Goal: Task Accomplishment & Management: Manage account settings

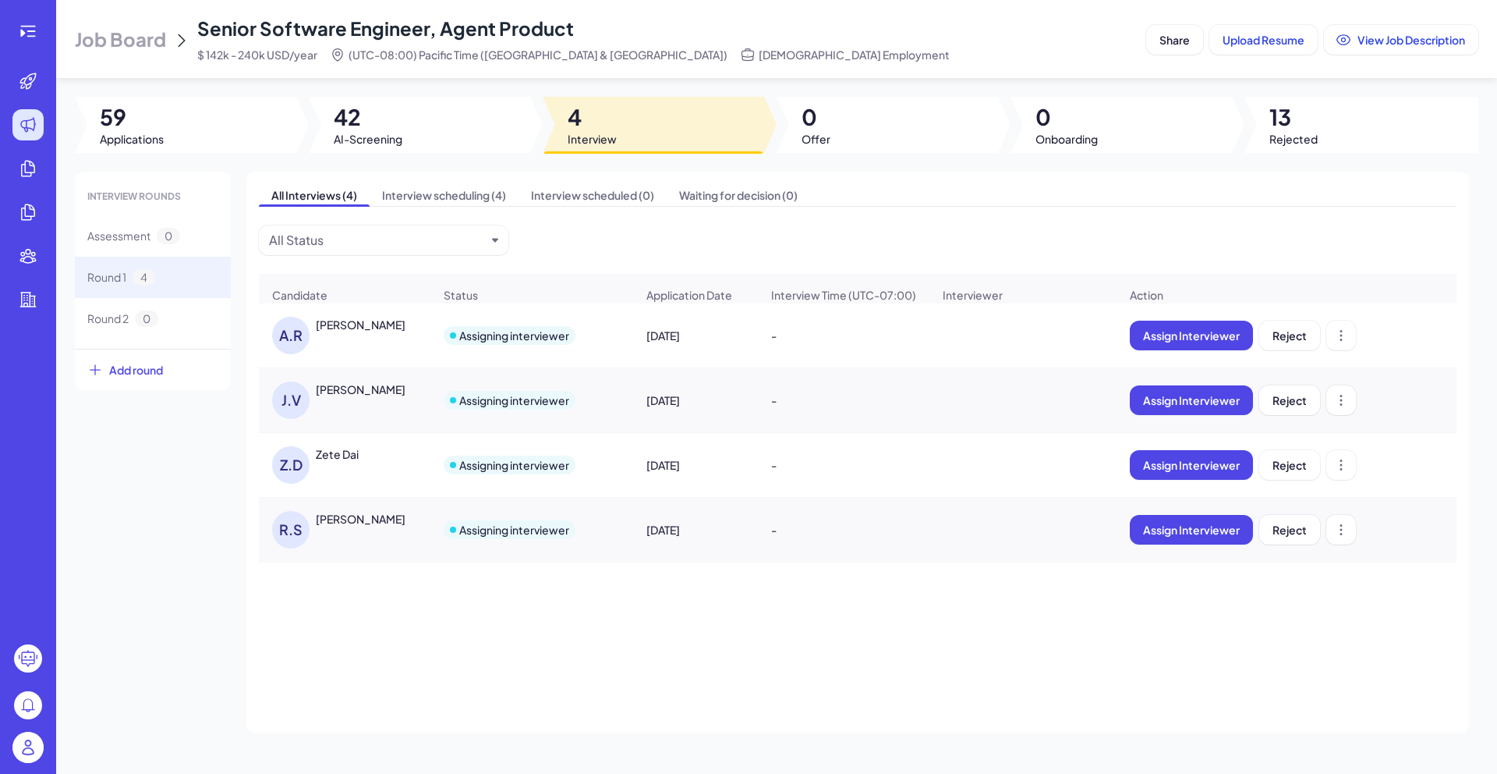
click at [351, 462] on div "Zete Dai" at bounding box center [337, 454] width 43 height 16
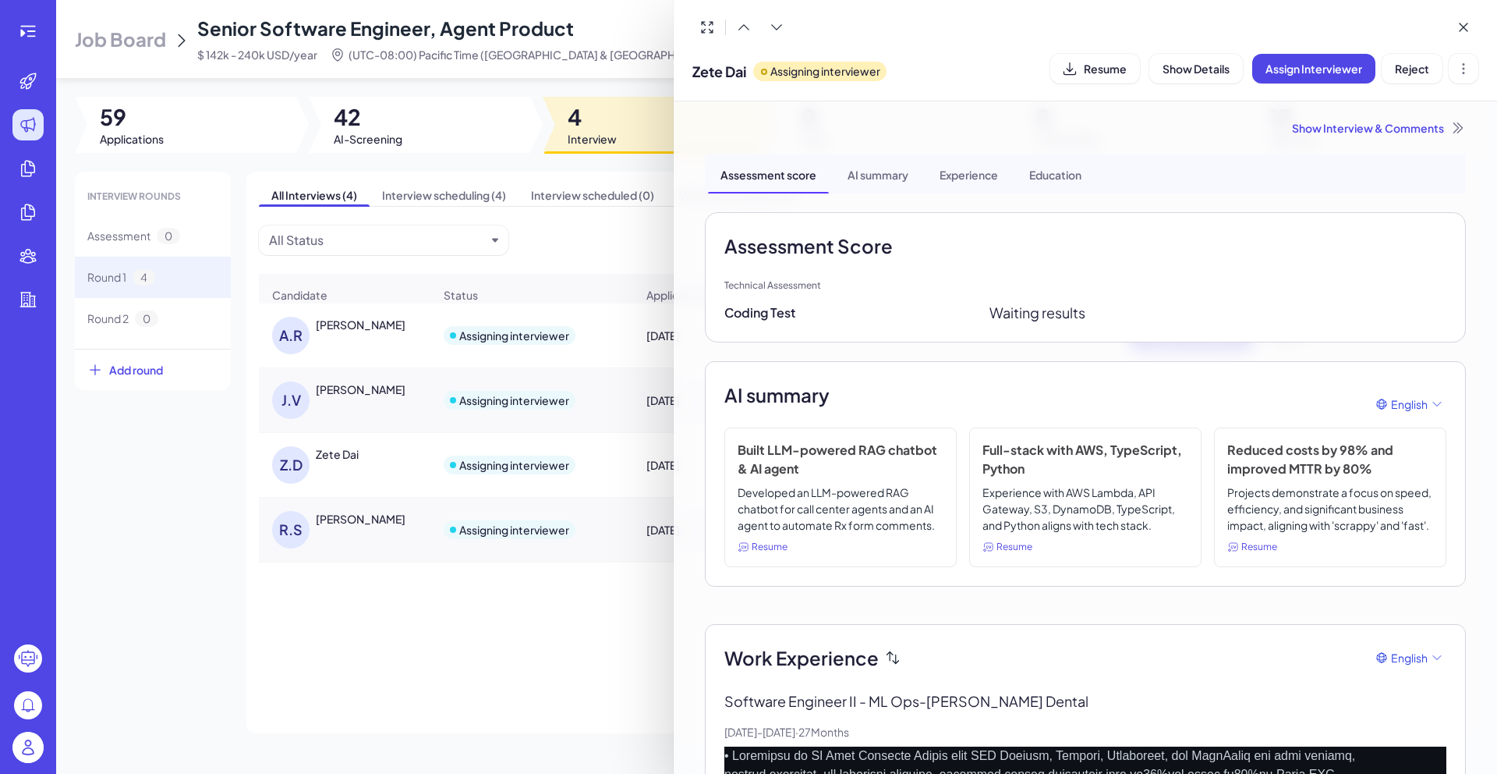
click at [1337, 131] on div "Show Interview & Comments" at bounding box center [1085, 128] width 761 height 16
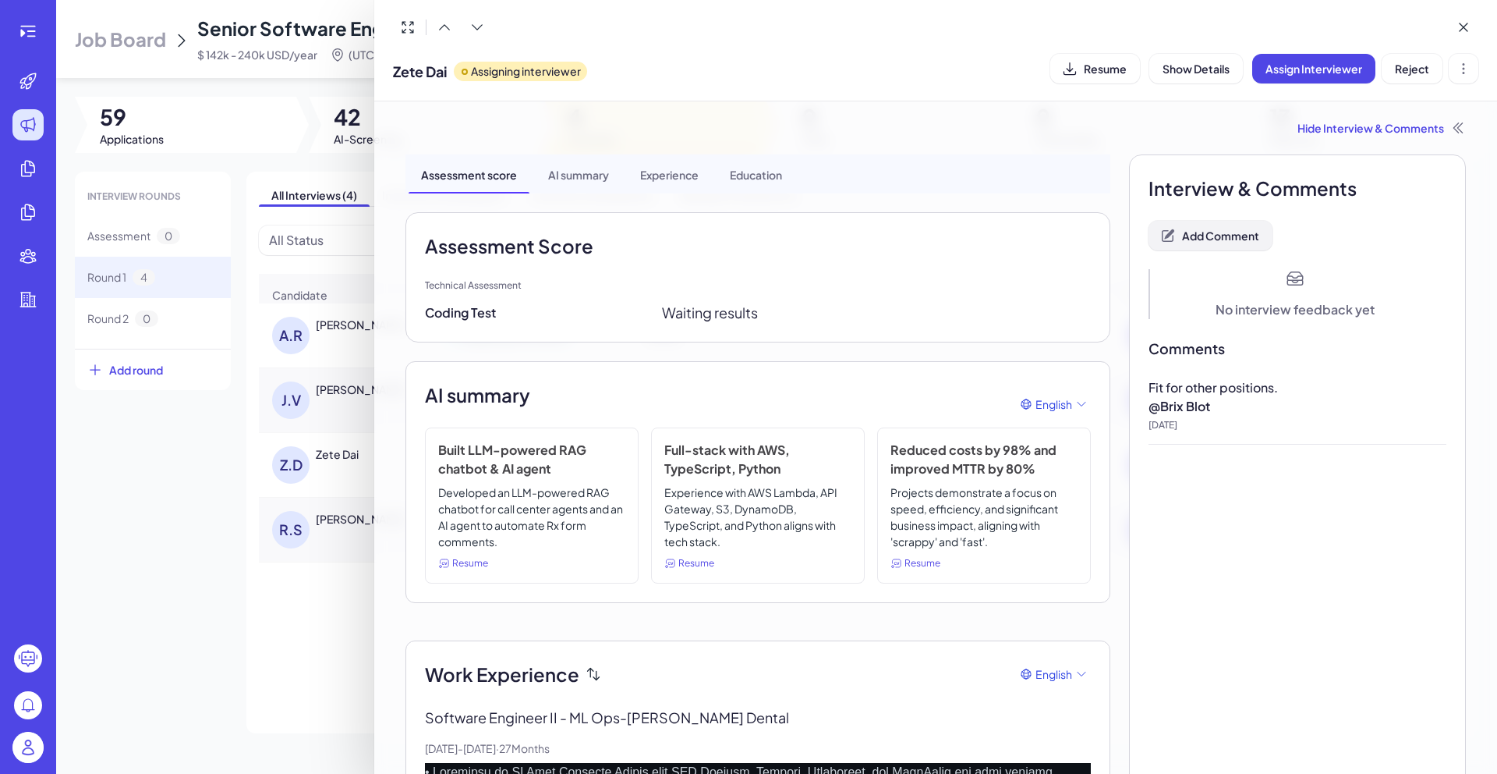
click at [1167, 239] on button "Add Comment" at bounding box center [1211, 236] width 124 height 30
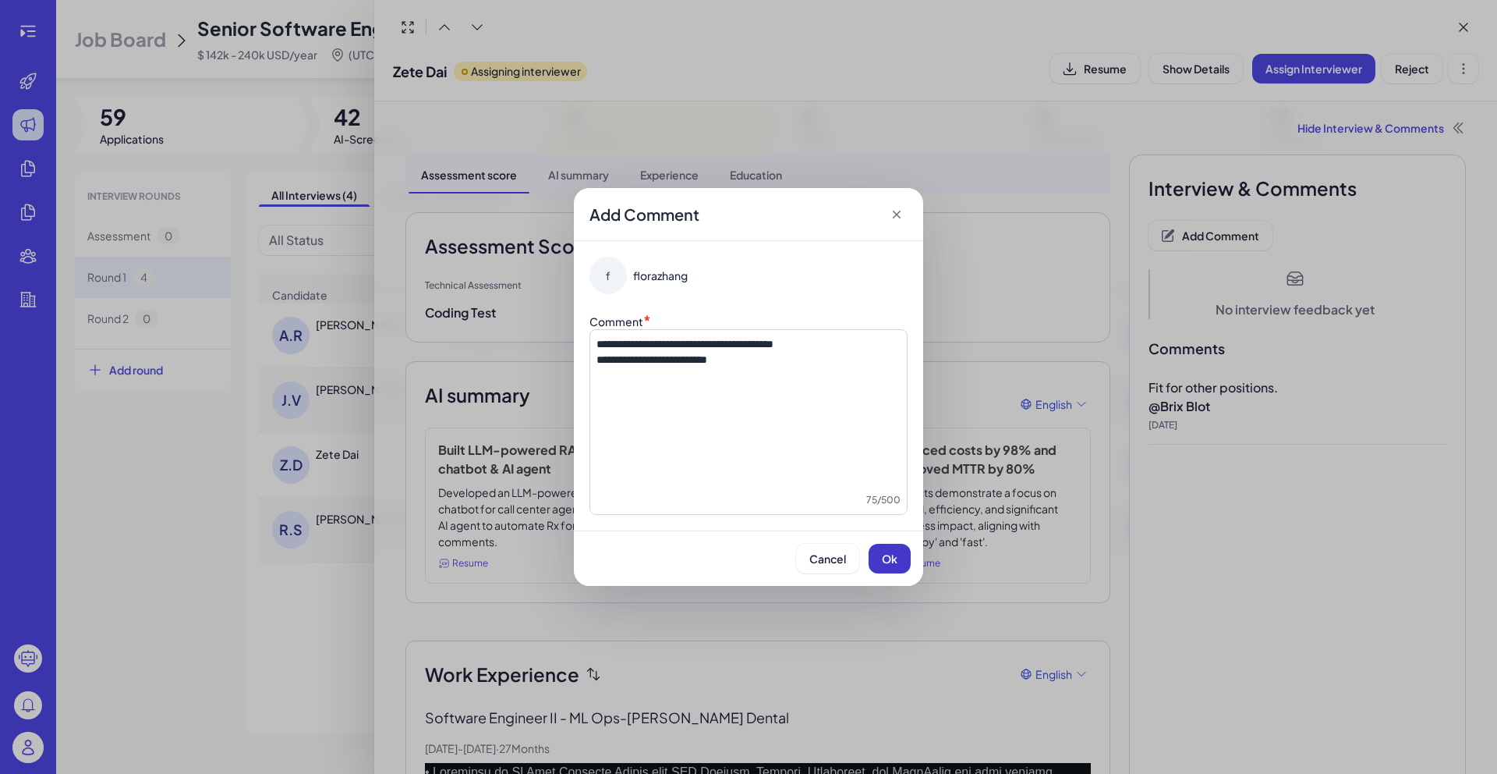
click at [899, 558] on button "Ok" at bounding box center [890, 559] width 42 height 30
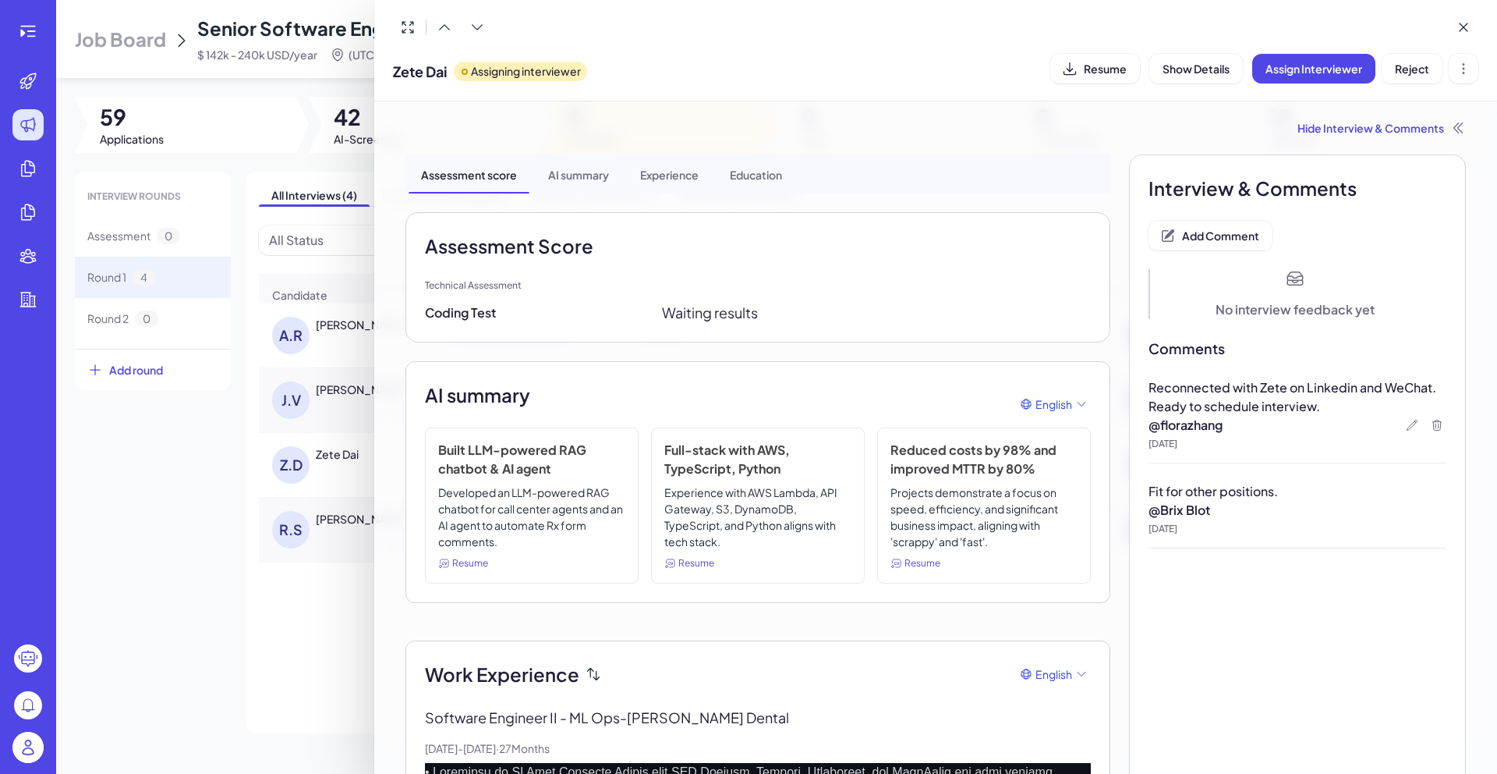
click at [302, 579] on div at bounding box center [748, 387] width 1497 height 774
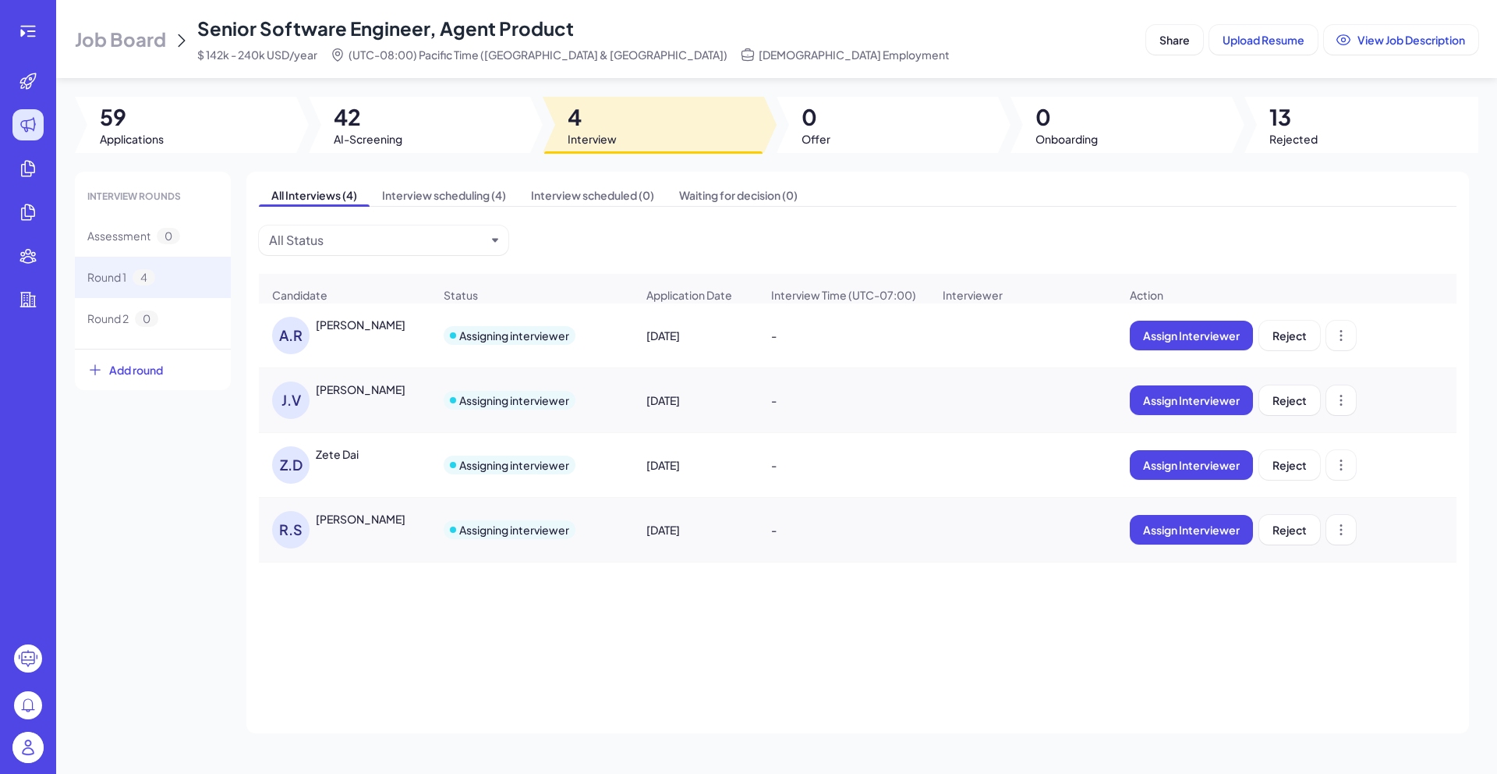
click at [338, 523] on div "Richie Singh" at bounding box center [361, 519] width 90 height 16
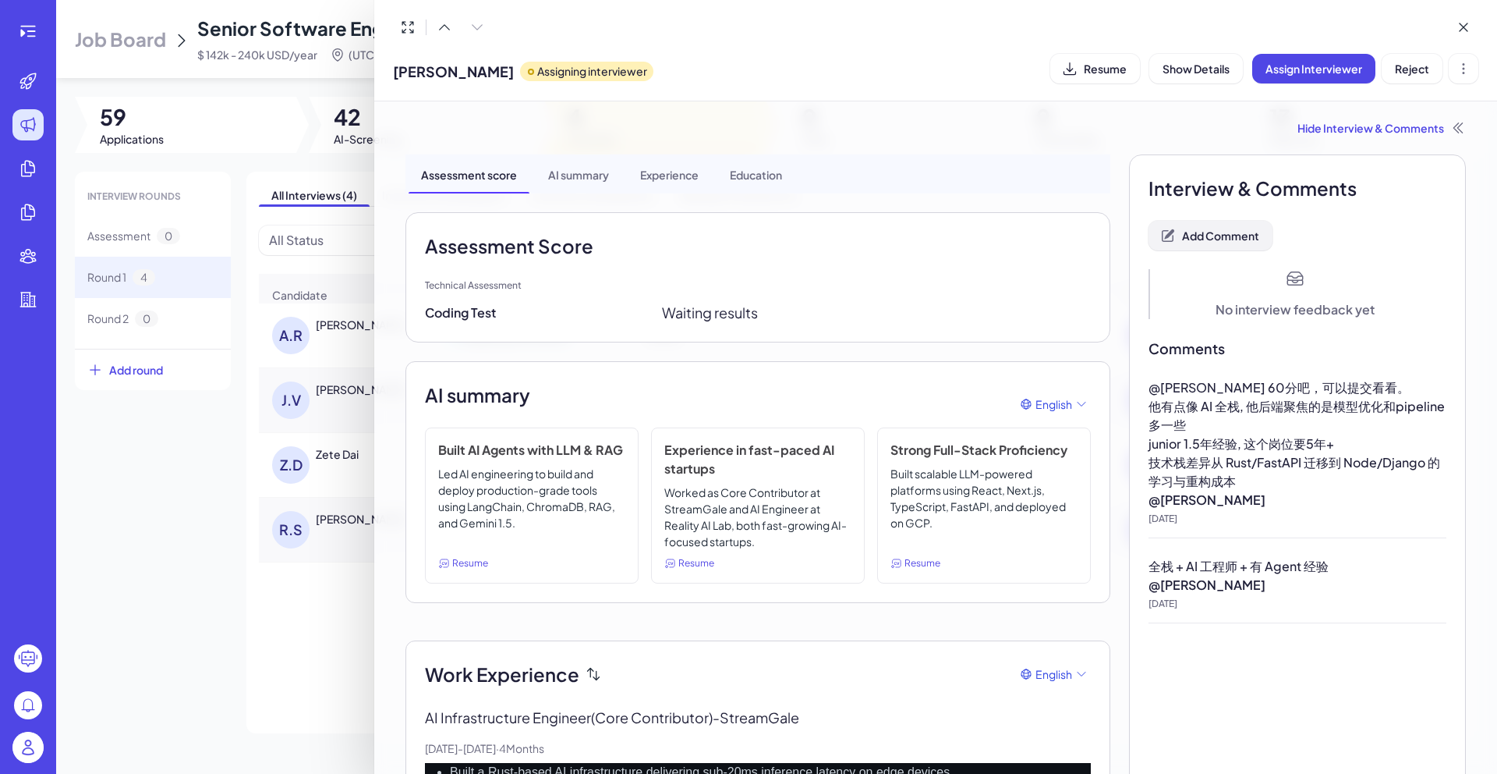
click at [1207, 221] on button "Add Comment" at bounding box center [1211, 236] width 124 height 30
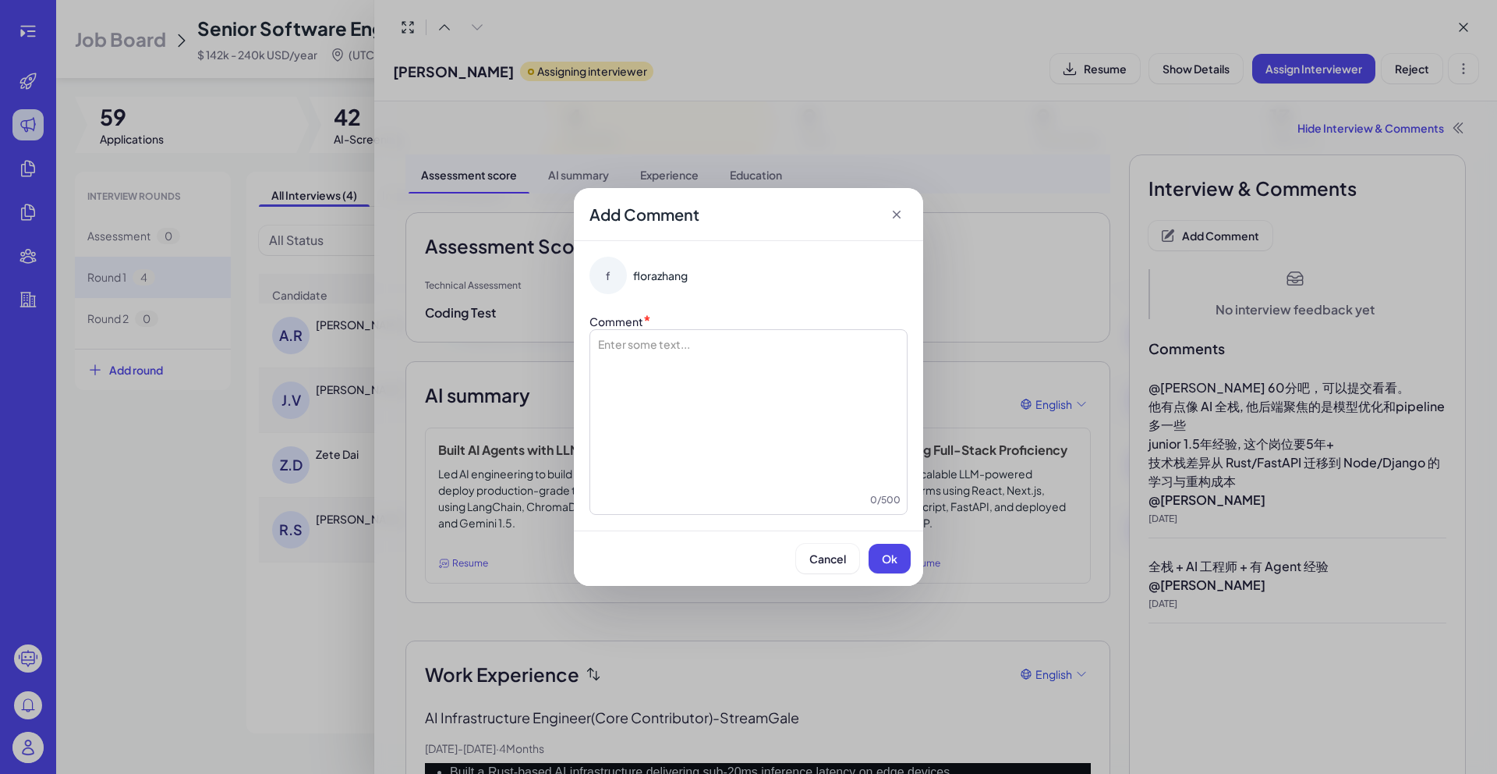
click at [846, 388] on div at bounding box center [749, 414] width 304 height 156
click at [888, 554] on span "Ok" at bounding box center [890, 558] width 16 height 14
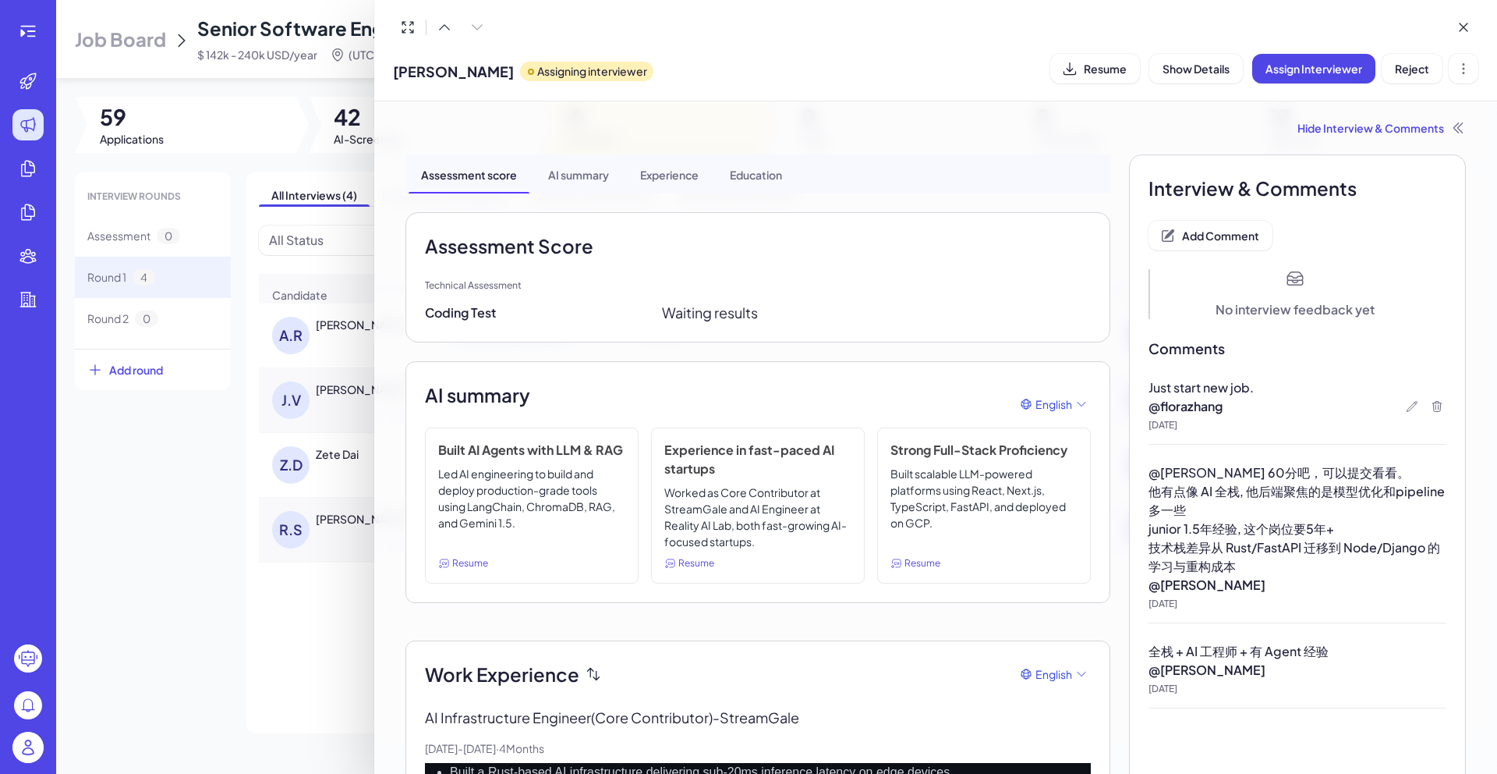
click at [285, 597] on div at bounding box center [748, 387] width 1497 height 774
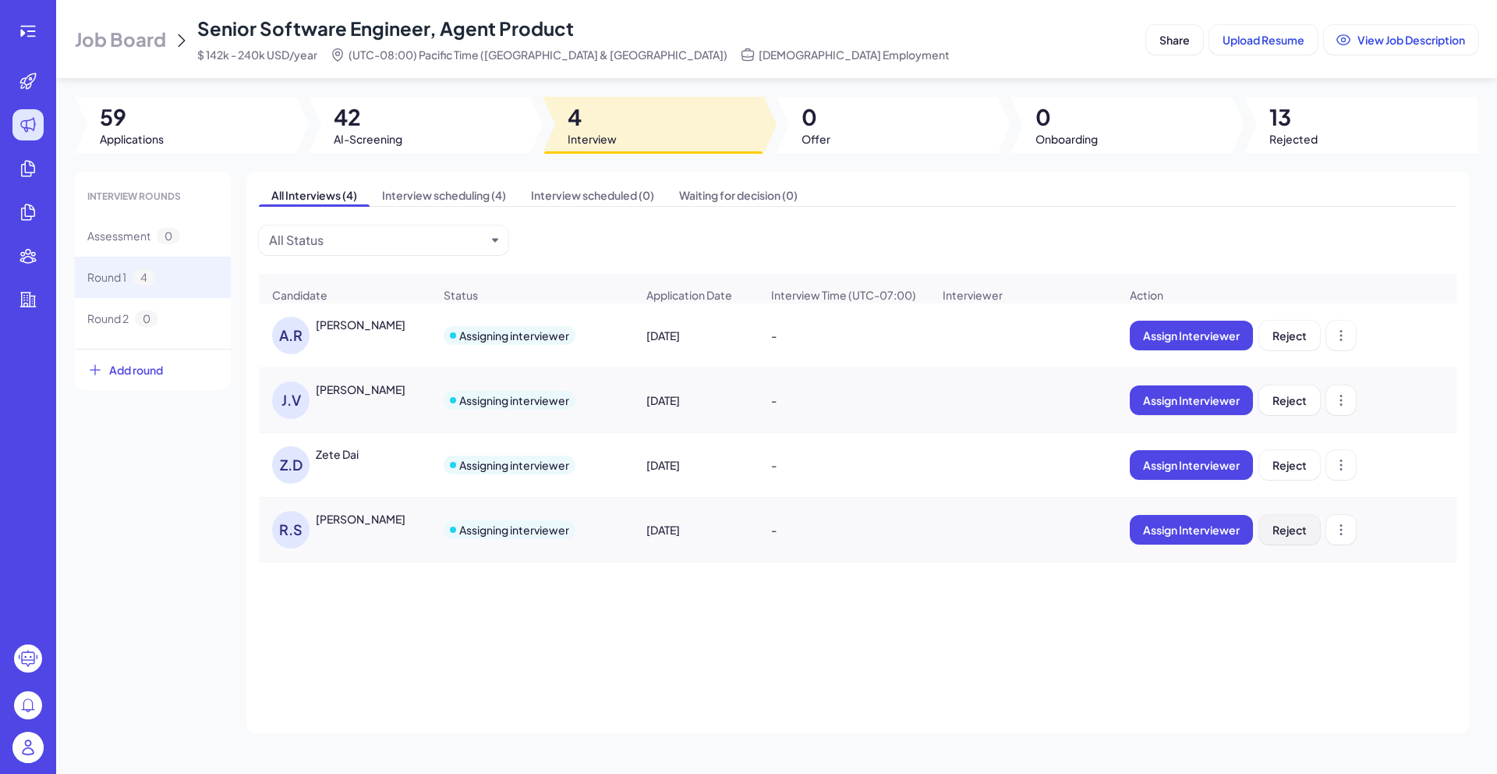
click at [1263, 536] on button "Reject" at bounding box center [1289, 530] width 61 height 30
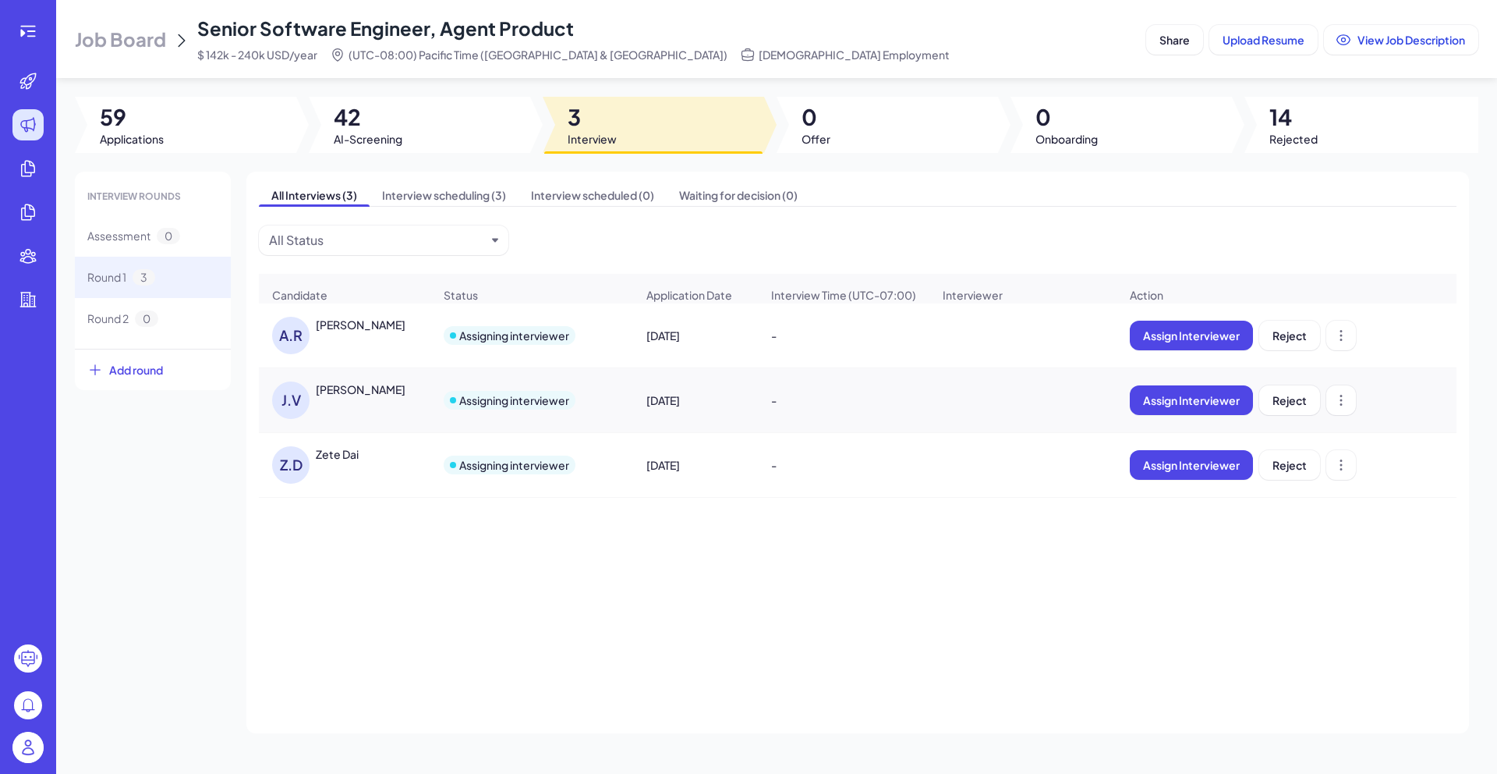
click at [357, 392] on div "[PERSON_NAME]" at bounding box center [361, 389] width 90 height 16
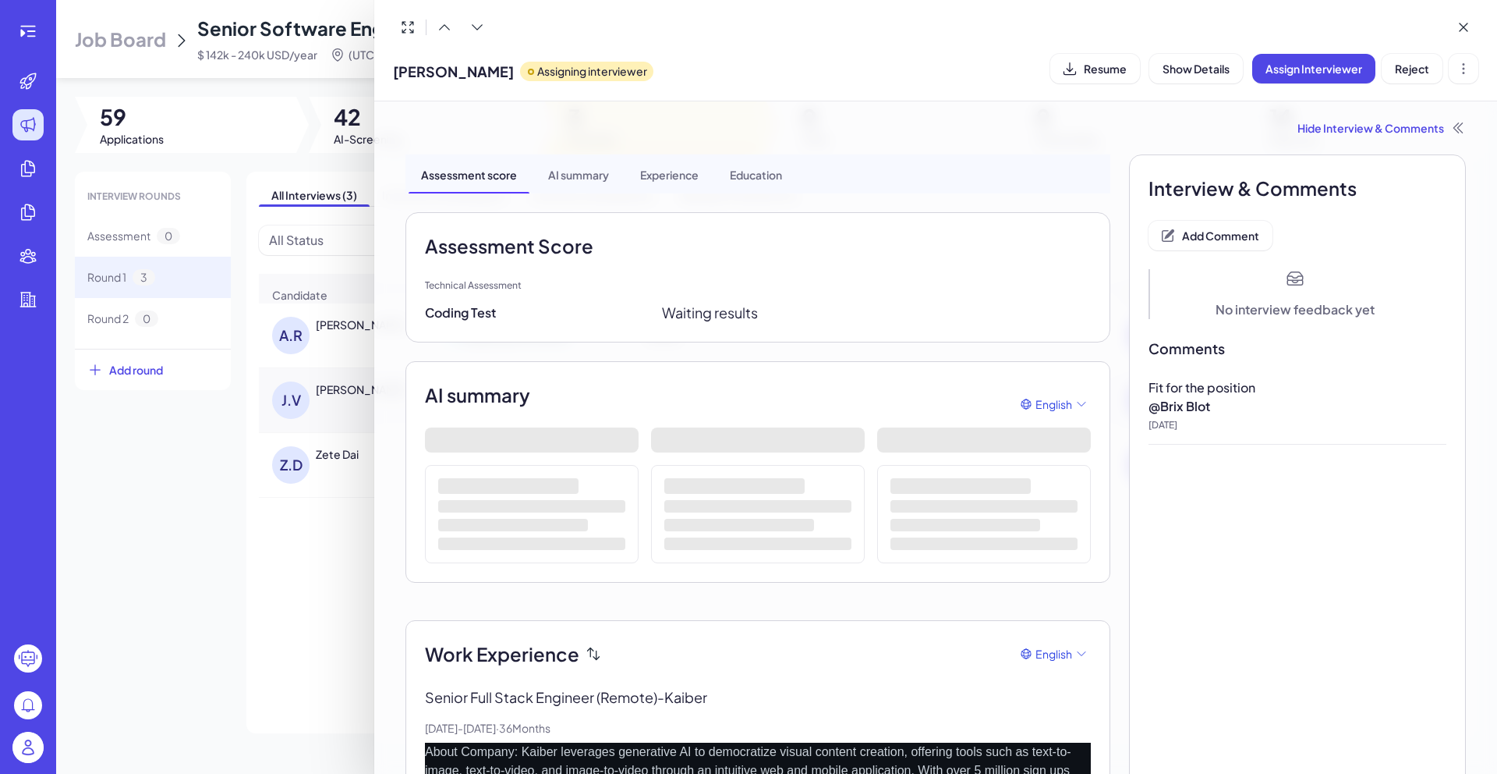
click at [344, 503] on div at bounding box center [748, 387] width 1497 height 774
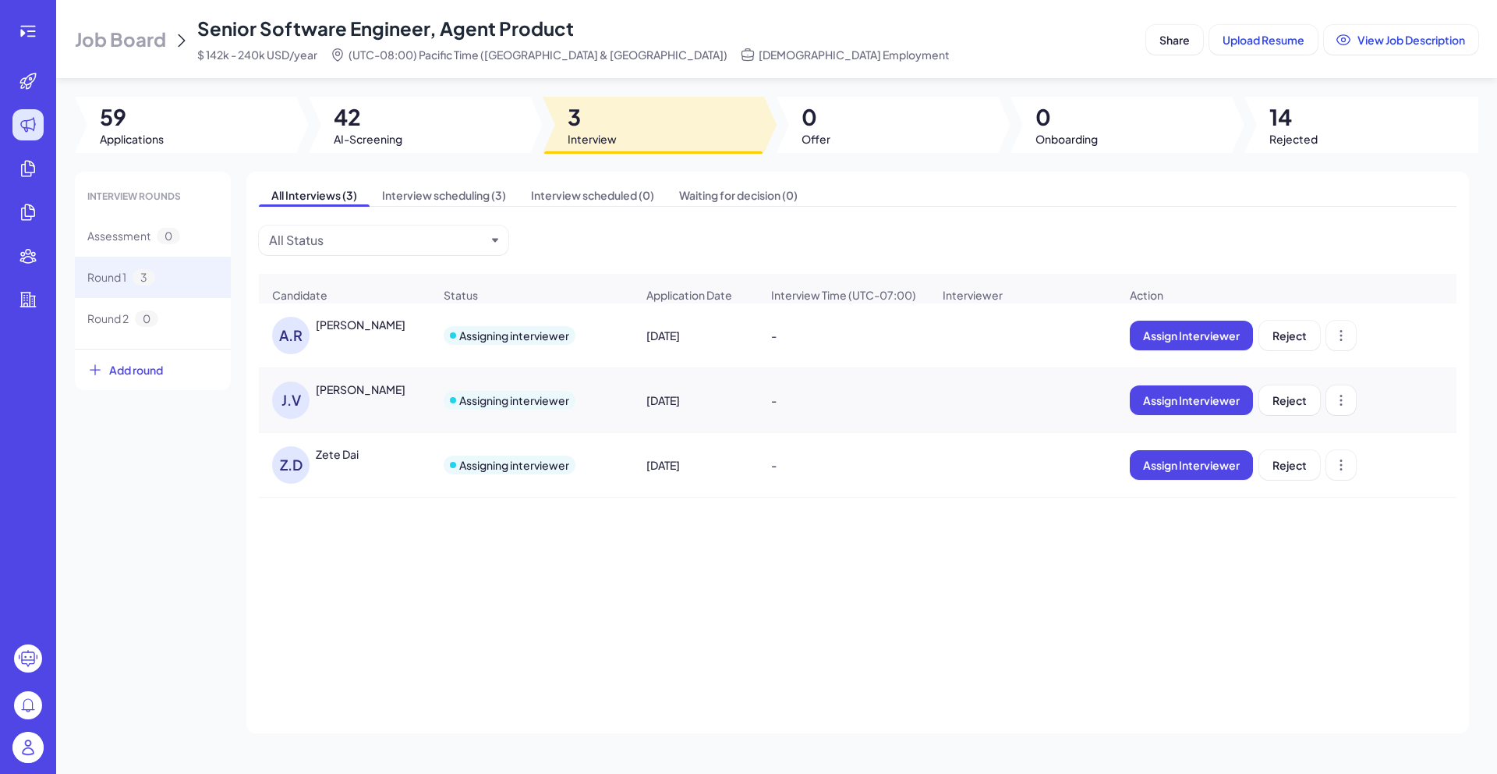
click at [425, 119] on div at bounding box center [419, 125] width 221 height 56
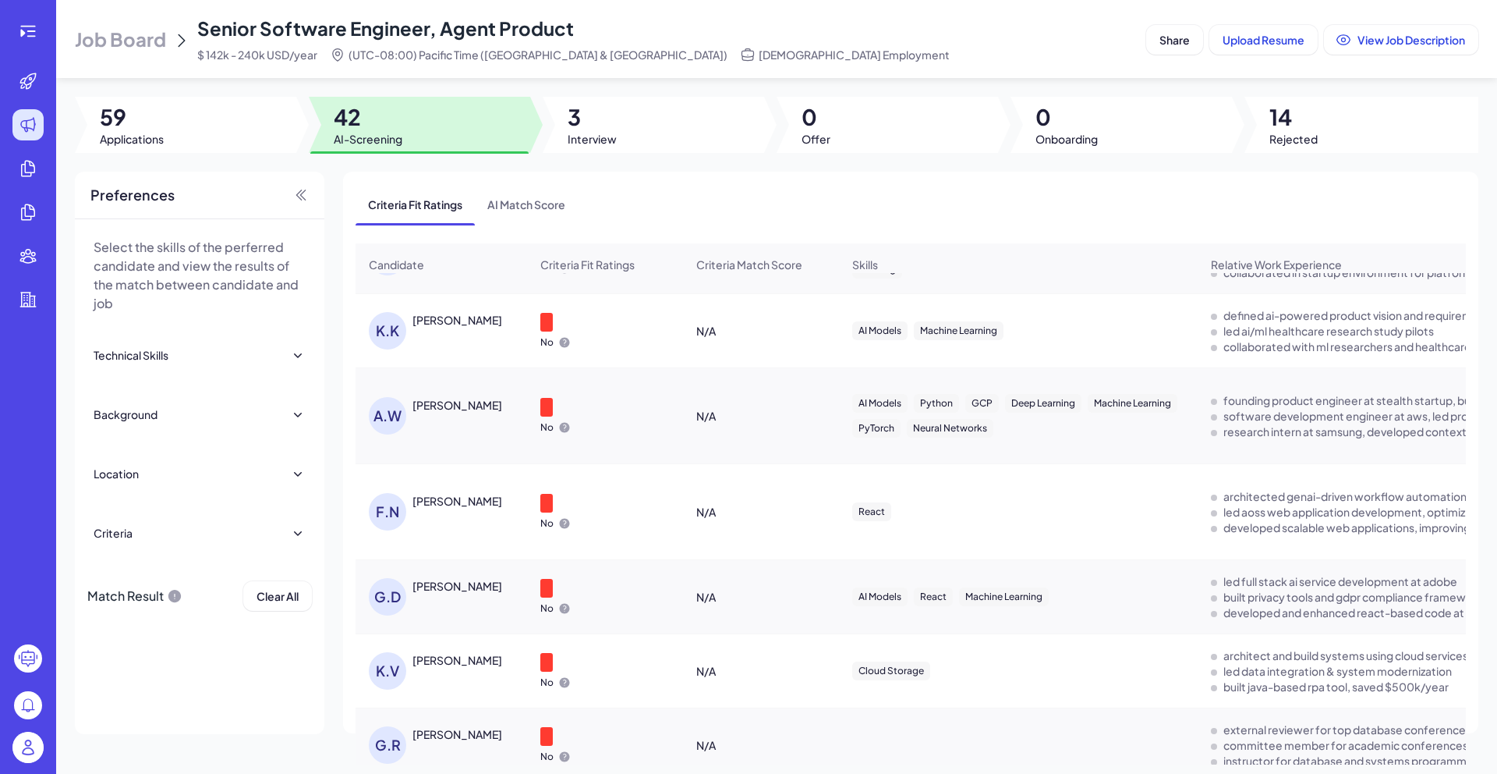
scroll to position [3271, 0]
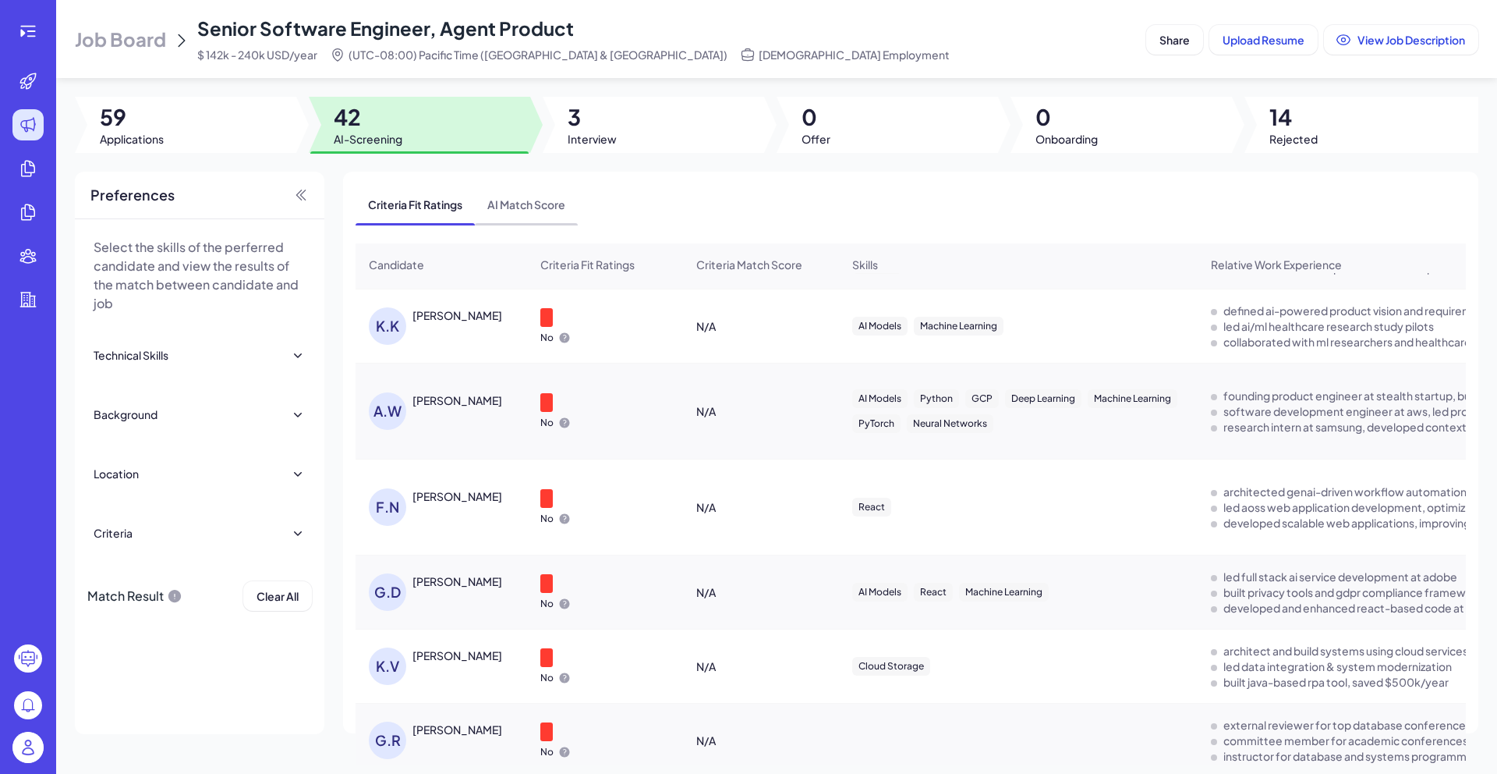
click at [298, 199] on icon at bounding box center [301, 195] width 16 height 16
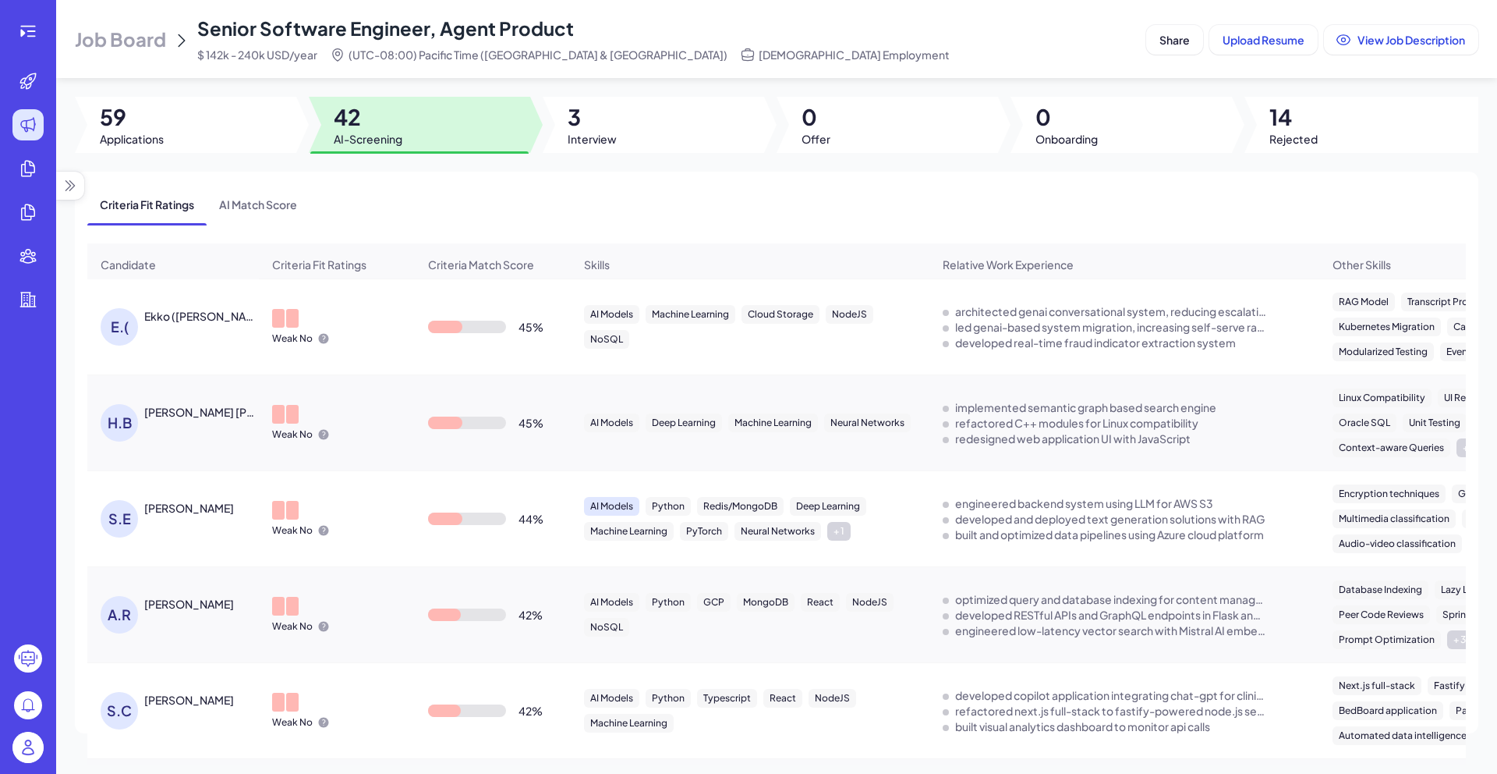
scroll to position [0, 0]
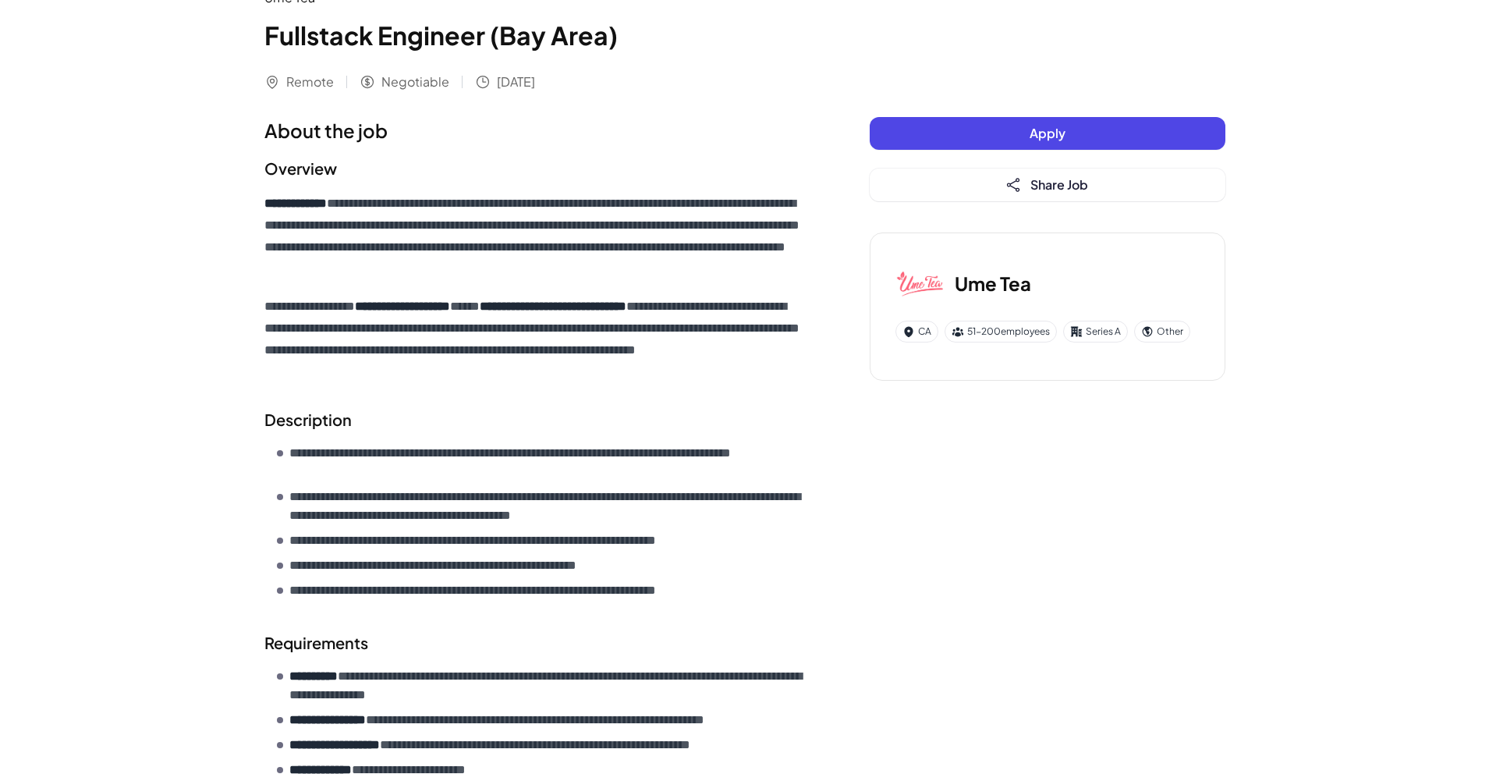
scroll to position [97, 0]
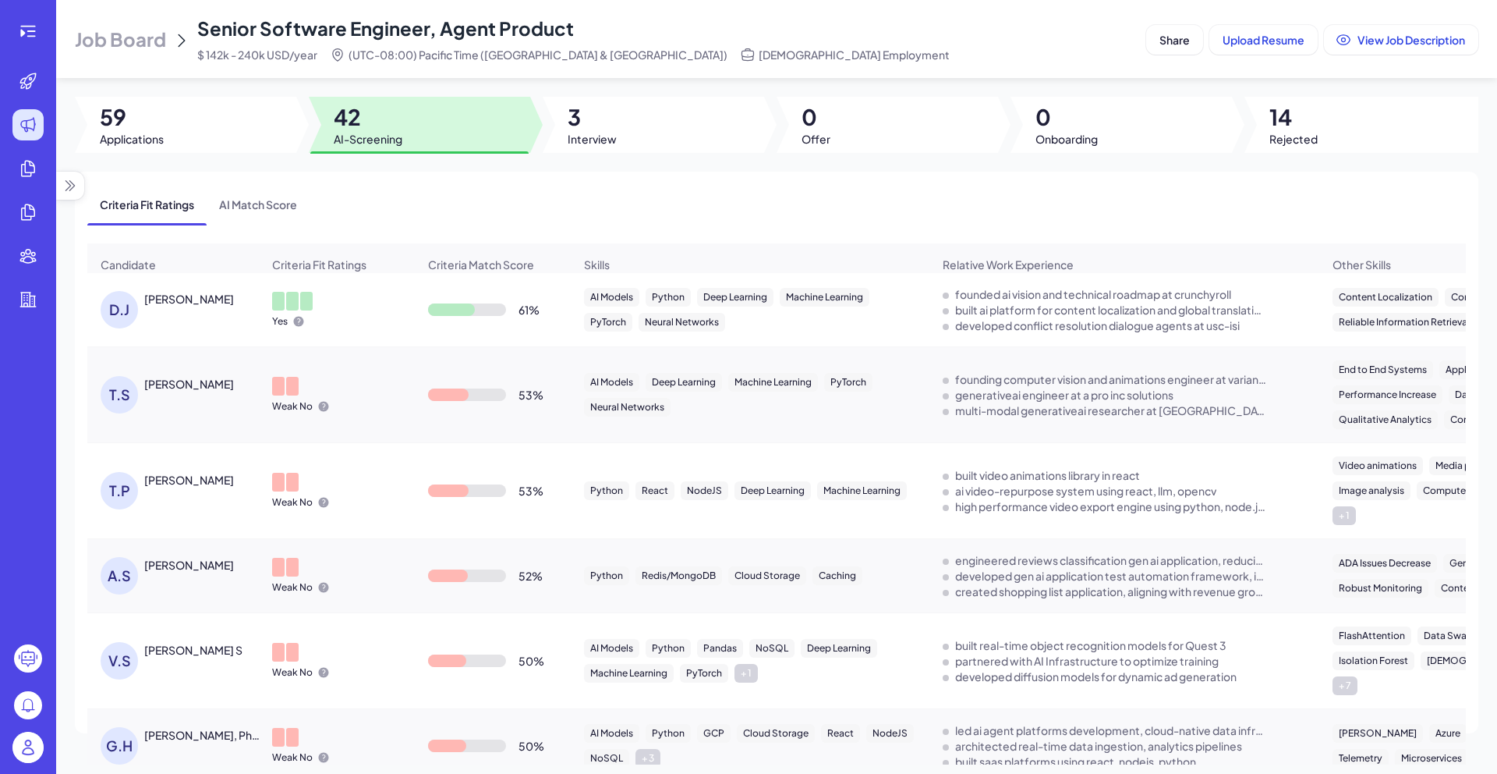
click at [491, 26] on span "Senior Software Engineer, Agent Product" at bounding box center [385, 27] width 377 height 23
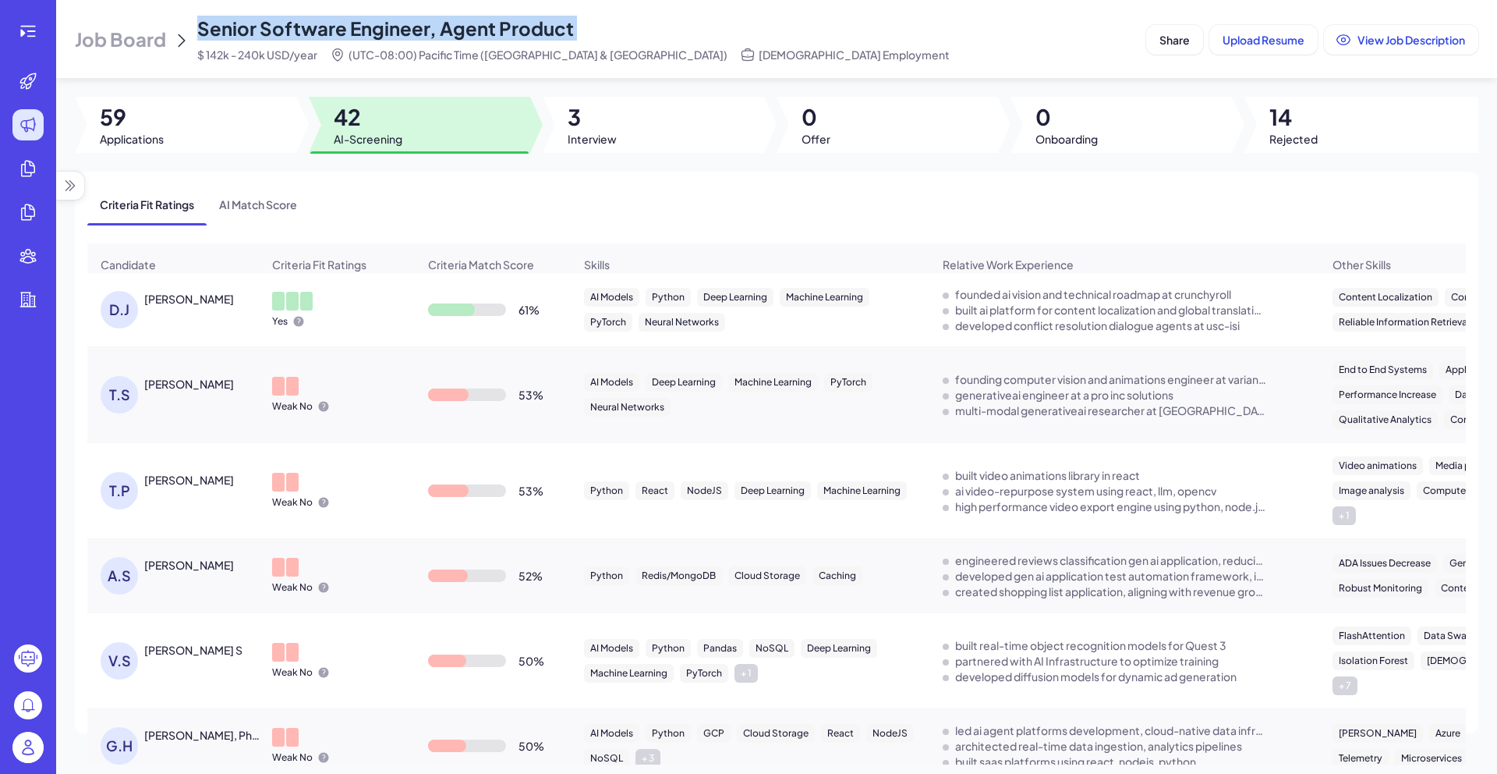
click at [491, 26] on span "Senior Software Engineer, Agent Product" at bounding box center [385, 27] width 377 height 23
copy span "Senior Software Engineer, Agent Product"
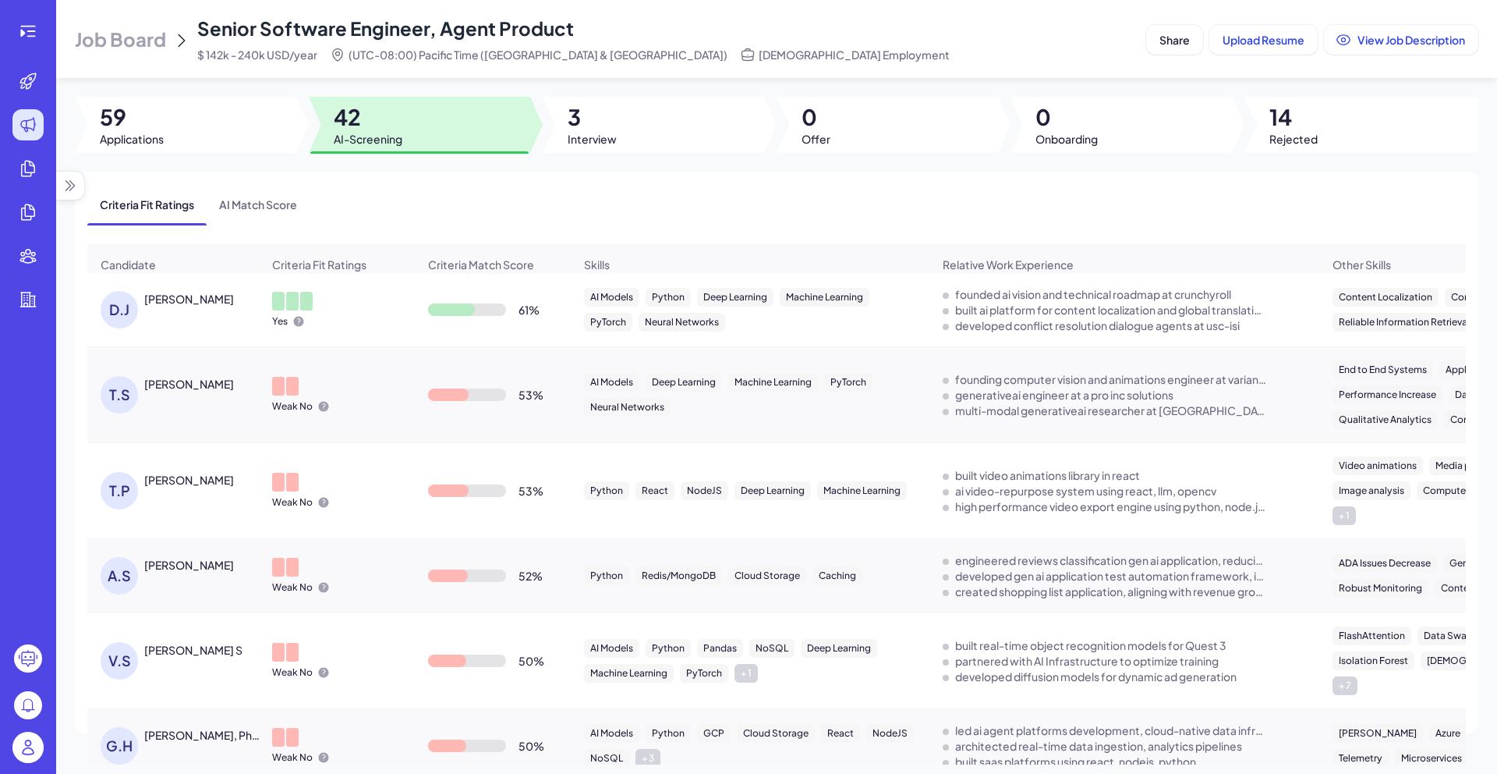
click at [154, 43] on span "Job Board" at bounding box center [120, 39] width 91 height 25
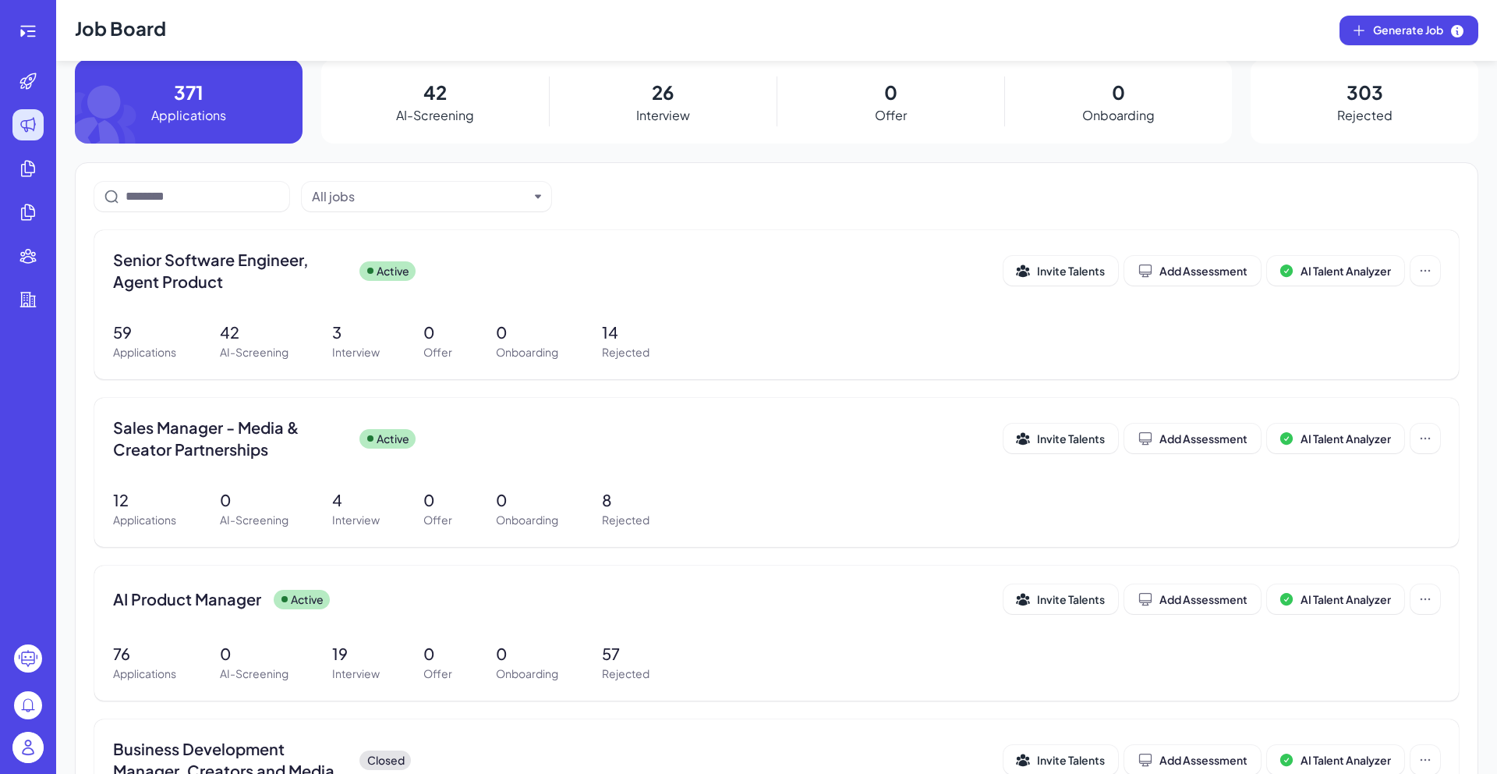
scroll to position [21, 0]
click at [317, 331] on div "59 Applications 42 AI-Screening 3 Interview 0 Offer 0 Onboarding 14 Rejected" at bounding box center [776, 340] width 1327 height 40
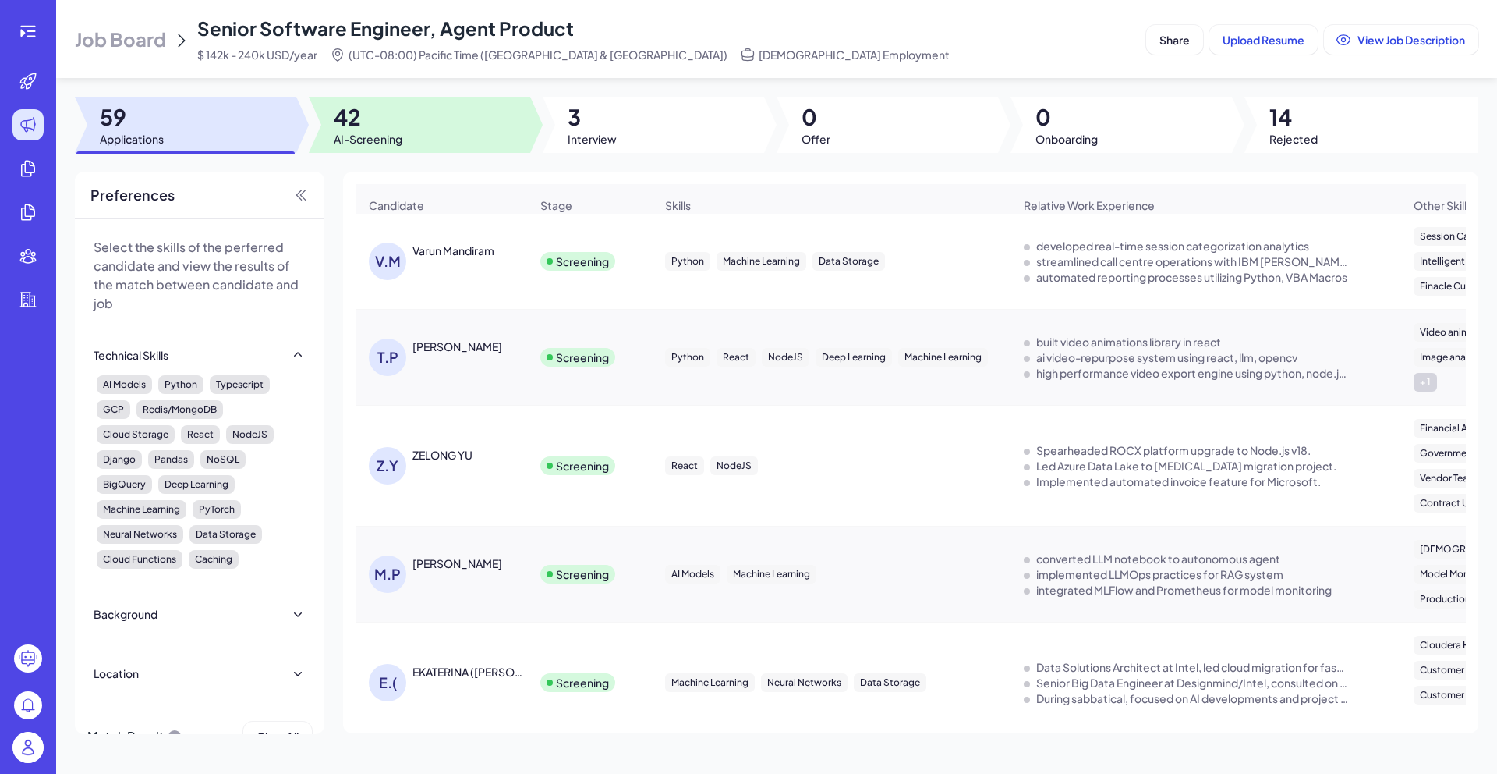
click at [462, 105] on div at bounding box center [419, 125] width 221 height 56
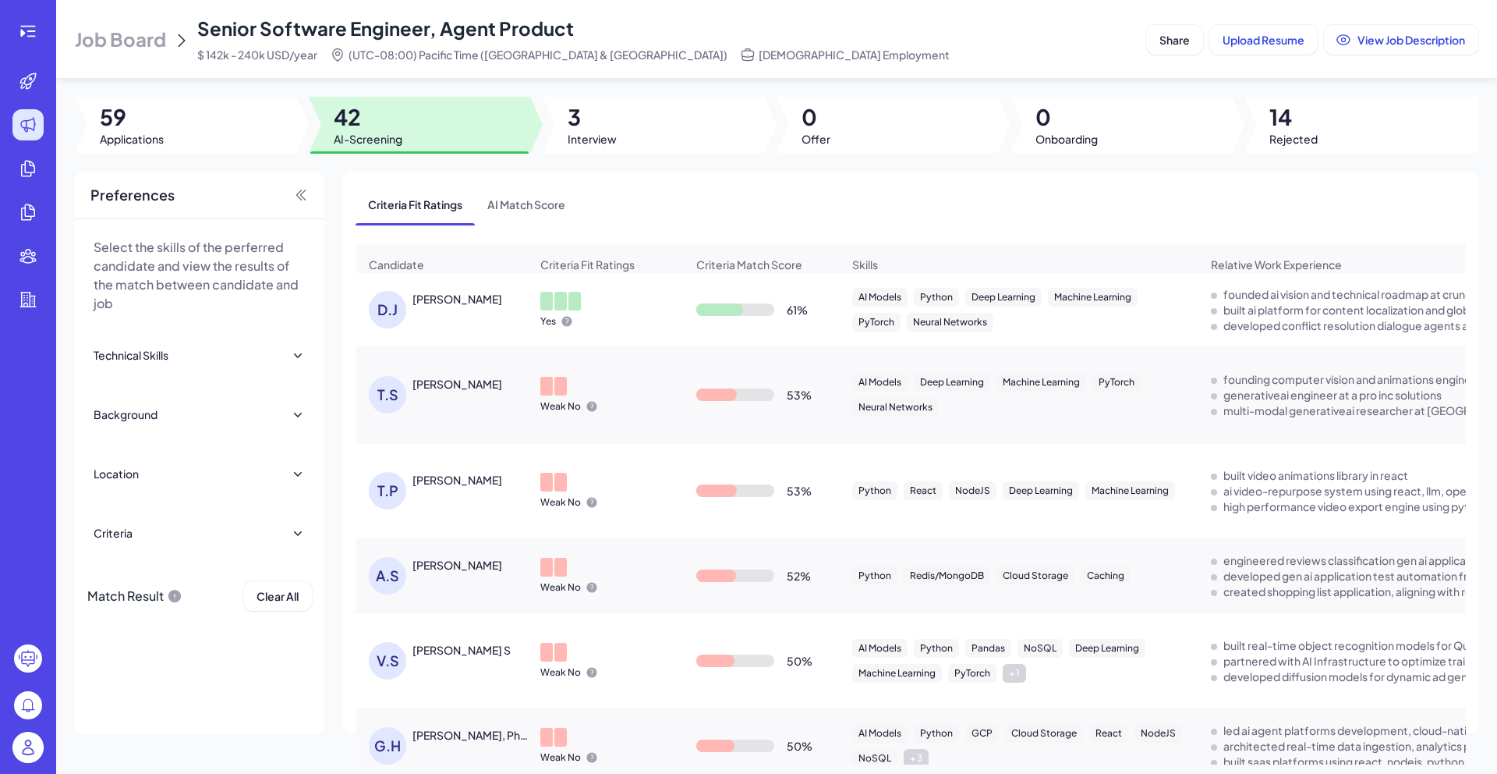
click at [462, 302] on div "[PERSON_NAME]" at bounding box center [458, 299] width 90 height 16
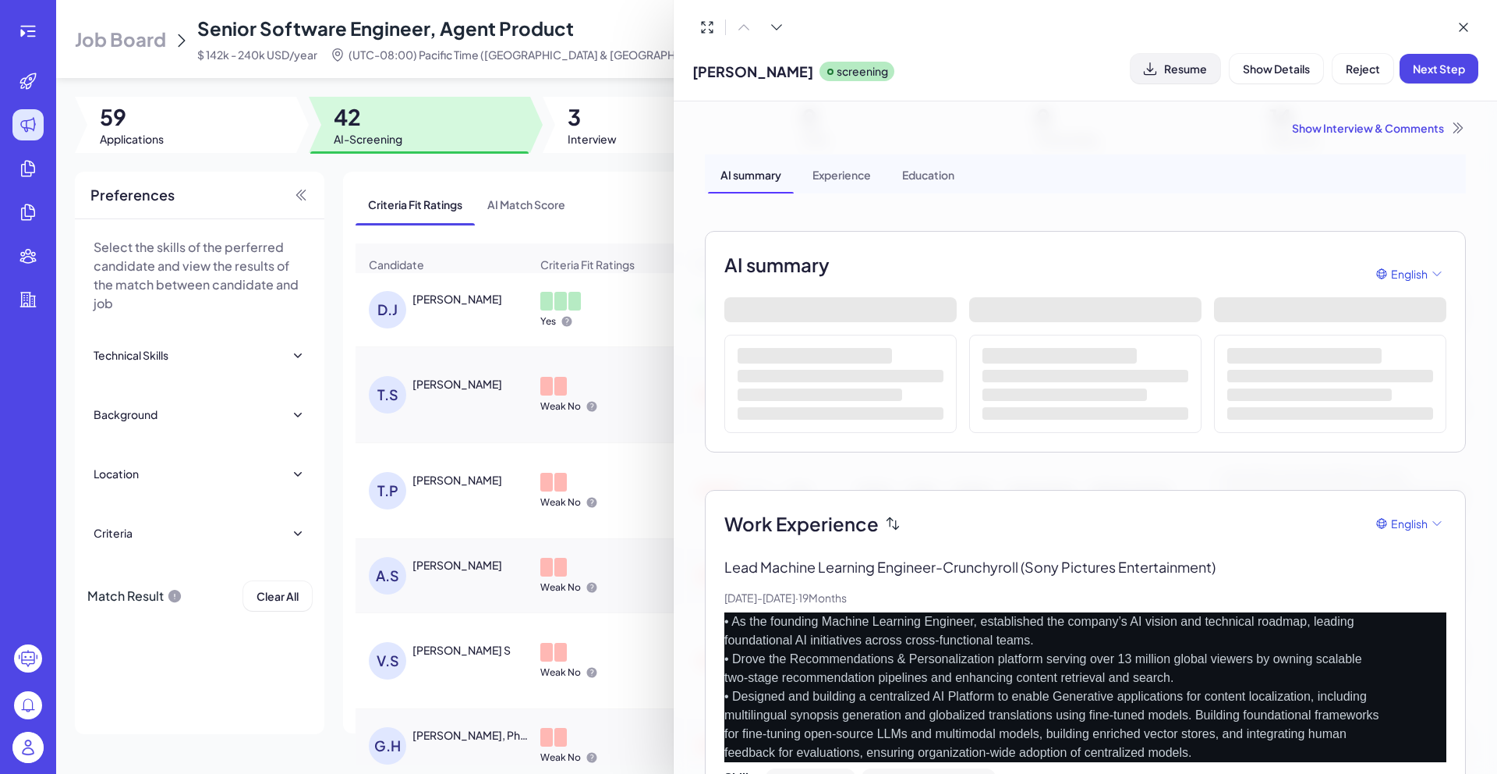
click at [1203, 69] on span "Resume" at bounding box center [1185, 69] width 43 height 14
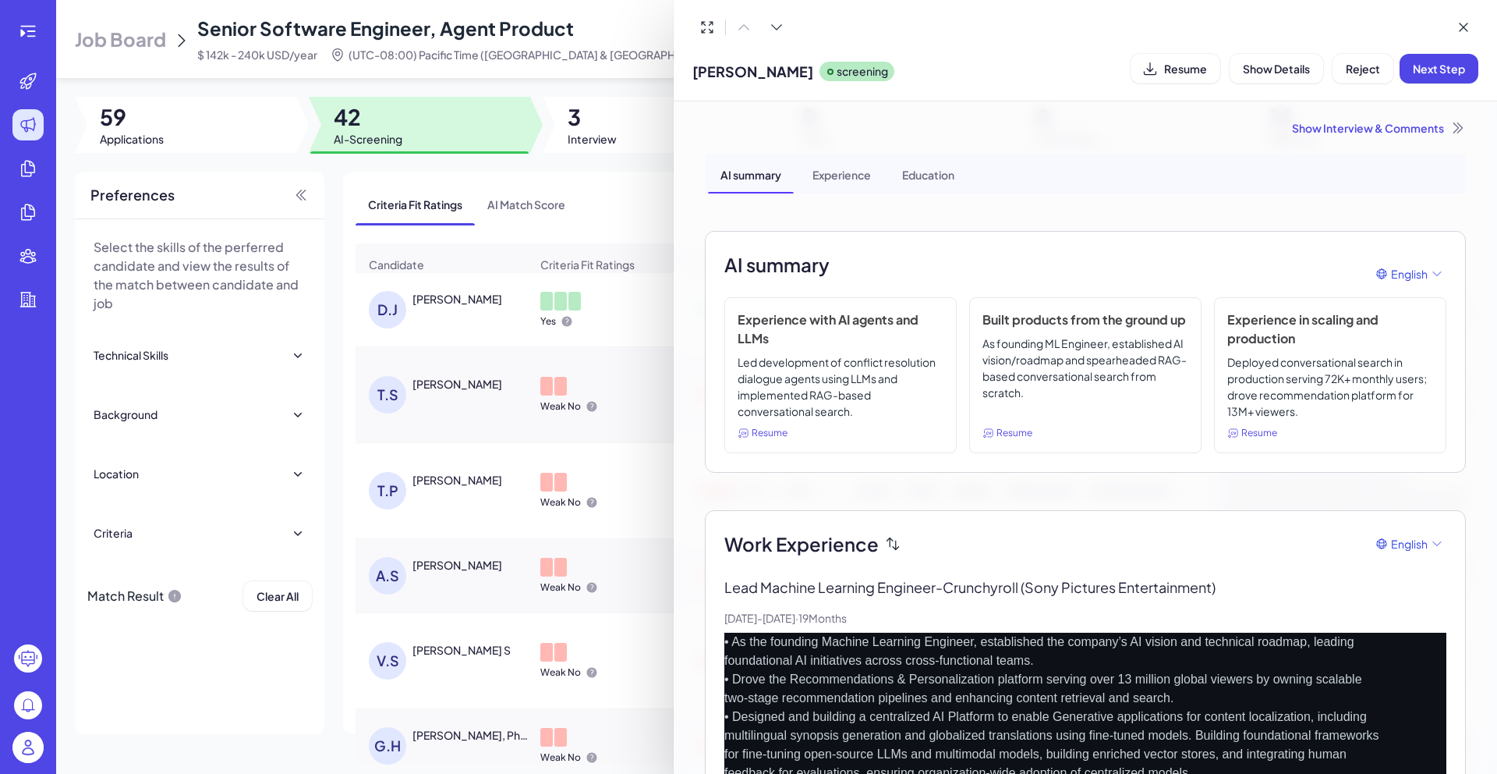
click at [1408, 124] on div "Show Interview & Comments" at bounding box center [1085, 128] width 761 height 16
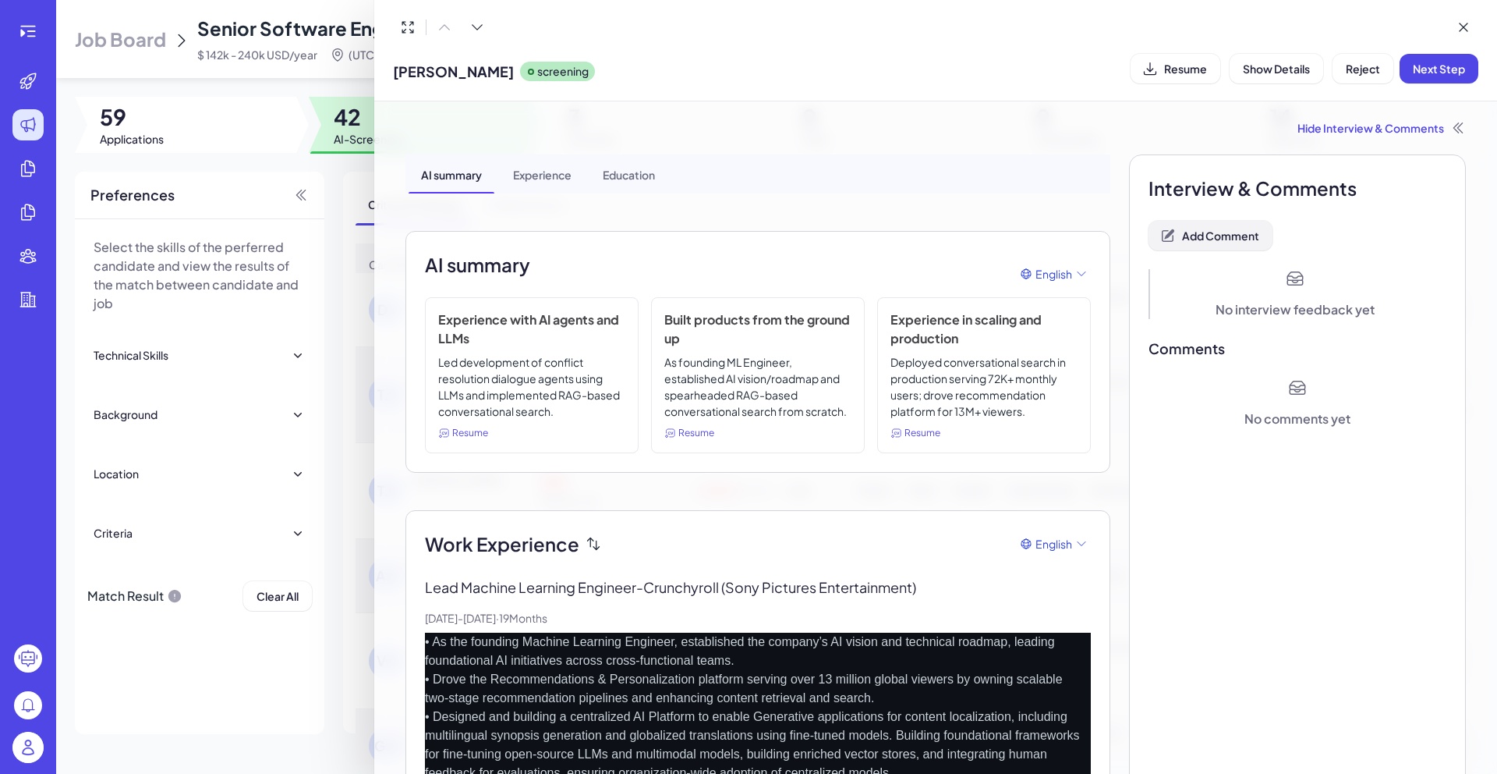
click at [1231, 238] on span "Add Comment" at bounding box center [1220, 235] width 77 height 14
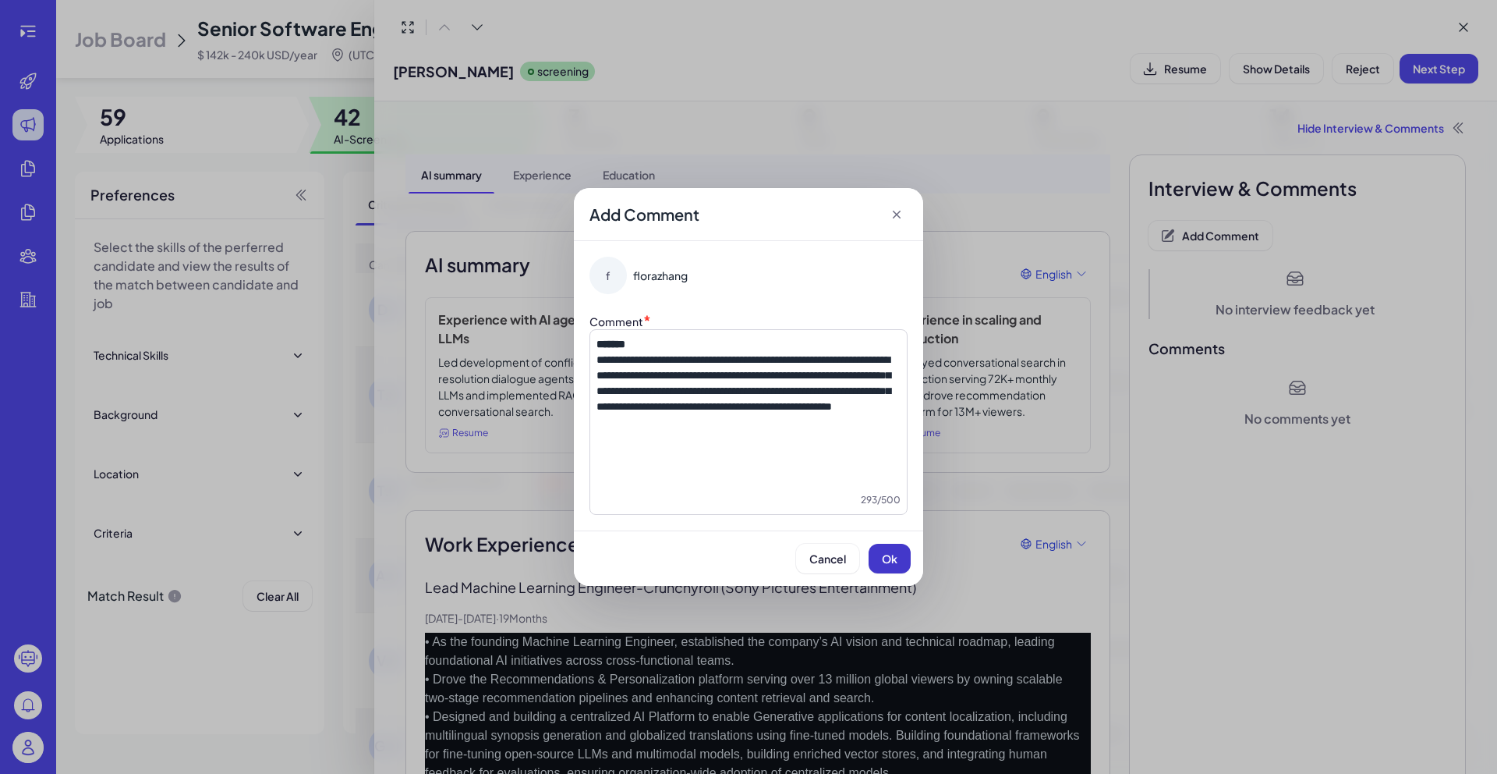
click at [905, 559] on button "Ok" at bounding box center [890, 559] width 42 height 30
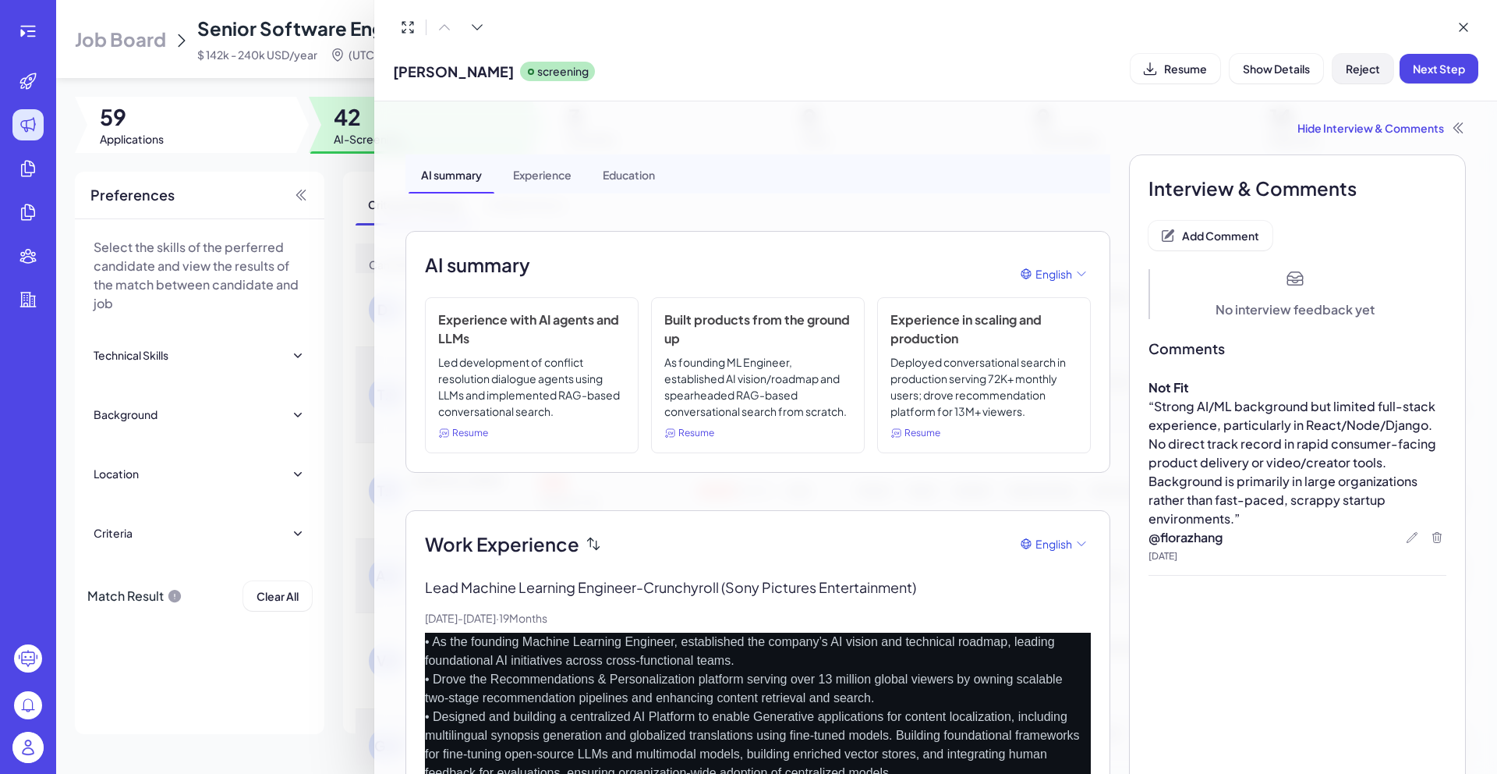
click at [1376, 70] on span "Reject" at bounding box center [1363, 69] width 34 height 14
click at [1450, 168] on span "Ok" at bounding box center [1449, 169] width 16 height 14
click at [325, 80] on div at bounding box center [748, 387] width 1497 height 774
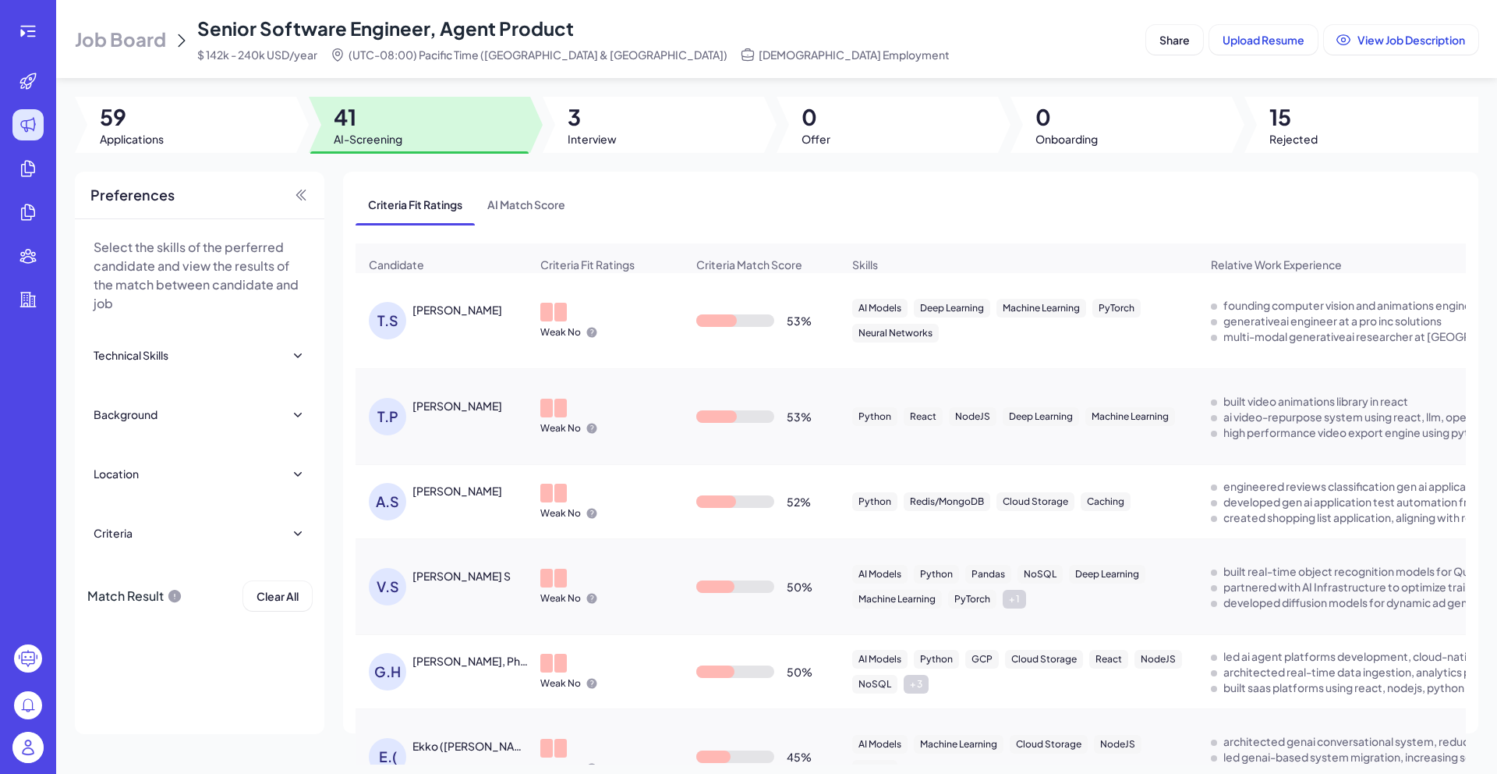
click at [444, 332] on div "T.S [PERSON_NAME]" at bounding box center [449, 320] width 161 height 37
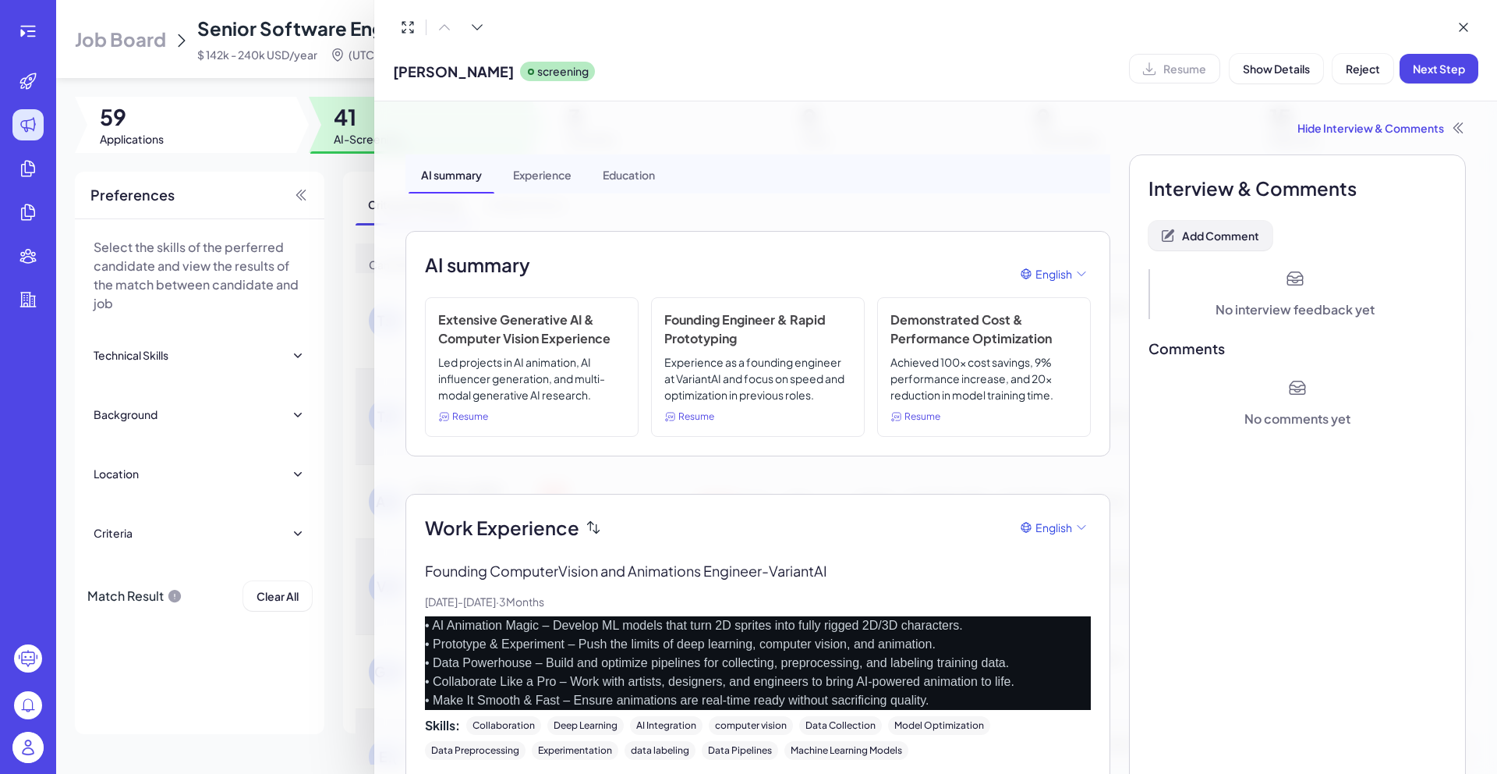
click at [1202, 241] on span "Add Comment" at bounding box center [1220, 235] width 77 height 14
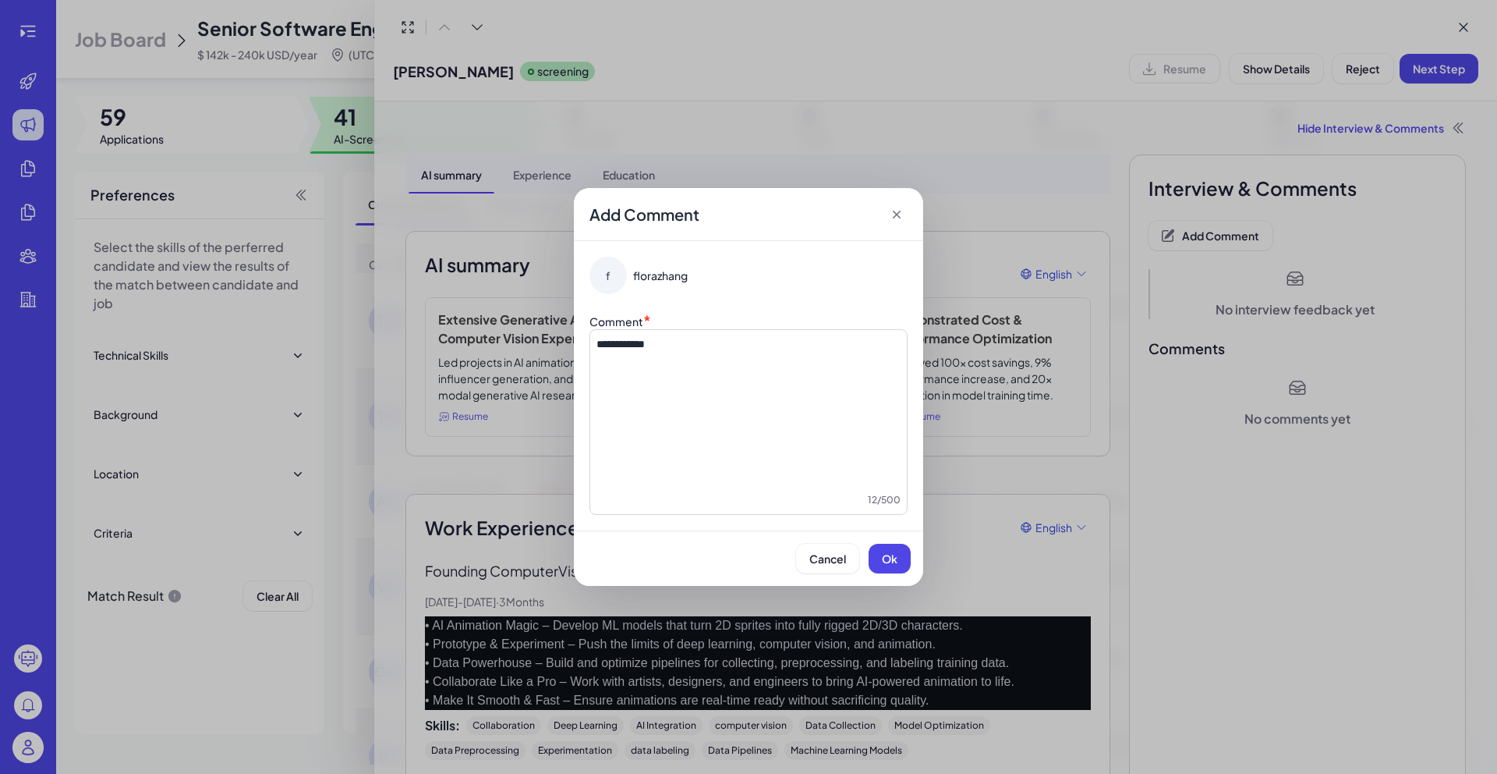
click at [602, 347] on span "**********" at bounding box center [621, 343] width 48 height 11
click at [906, 567] on button "Ok" at bounding box center [890, 559] width 42 height 30
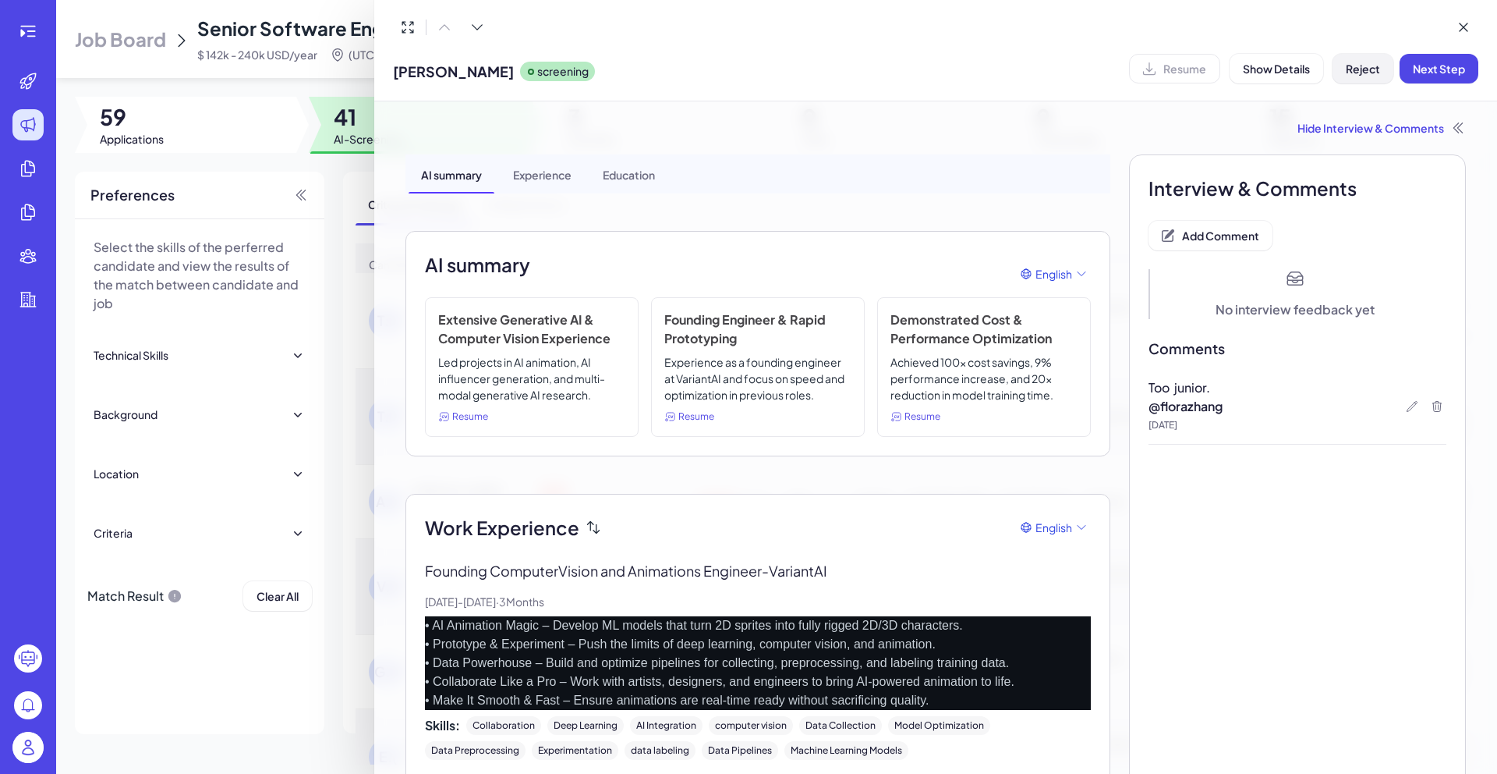
click at [1374, 70] on span "Reject" at bounding box center [1363, 69] width 34 height 14
click at [1452, 170] on span "Ok" at bounding box center [1449, 169] width 16 height 14
click at [351, 171] on div at bounding box center [748, 387] width 1497 height 774
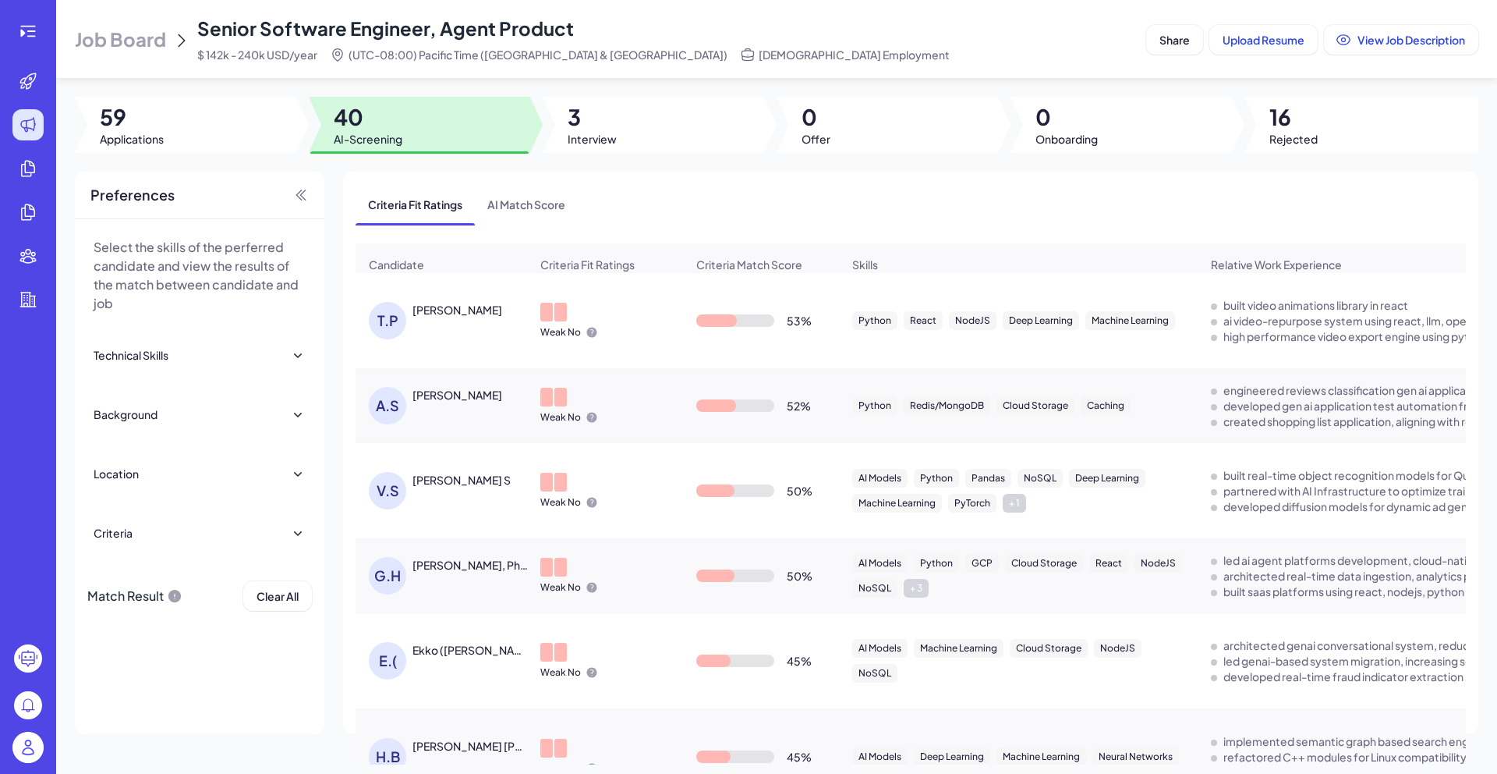
click at [410, 339] on div "T.P" at bounding box center [391, 320] width 44 height 37
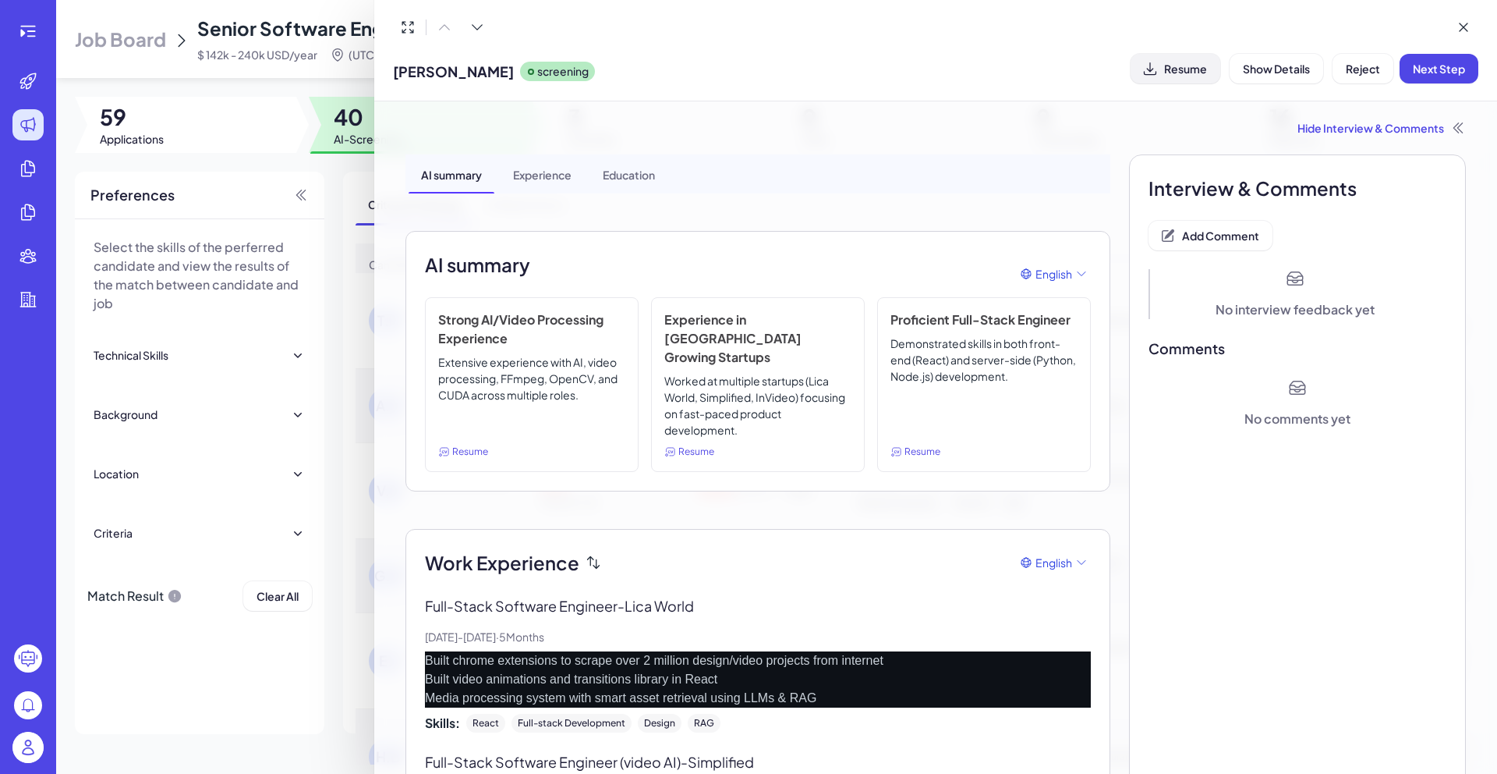
click at [1181, 76] on button "Resume" at bounding box center [1176, 69] width 90 height 30
click at [1174, 228] on button "Add Comment" at bounding box center [1211, 236] width 124 height 30
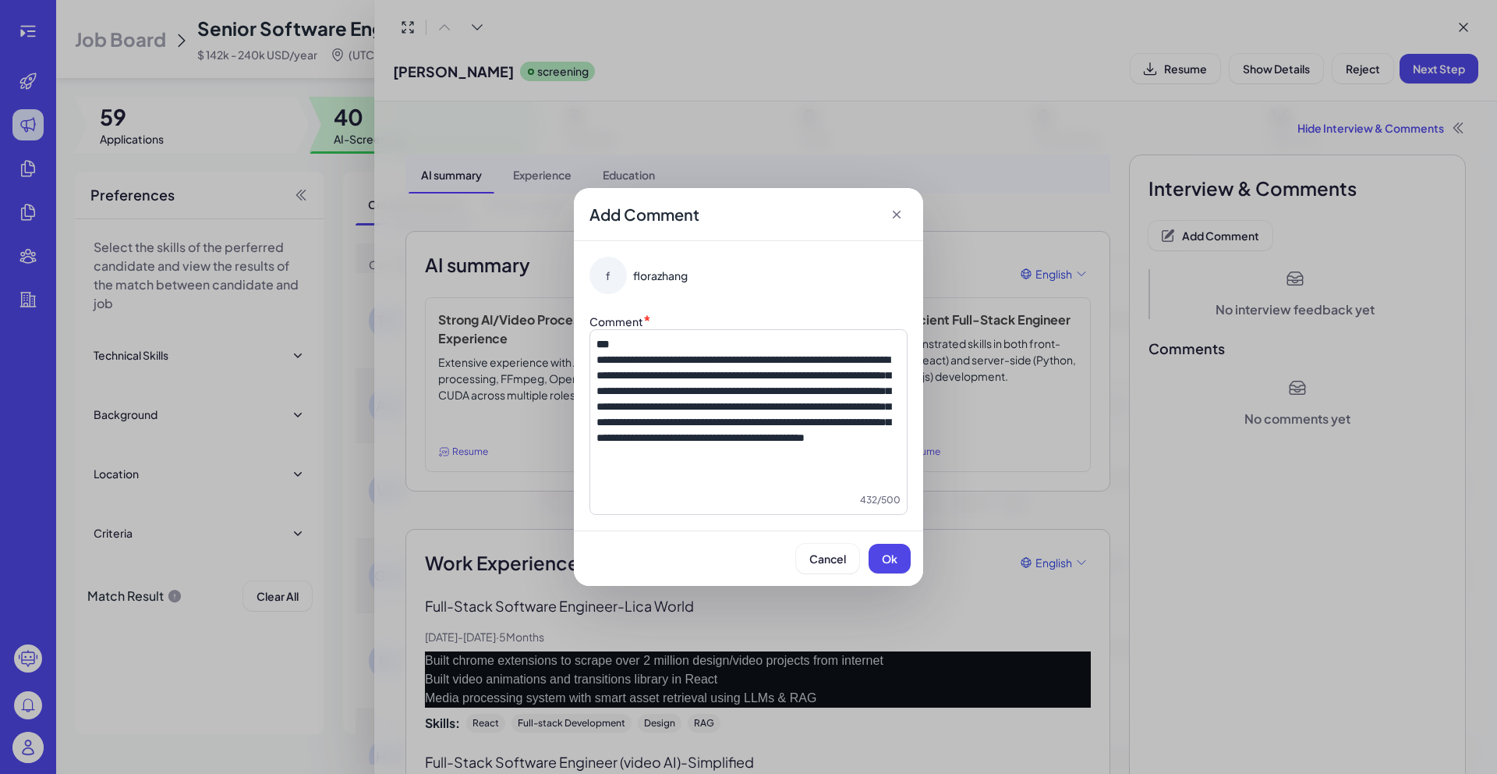
click at [604, 358] on span "**********" at bounding box center [744, 398] width 294 height 89
click at [890, 546] on button "Ok" at bounding box center [890, 559] width 42 height 30
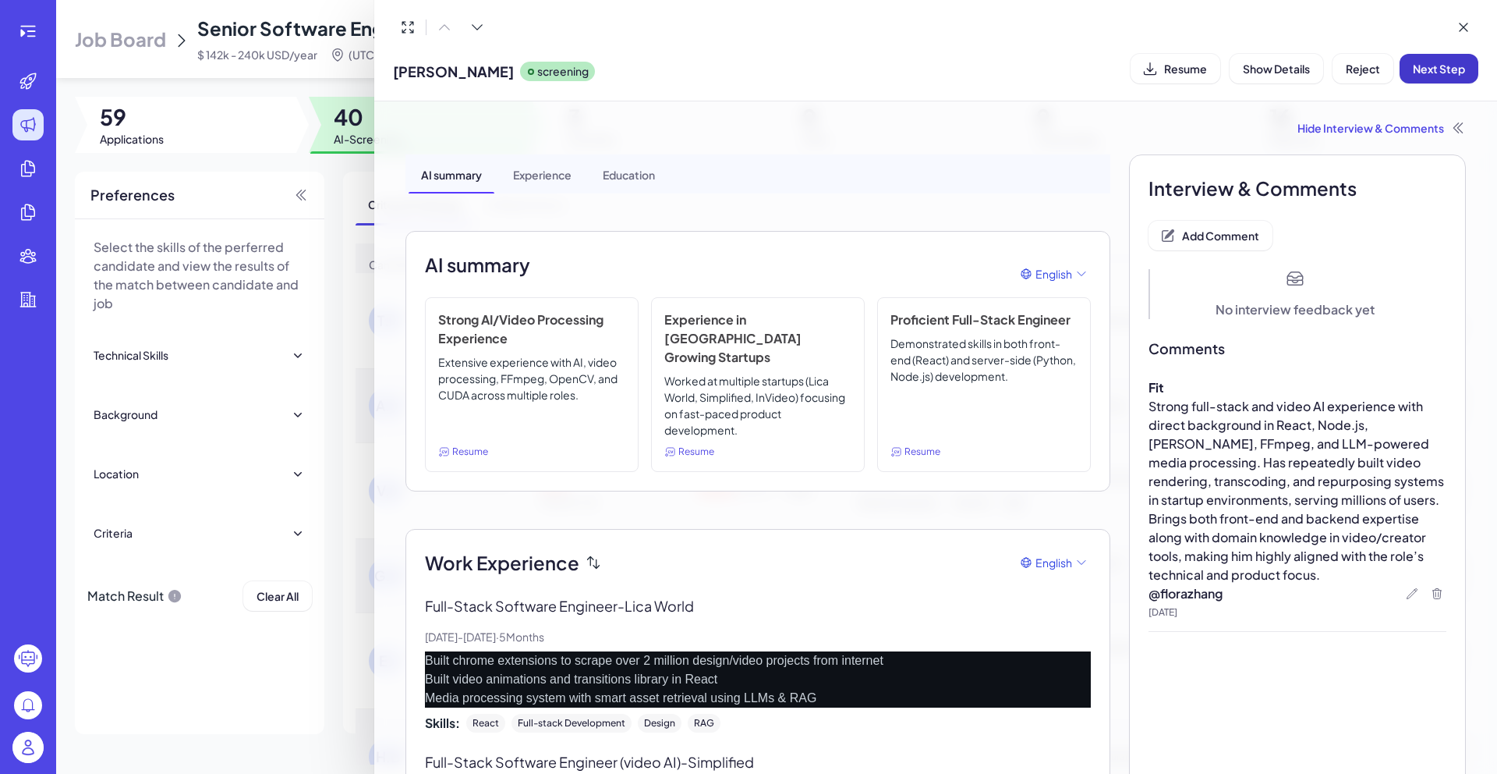
click at [1443, 64] on span "Next Step" at bounding box center [1439, 69] width 52 height 14
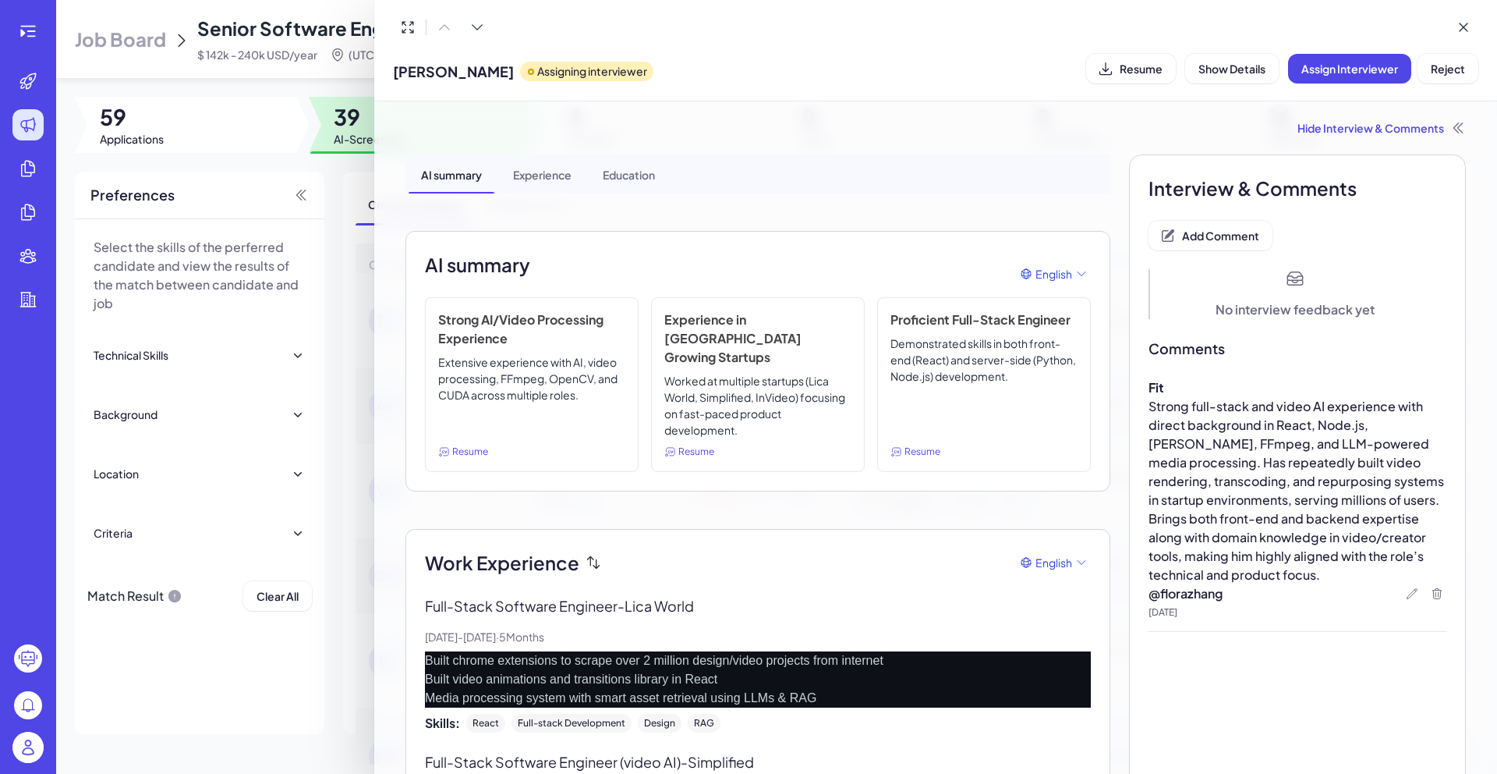
click at [345, 167] on div at bounding box center [748, 387] width 1497 height 774
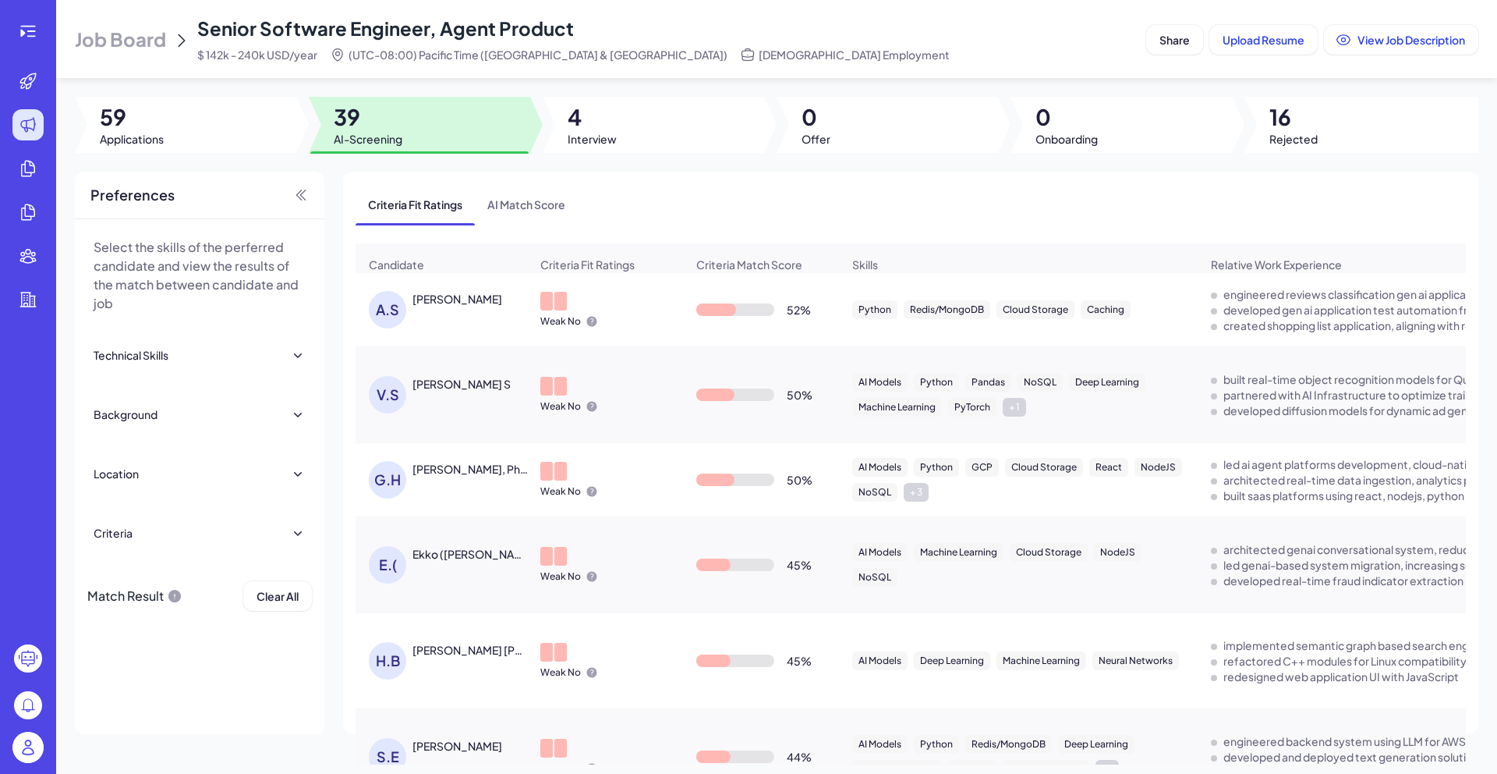
click at [447, 317] on div "[PERSON_NAME]" at bounding box center [449, 309] width 161 height 37
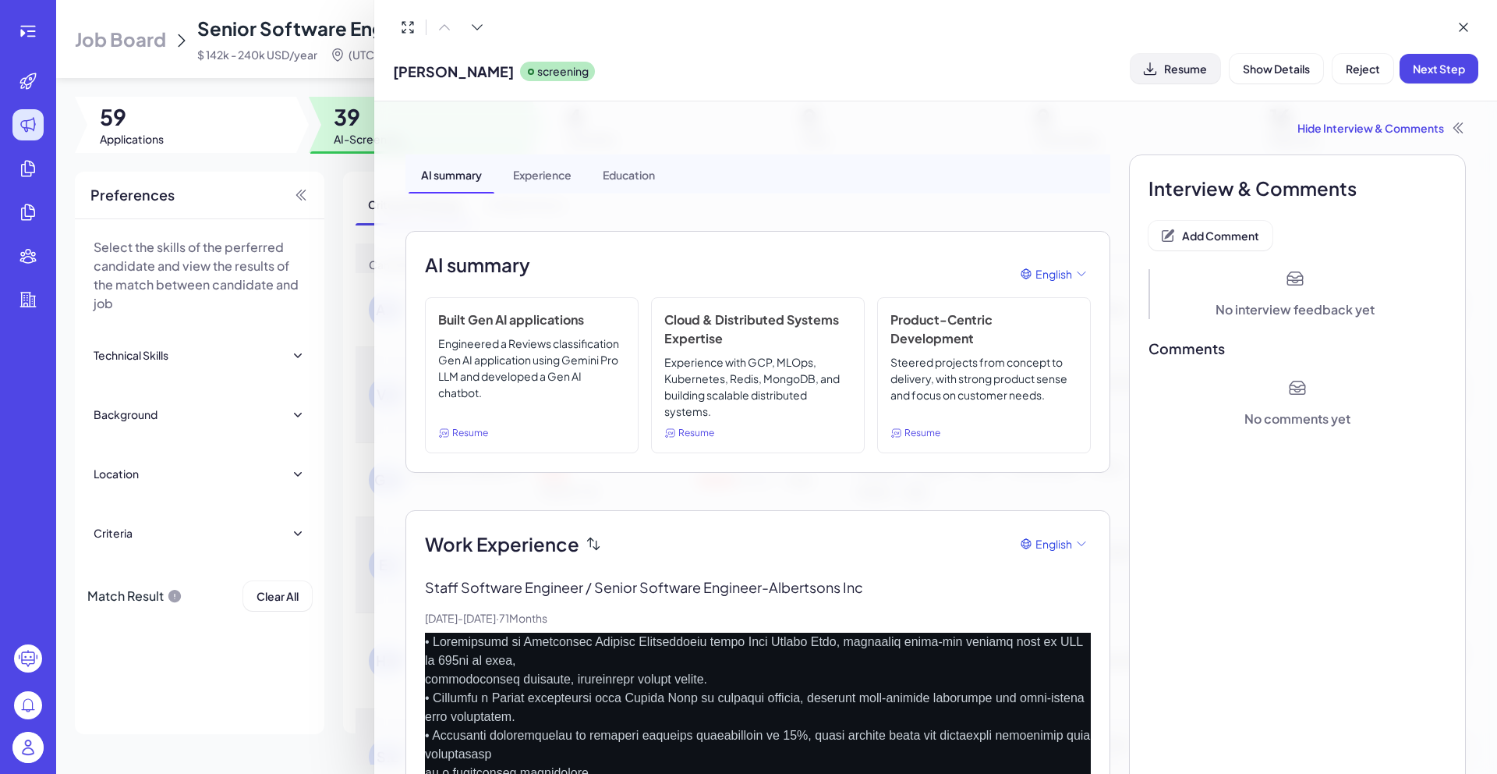
click at [1177, 71] on span "Resume" at bounding box center [1185, 69] width 43 height 14
click at [1220, 230] on span "Add Comment" at bounding box center [1220, 235] width 77 height 14
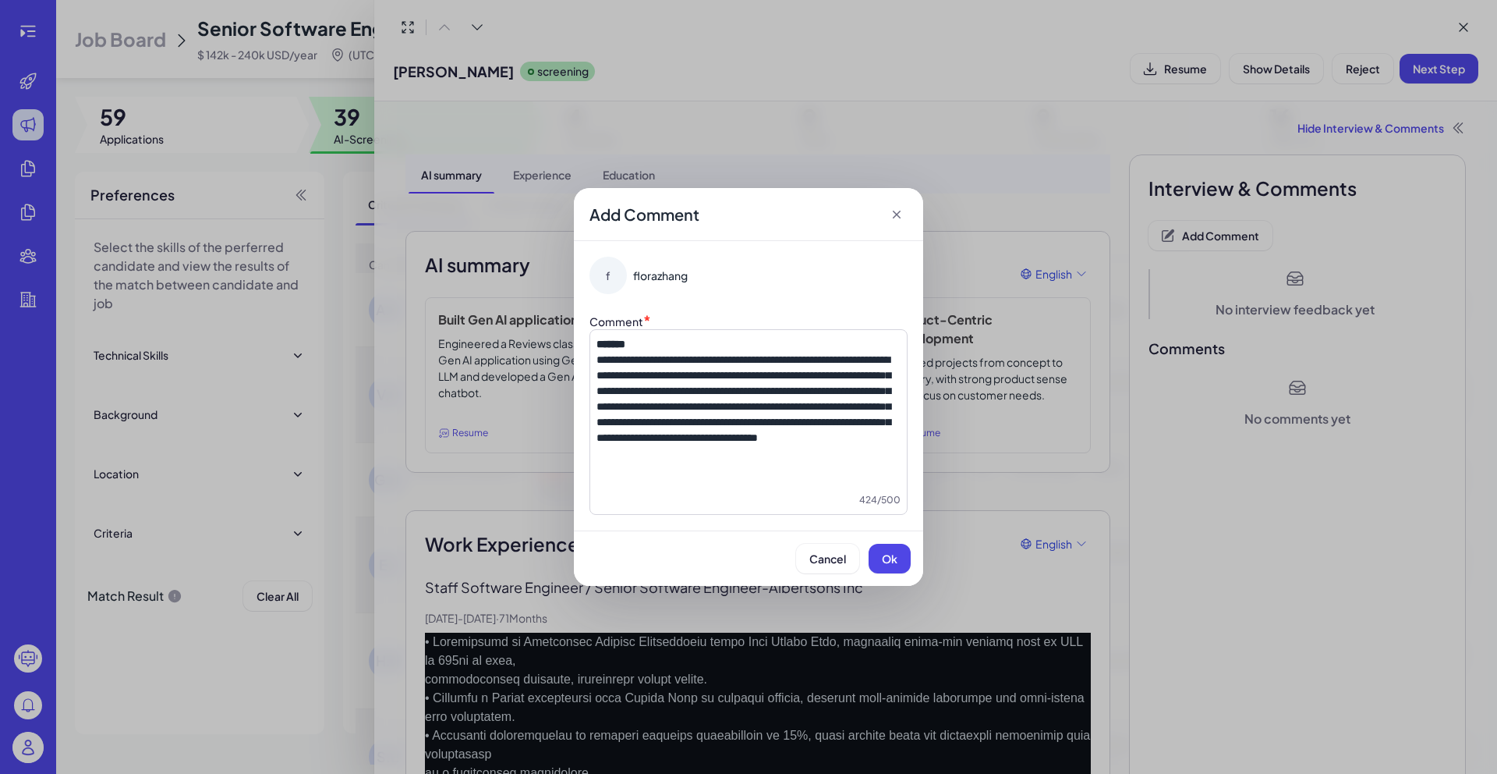
click at [602, 363] on span "**********" at bounding box center [744, 398] width 294 height 89
click at [887, 549] on button "Ok" at bounding box center [890, 559] width 42 height 30
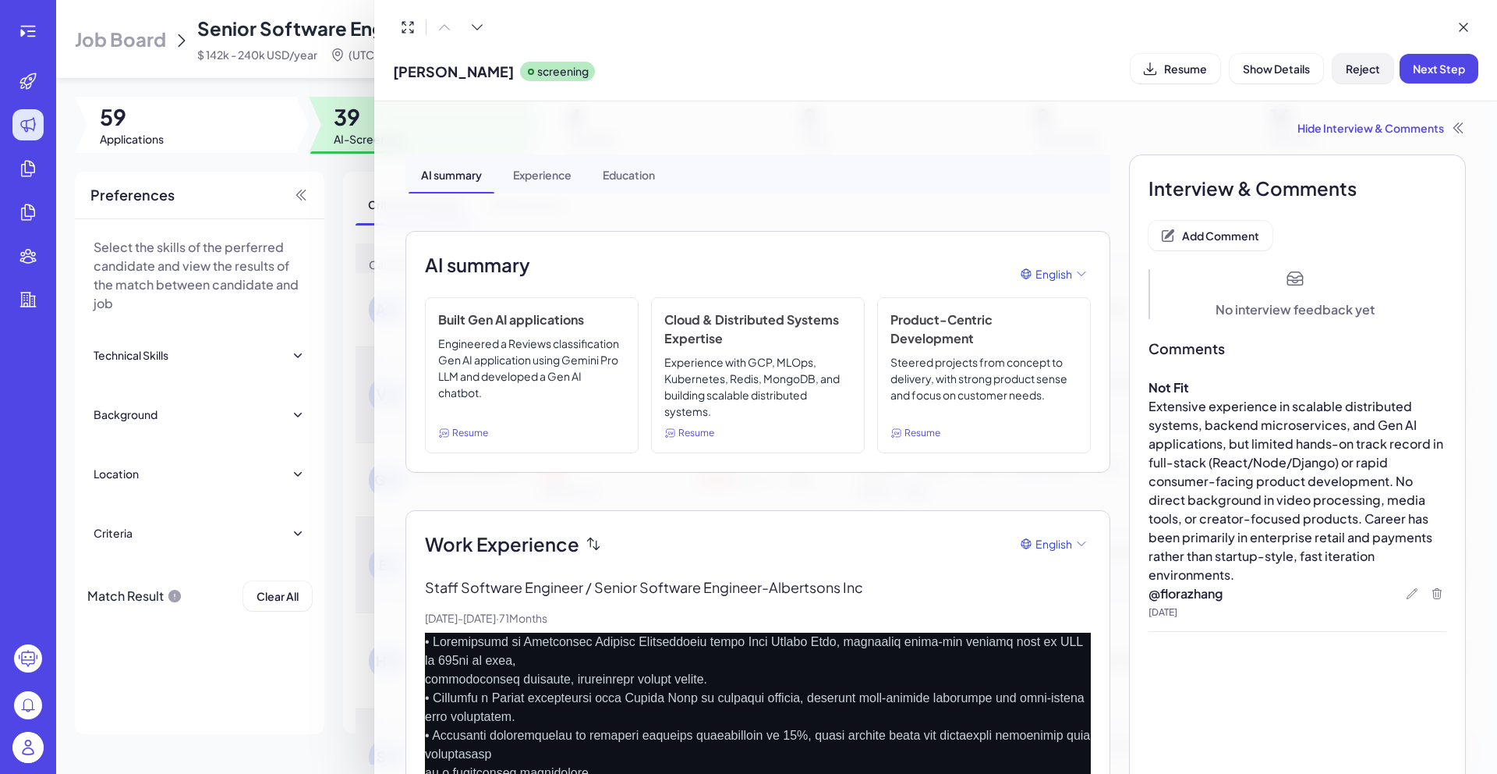
click at [1364, 74] on span "Reject" at bounding box center [1363, 69] width 34 height 14
click at [1456, 178] on button "Ok" at bounding box center [1449, 169] width 36 height 27
click at [328, 172] on div at bounding box center [748, 387] width 1497 height 774
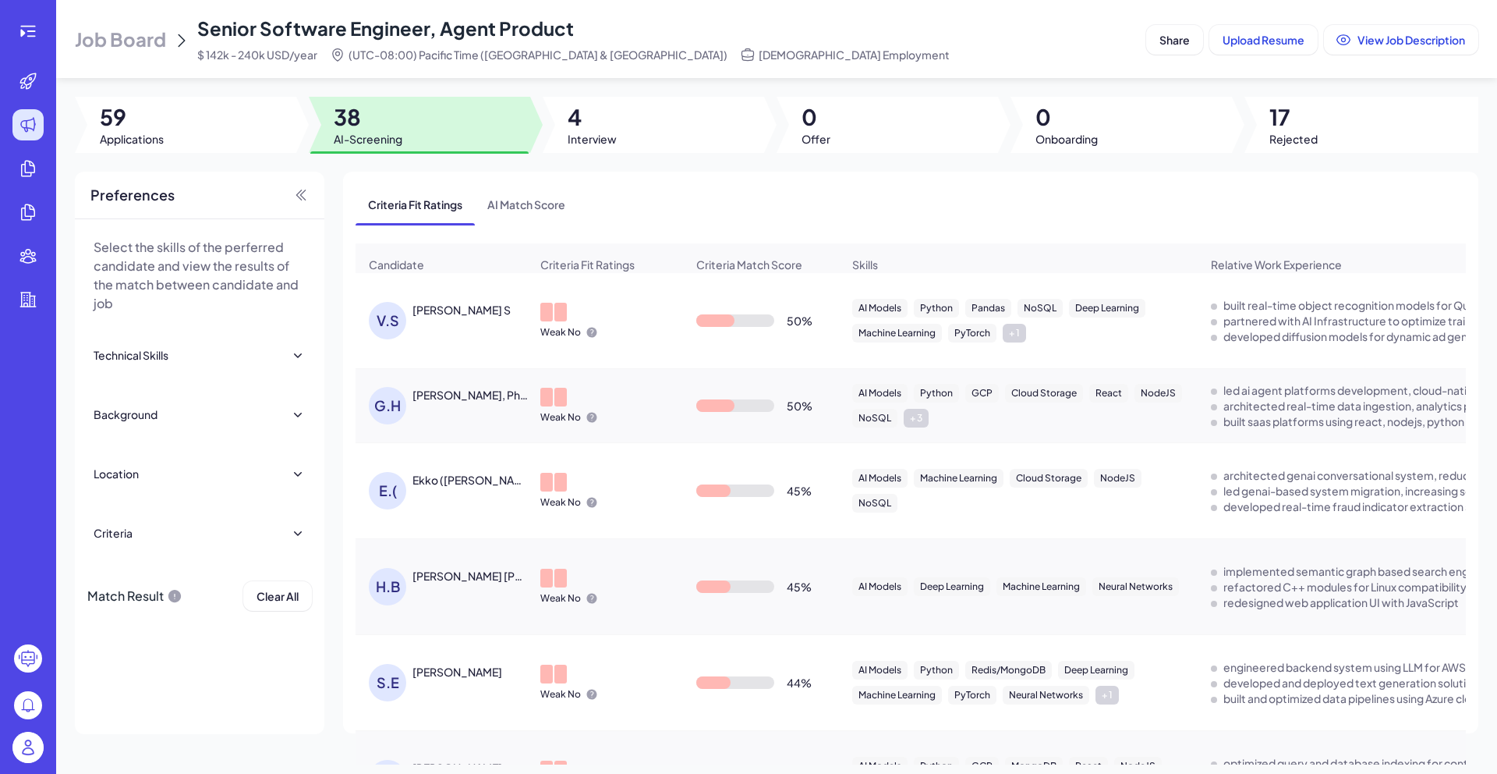
click at [428, 310] on div "[PERSON_NAME] S" at bounding box center [462, 310] width 98 height 16
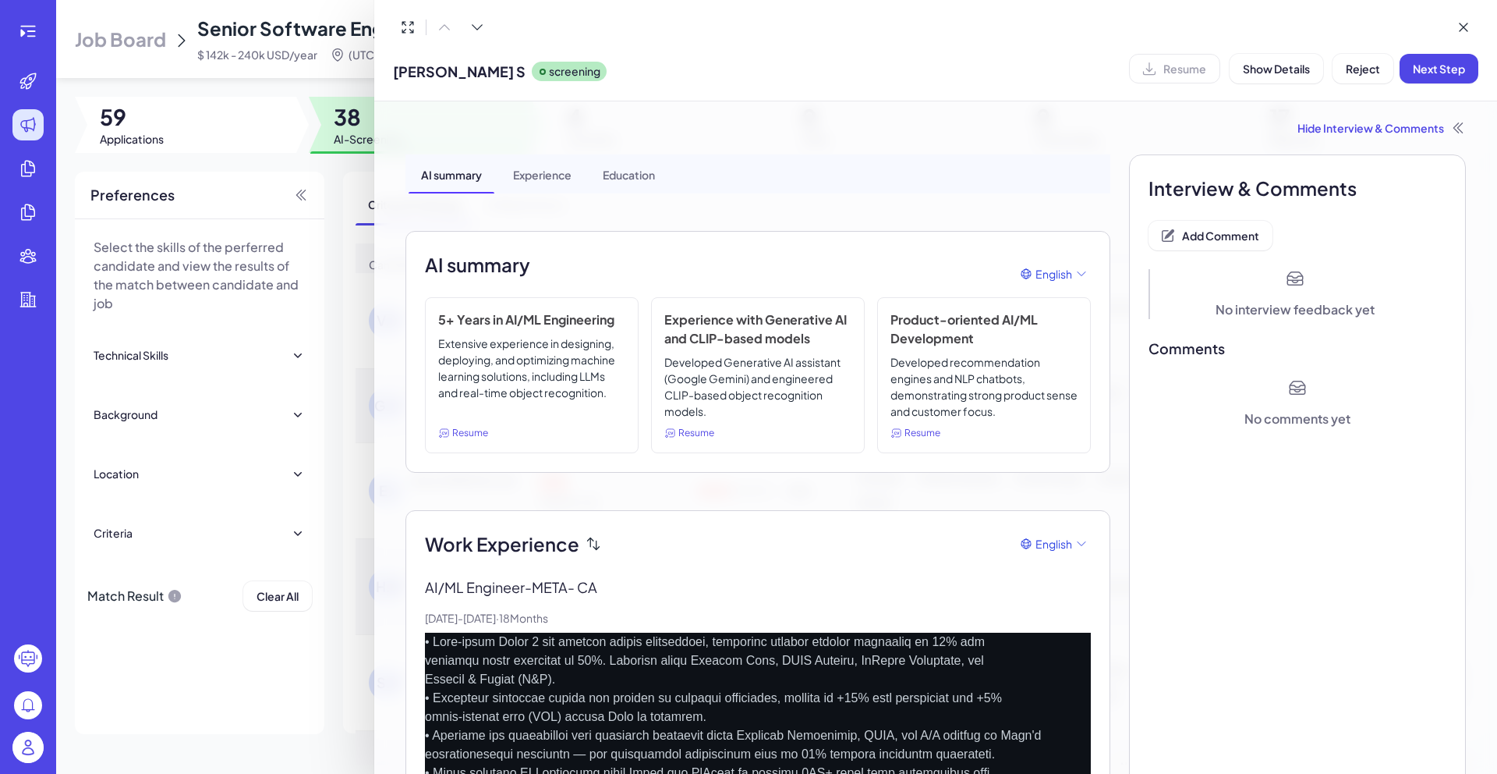
click at [526, 166] on div "Experience" at bounding box center [542, 173] width 83 height 39
click at [628, 182] on div "Education" at bounding box center [628, 173] width 77 height 39
click at [1288, 83] on button "Show Details" at bounding box center [1277, 69] width 94 height 30
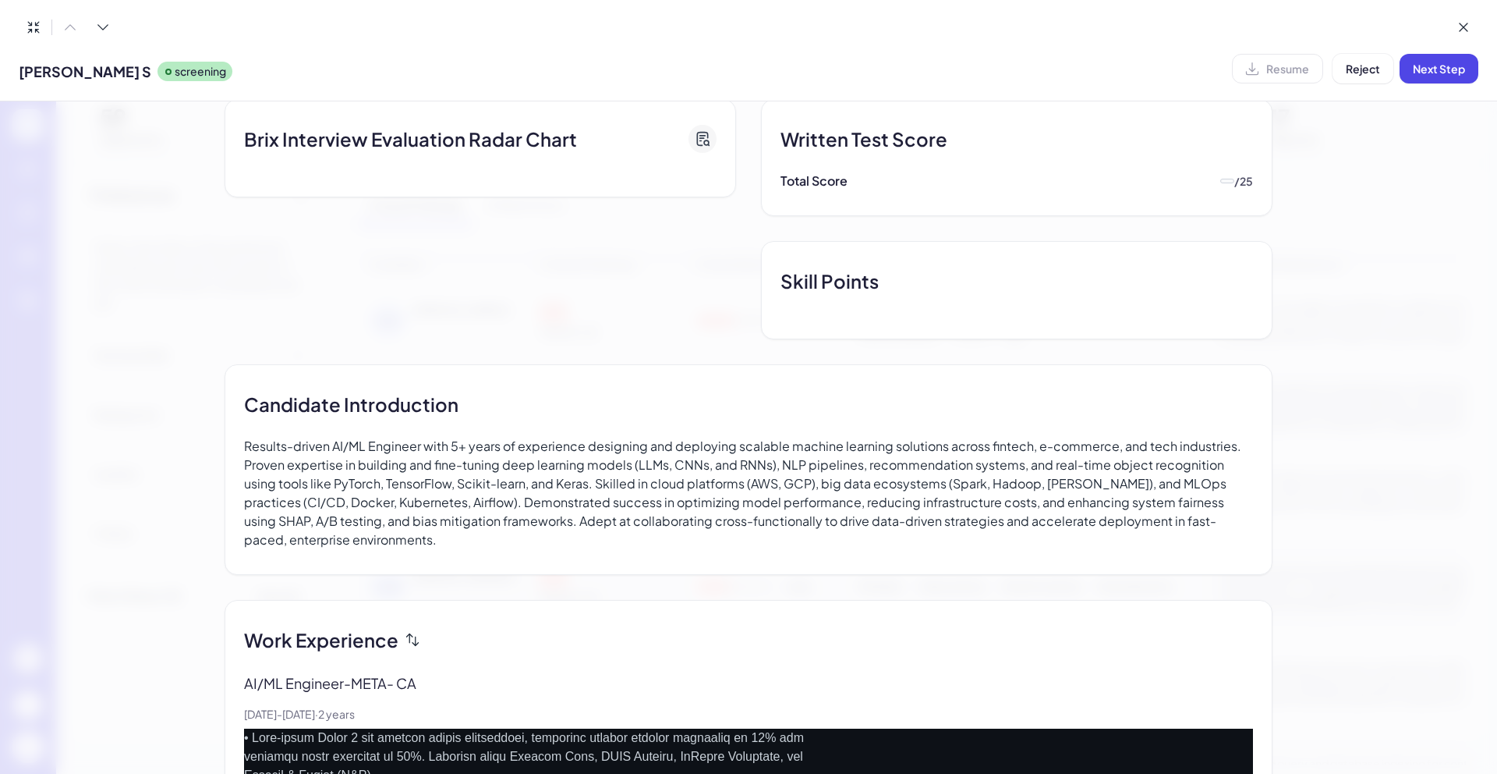
scroll to position [374, 0]
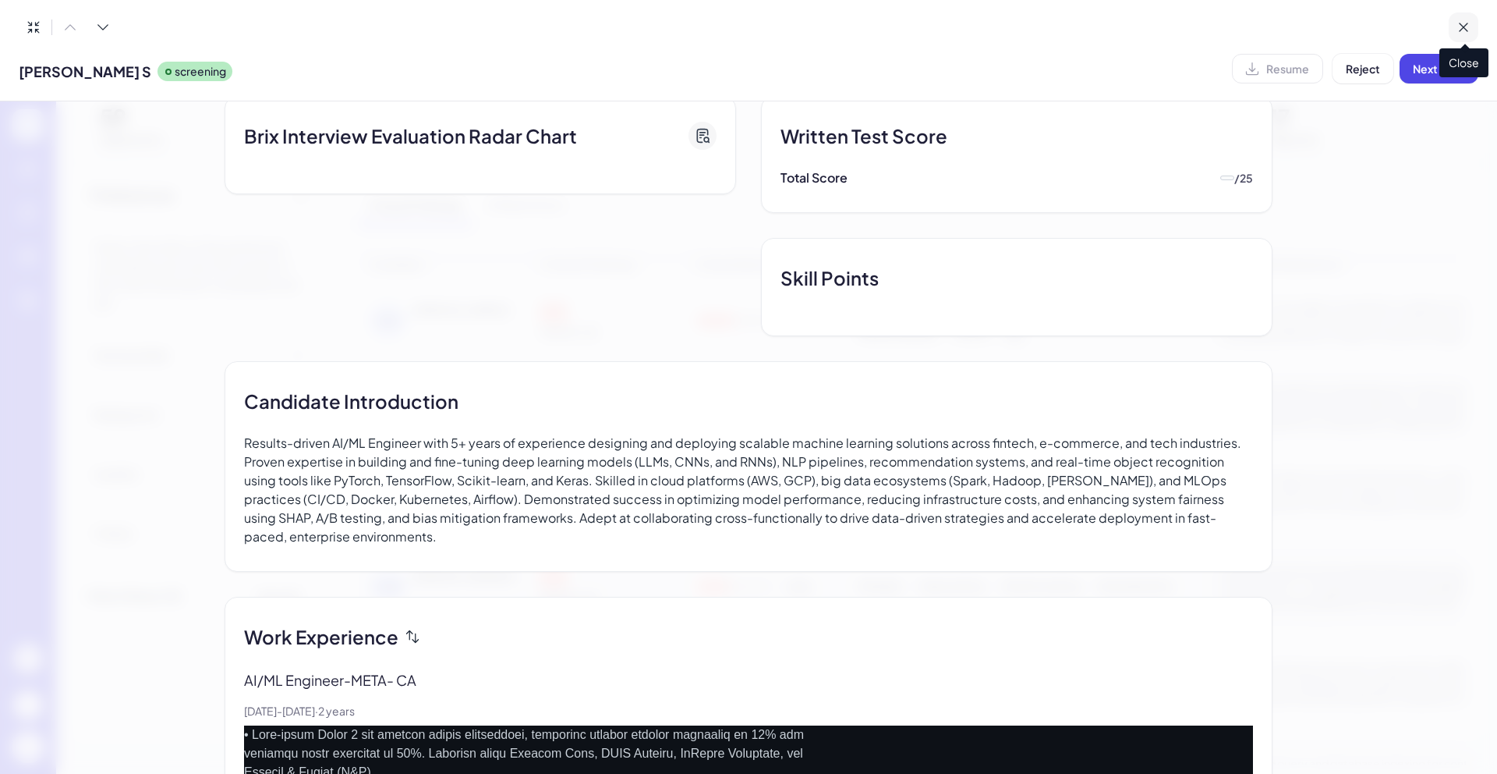
click at [1466, 35] on button at bounding box center [1464, 27] width 30 height 30
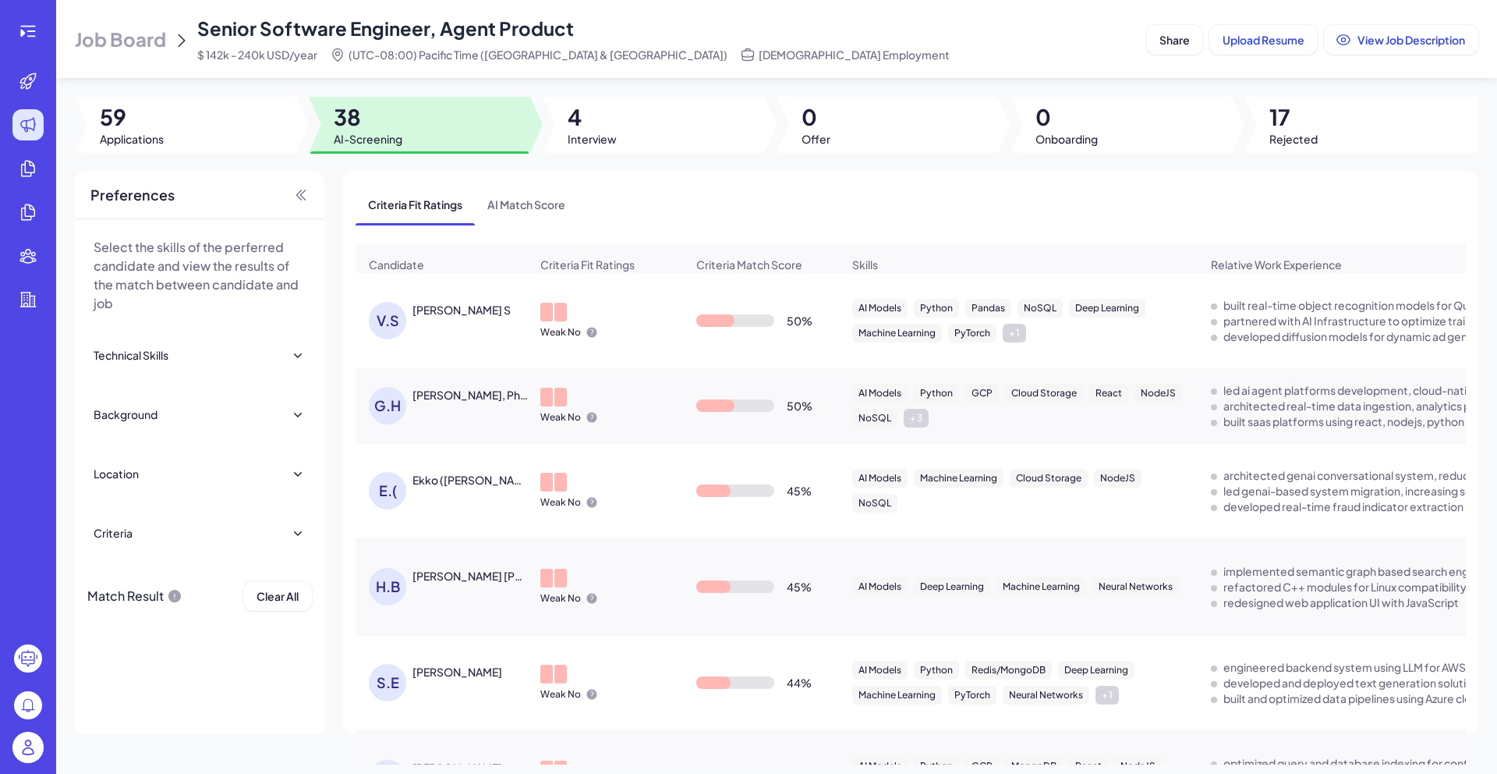
click at [388, 316] on div "V.S" at bounding box center [387, 320] width 37 height 37
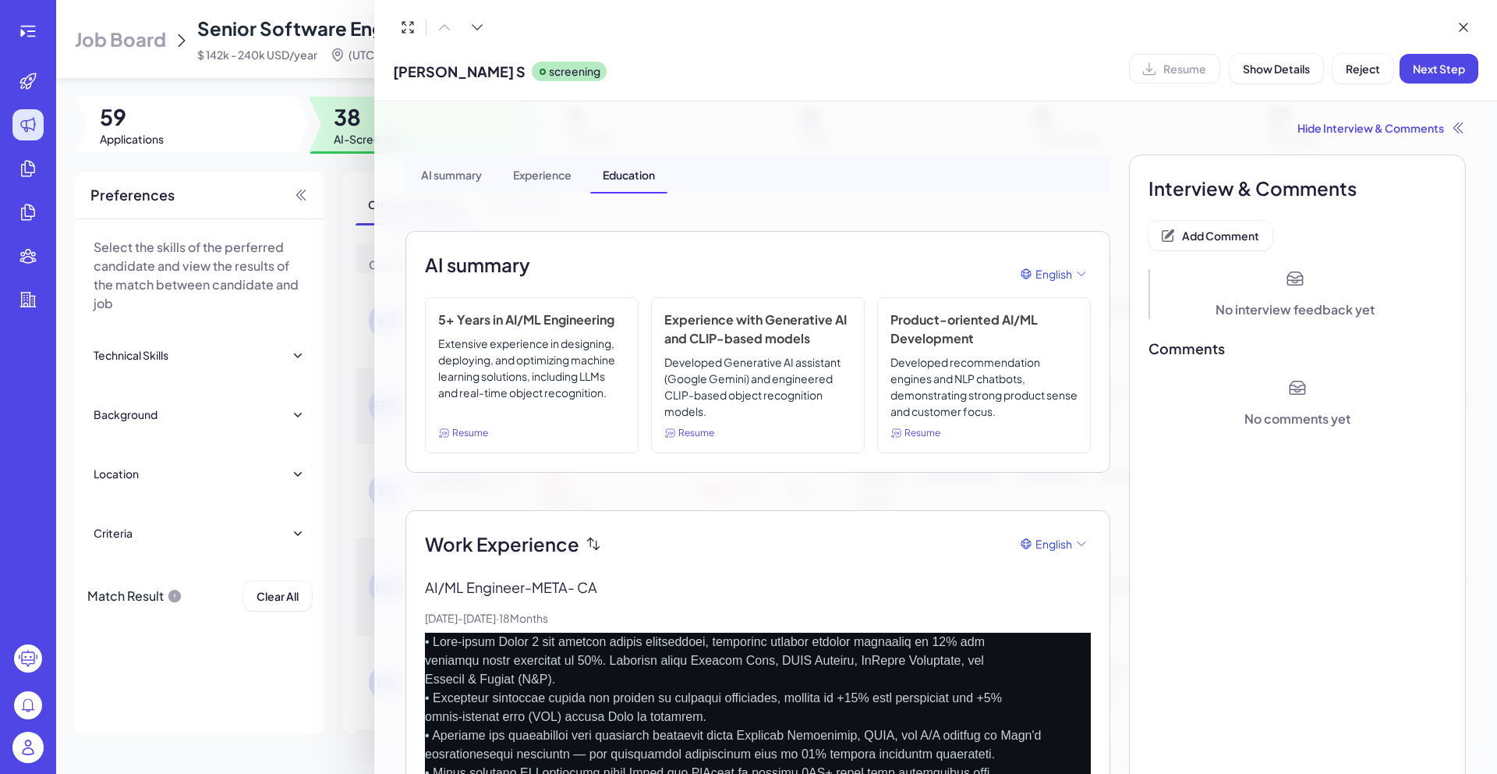
click at [344, 537] on div at bounding box center [748, 387] width 1497 height 774
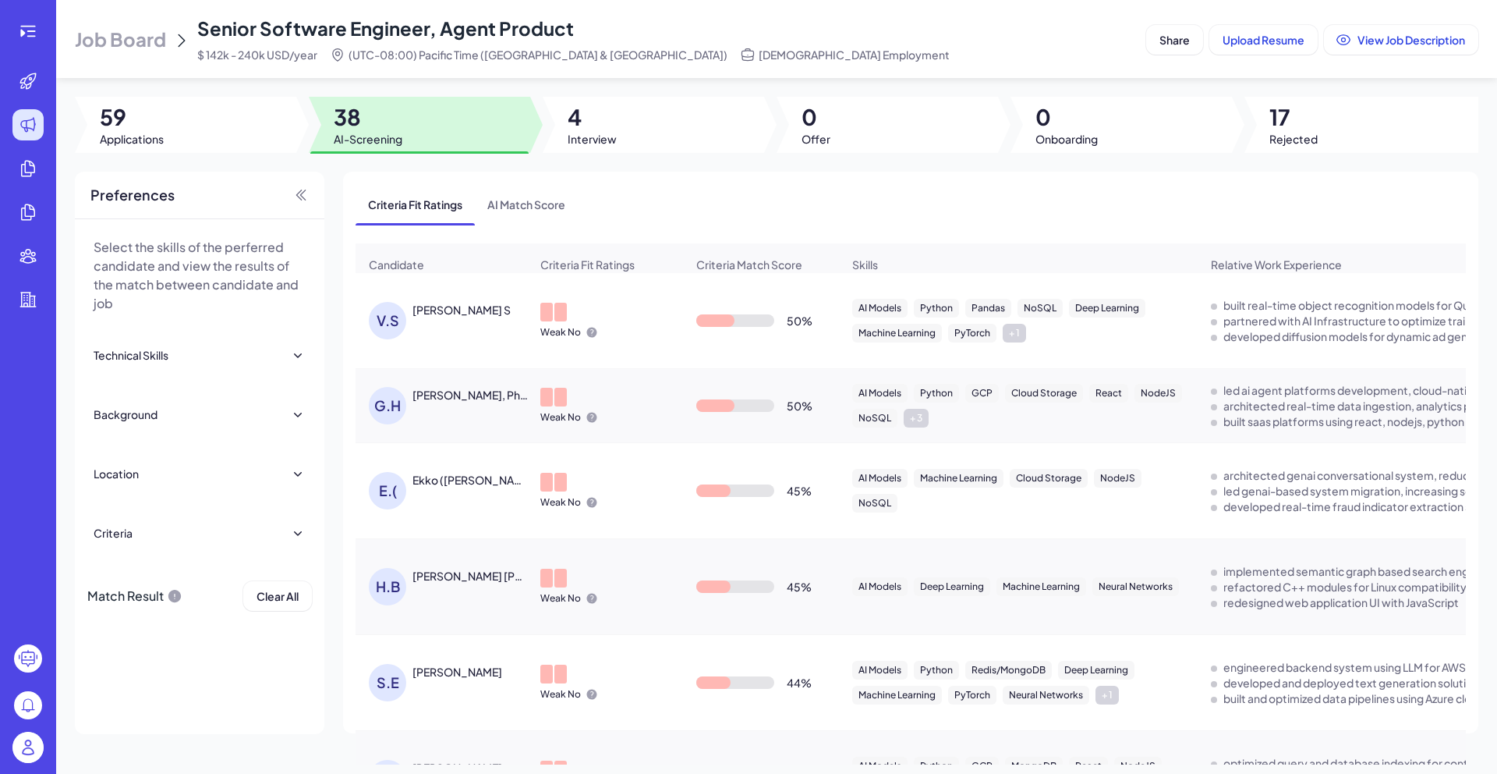
click at [440, 310] on div "[PERSON_NAME] S" at bounding box center [462, 310] width 98 height 16
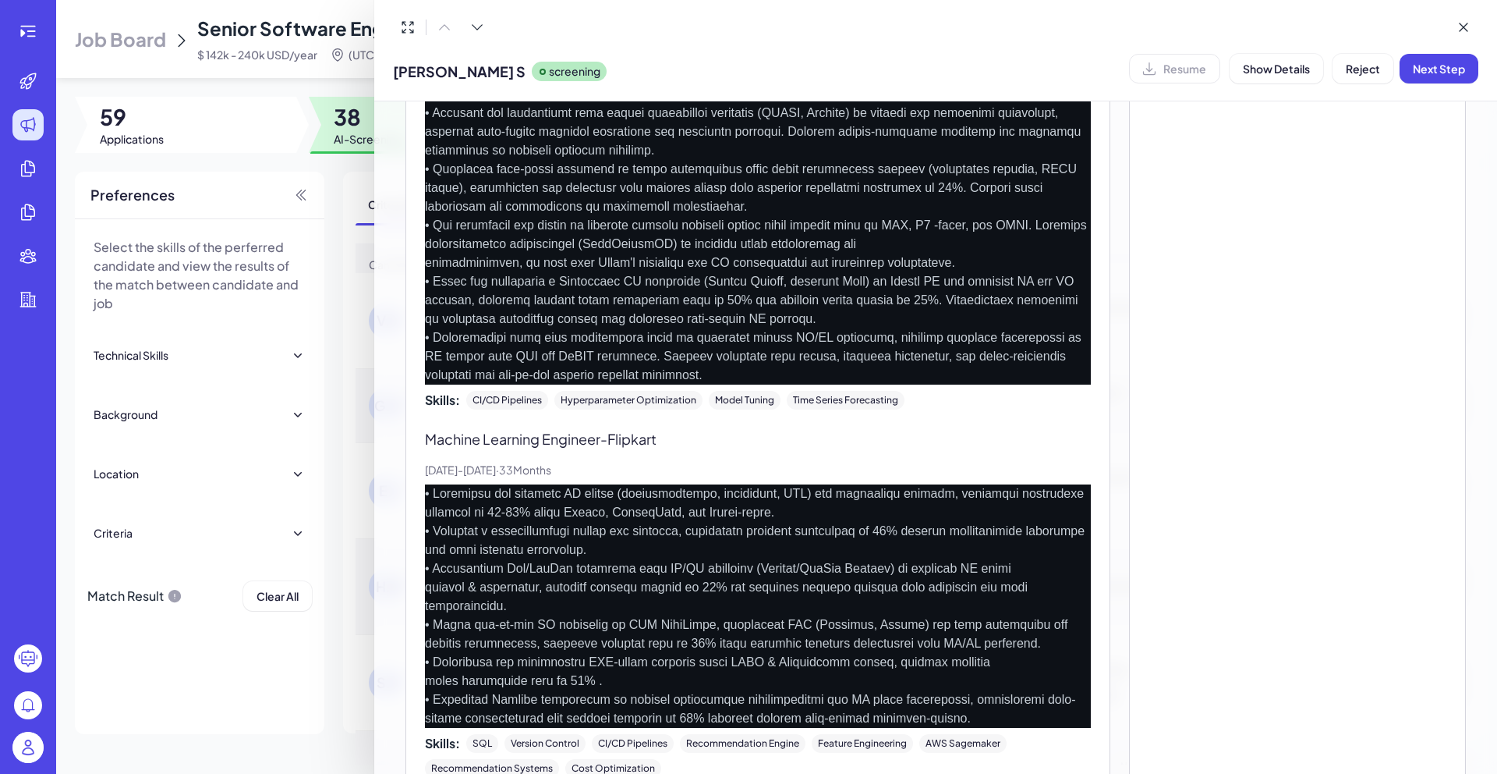
scroll to position [0, 0]
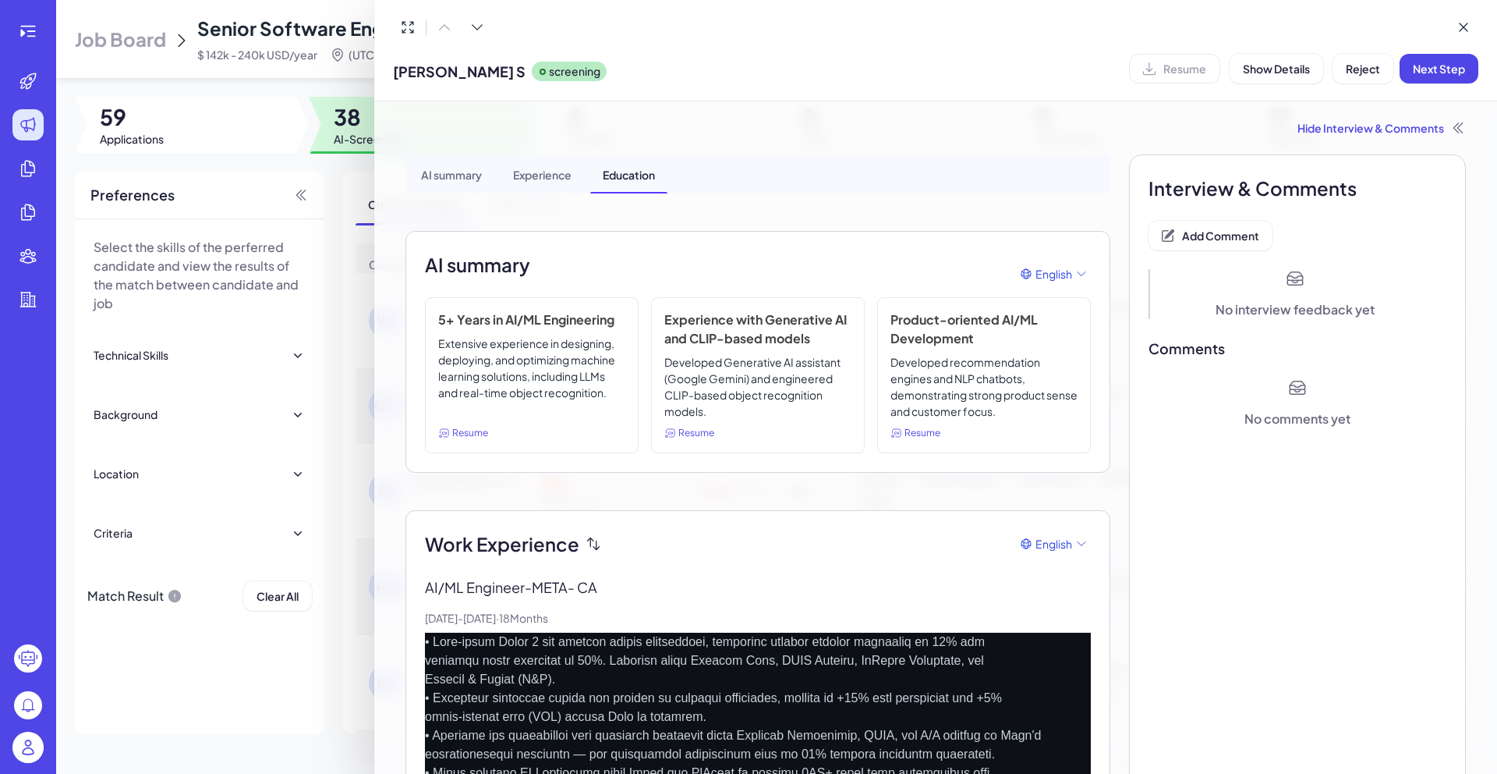
click at [354, 378] on div at bounding box center [748, 387] width 1497 height 774
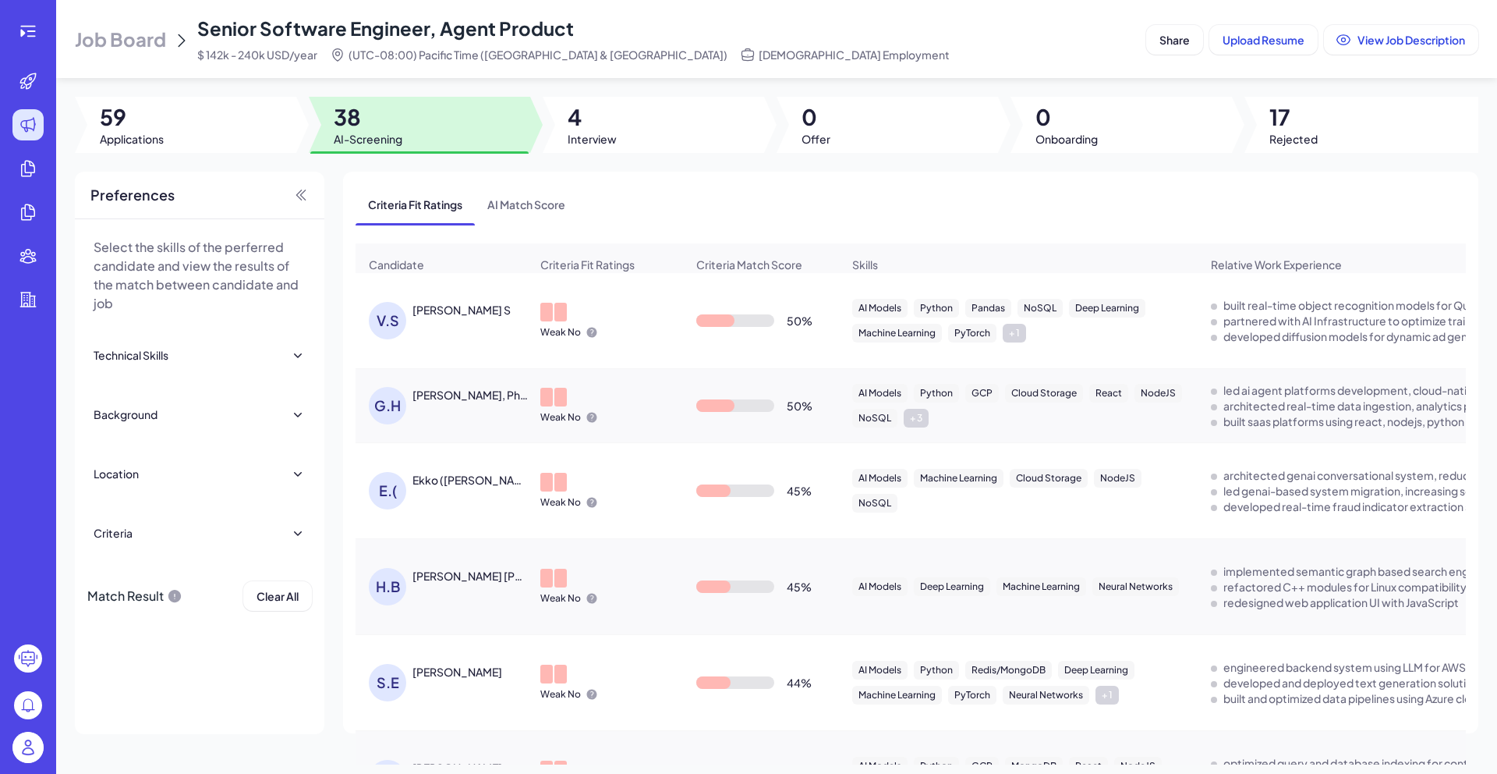
click at [430, 303] on div "[PERSON_NAME] S" at bounding box center [462, 310] width 98 height 16
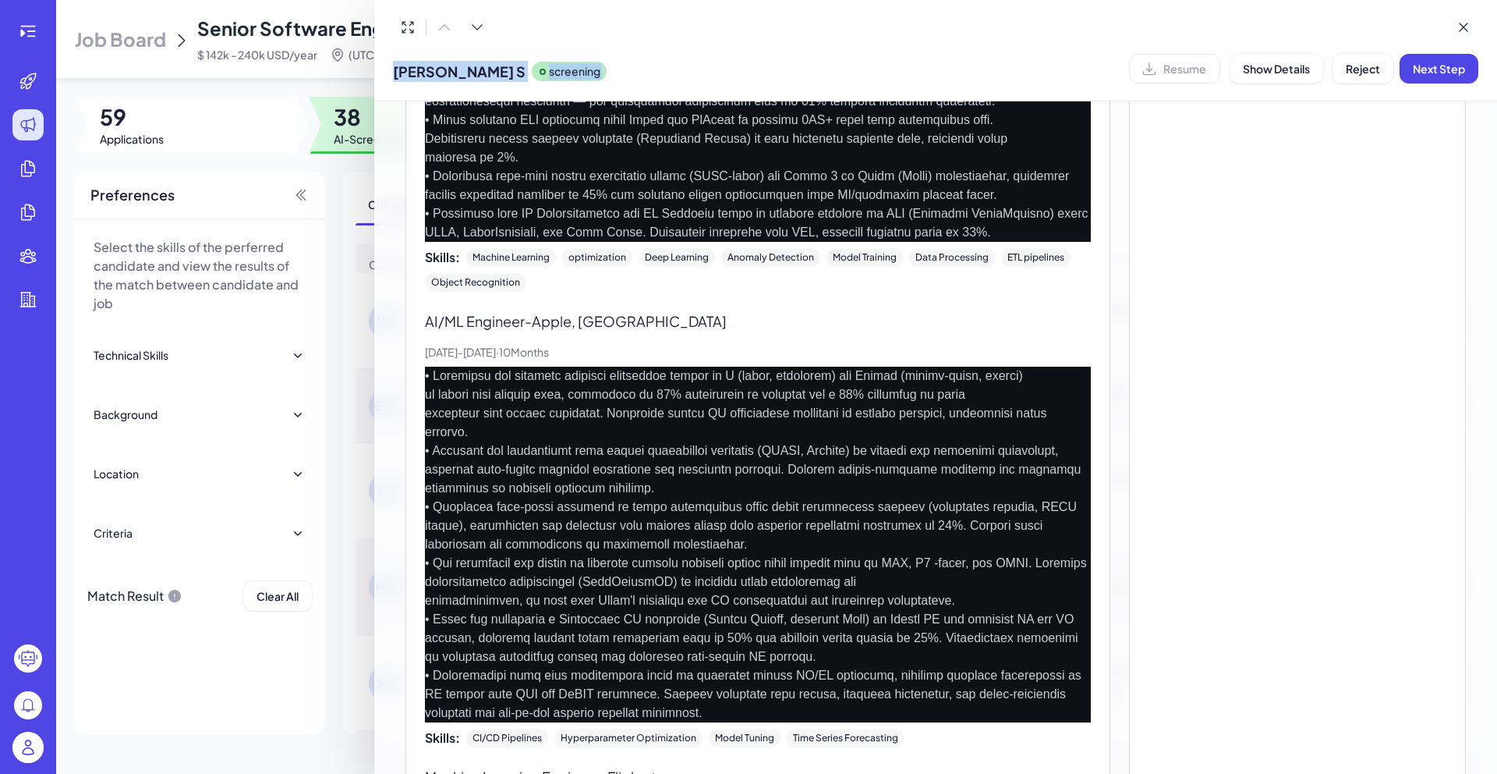
scroll to position [1197, 0]
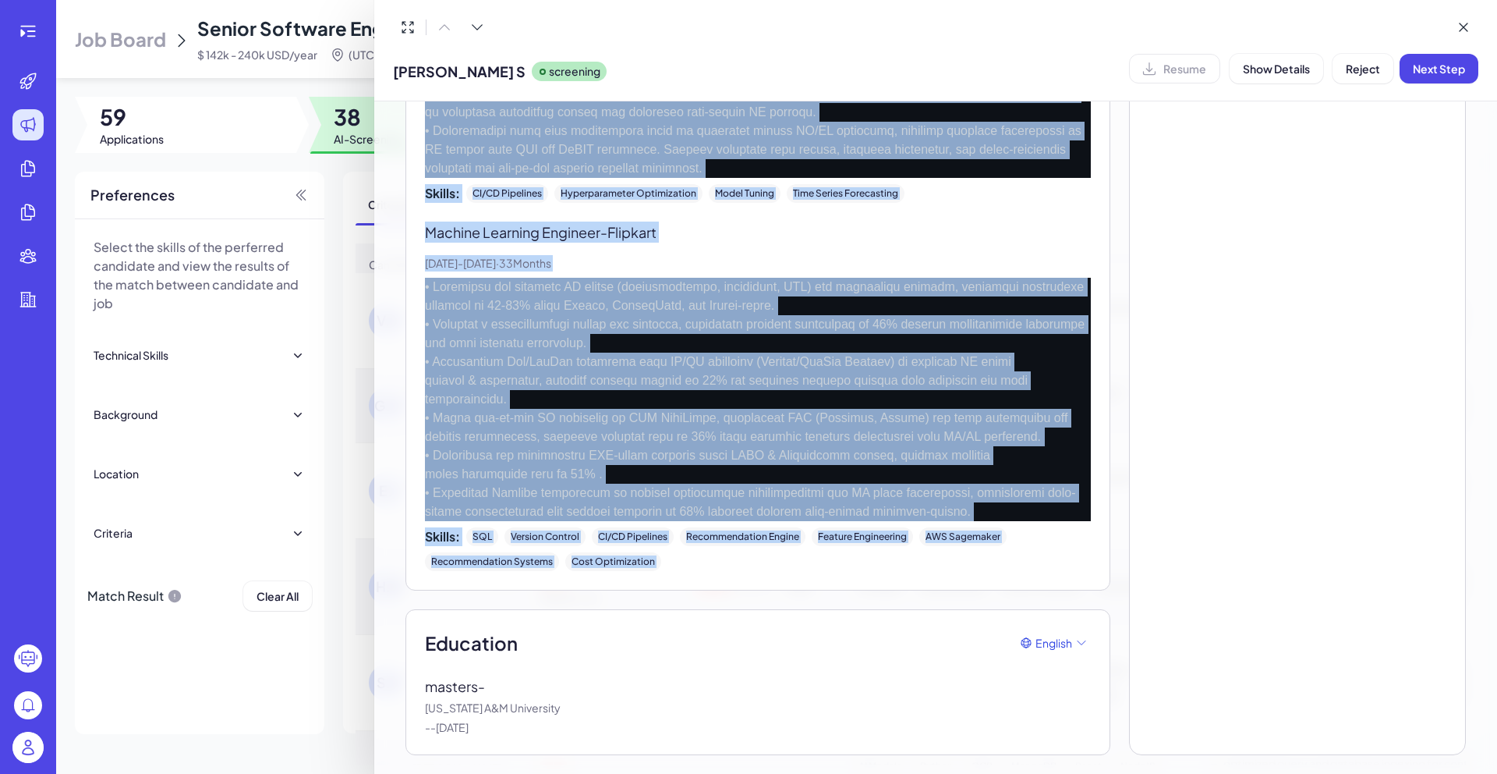
drag, startPoint x: 427, startPoint y: 248, endPoint x: 745, endPoint y: 606, distance: 478.9
copy div "Lore Ipsumdolor Sitamet CO/AD Elitsedd - EIUS- TE Inc, 6882 - Utl, 6443 · 44 Et…"
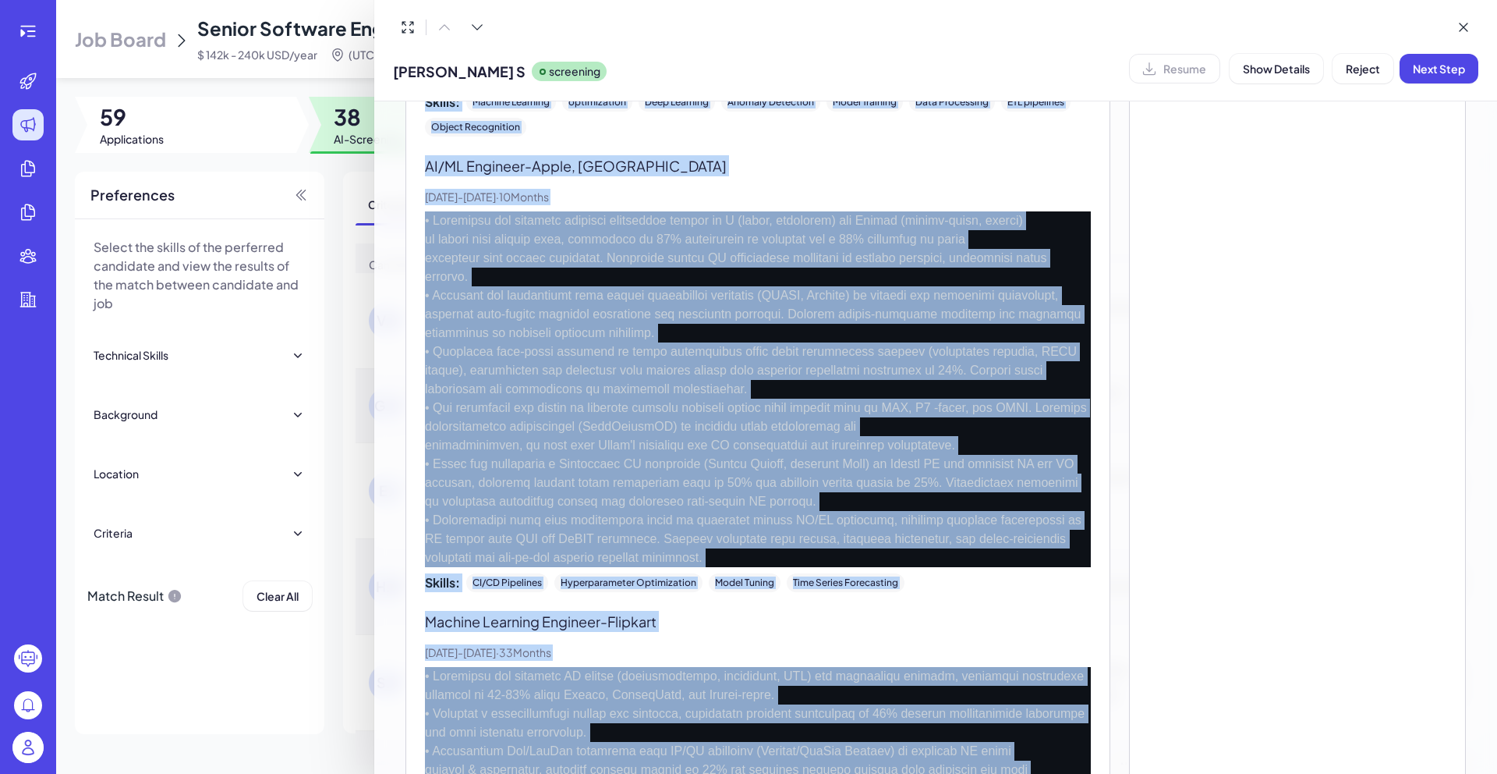
scroll to position [0, 0]
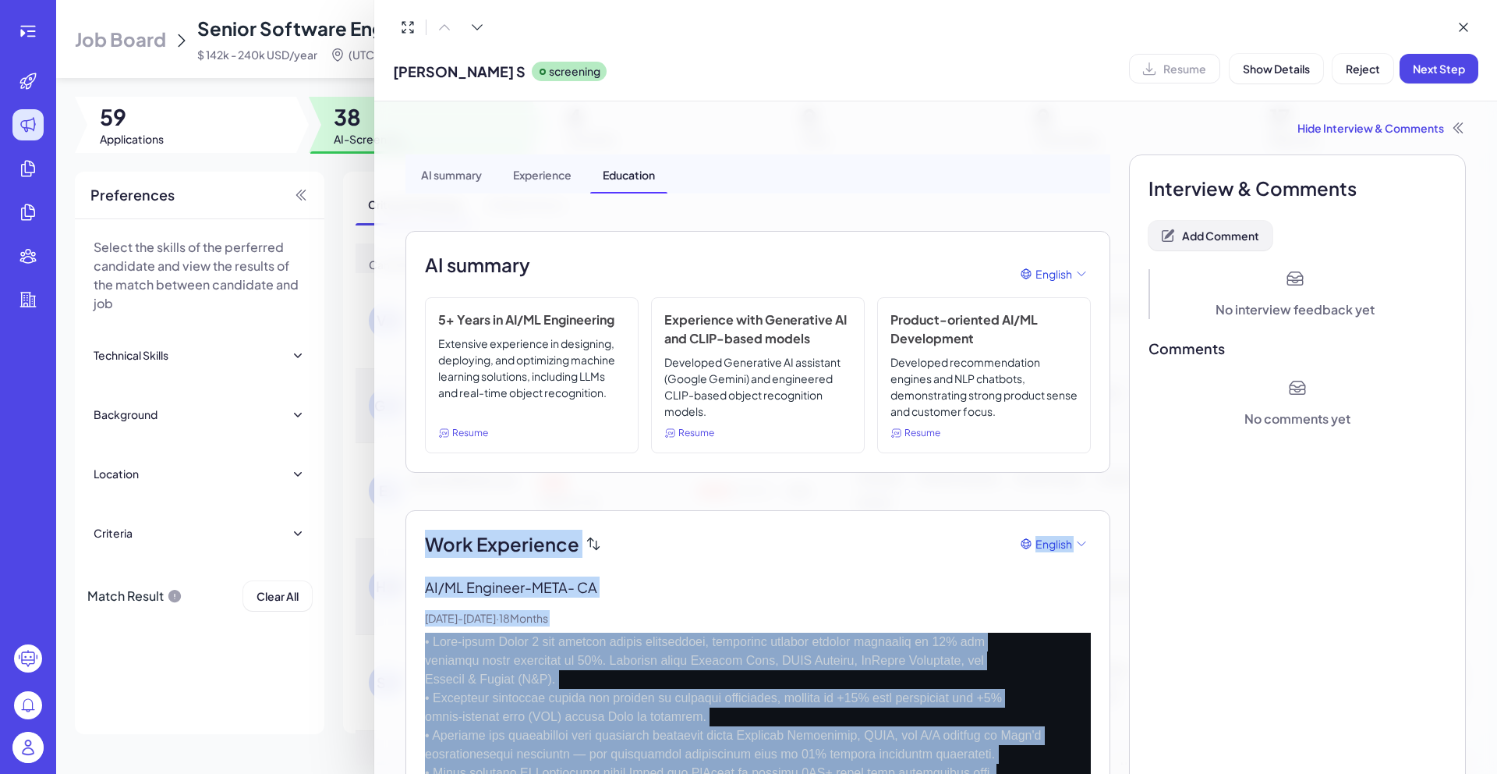
click at [1222, 224] on button "Add Comment" at bounding box center [1211, 236] width 124 height 30
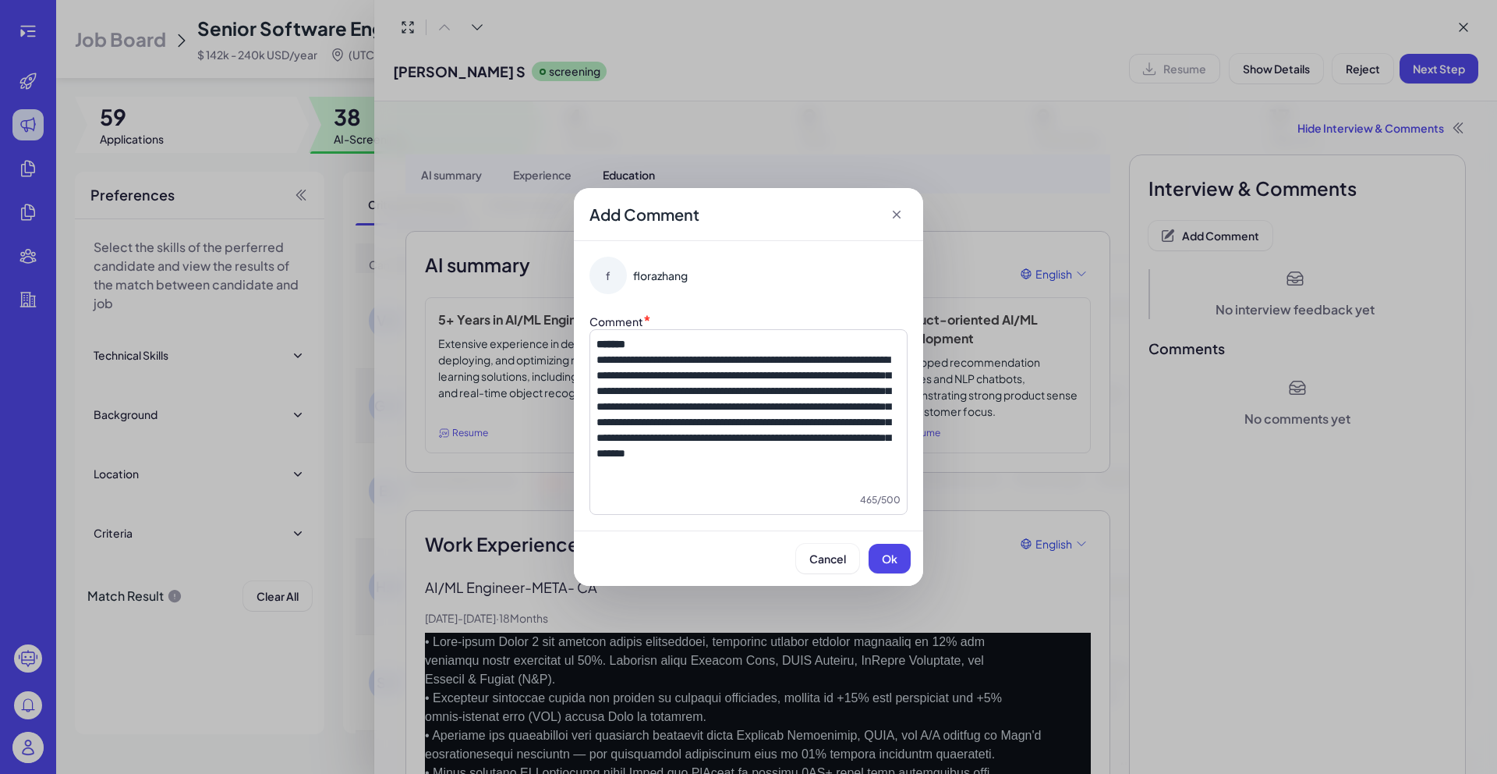
click at [602, 359] on span "**********" at bounding box center [744, 406] width 294 height 104
click at [708, 461] on p "**********" at bounding box center [749, 398] width 304 height 125
click at [894, 557] on span "Ok" at bounding box center [890, 558] width 16 height 14
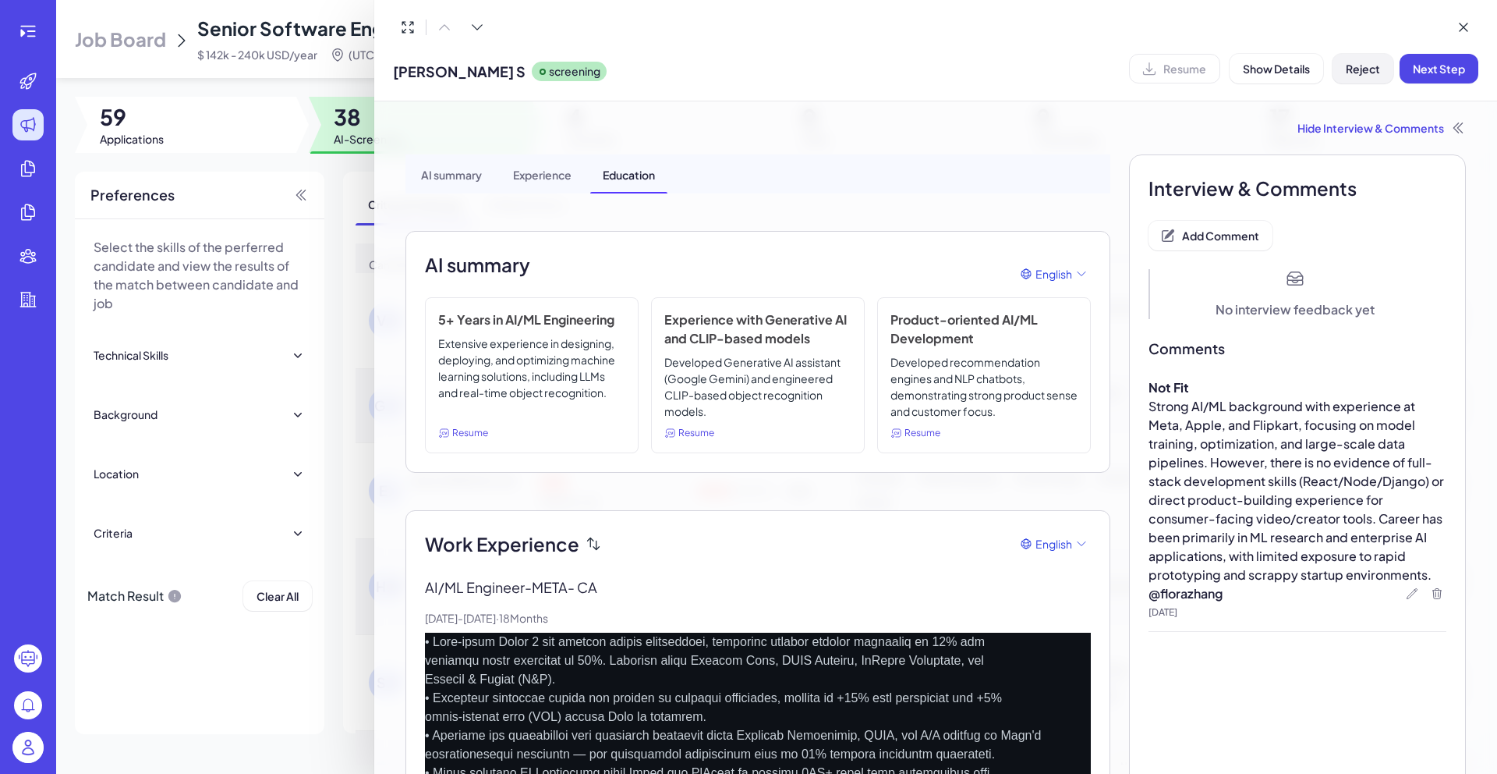
click at [1360, 73] on span "Reject" at bounding box center [1363, 69] width 34 height 14
click at [1440, 172] on button "Ok" at bounding box center [1449, 169] width 36 height 27
click at [1449, 34] on button at bounding box center [1464, 27] width 30 height 30
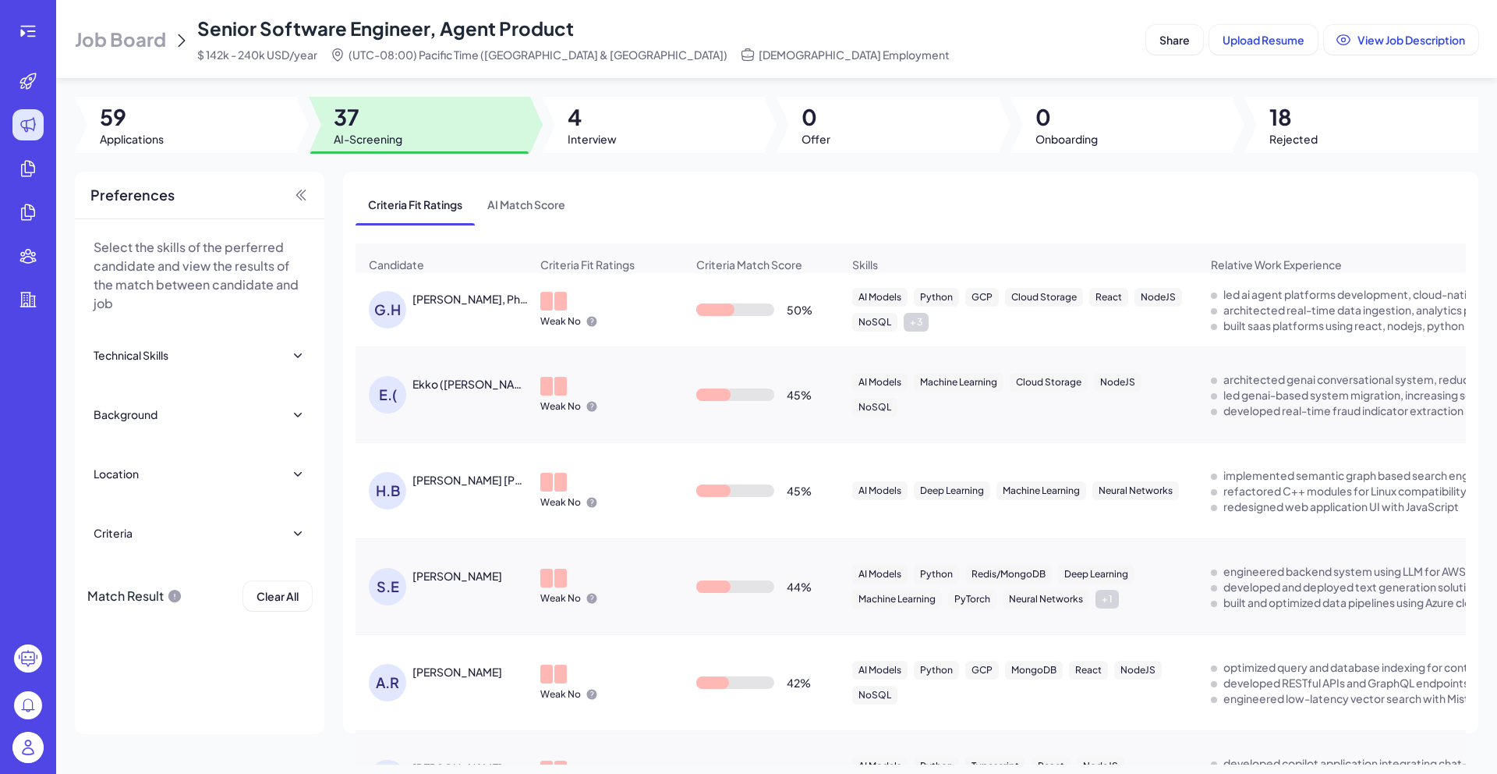
click at [1449, 34] on span "View Job Description" at bounding box center [1412, 40] width 108 height 14
click at [464, 324] on div "[PERSON_NAME], Ph.D." at bounding box center [449, 309] width 161 height 37
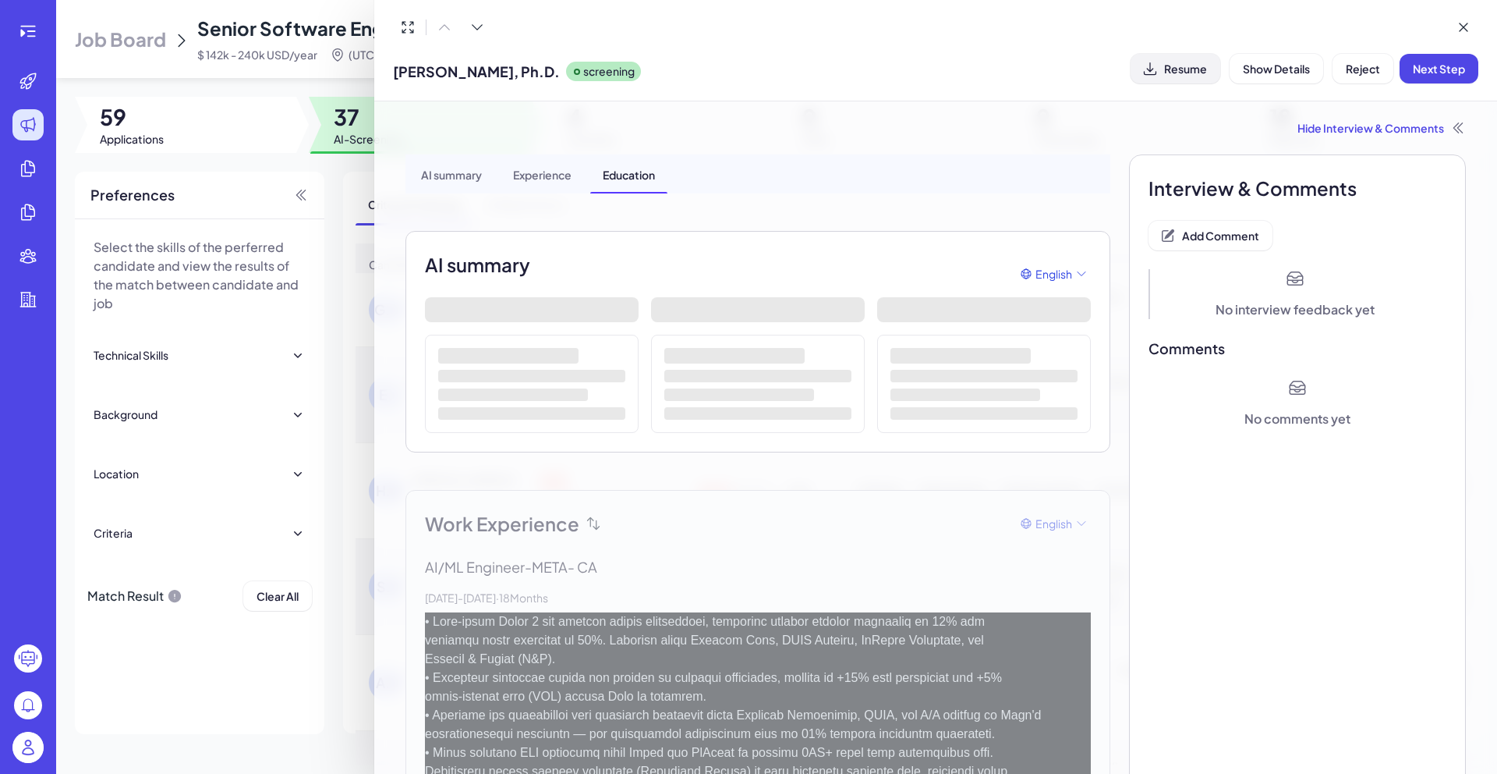
click at [1174, 80] on button "Resume" at bounding box center [1176, 69] width 90 height 30
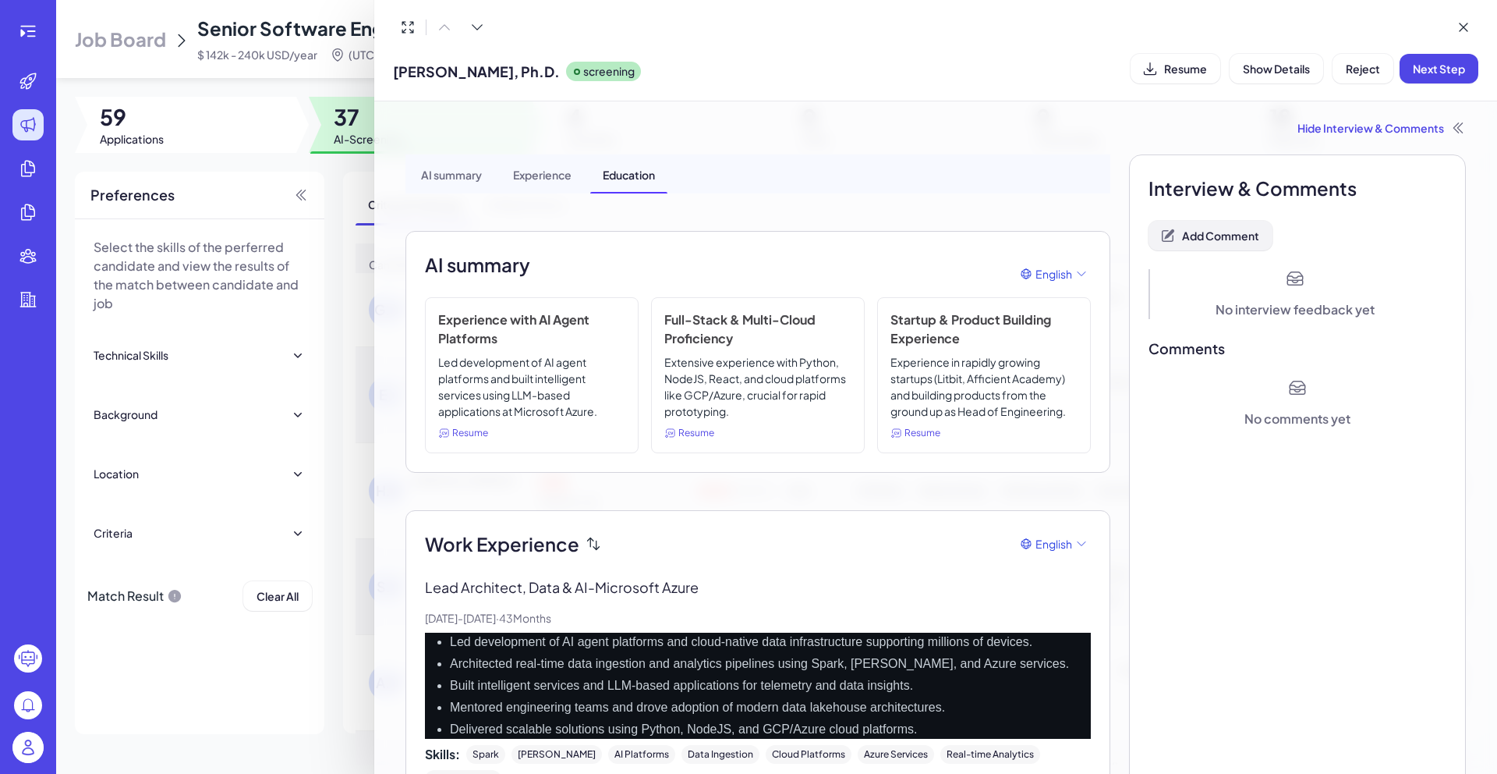
click at [1214, 249] on button "Add Comment" at bounding box center [1211, 236] width 124 height 30
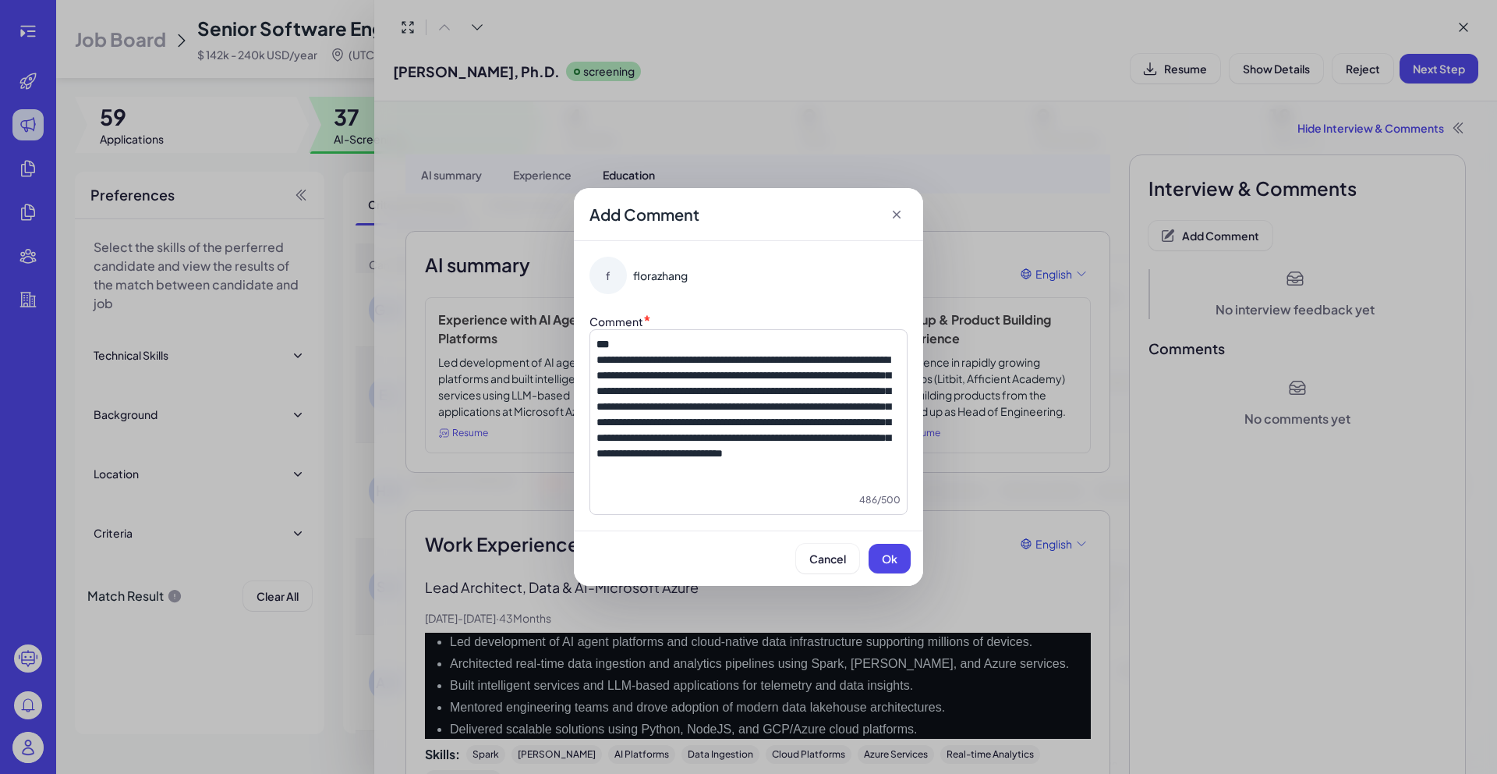
click at [599, 354] on span "**********" at bounding box center [744, 406] width 294 height 104
click at [916, 567] on div "Cancel Ok" at bounding box center [748, 557] width 349 height 55
click at [909, 565] on button "Ok" at bounding box center [890, 559] width 42 height 30
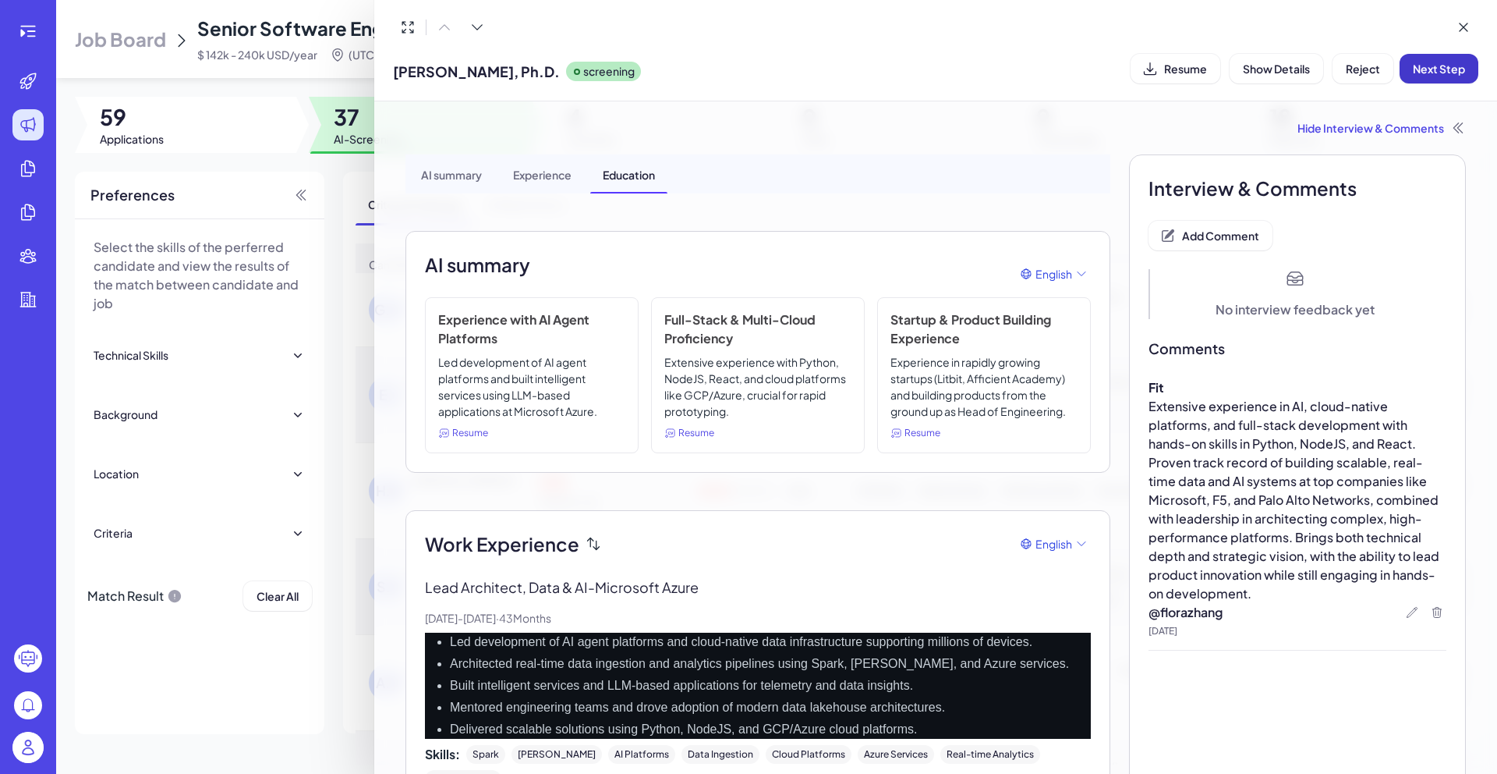
click at [1474, 65] on button "Next Step" at bounding box center [1439, 69] width 79 height 30
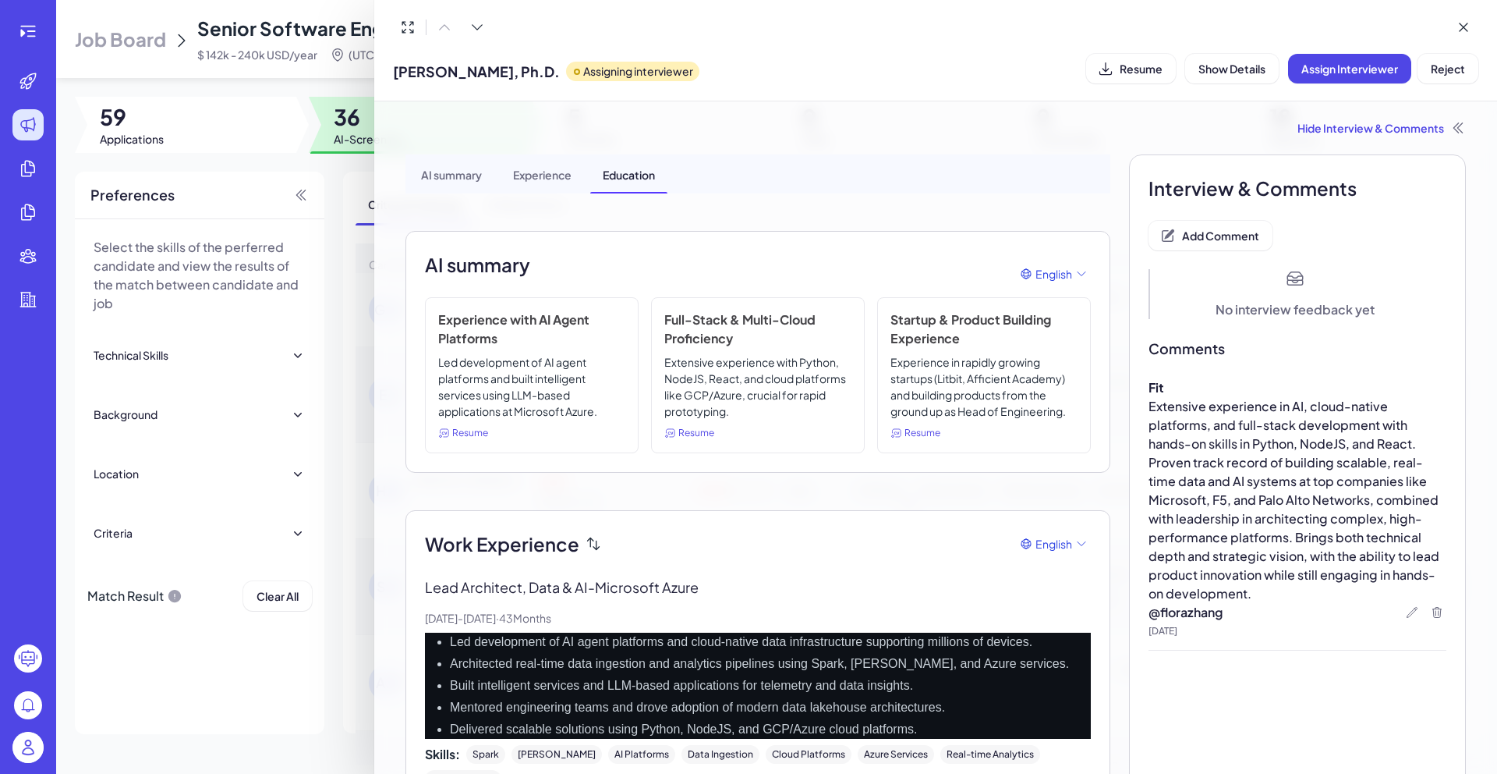
click at [339, 179] on div at bounding box center [748, 387] width 1497 height 774
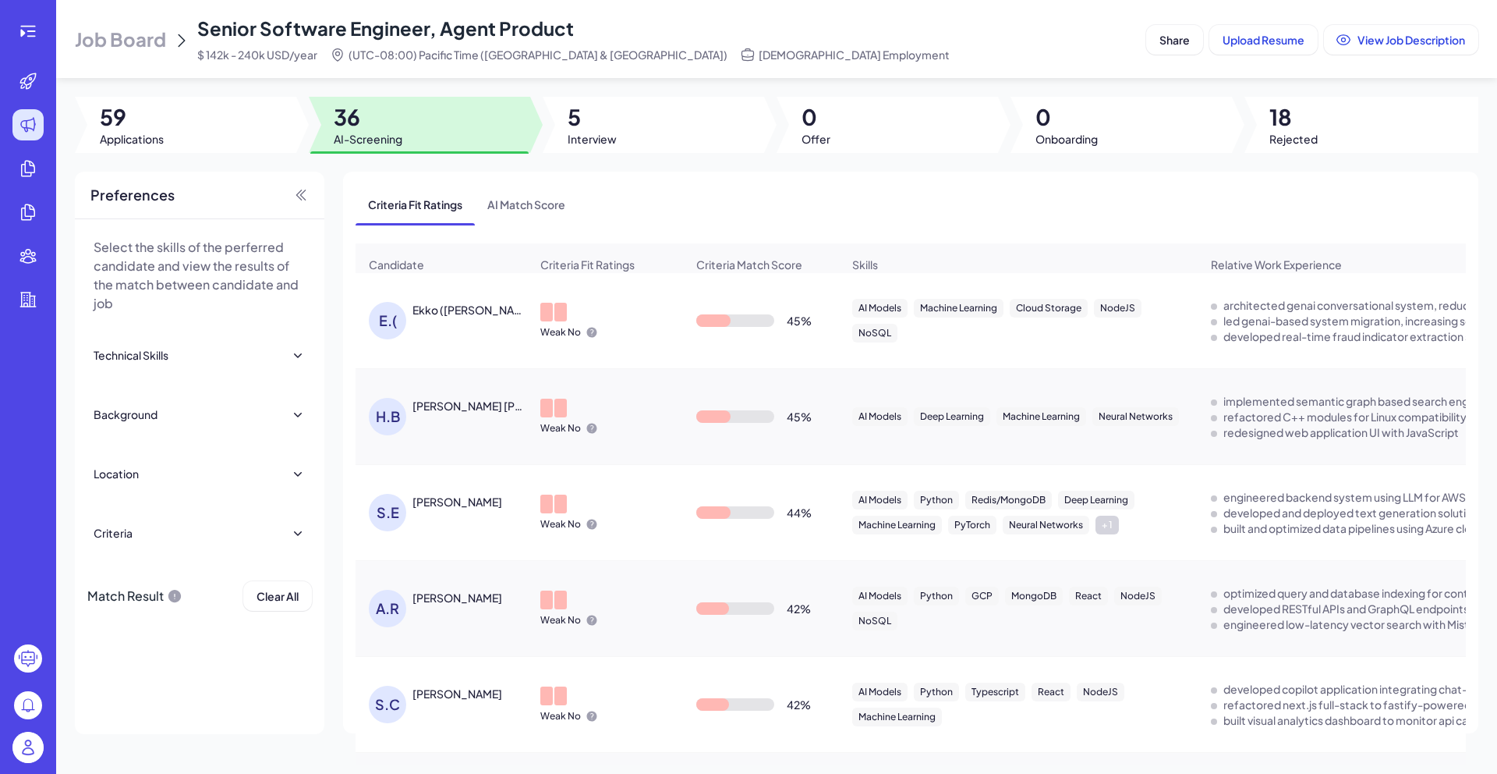
click at [462, 317] on div "Ekko ([PERSON_NAME]" at bounding box center [470, 310] width 115 height 16
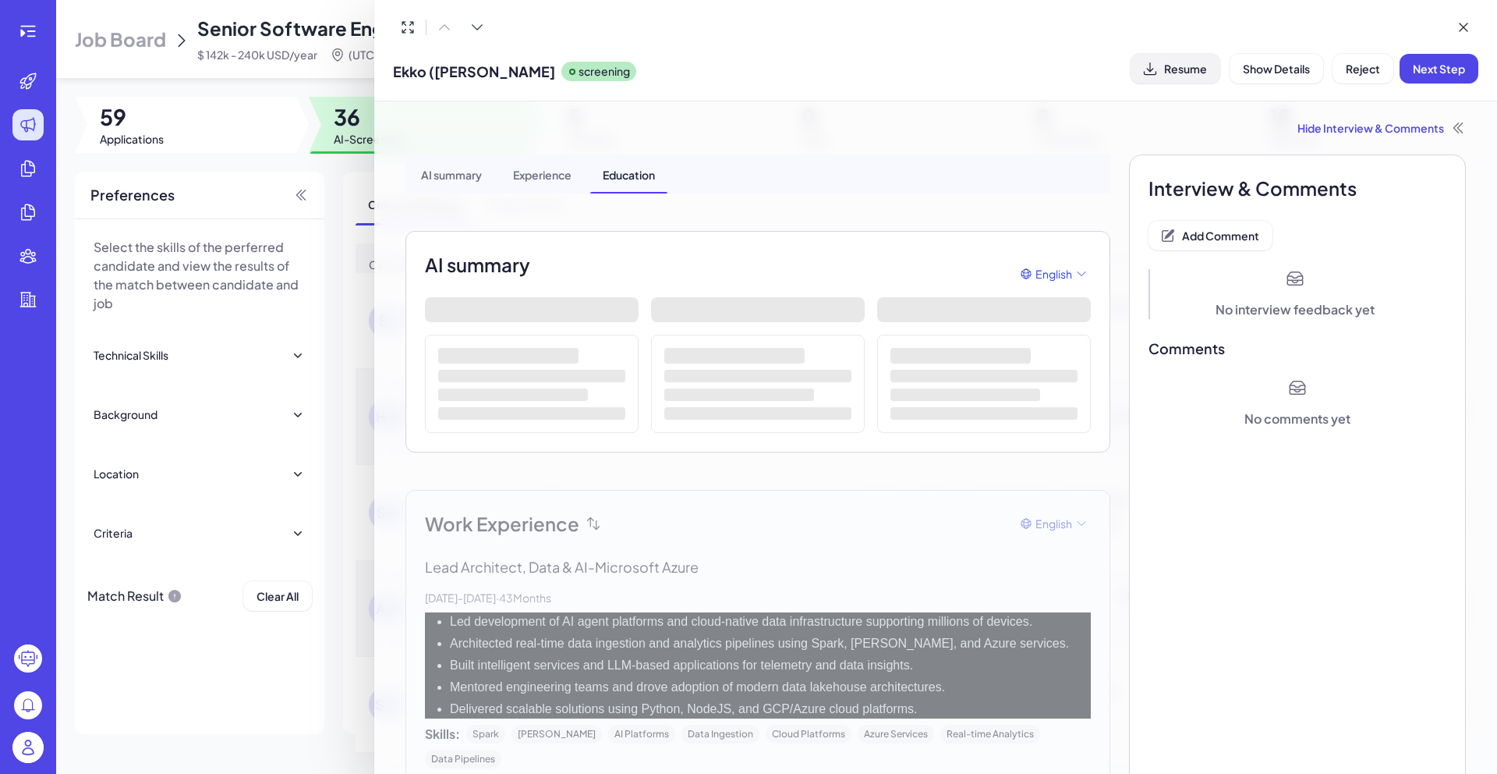
click at [1189, 73] on span "Resume" at bounding box center [1185, 69] width 43 height 14
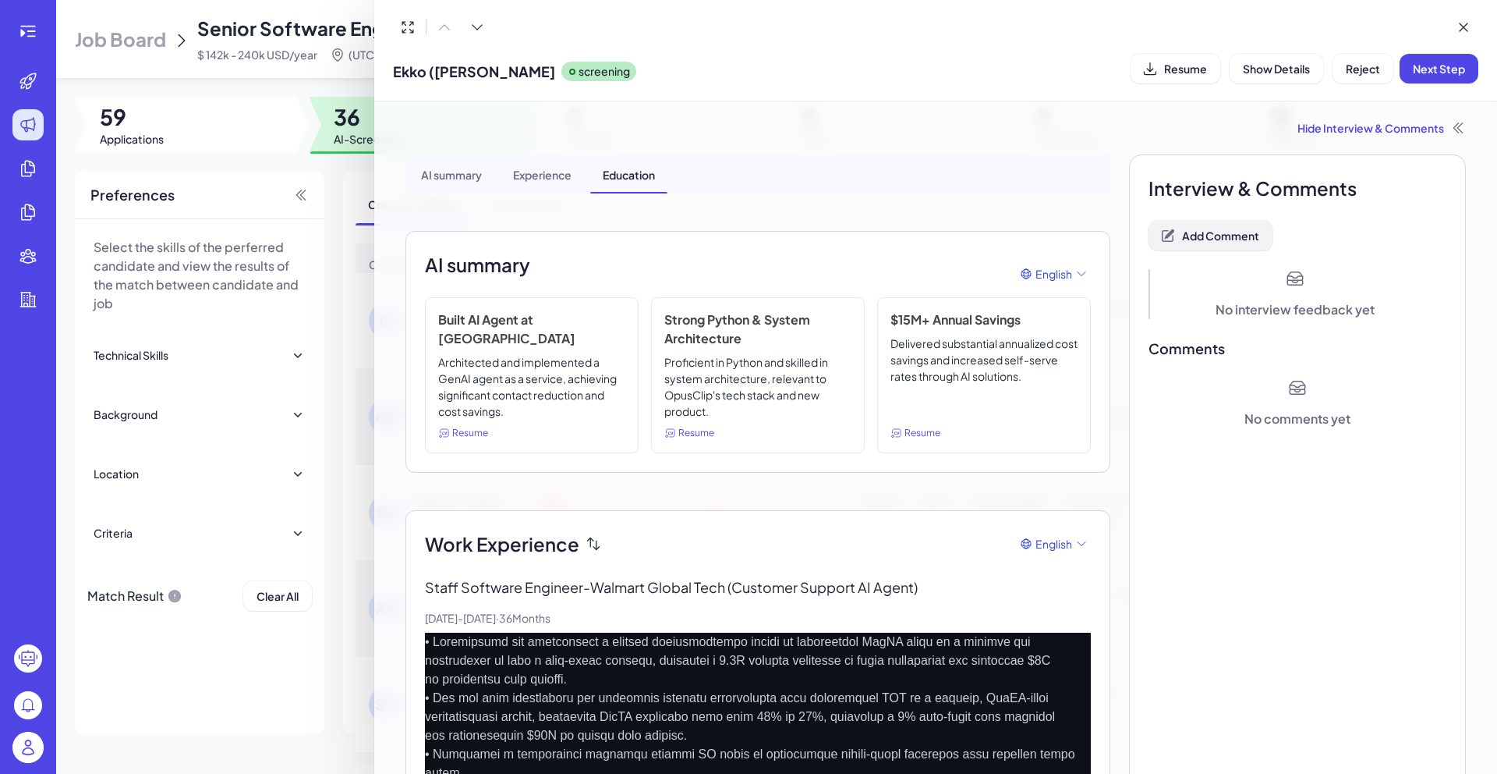
click at [1227, 241] on span "Add Comment" at bounding box center [1220, 235] width 77 height 14
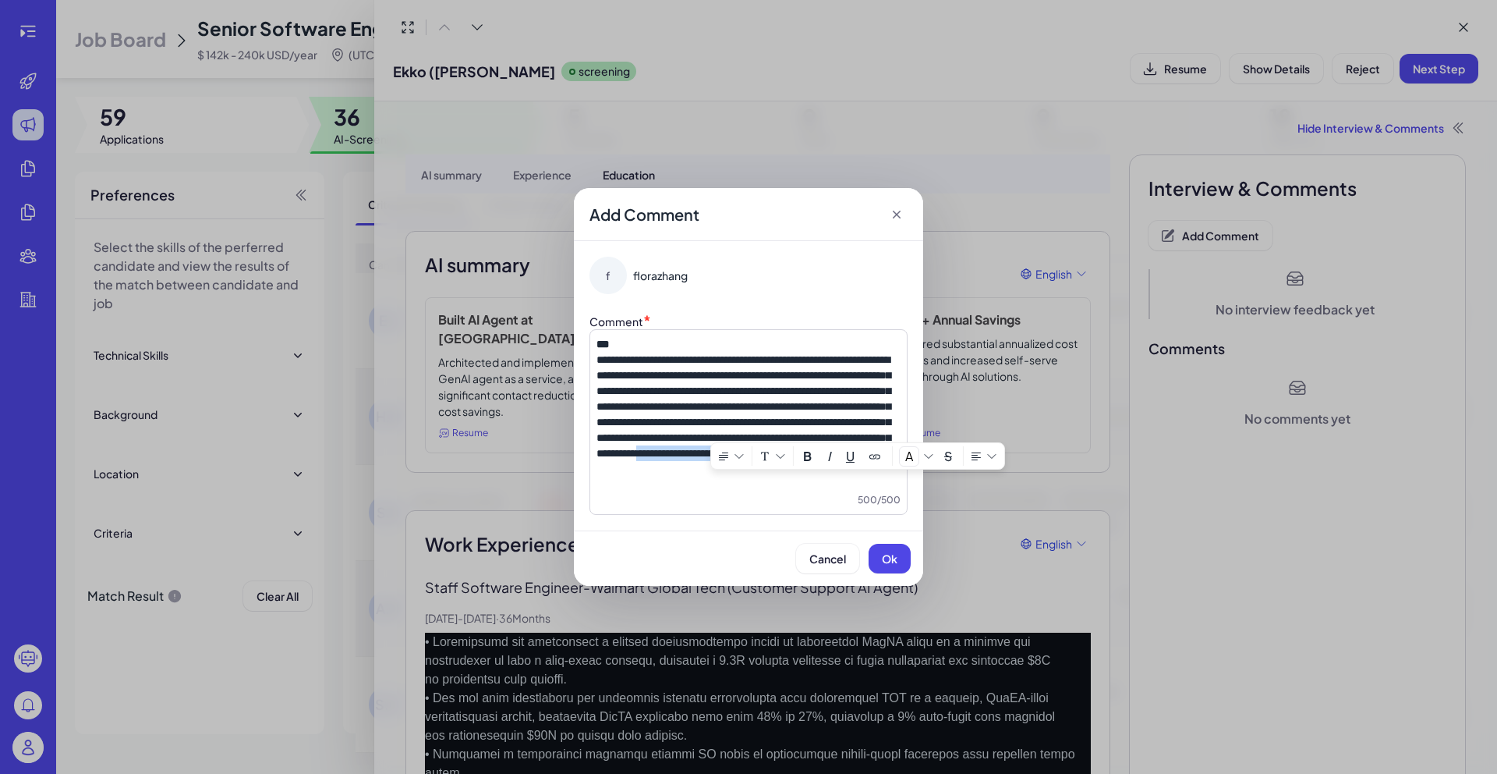
drag, startPoint x: 713, startPoint y: 485, endPoint x: 894, endPoint y: 480, distance: 181.8
click at [891, 459] on span "**********" at bounding box center [744, 406] width 294 height 104
click at [601, 358] on span "**********" at bounding box center [744, 406] width 294 height 104
click at [888, 564] on span "Ok" at bounding box center [890, 558] width 16 height 14
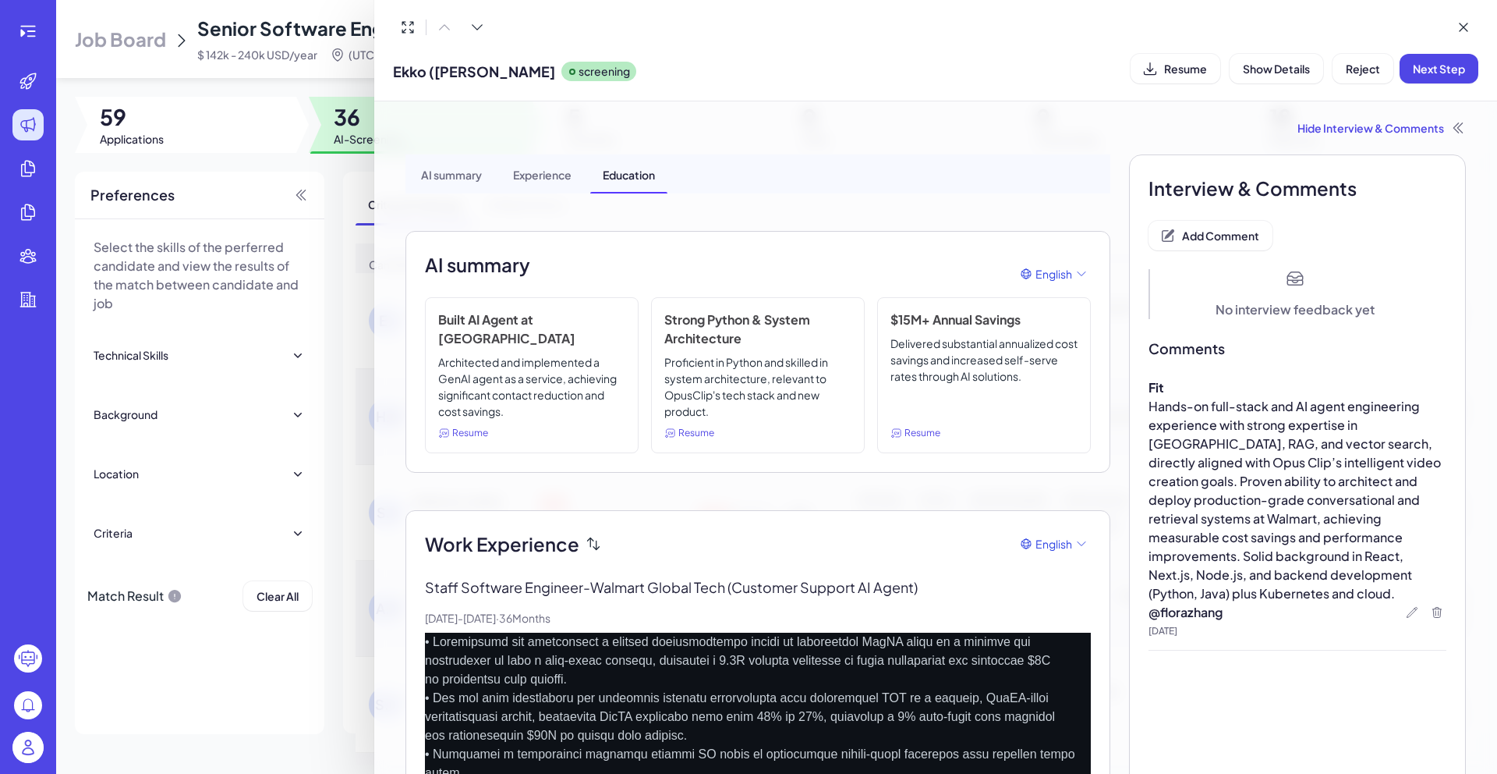
click at [1447, 87] on div "Ekko (Sihan) Lin screening Resume Show Details Reject Next Step" at bounding box center [936, 68] width 1086 height 40
click at [1442, 80] on button "Next Step" at bounding box center [1439, 69] width 79 height 30
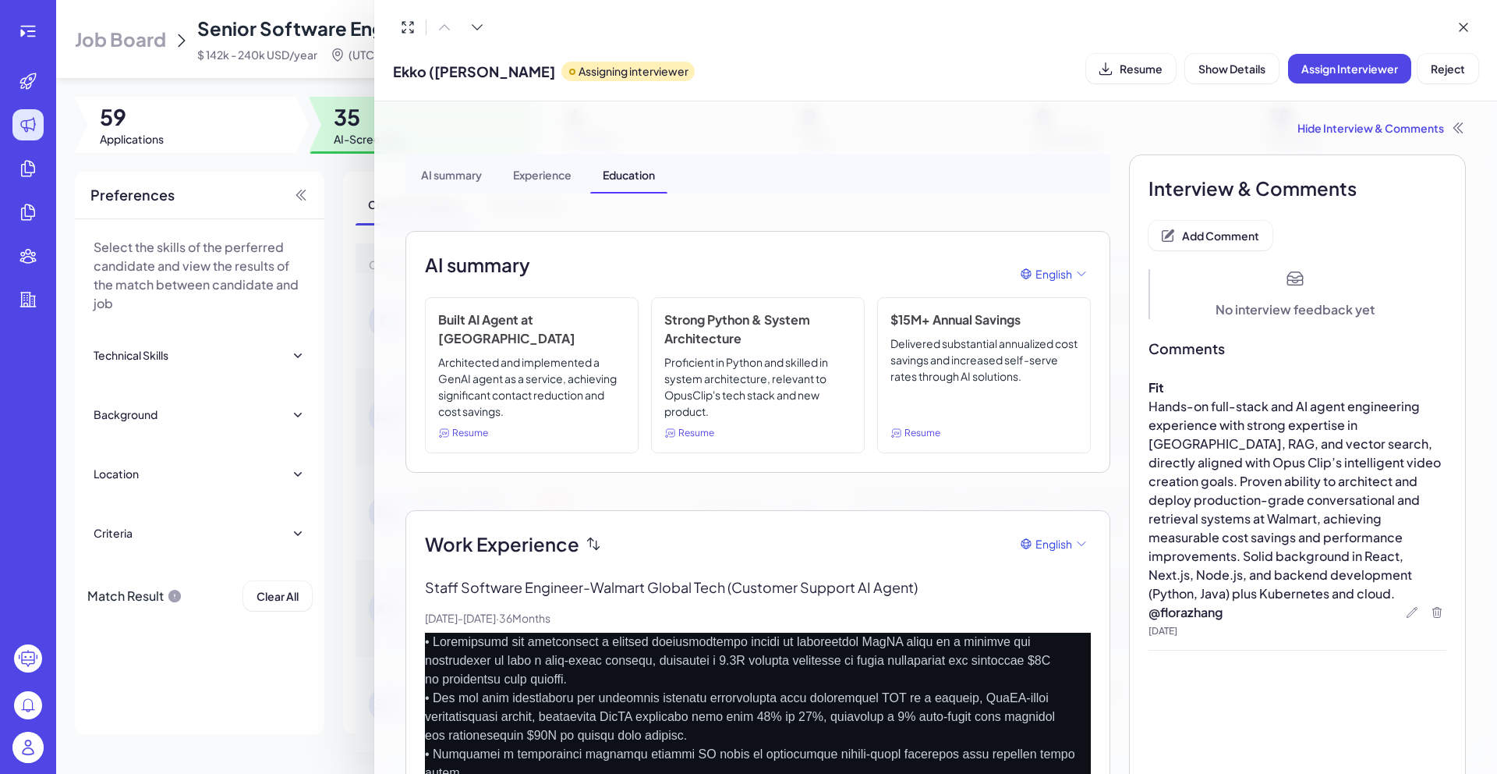
click at [349, 173] on div at bounding box center [748, 387] width 1497 height 774
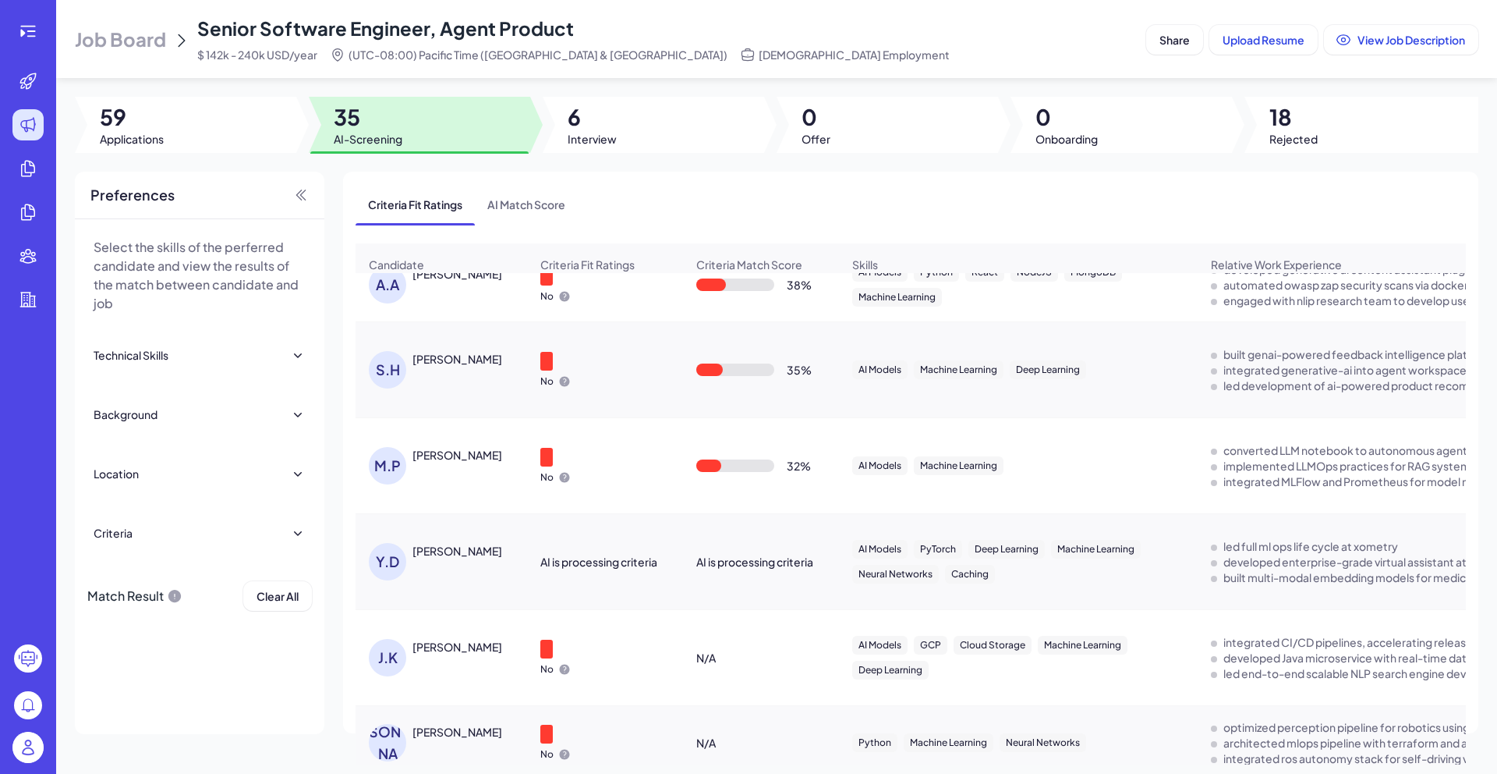
scroll to position [787, 0]
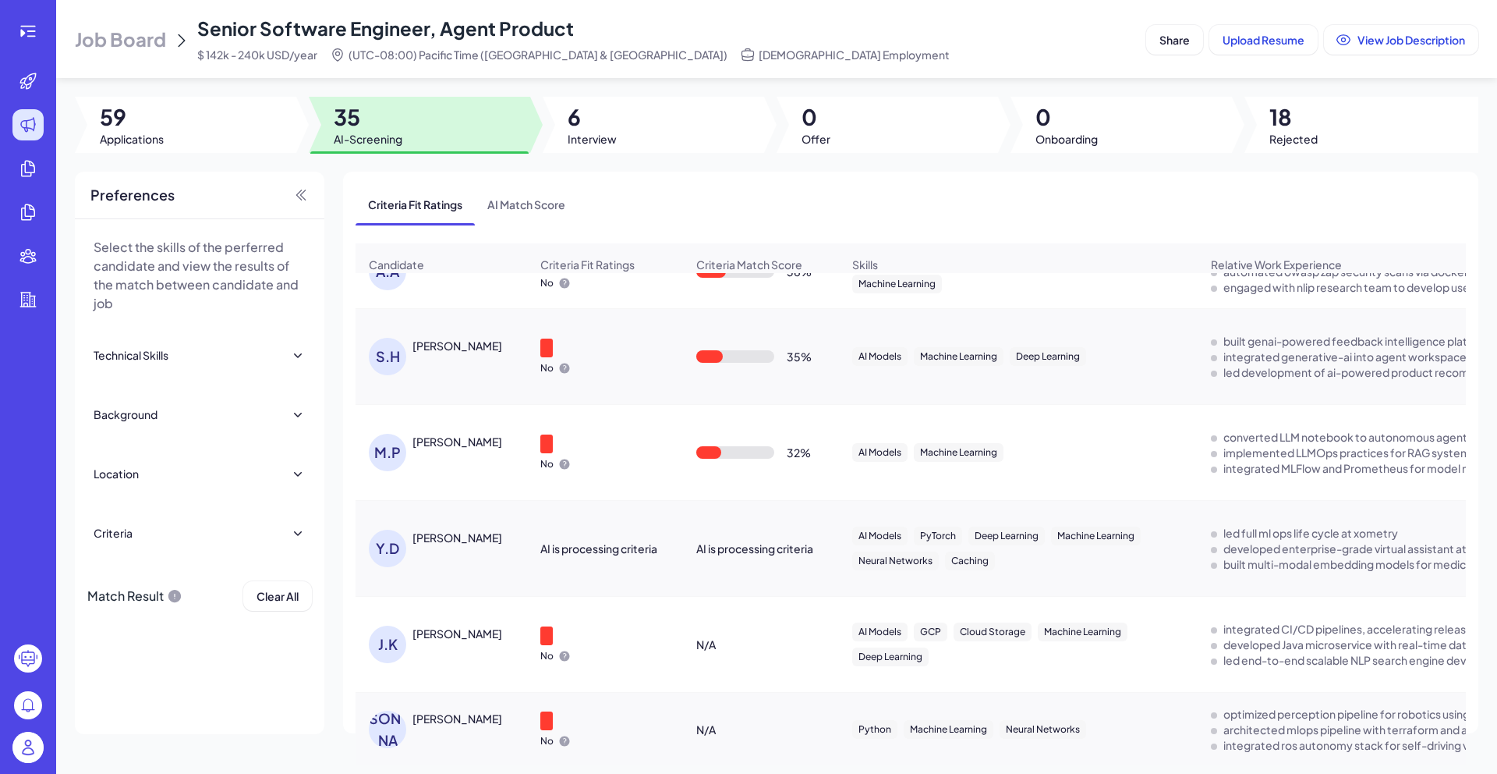
click at [481, 543] on div "[PERSON_NAME]" at bounding box center [471, 537] width 117 height 16
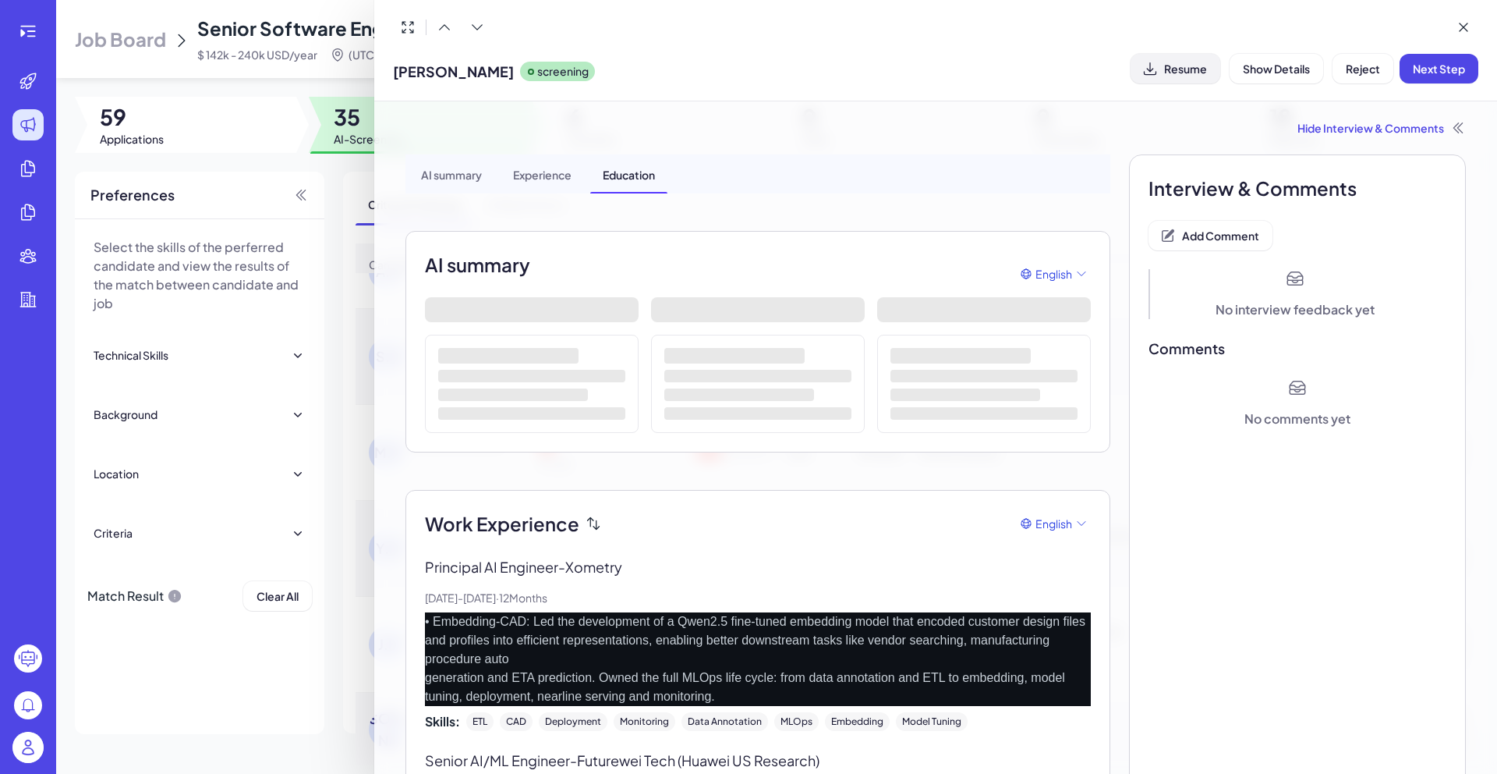
click at [1182, 66] on span "Resume" at bounding box center [1185, 69] width 43 height 14
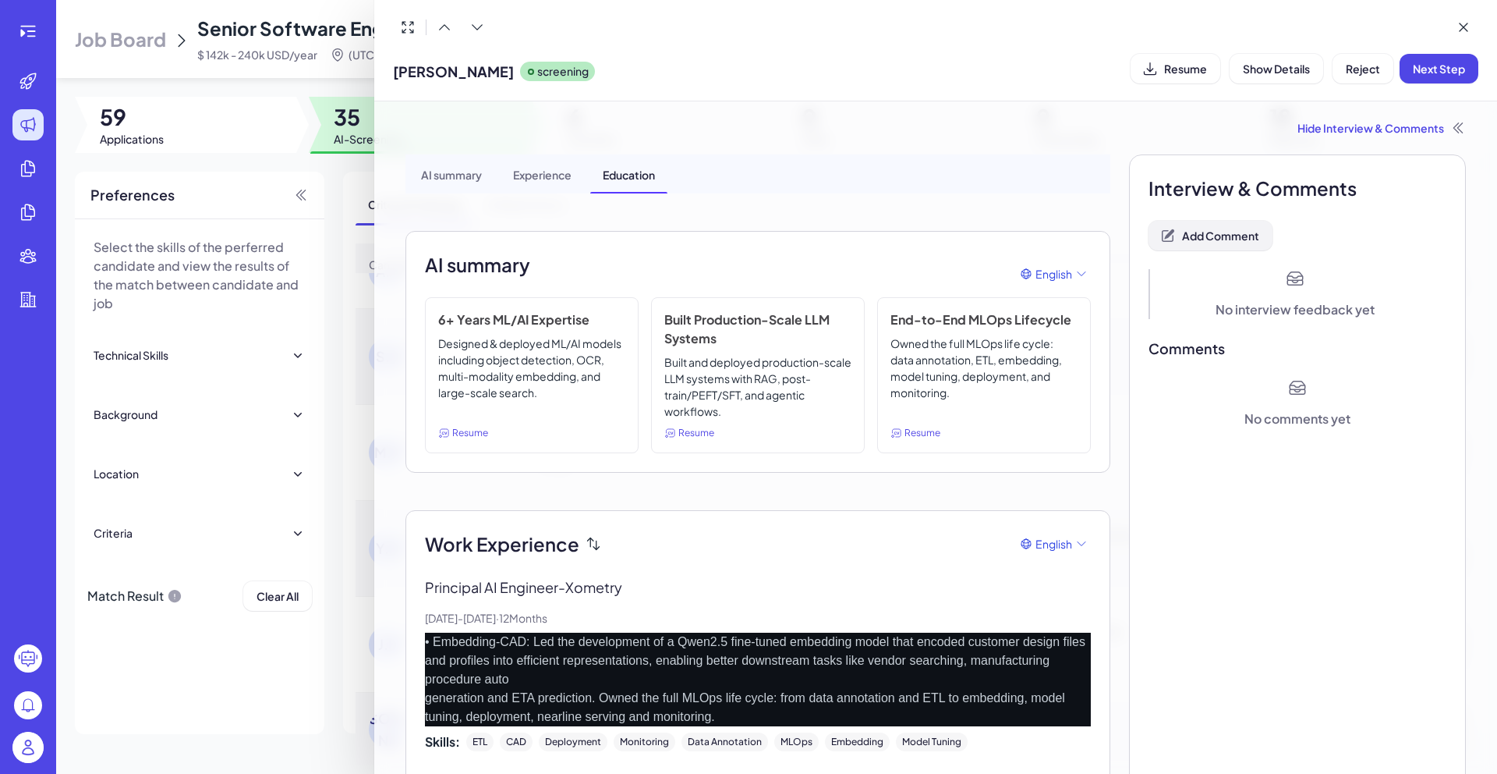
click at [1224, 232] on span "Add Comment" at bounding box center [1220, 235] width 77 height 14
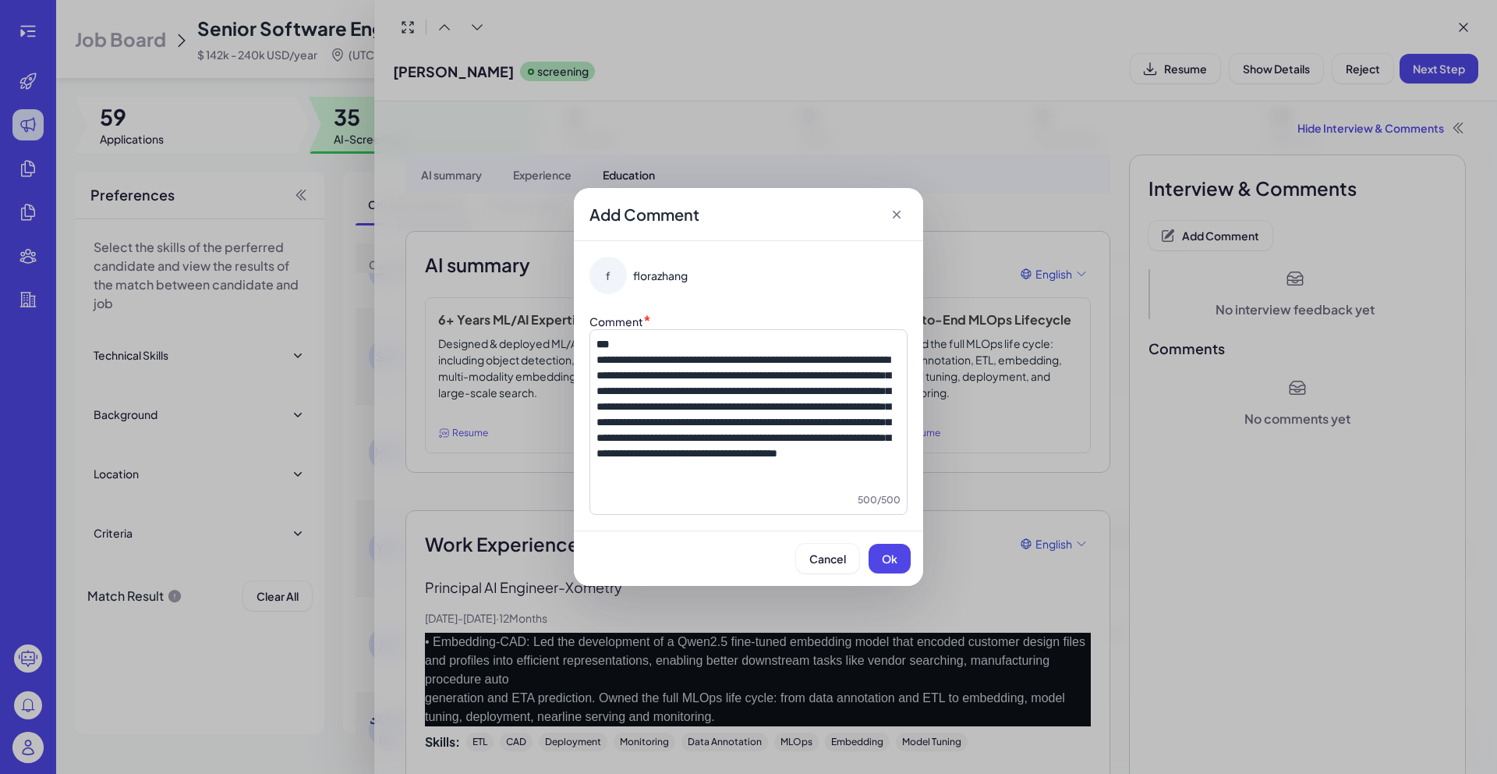
click at [600, 354] on span "**********" at bounding box center [744, 406] width 294 height 104
click at [889, 558] on span "Ok" at bounding box center [890, 558] width 16 height 14
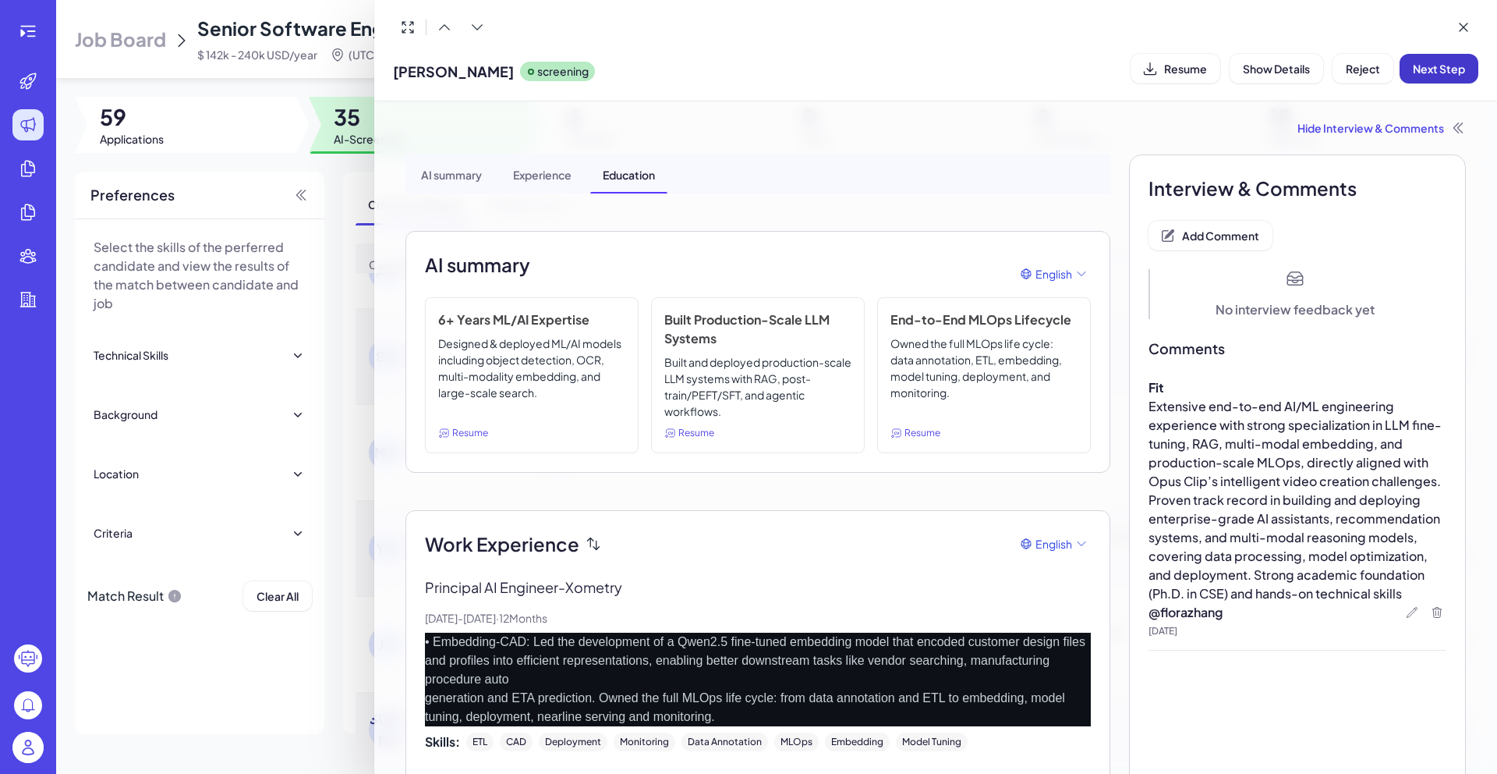
click at [1447, 73] on span "Next Step" at bounding box center [1439, 69] width 52 height 14
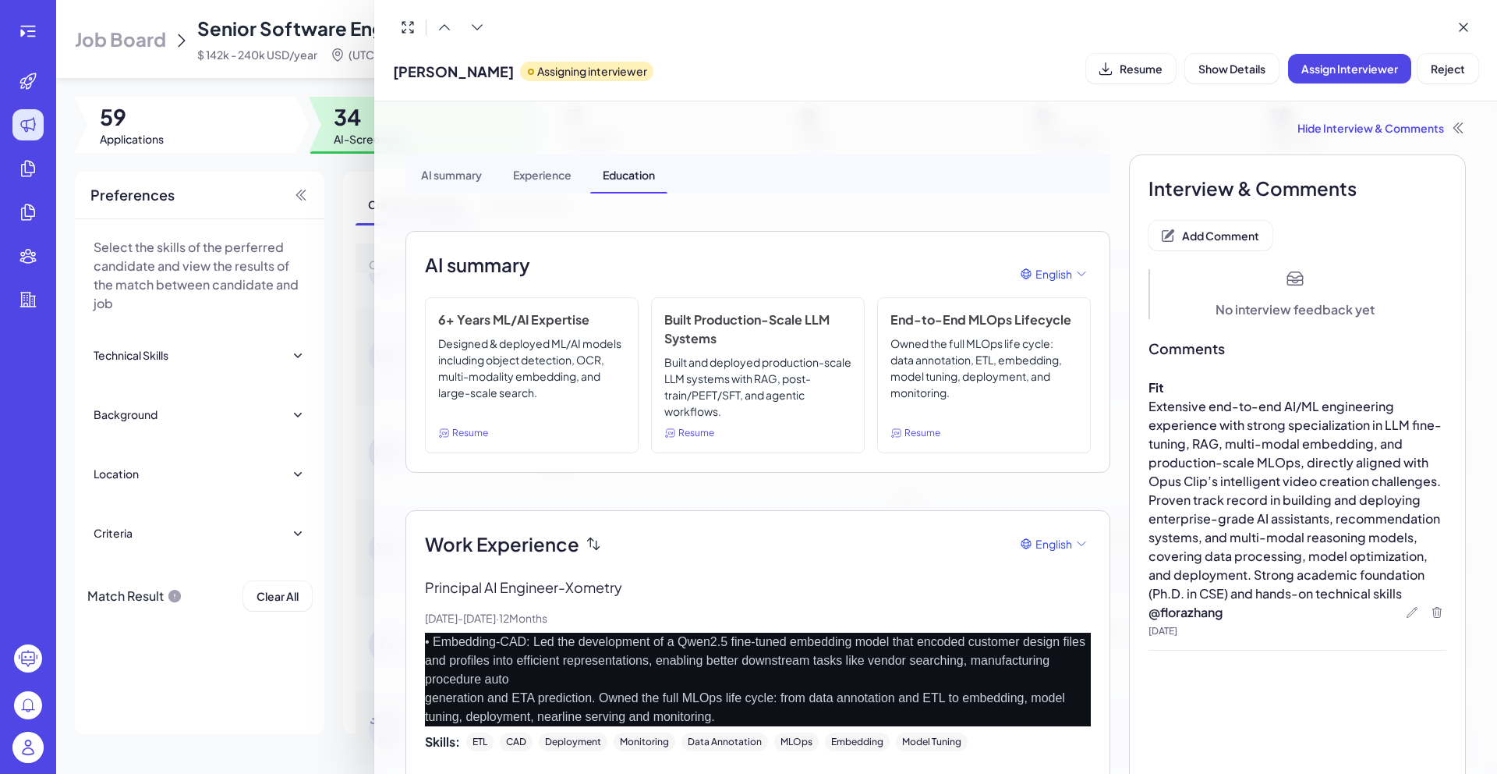
click at [363, 190] on div at bounding box center [748, 387] width 1497 height 774
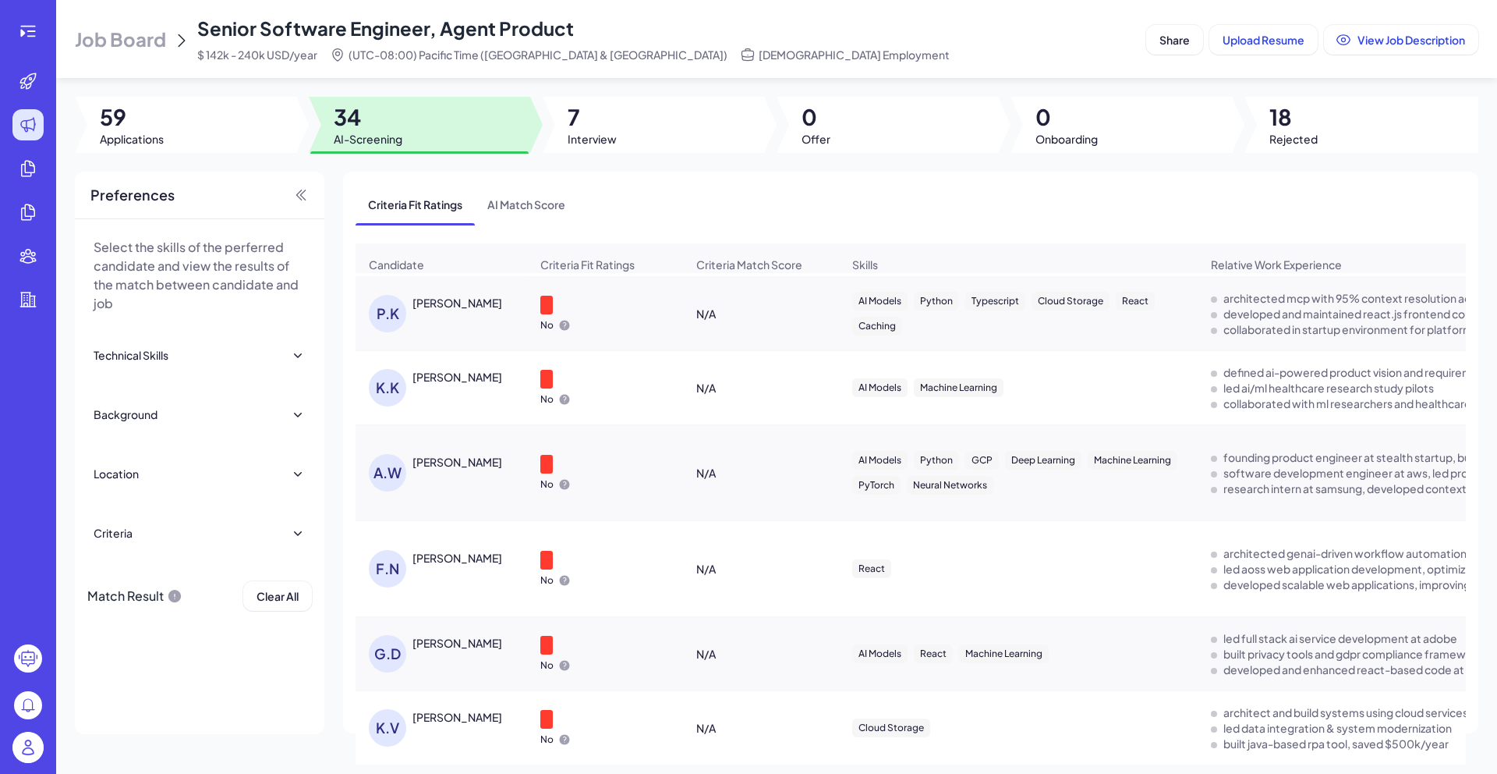
scroll to position [2591, 0]
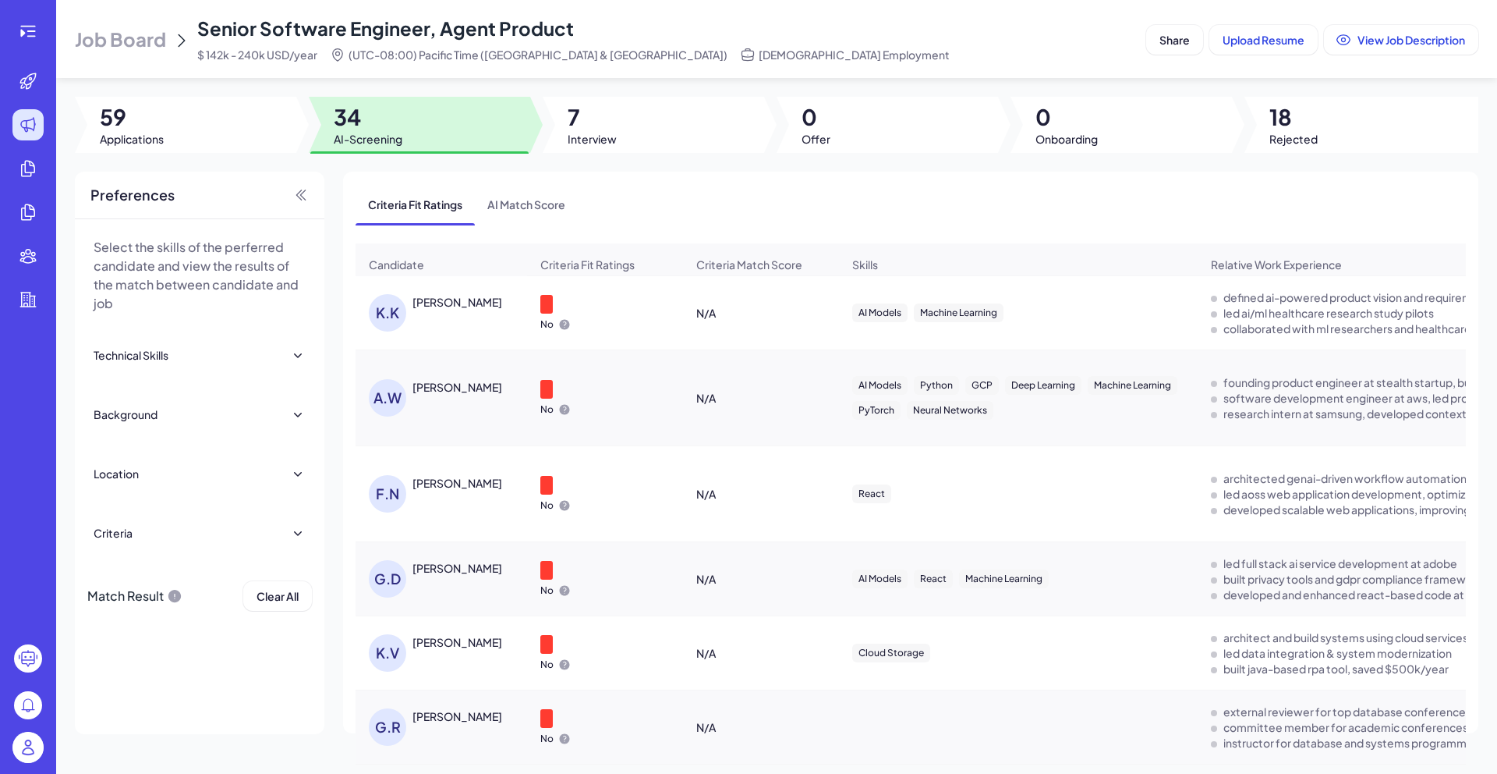
click at [466, 724] on div "[PERSON_NAME]" at bounding box center [471, 716] width 117 height 16
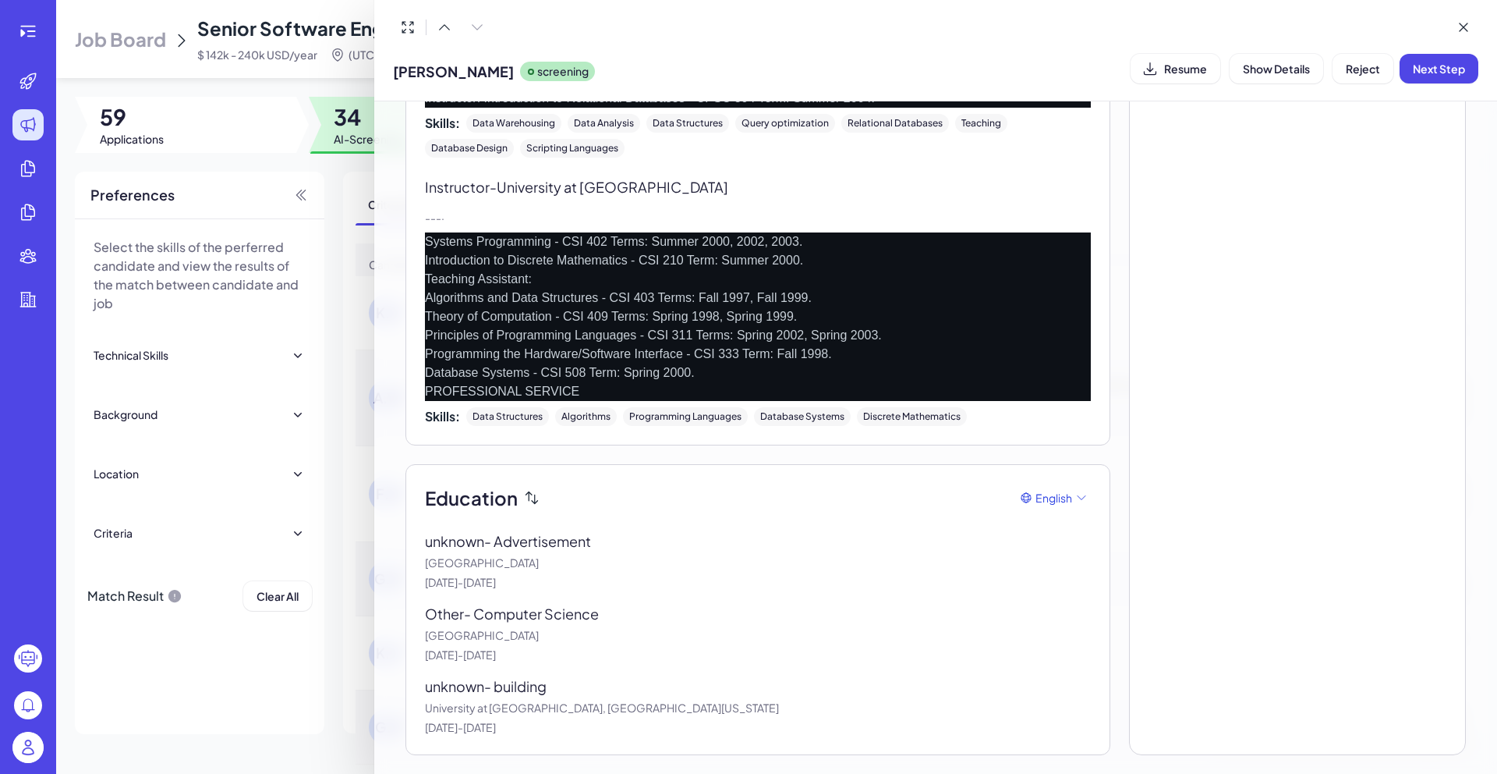
scroll to position [0, 0]
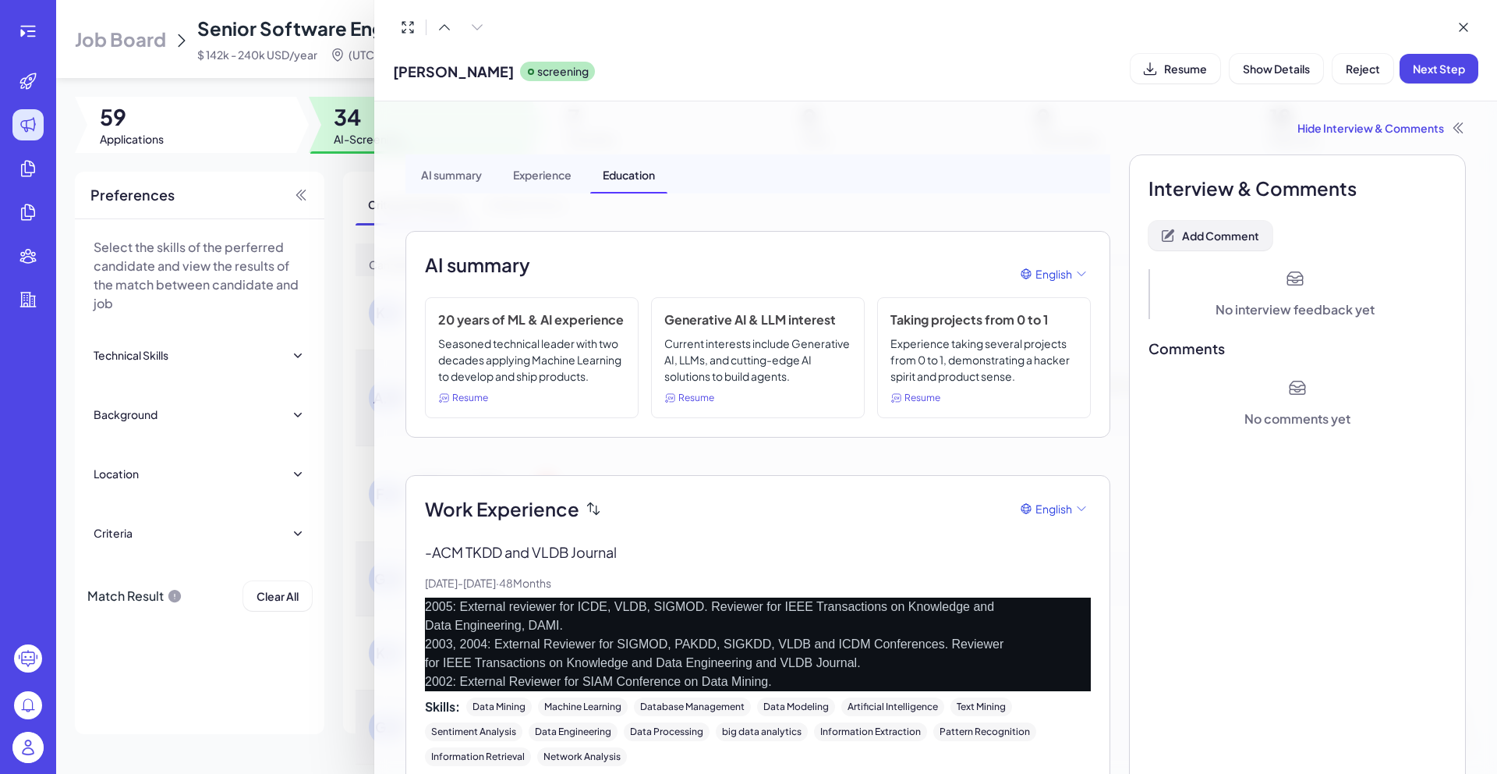
click at [1199, 233] on span "Add Comment" at bounding box center [1220, 235] width 77 height 14
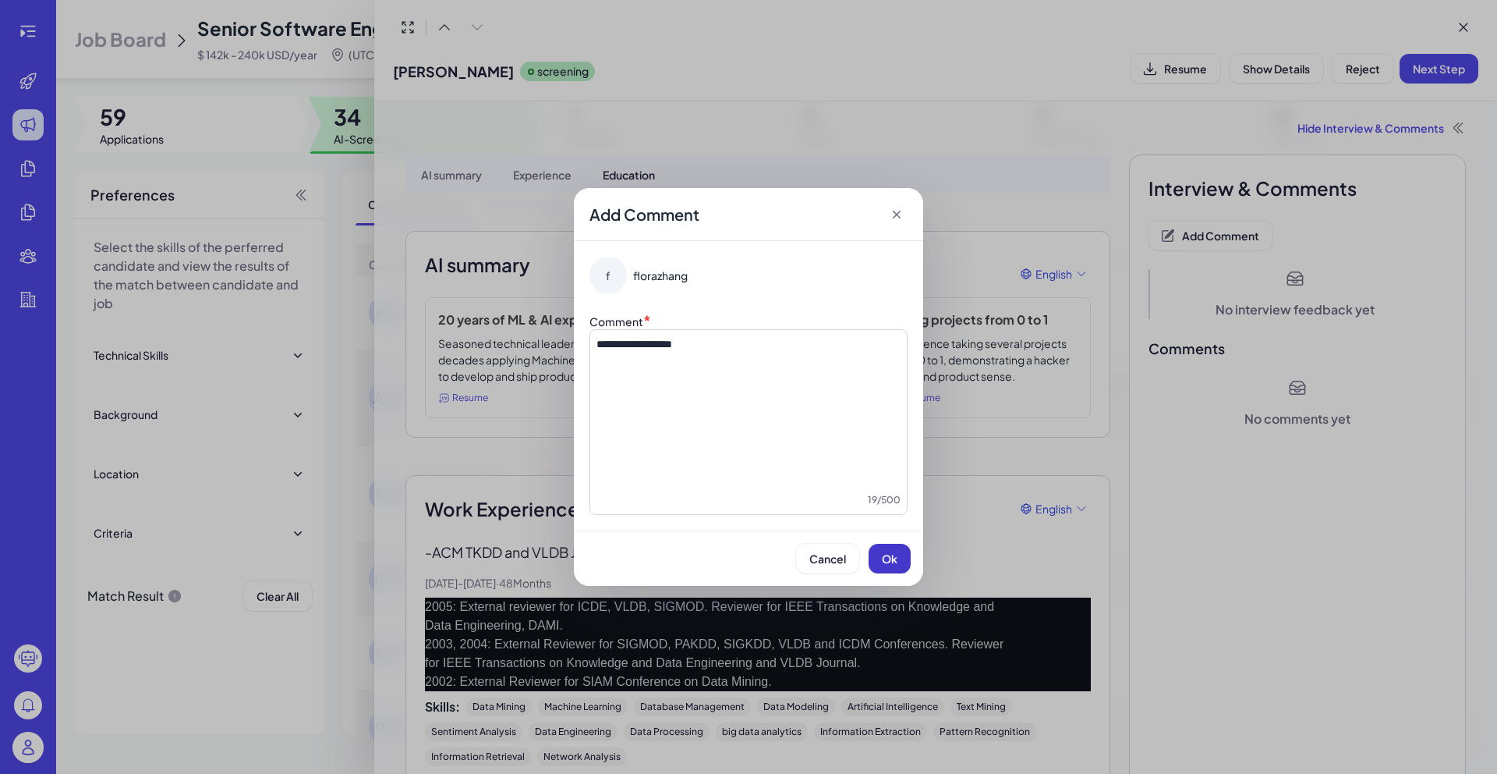
click at [890, 566] on button "Ok" at bounding box center [890, 559] width 42 height 30
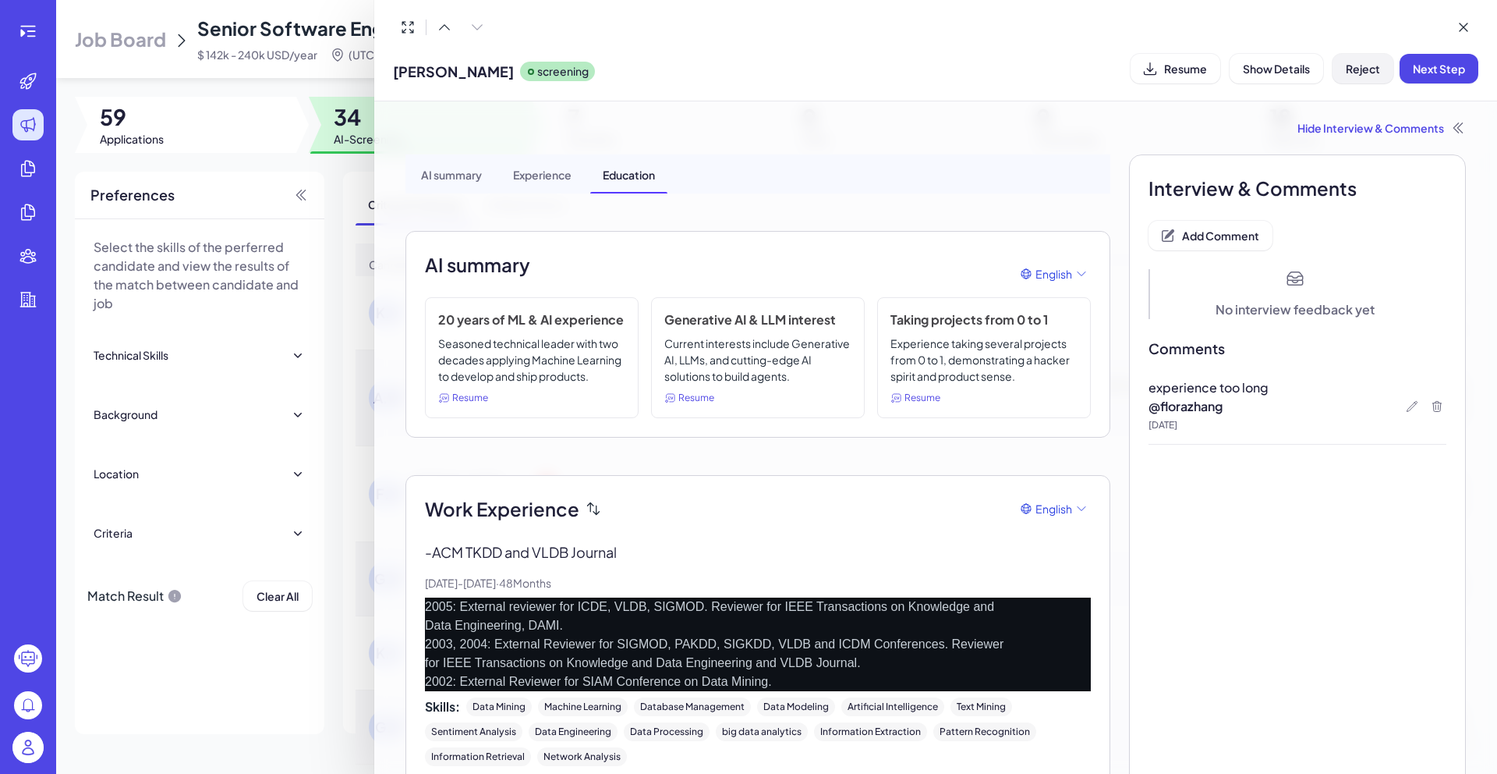
click at [1378, 72] on span "Reject" at bounding box center [1363, 69] width 34 height 14
click at [1439, 166] on button "Ok" at bounding box center [1449, 169] width 36 height 27
click at [337, 546] on div at bounding box center [748, 387] width 1497 height 774
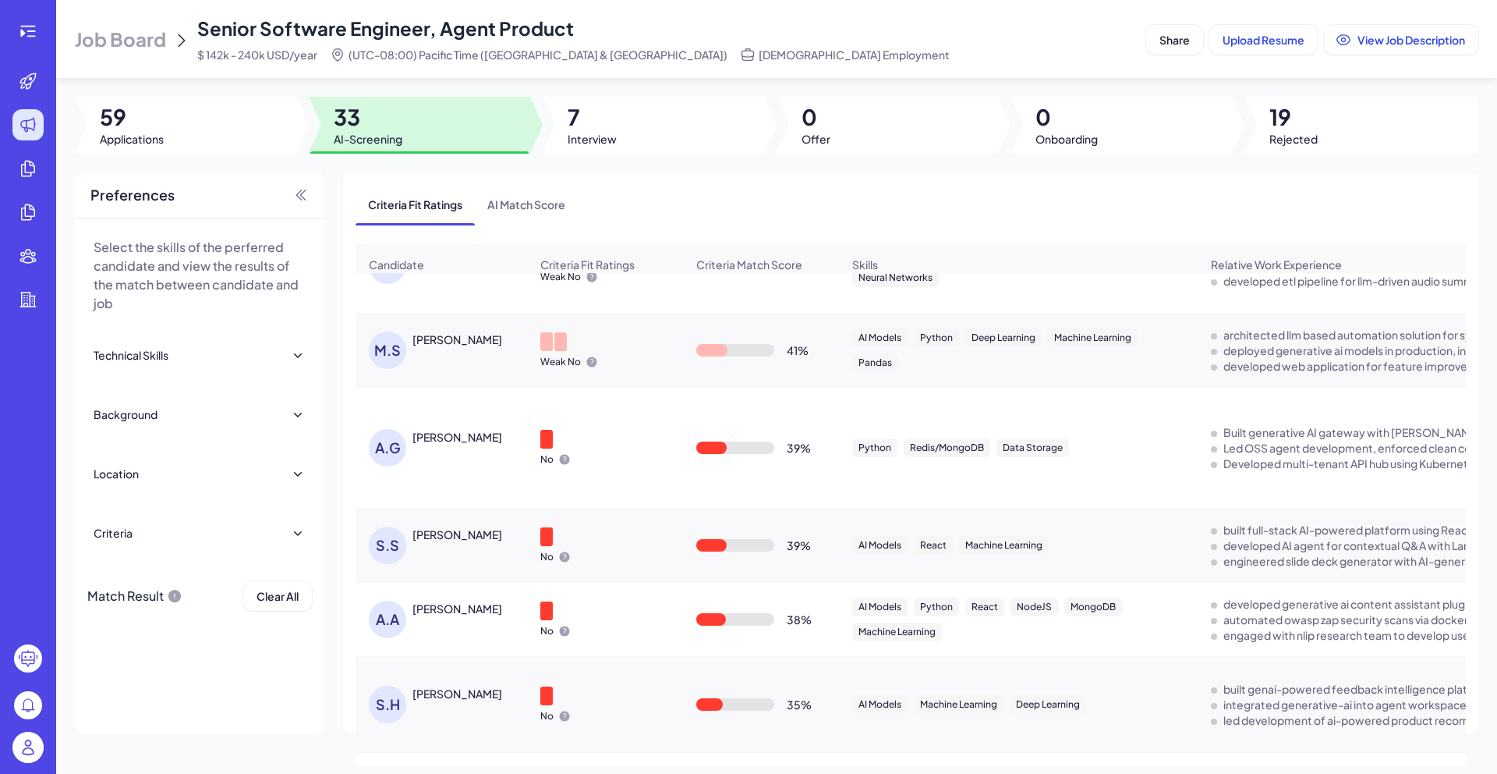
scroll to position [0, 0]
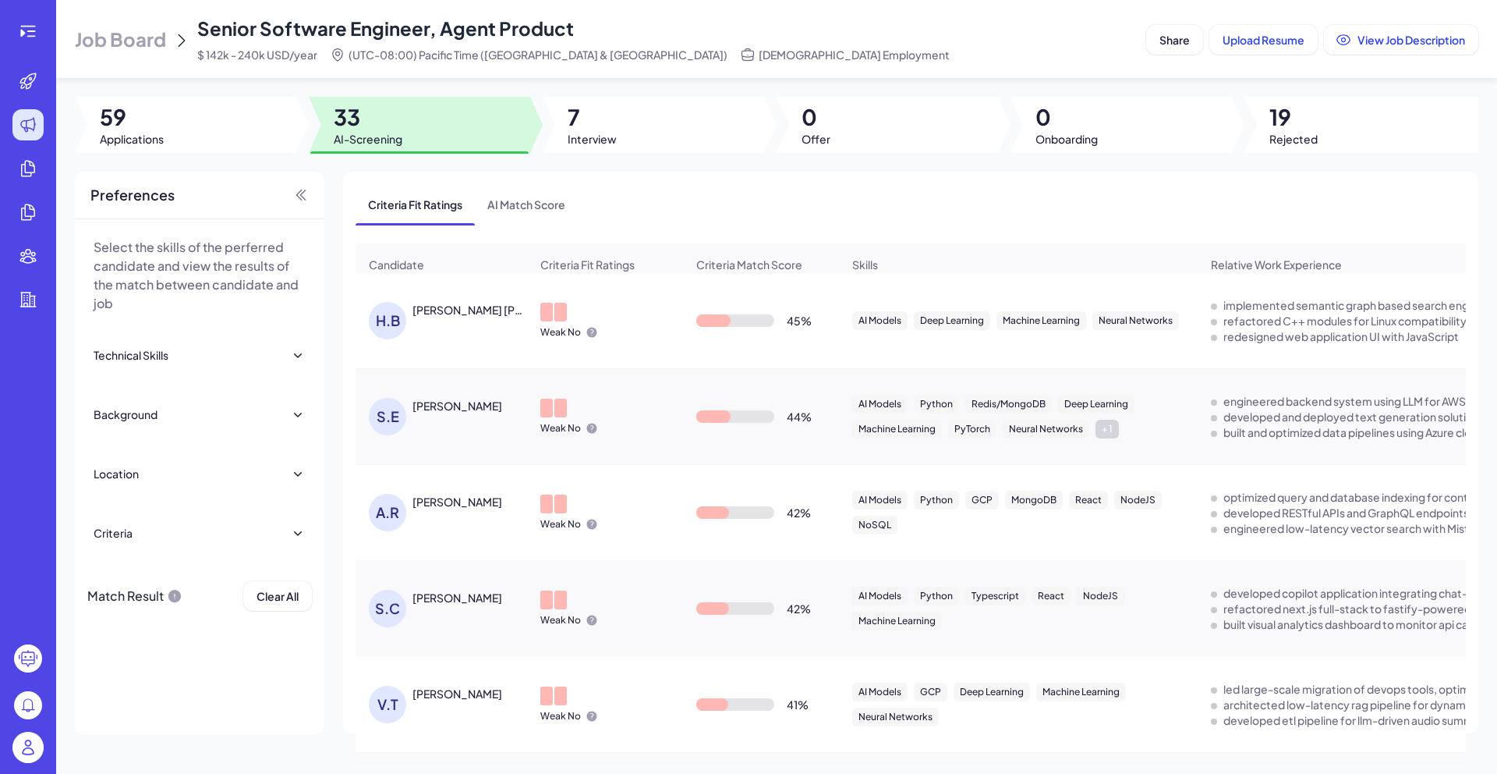
click at [467, 315] on div "[PERSON_NAME] [PERSON_NAME]" at bounding box center [470, 310] width 115 height 16
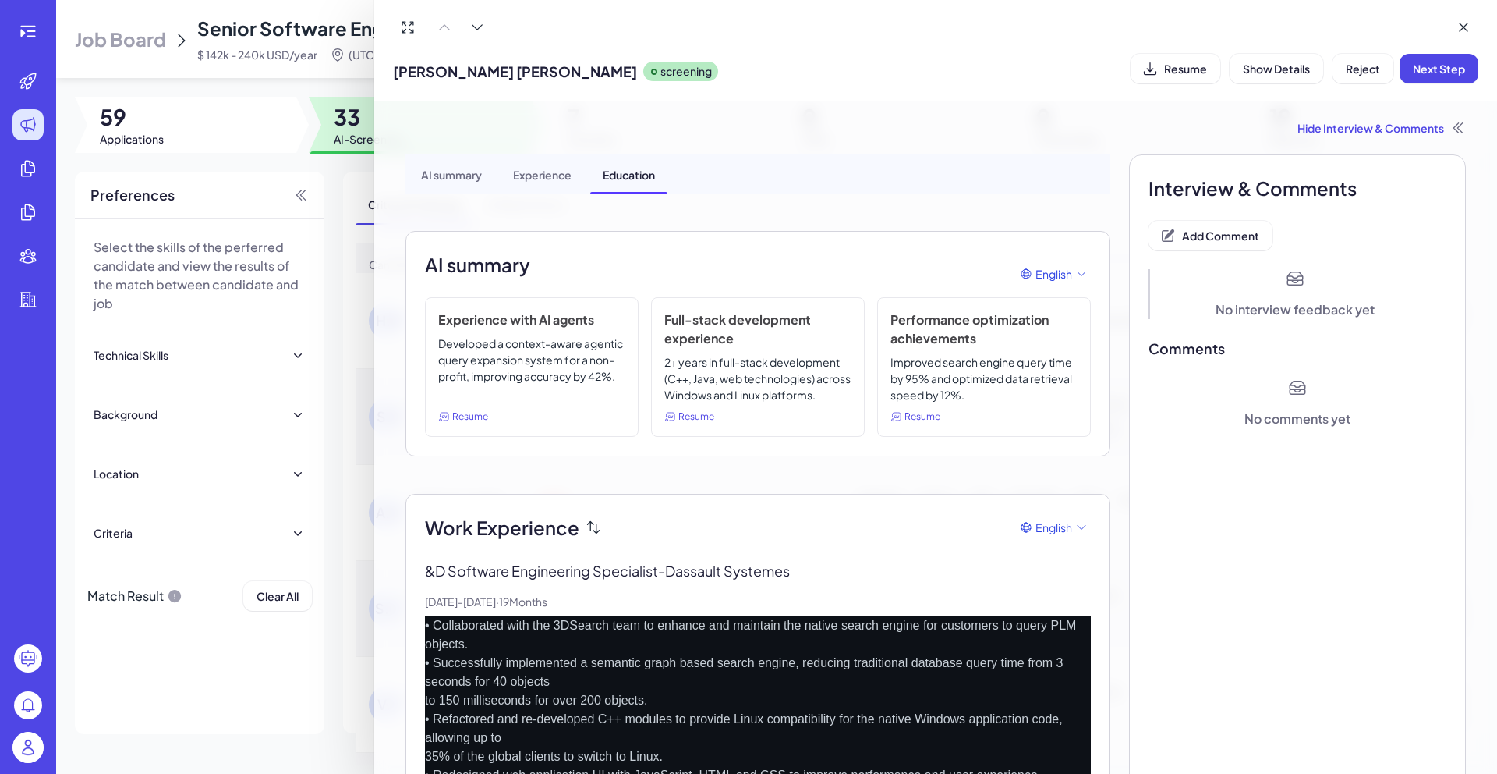
click at [347, 453] on div at bounding box center [748, 387] width 1497 height 774
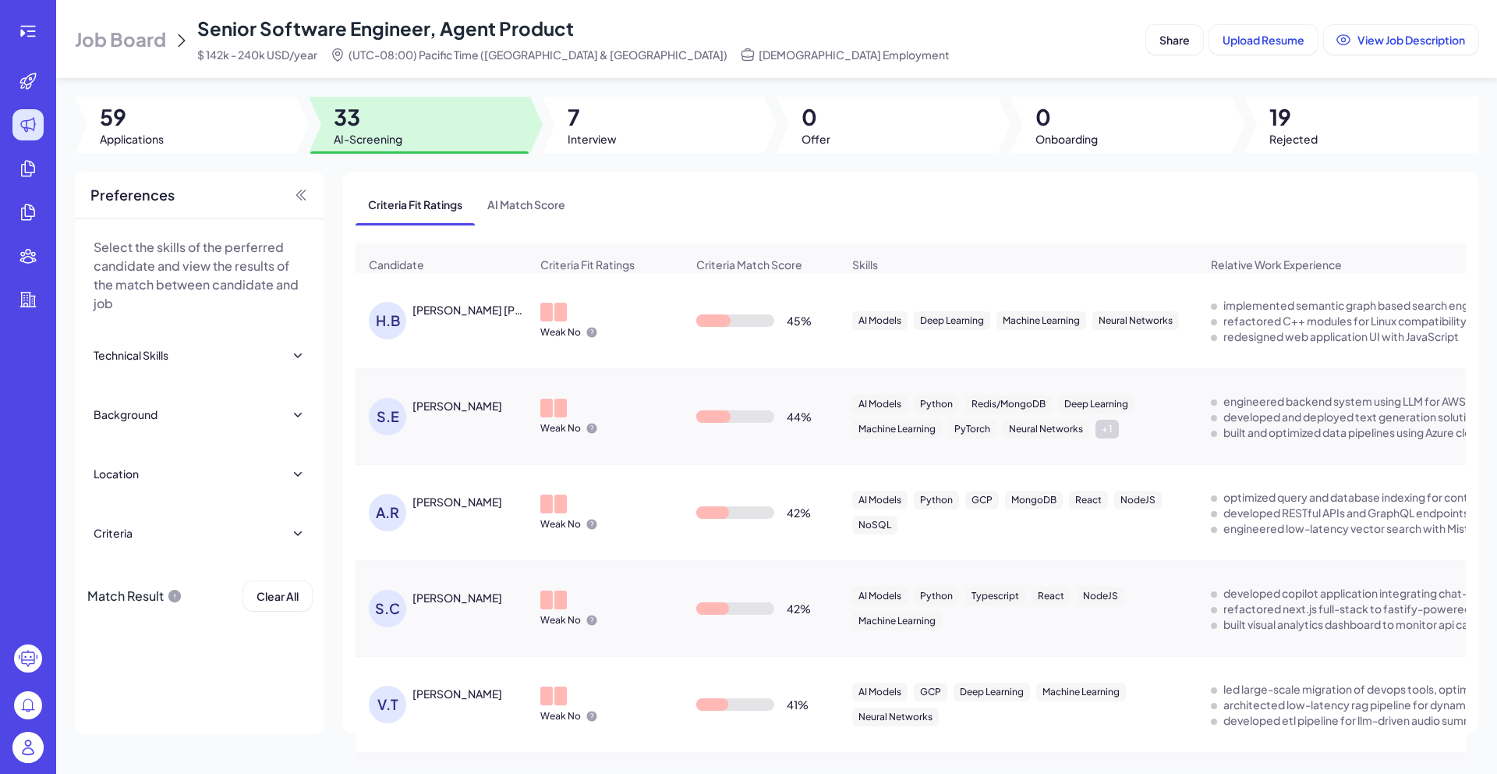
click at [494, 317] on div "[PERSON_NAME] [PERSON_NAME]" at bounding box center [470, 310] width 115 height 16
click at [494, 321] on div "[PERSON_NAME] [PERSON_NAME] screening Resume Show Details Reject Next Step Hide…" at bounding box center [748, 387] width 1497 height 774
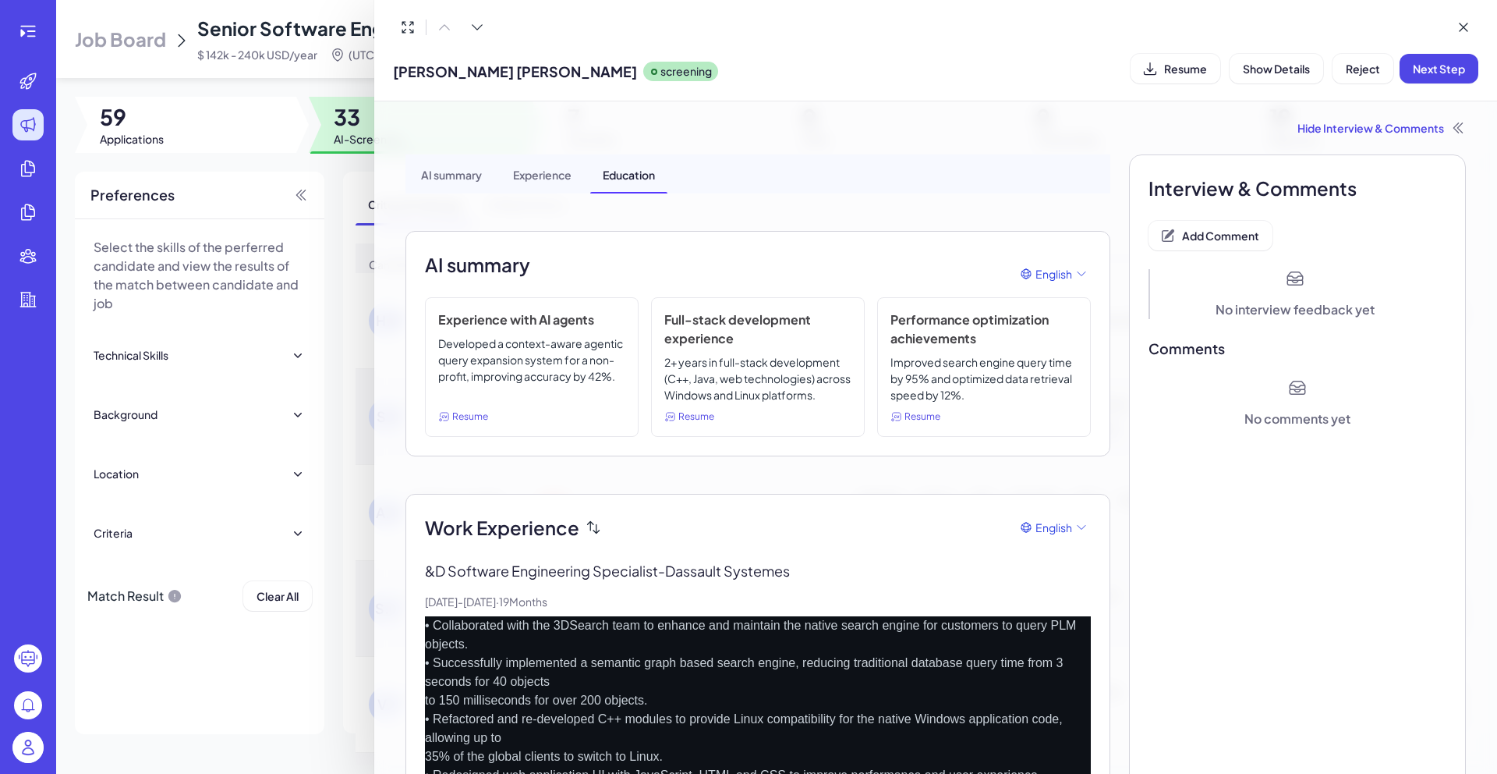
click at [1184, 83] on div "[PERSON_NAME] [PERSON_NAME] screening Resume Show Details Reject Next Step" at bounding box center [936, 68] width 1086 height 40
click at [1183, 78] on button "Resume" at bounding box center [1176, 69] width 90 height 30
click at [1224, 227] on button "Add Comment" at bounding box center [1211, 236] width 124 height 30
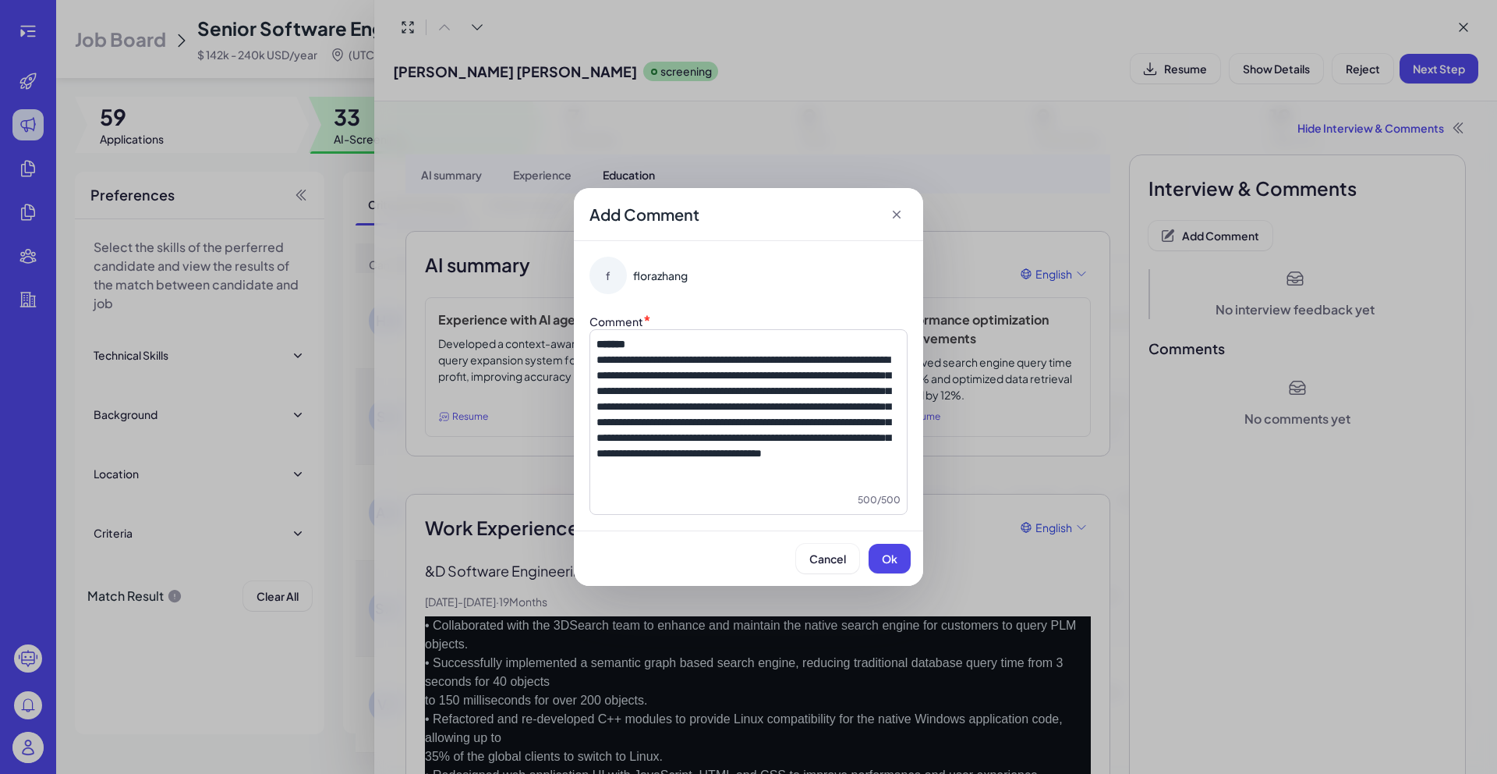
click at [605, 354] on span "**********" at bounding box center [744, 406] width 294 height 104
click at [601, 354] on span "**********" at bounding box center [744, 406] width 294 height 104
drag, startPoint x: 775, startPoint y: 459, endPoint x: 845, endPoint y: 517, distance: 90.3
click at [845, 515] on div "**********" at bounding box center [749, 422] width 318 height 186
click at [882, 554] on span "Ok" at bounding box center [890, 558] width 16 height 14
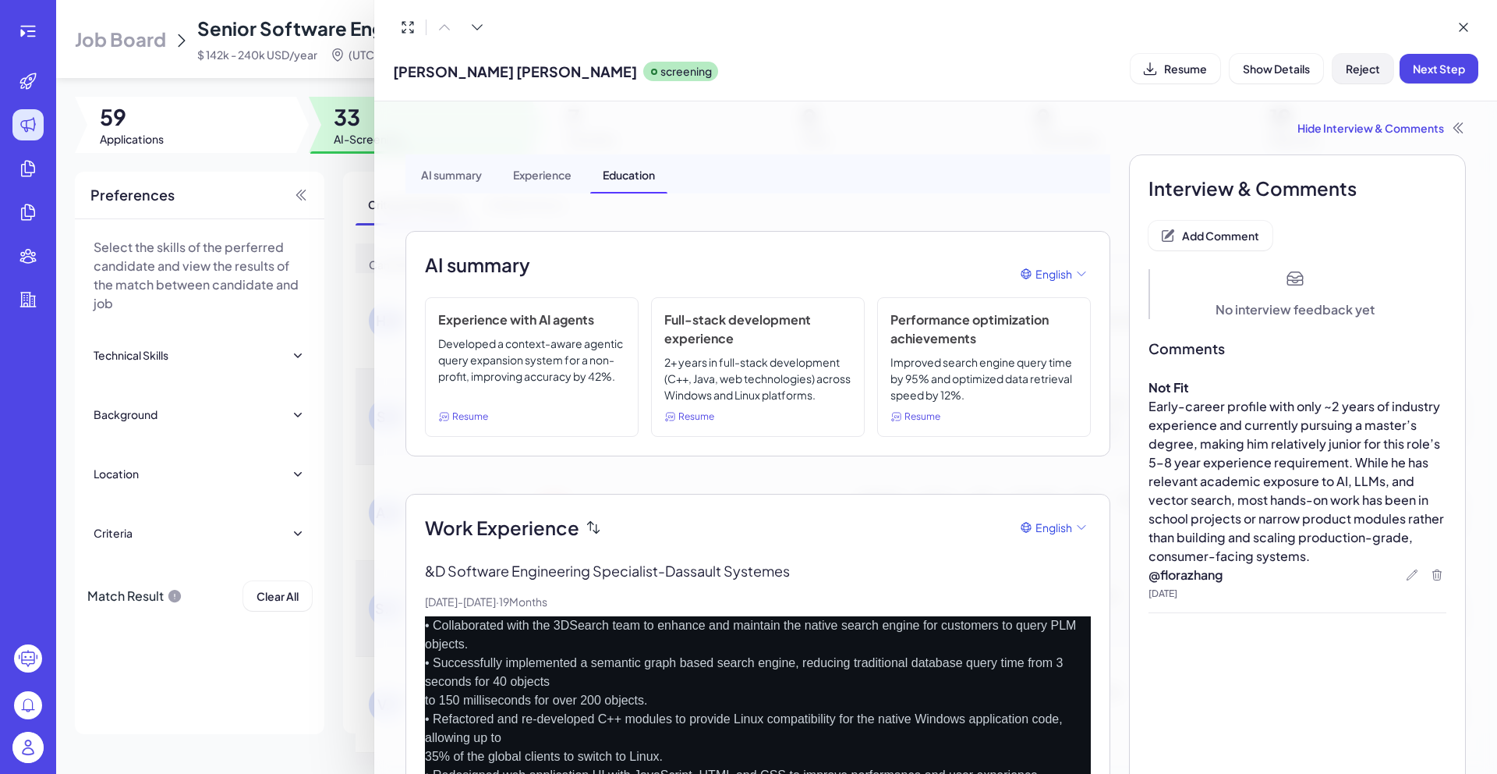
click at [1374, 76] on button "Reject" at bounding box center [1363, 69] width 61 height 30
click at [1447, 175] on span "Ok" at bounding box center [1449, 169] width 16 height 14
click at [363, 388] on div at bounding box center [748, 387] width 1497 height 774
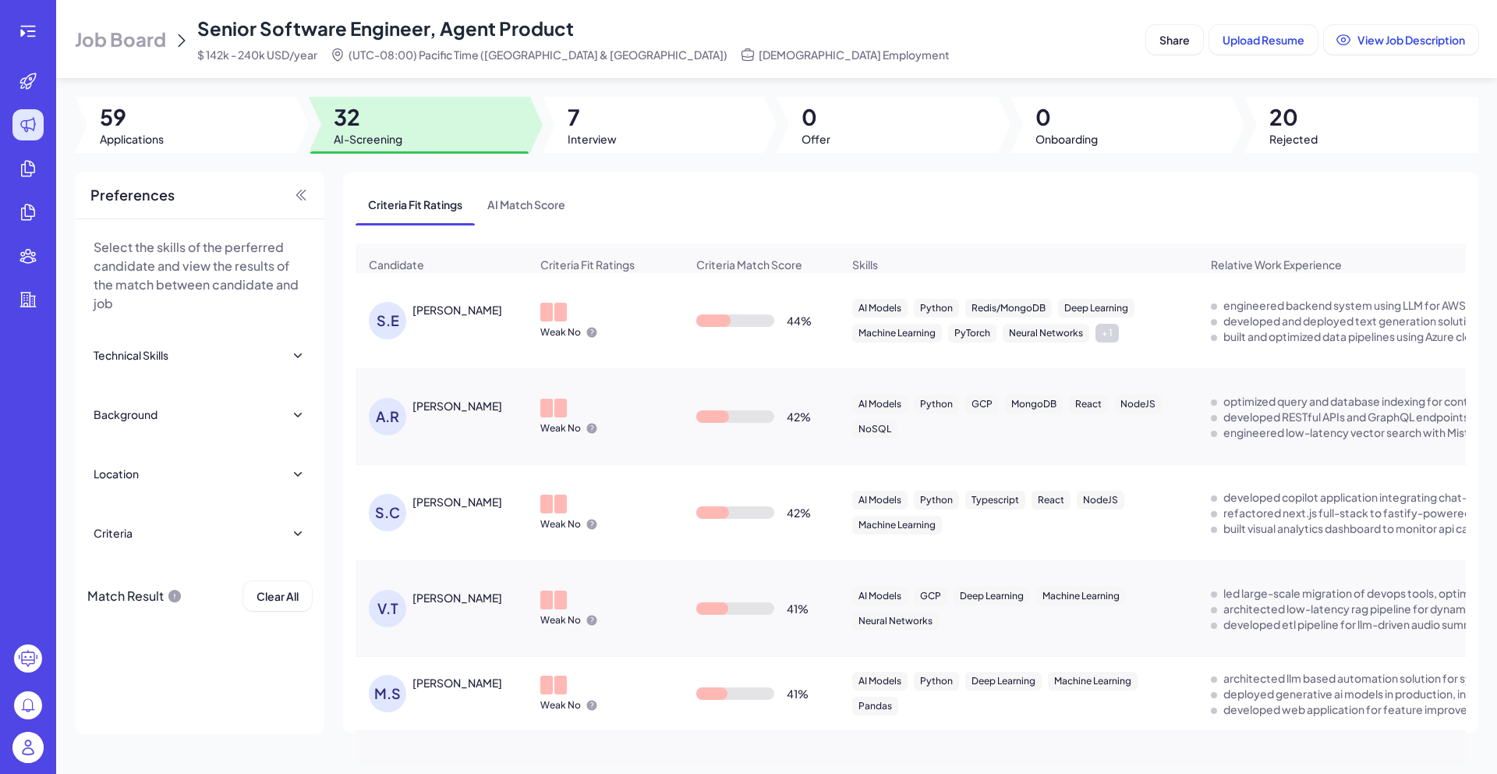
click at [434, 330] on div "S.E [PERSON_NAME]" at bounding box center [449, 320] width 161 height 37
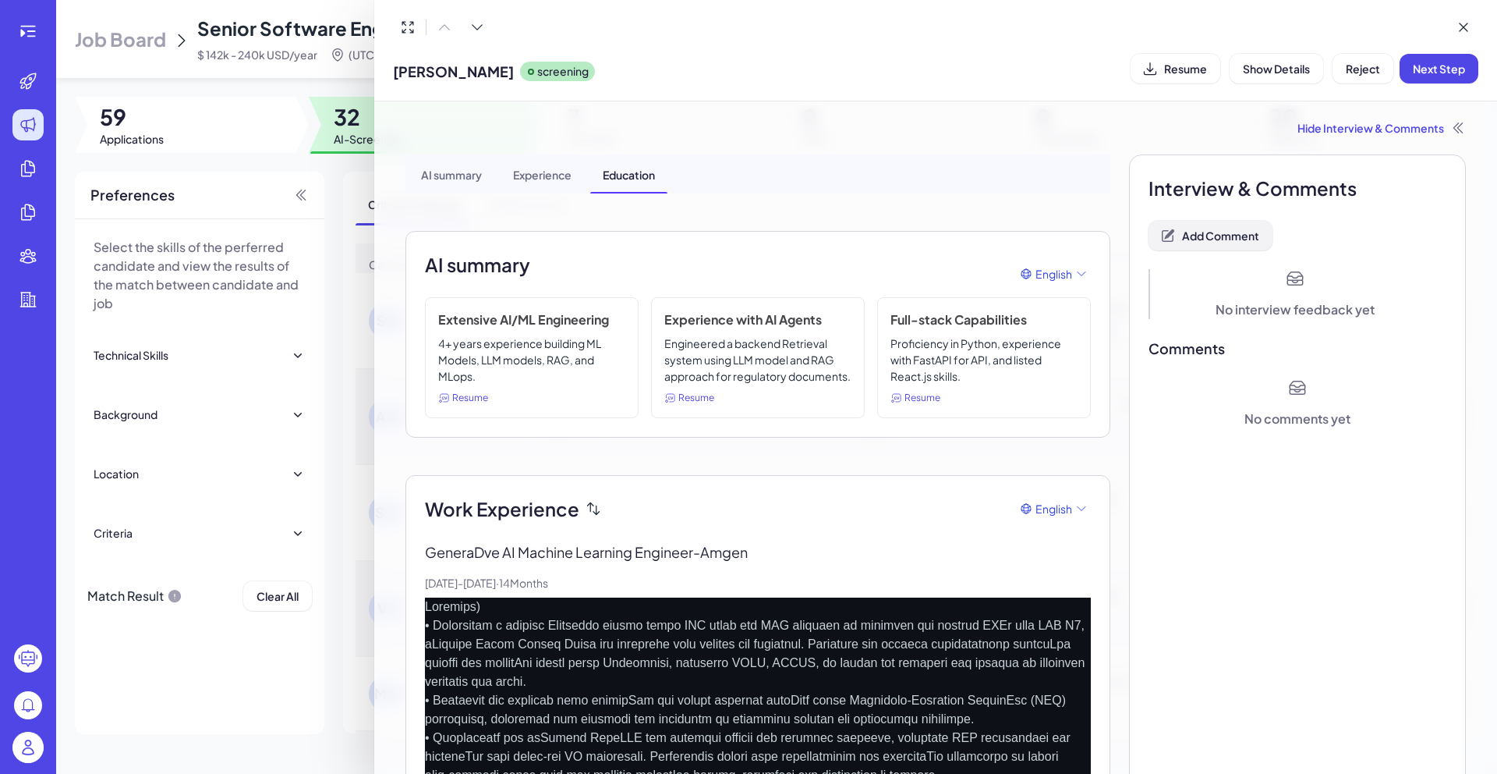
click at [1162, 241] on icon at bounding box center [1168, 236] width 12 height 12
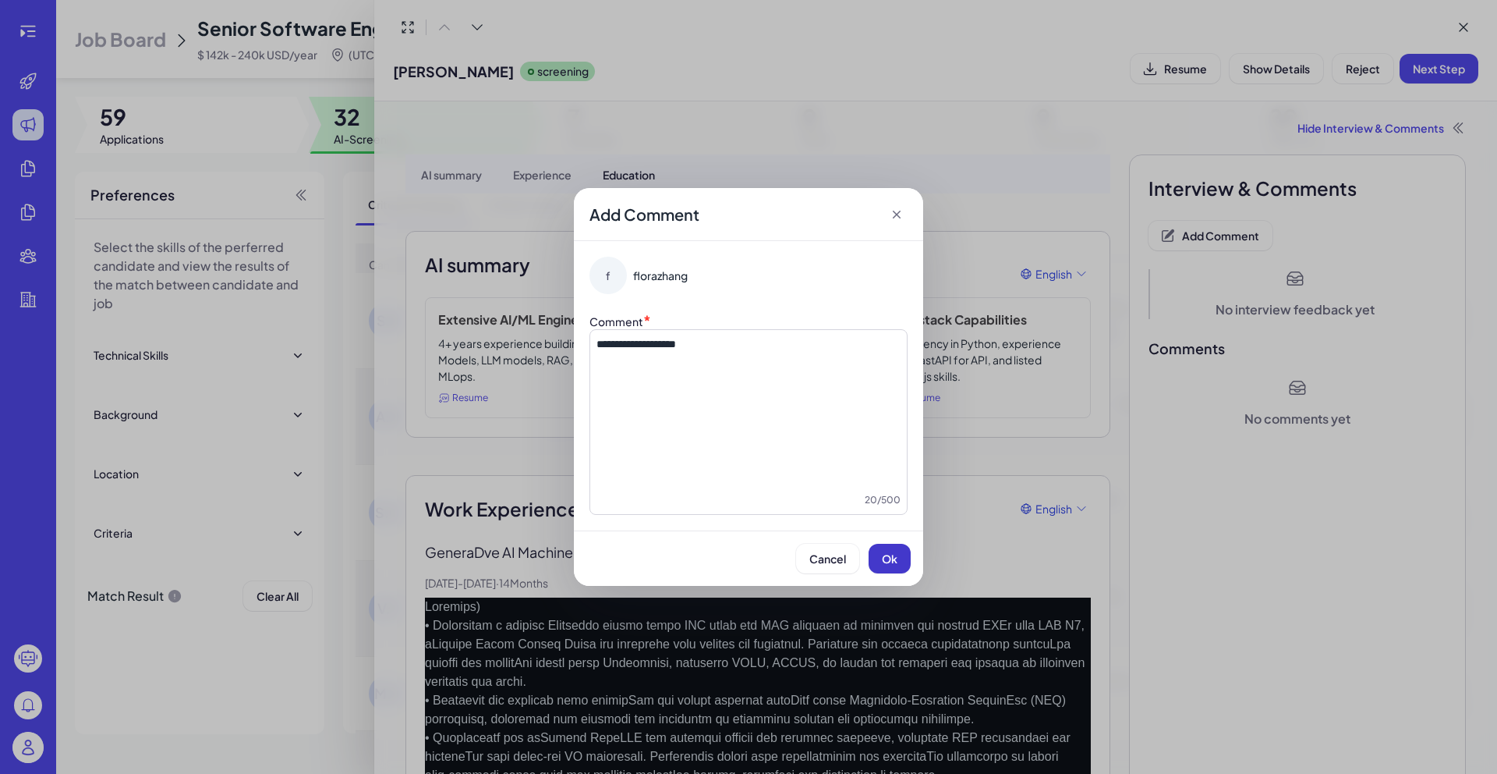
click at [901, 554] on button "Ok" at bounding box center [890, 559] width 42 height 30
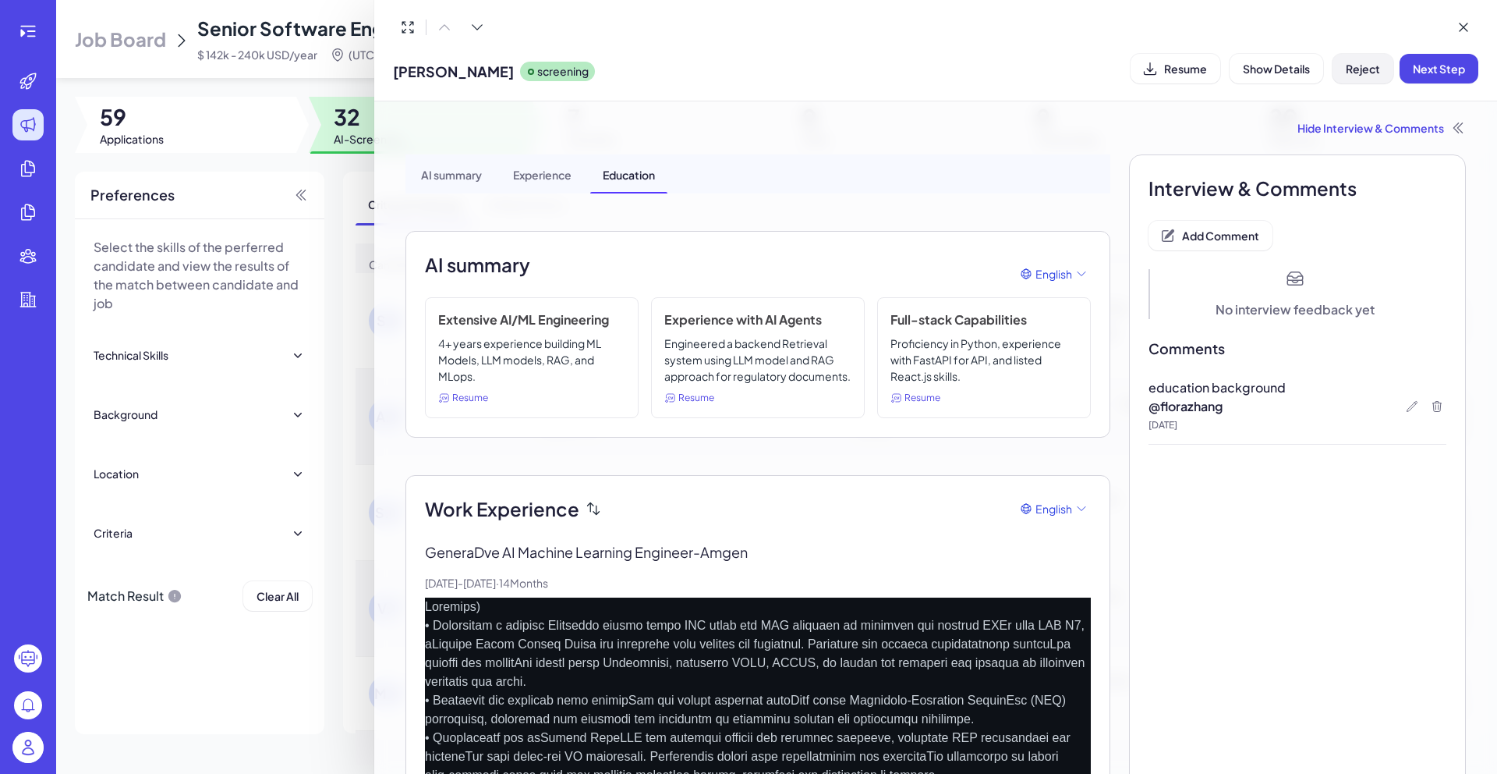
click at [1361, 79] on button "Reject" at bounding box center [1363, 69] width 61 height 30
click at [1459, 169] on button "Ok" at bounding box center [1449, 169] width 36 height 27
click at [359, 352] on div at bounding box center [748, 387] width 1497 height 774
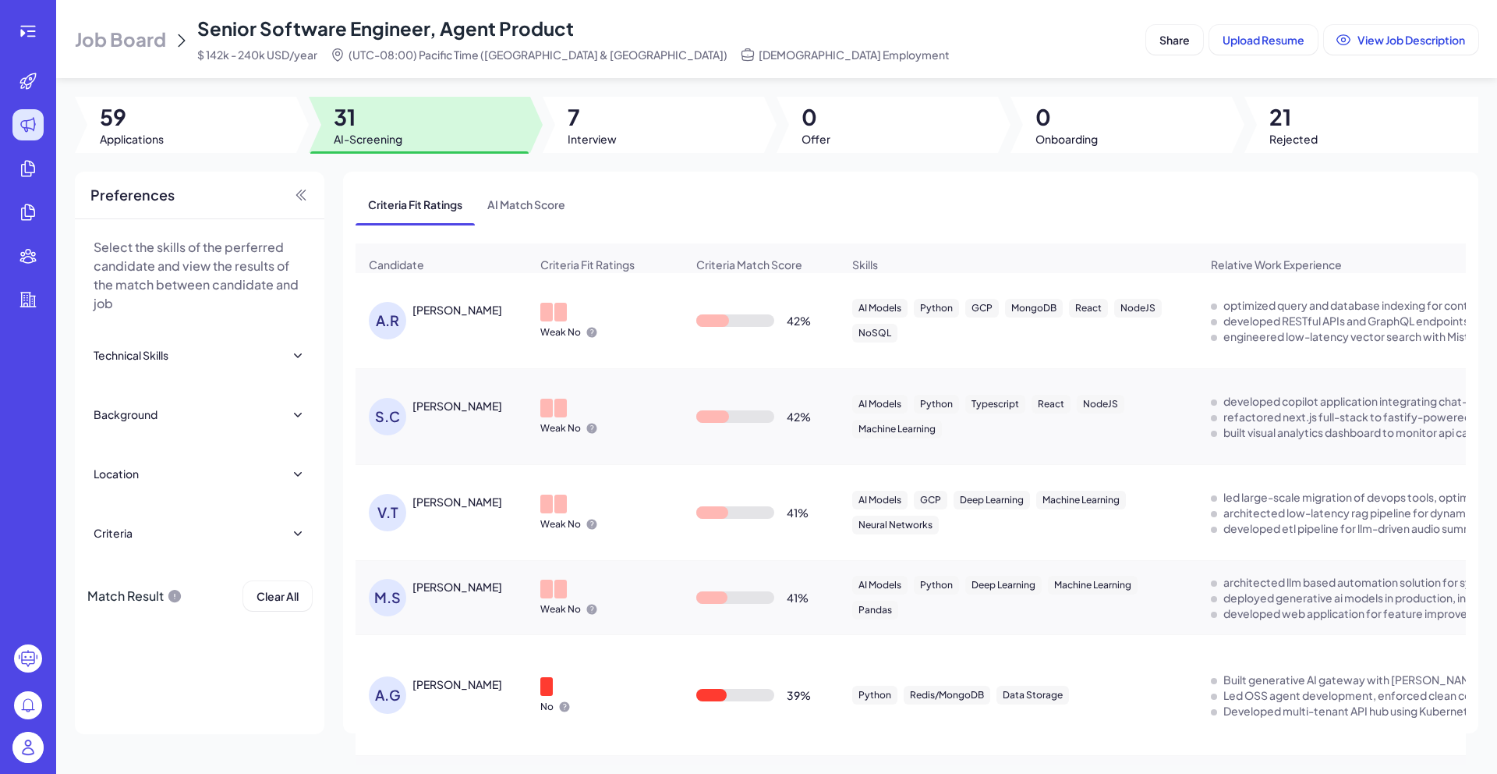
click at [442, 317] on div "[PERSON_NAME]" at bounding box center [458, 310] width 90 height 16
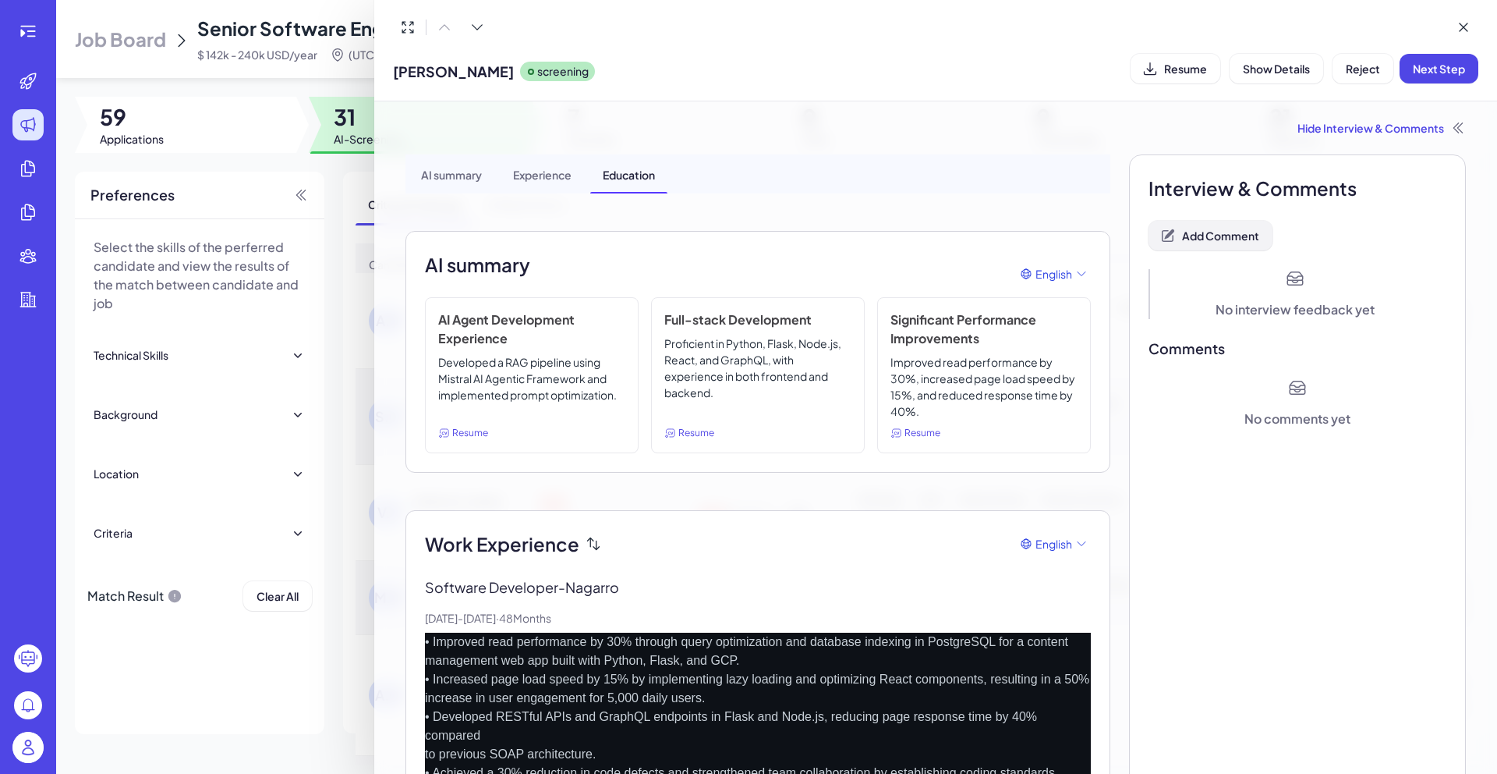
click at [1197, 233] on span "Add Comment" at bounding box center [1220, 235] width 77 height 14
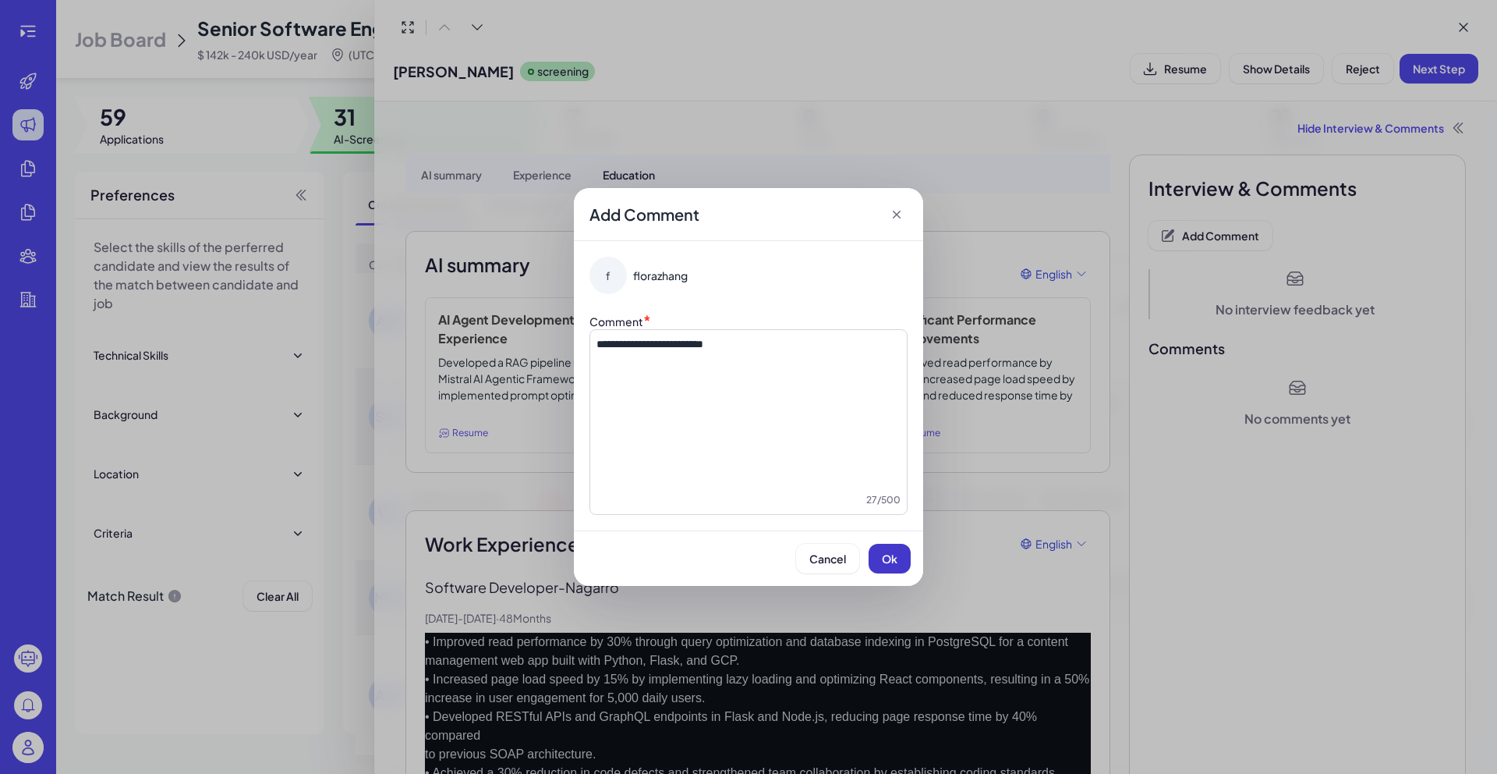
click at [883, 544] on button "Ok" at bounding box center [890, 559] width 42 height 30
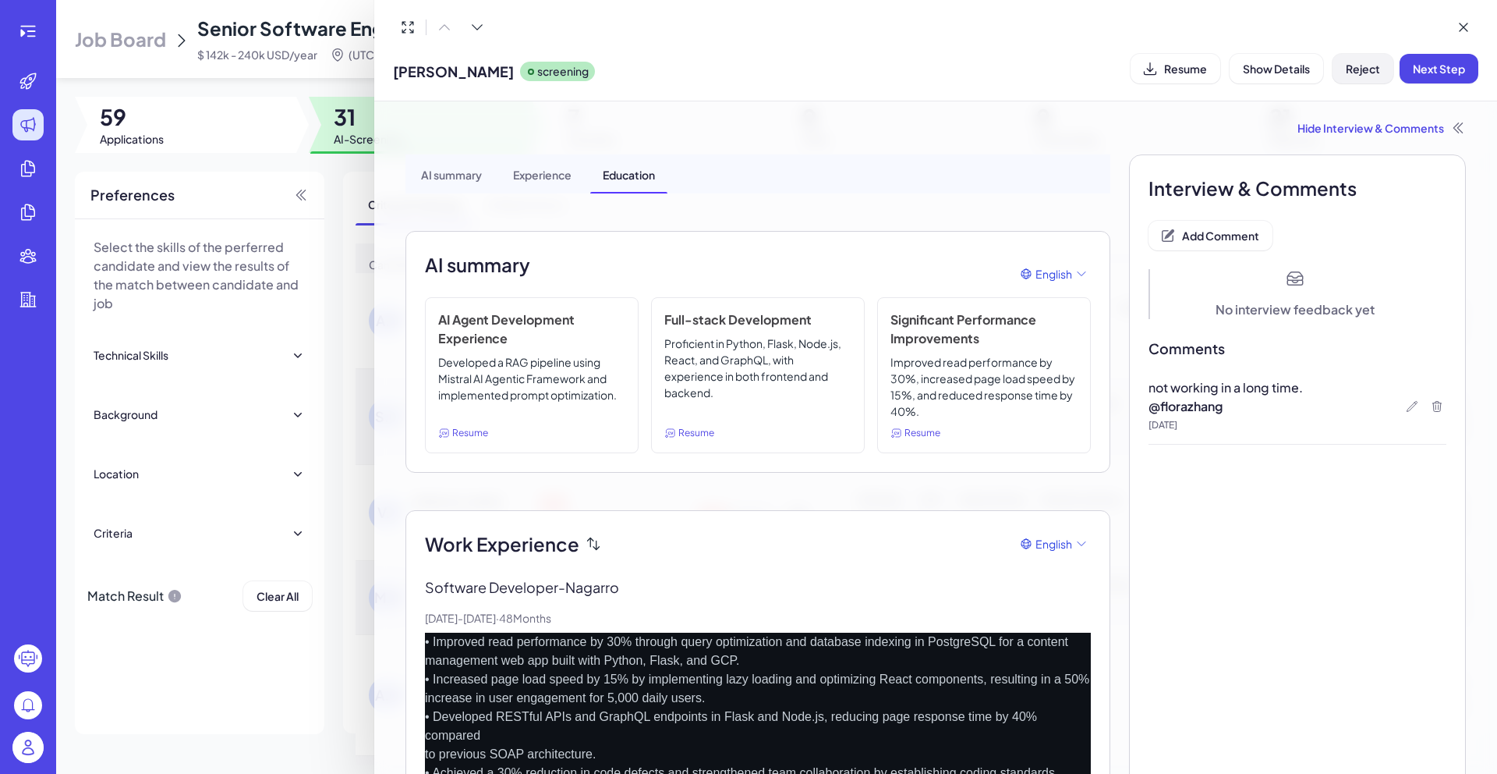
click at [1345, 80] on button "Reject" at bounding box center [1363, 69] width 61 height 30
click at [1436, 170] on button "Ok" at bounding box center [1449, 169] width 36 height 27
click at [345, 183] on div at bounding box center [748, 387] width 1497 height 774
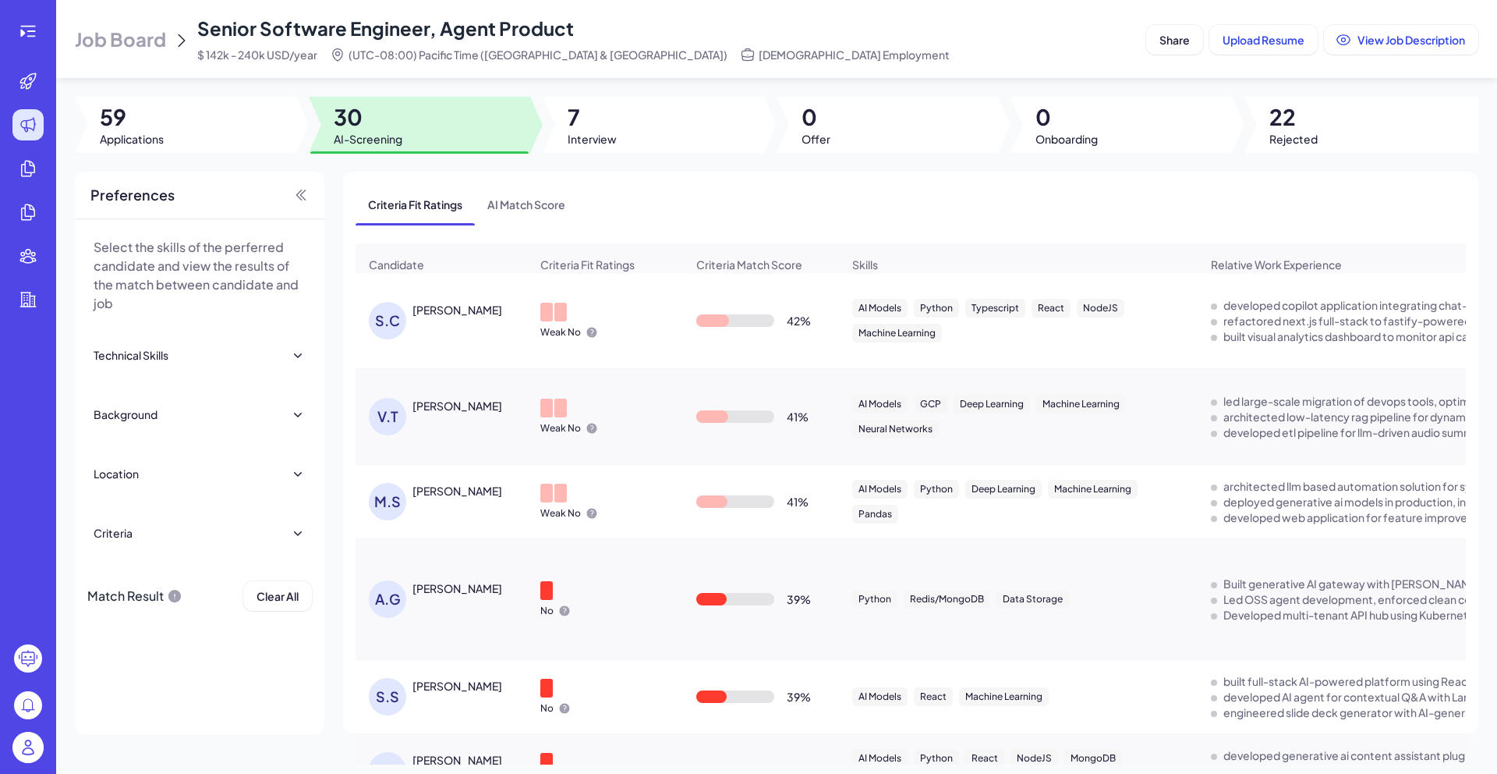
click at [423, 327] on div "[PERSON_NAME]" at bounding box center [449, 320] width 161 height 37
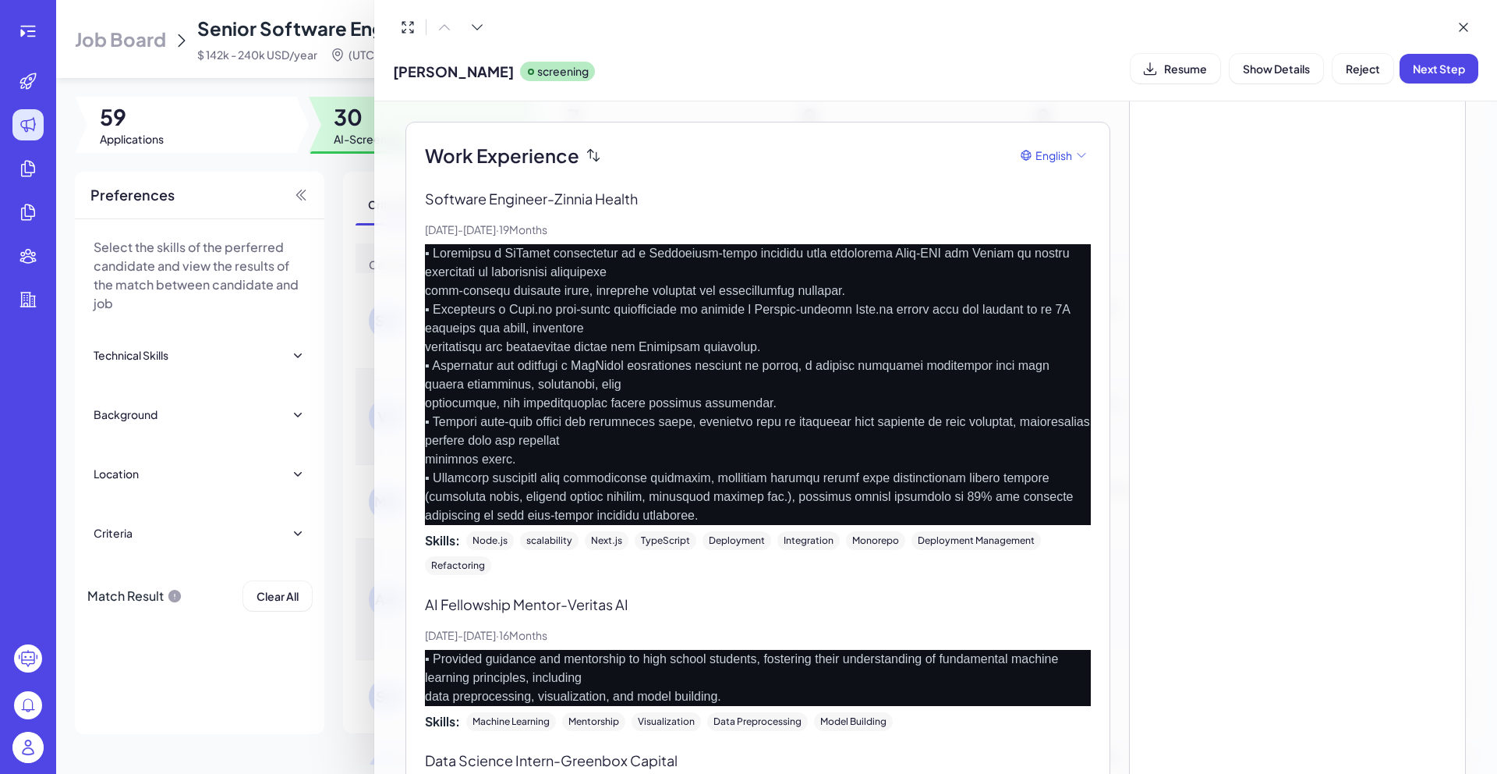
scroll to position [241, 0]
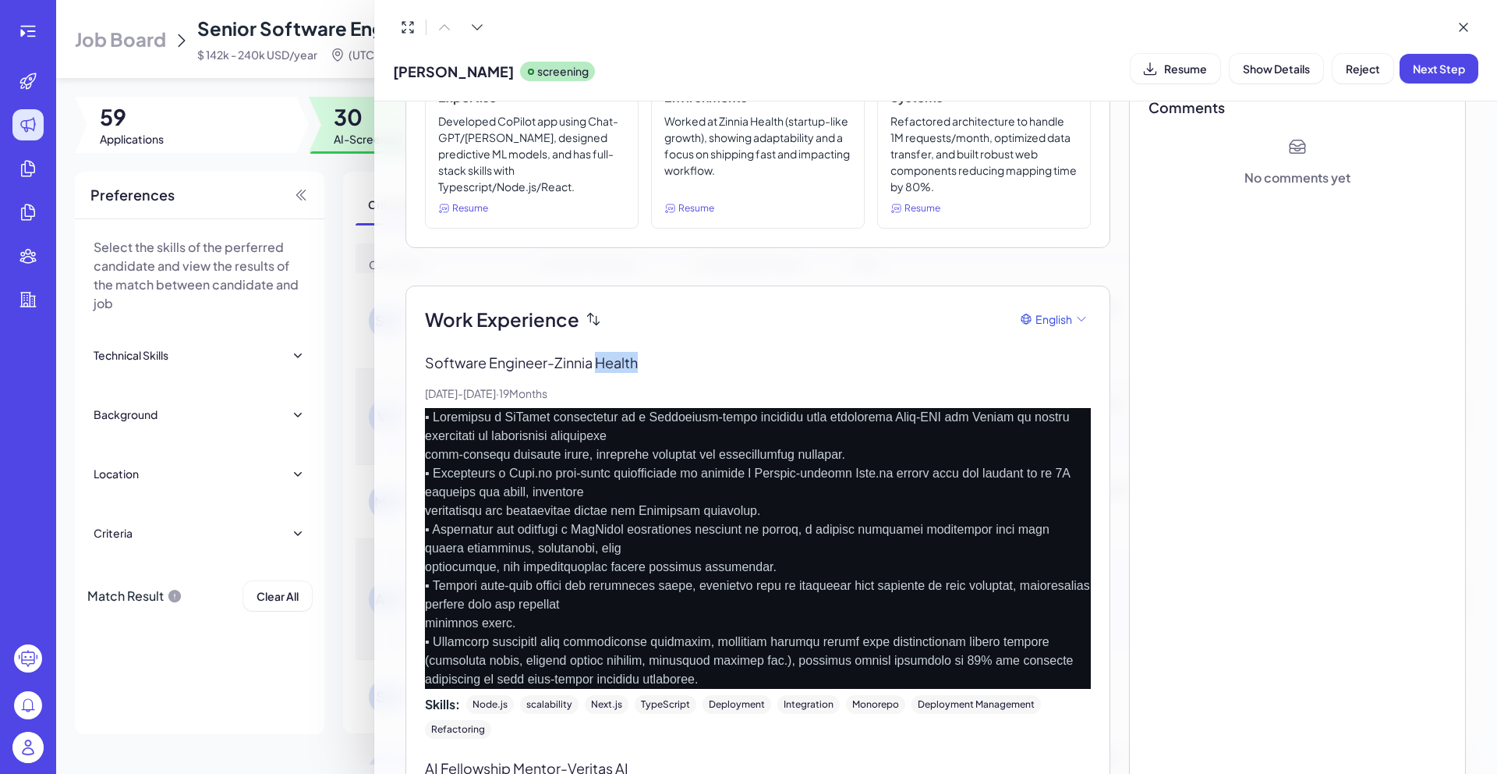
drag, startPoint x: 601, startPoint y: 364, endPoint x: 650, endPoint y: 364, distance: 48.3
click at [650, 364] on p "Software Engineer - Zinnia Health" at bounding box center [758, 362] width 666 height 21
copy p "Health"
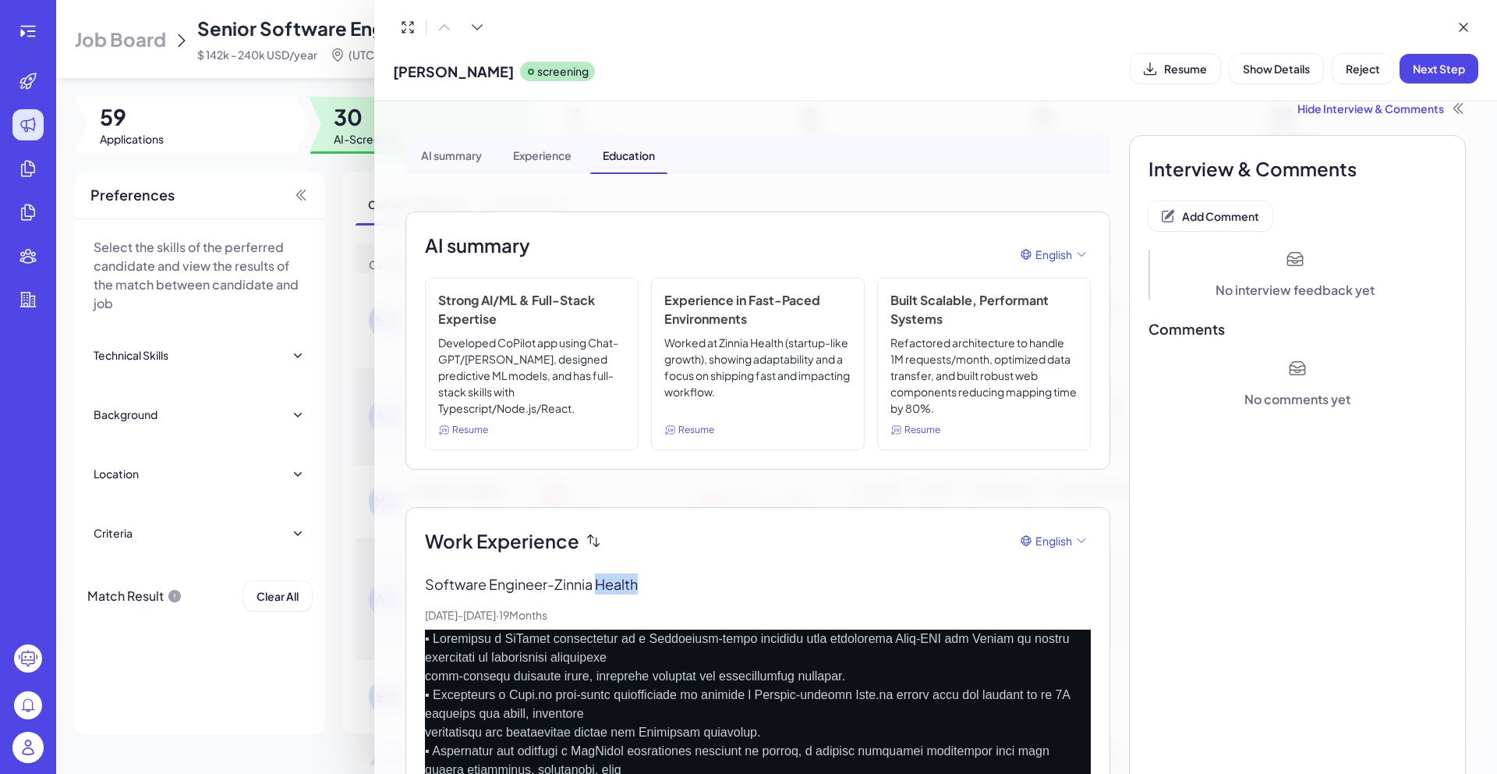
scroll to position [0, 0]
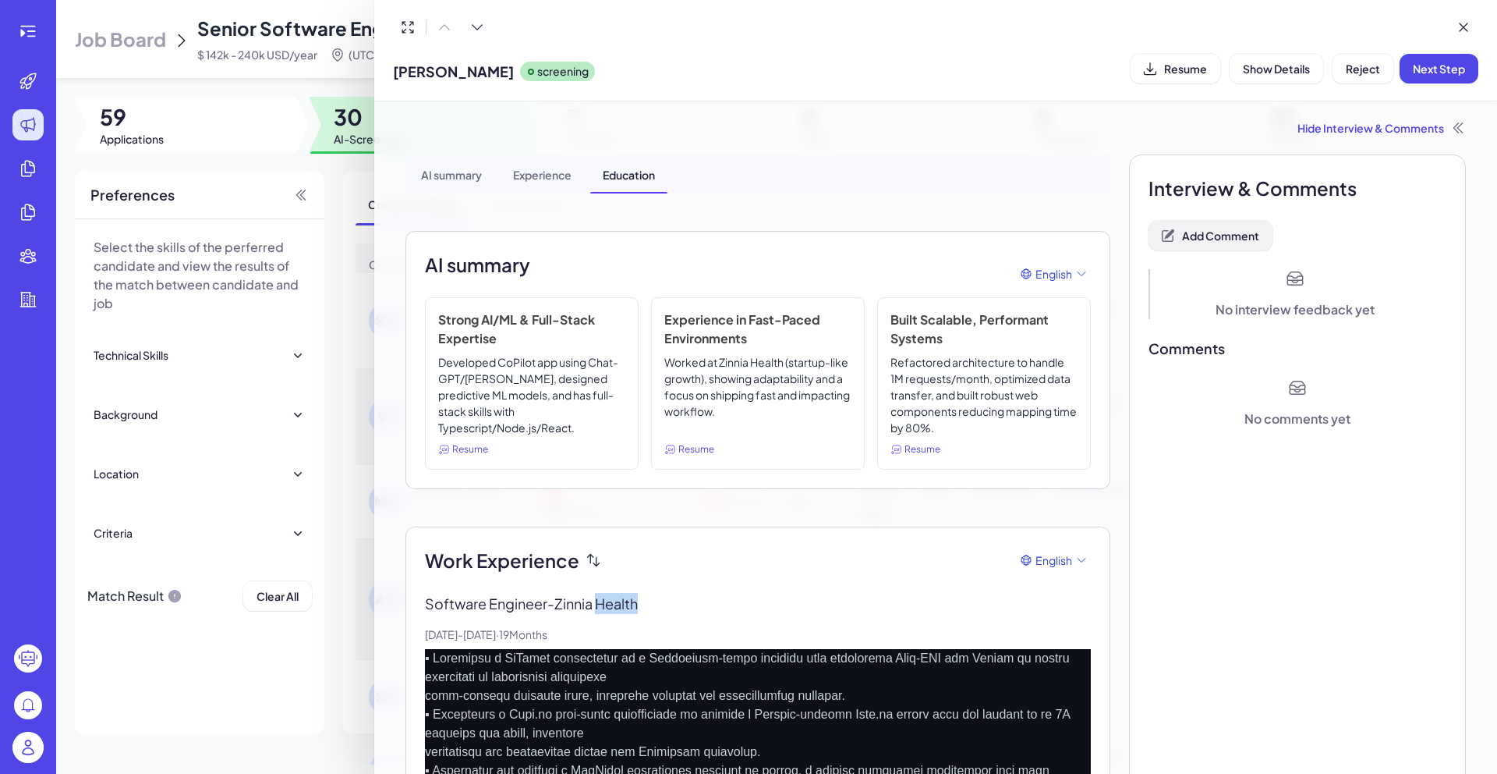
click at [1214, 246] on button "Add Comment" at bounding box center [1211, 236] width 124 height 30
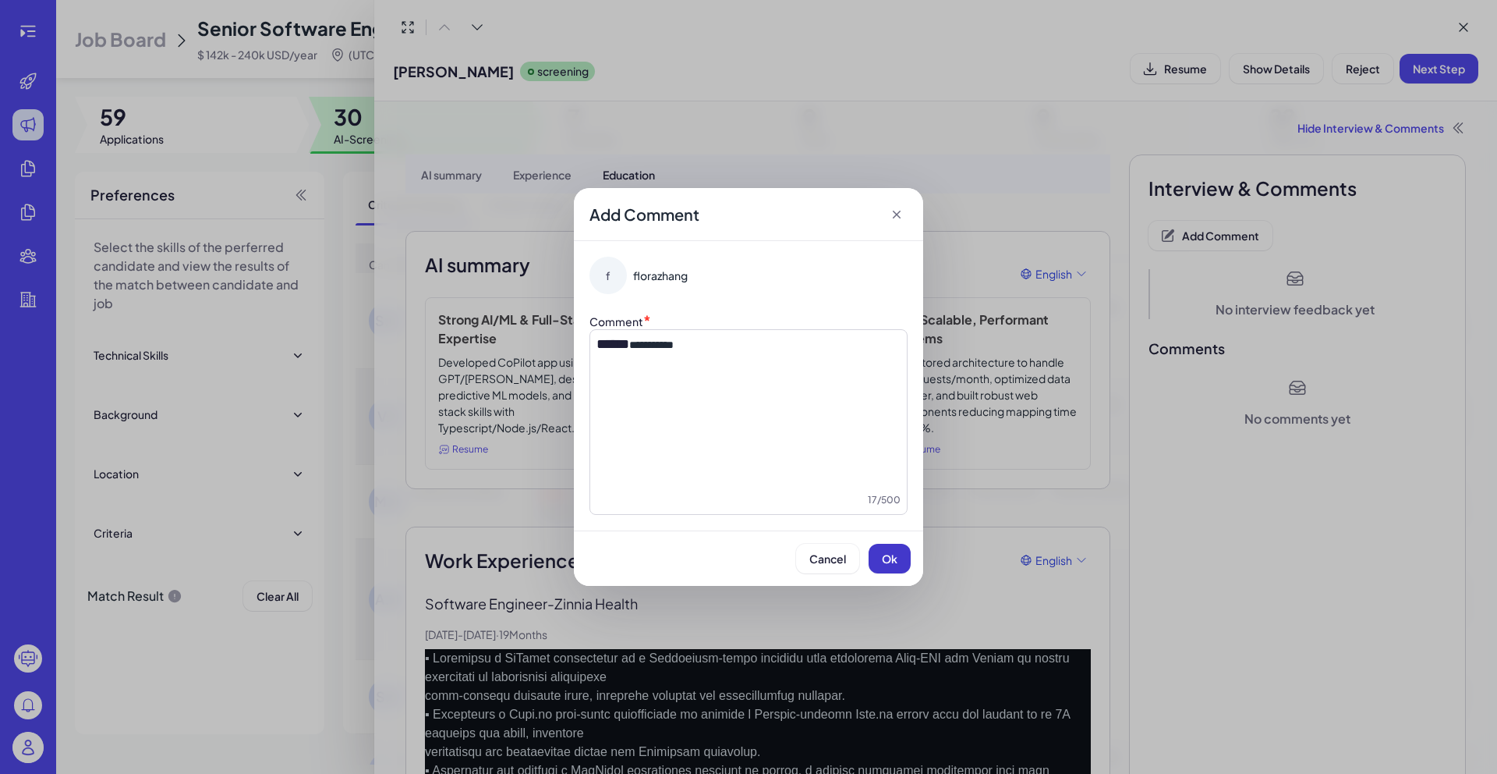
click at [892, 565] on button "Ok" at bounding box center [890, 559] width 42 height 30
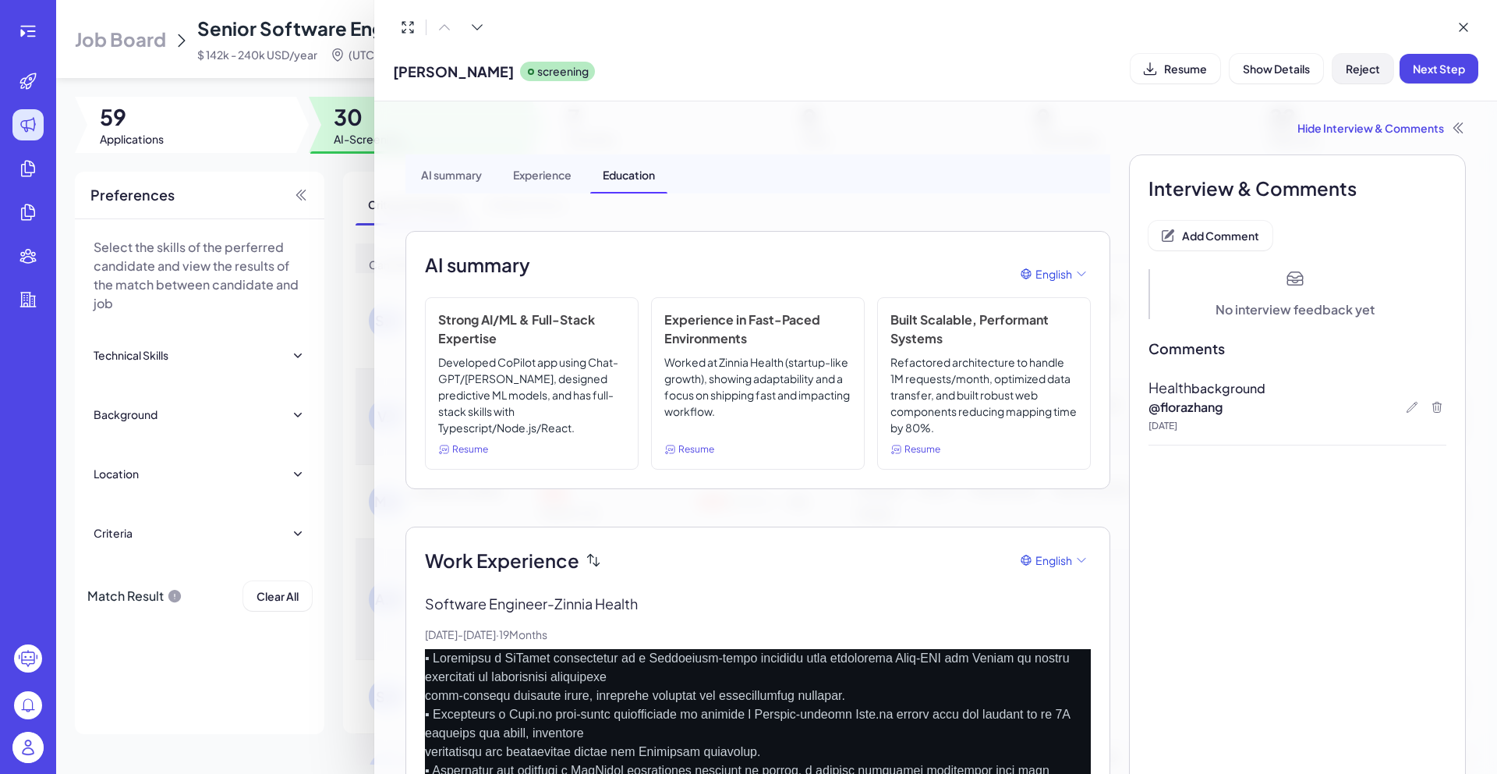
click at [1364, 80] on button "Reject" at bounding box center [1363, 69] width 61 height 30
click at [1453, 179] on button "Ok" at bounding box center [1449, 169] width 36 height 27
click at [352, 303] on div at bounding box center [748, 387] width 1497 height 774
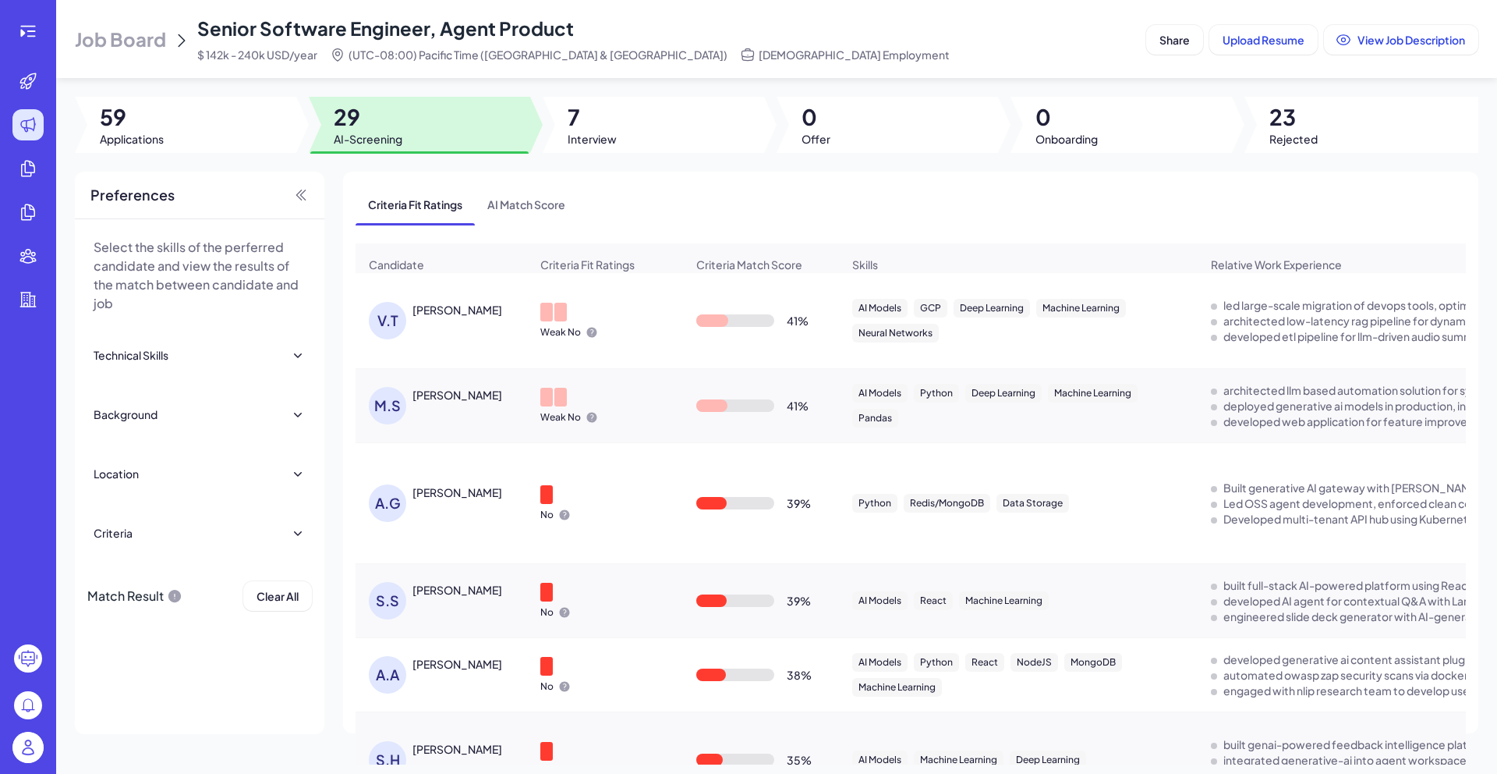
click at [419, 328] on div "[PERSON_NAME]" at bounding box center [449, 320] width 161 height 37
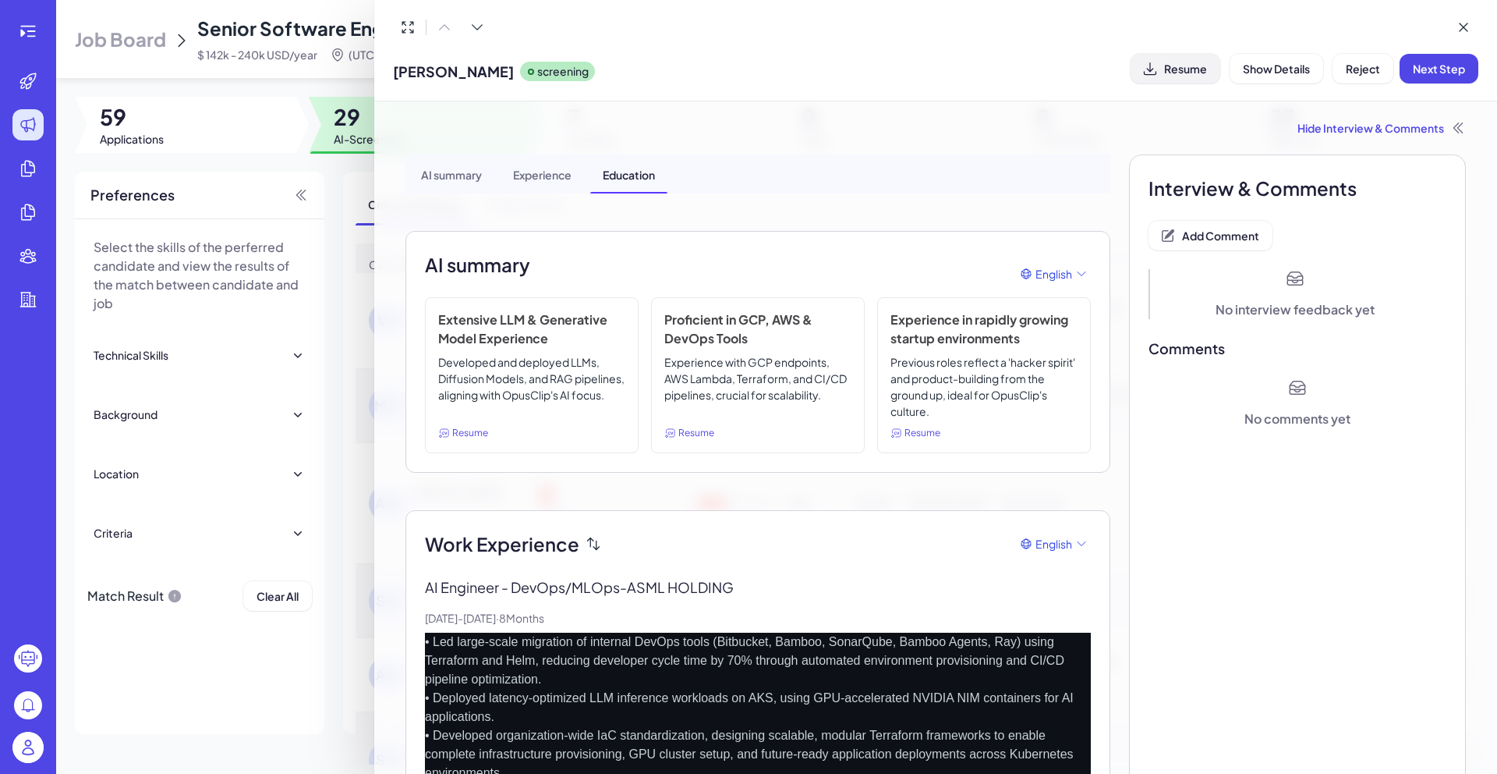
click at [1165, 76] on button "Resume" at bounding box center [1176, 69] width 90 height 30
click at [1214, 239] on span "Add Comment" at bounding box center [1220, 235] width 77 height 14
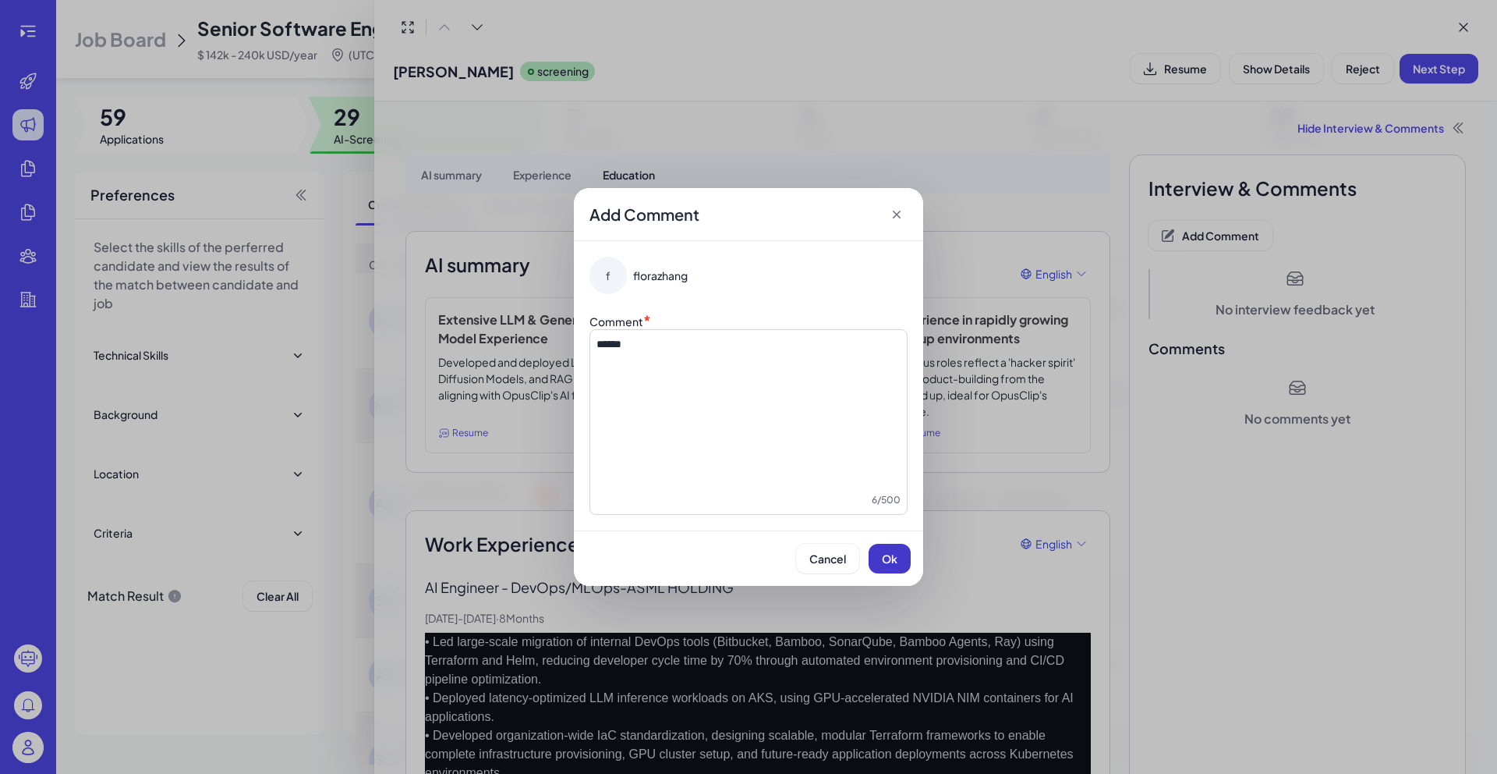
click at [881, 571] on button "Ok" at bounding box center [890, 559] width 42 height 30
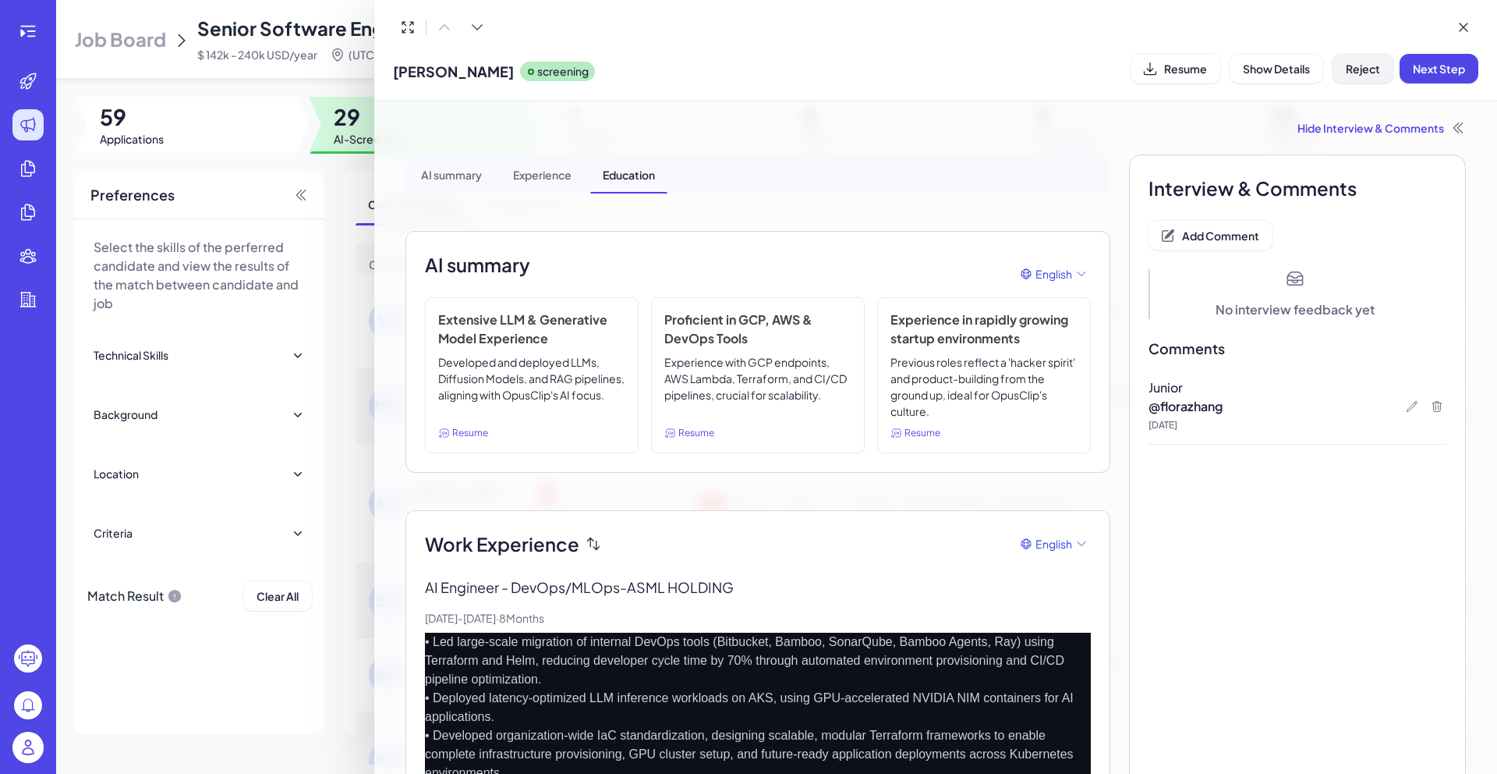
click at [1379, 80] on button "Reject" at bounding box center [1363, 69] width 61 height 30
click at [1443, 171] on span "Ok" at bounding box center [1449, 169] width 16 height 14
click at [353, 164] on div at bounding box center [748, 387] width 1497 height 774
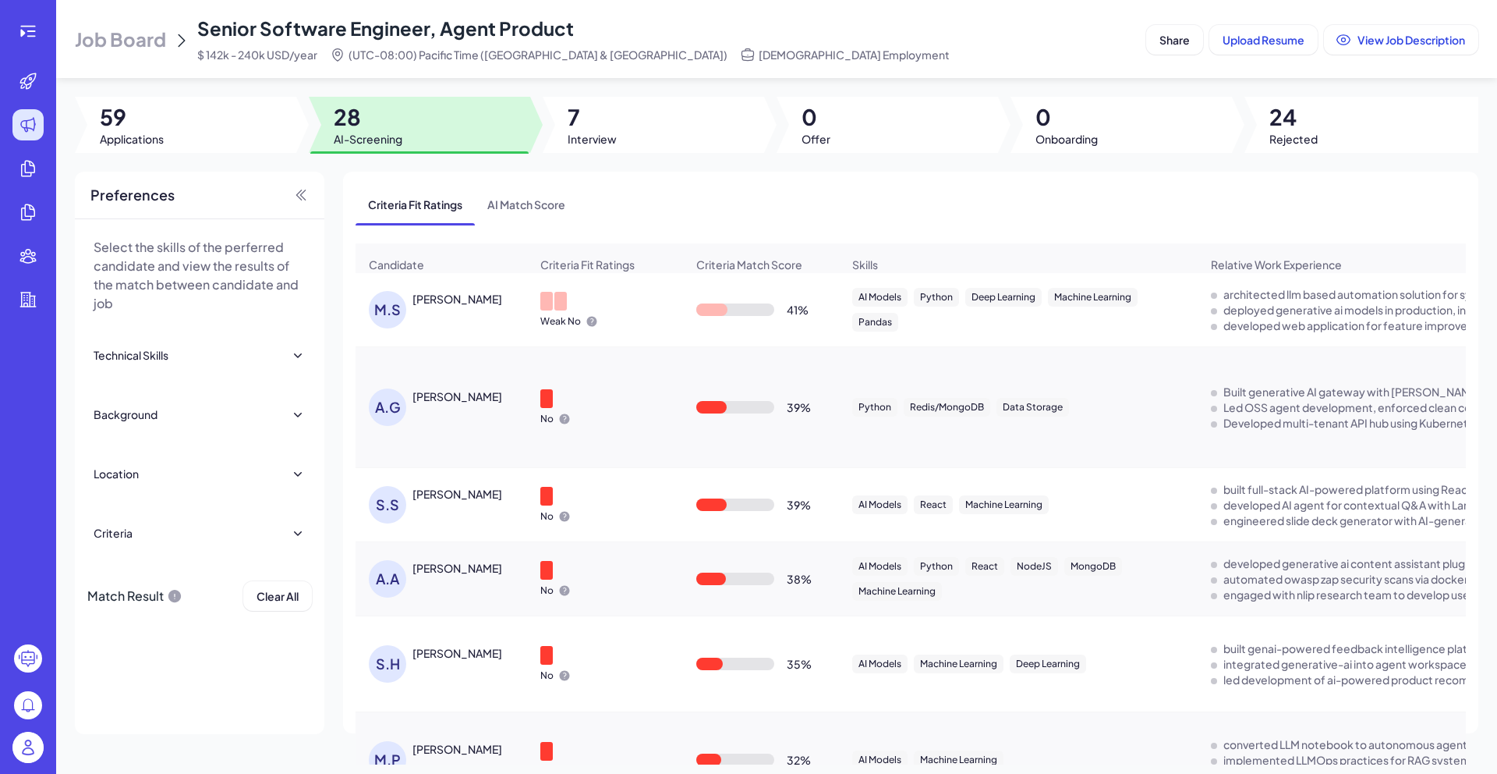
click at [475, 325] on div "[PERSON_NAME]" at bounding box center [449, 309] width 161 height 37
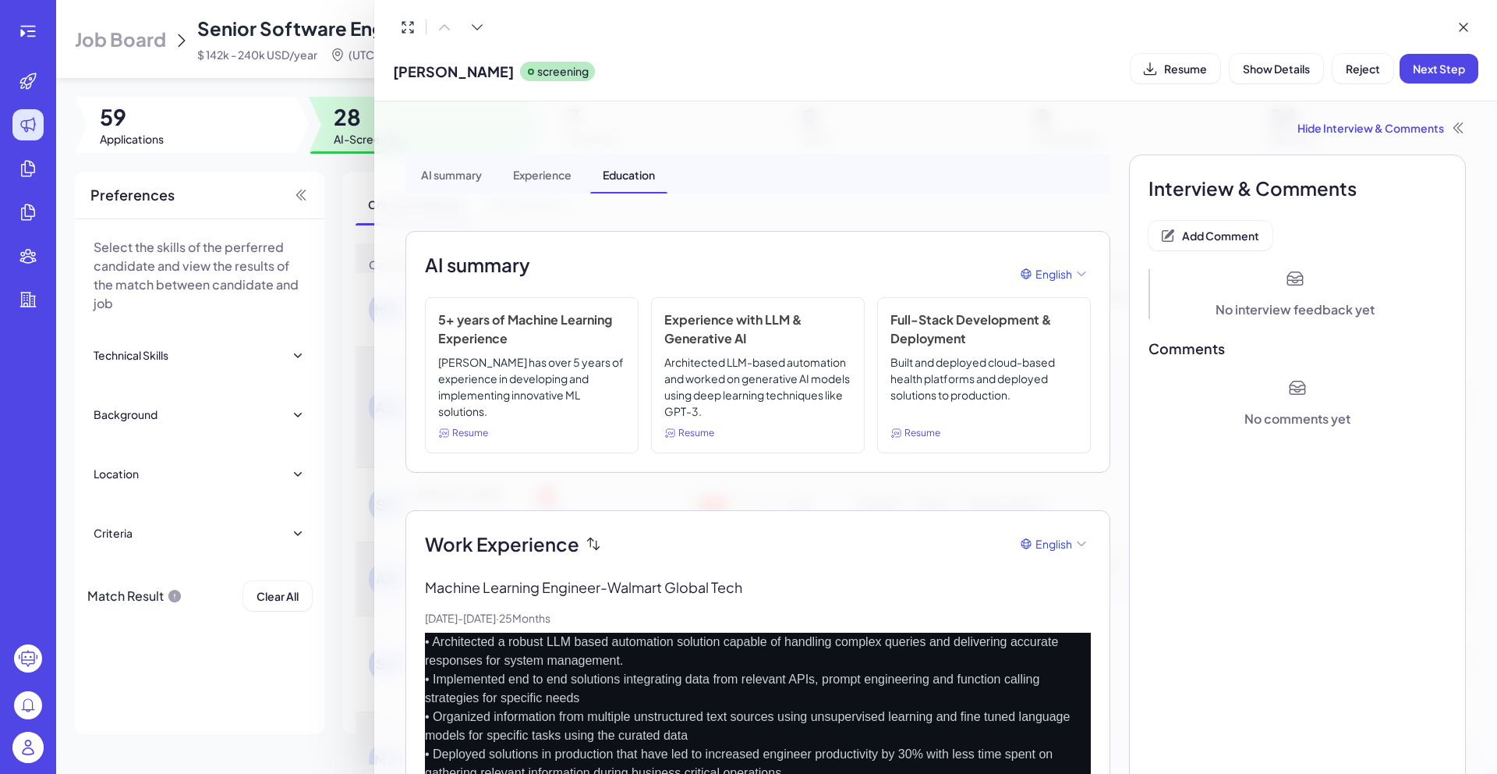
click at [1189, 243] on button "Add Comment" at bounding box center [1211, 236] width 124 height 30
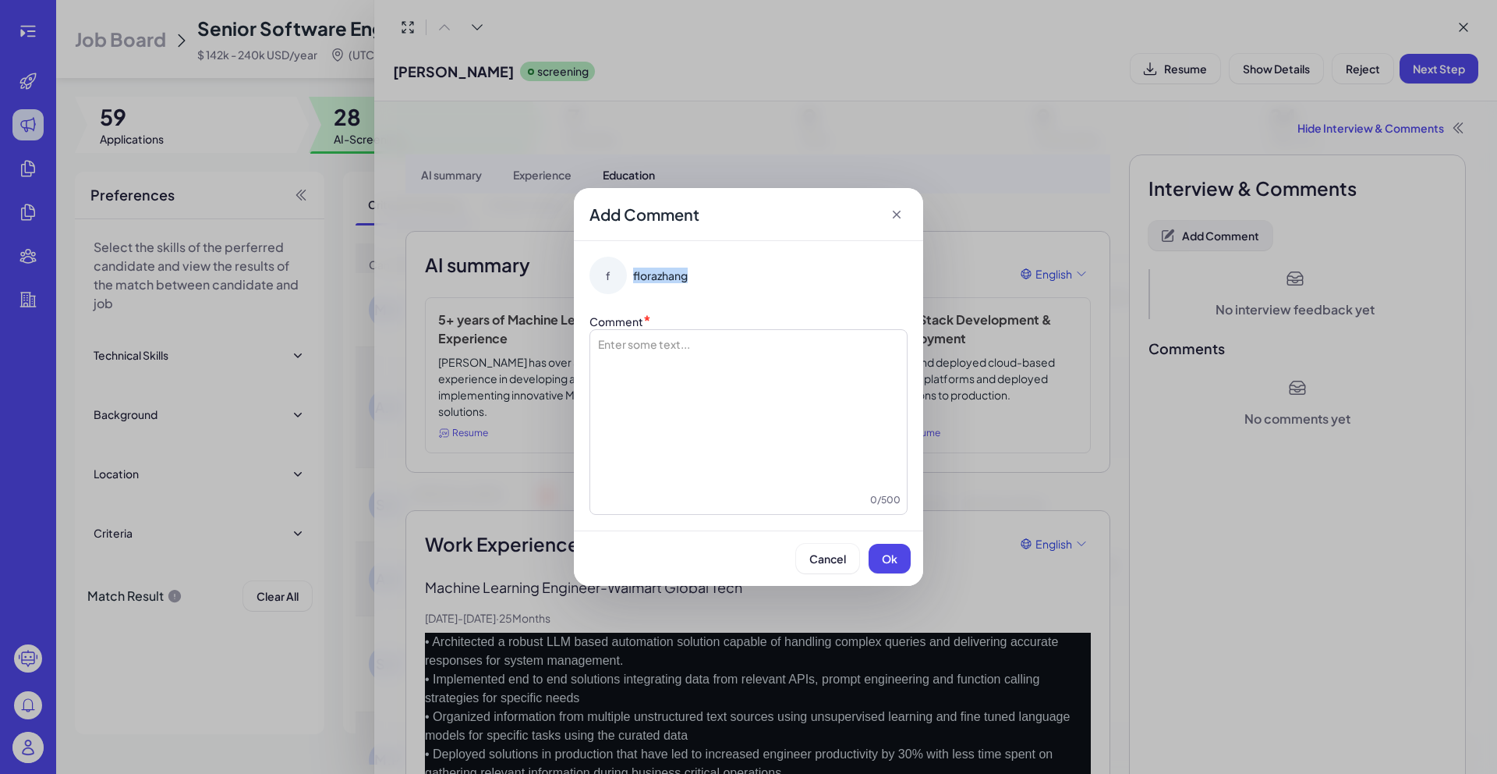
click at [1189, 243] on div "Add Comment f florazhang Comment * Enter some text... 0 / 500 Cancel Ok" at bounding box center [748, 387] width 1497 height 774
click at [778, 400] on div at bounding box center [749, 414] width 304 height 156
click at [891, 551] on span "Ok" at bounding box center [890, 558] width 16 height 14
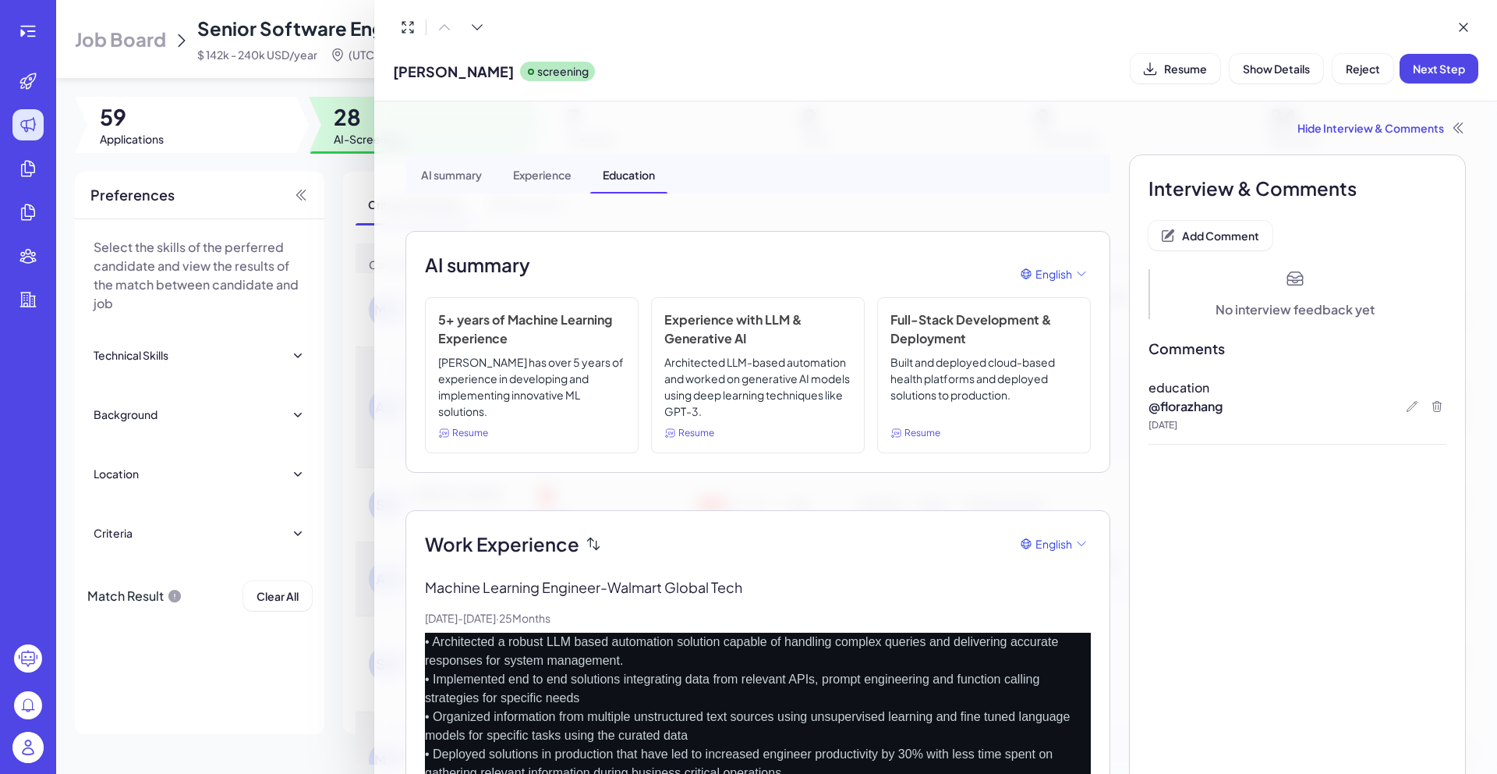
click at [1350, 86] on div "[PERSON_NAME] screening Resume Show Details Reject Next Step" at bounding box center [936, 68] width 1086 height 40
click at [1355, 71] on span "Reject" at bounding box center [1363, 69] width 34 height 14
click at [1451, 171] on span "Ok" at bounding box center [1449, 169] width 16 height 14
click at [342, 179] on div at bounding box center [748, 387] width 1497 height 774
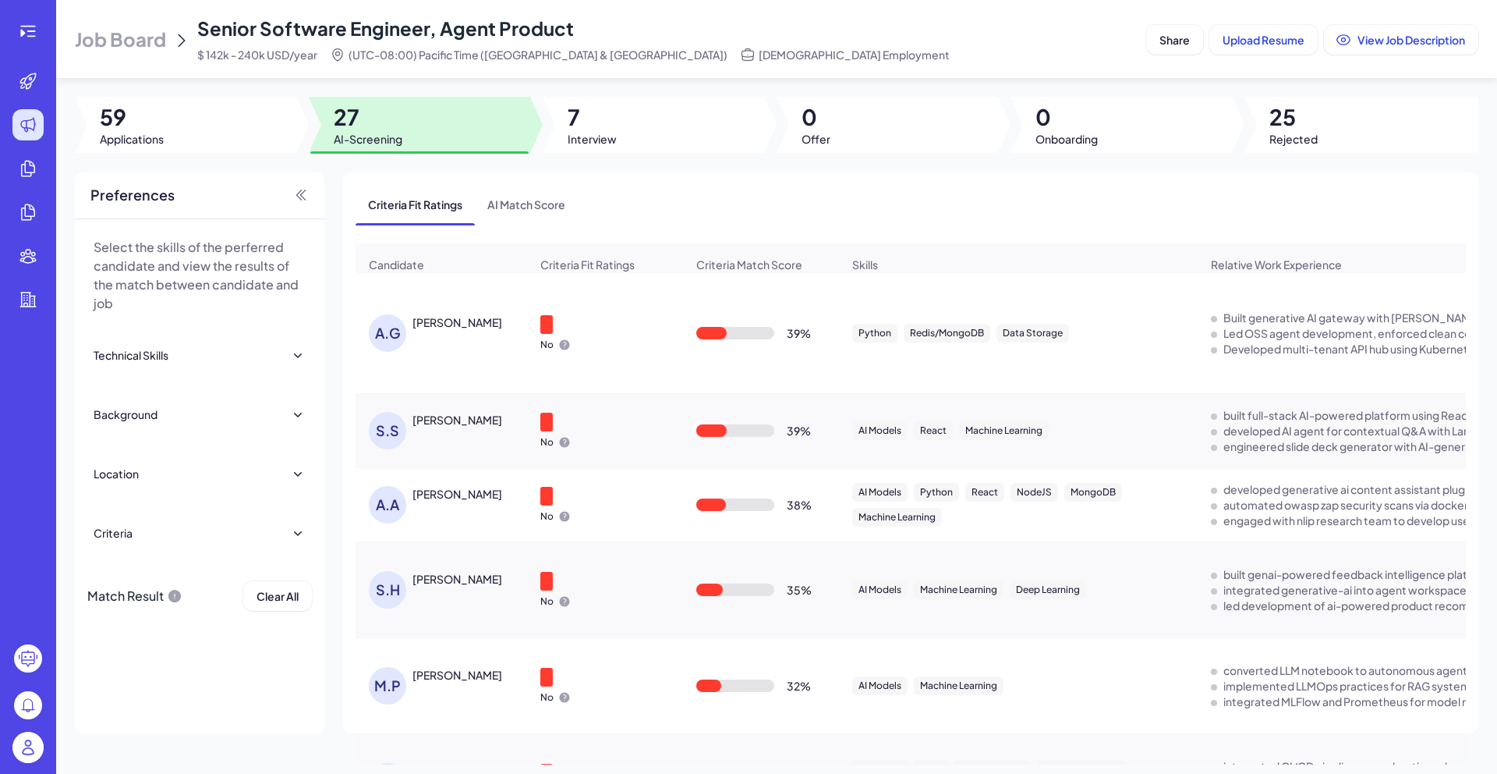
click at [458, 330] on div "[PERSON_NAME]" at bounding box center [458, 322] width 90 height 16
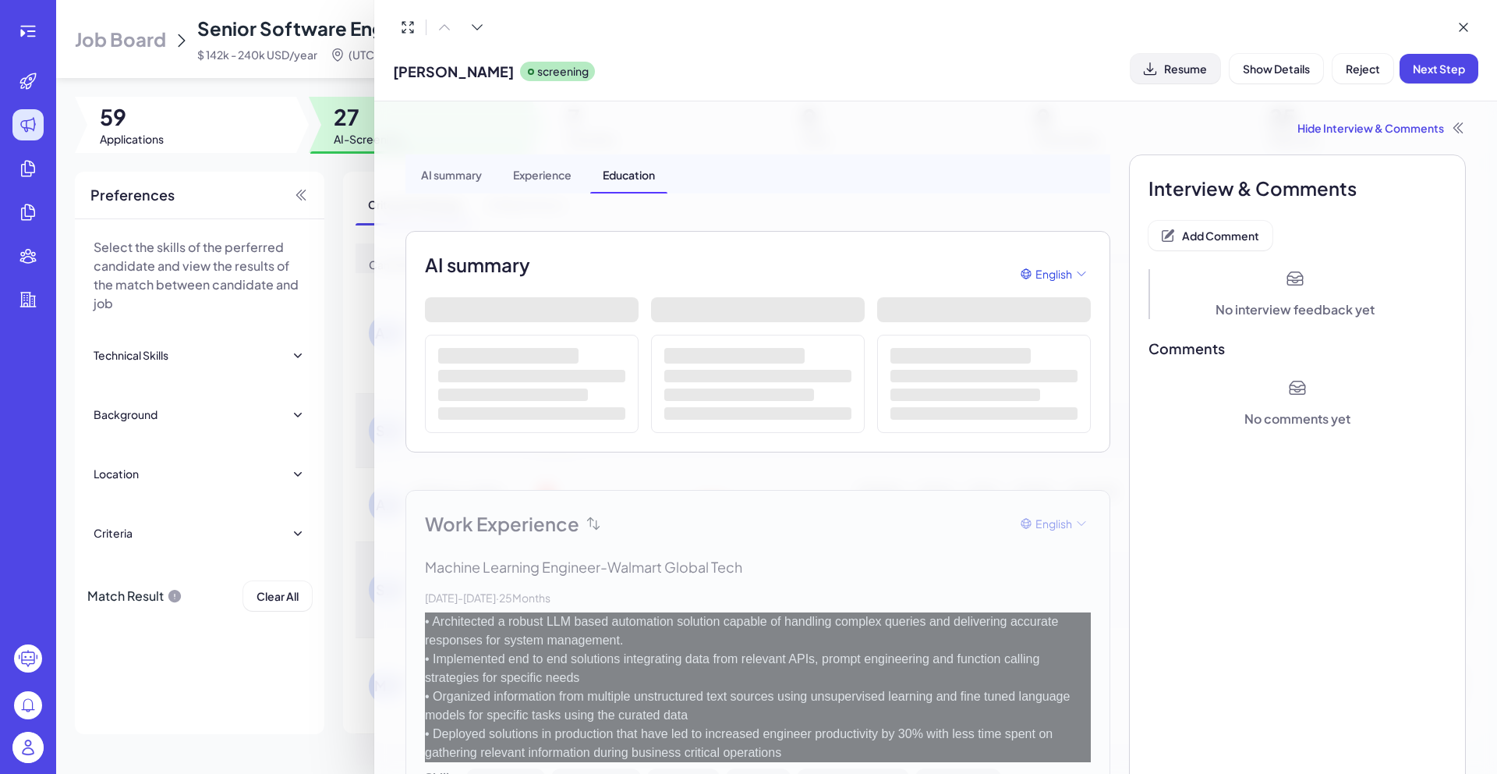
click at [1204, 76] on button "Resume" at bounding box center [1176, 69] width 90 height 30
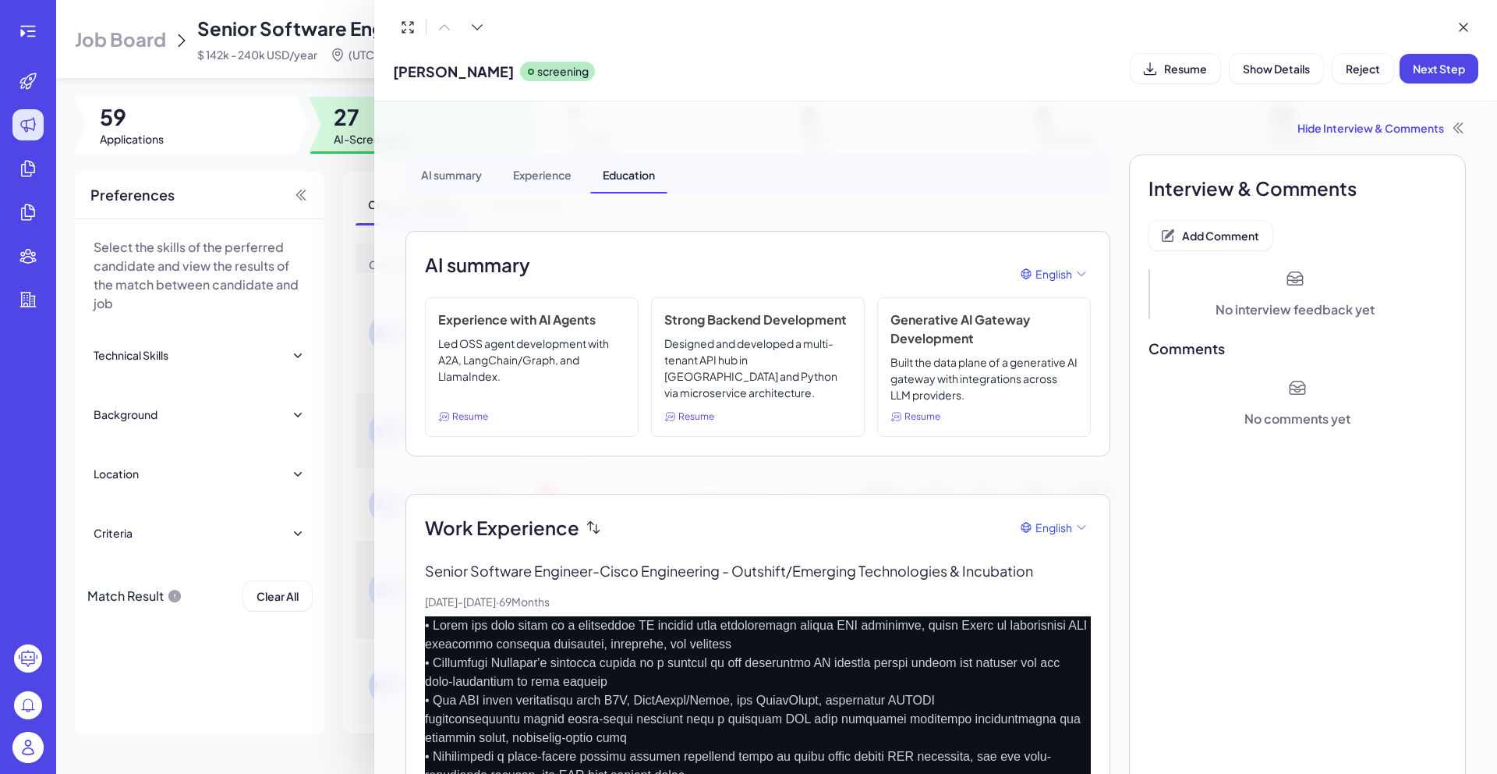
click at [1188, 69] on span "Resume" at bounding box center [1185, 69] width 43 height 14
click at [1192, 232] on span "Add Comment" at bounding box center [1220, 235] width 77 height 14
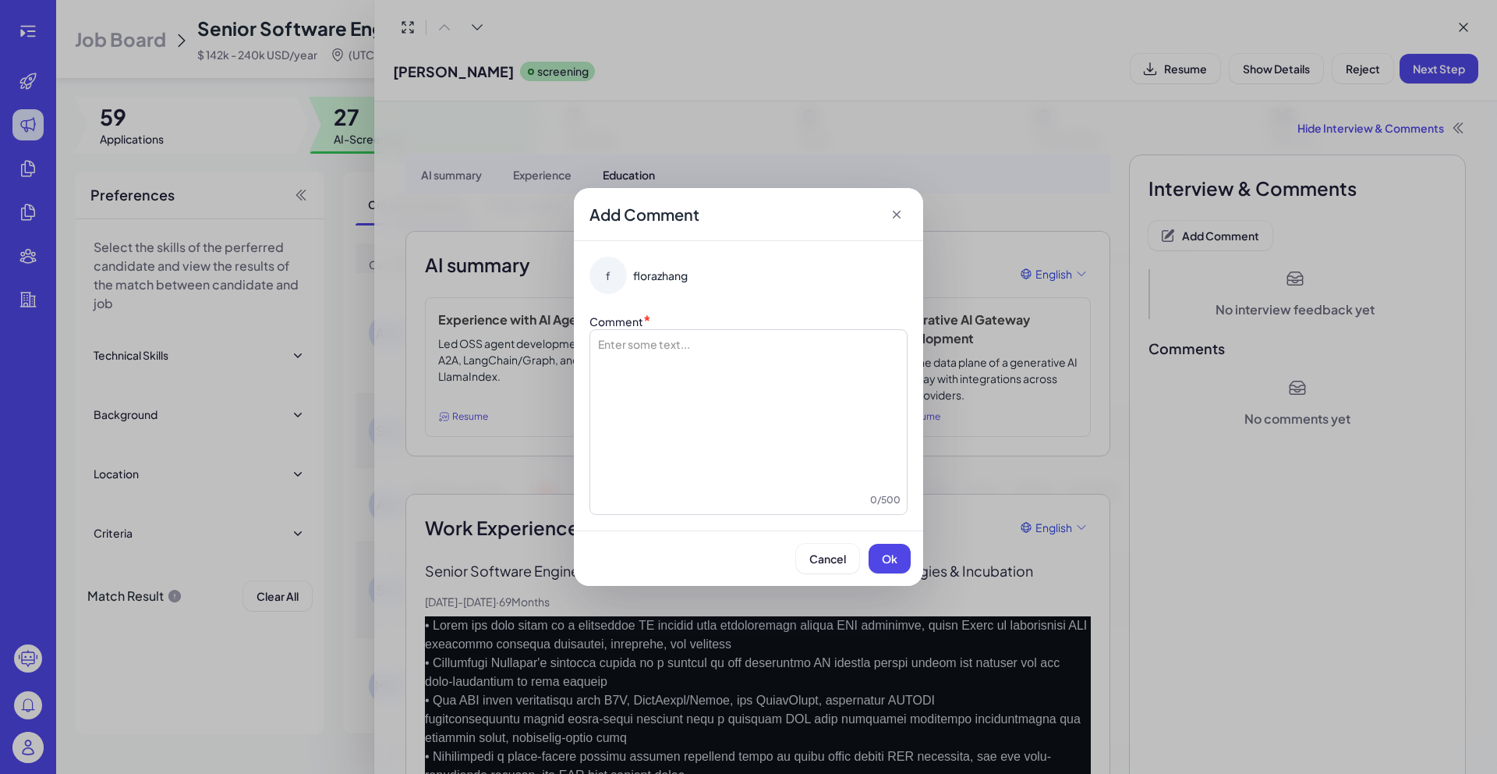
click at [843, 353] on div at bounding box center [749, 414] width 304 height 156
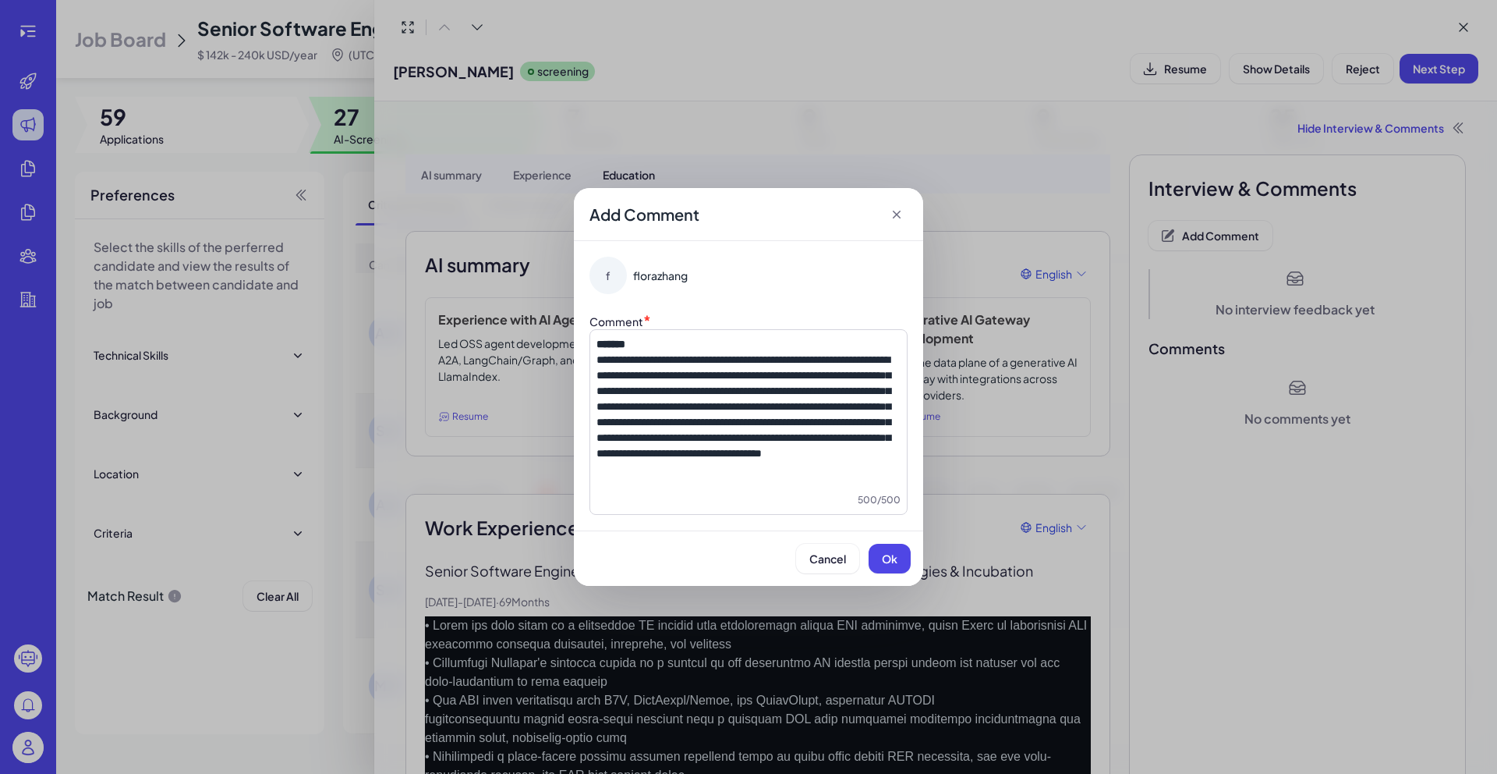
click at [604, 360] on span "**********" at bounding box center [744, 406] width 294 height 104
click at [860, 461] on p "**********" at bounding box center [749, 398] width 304 height 125
click at [887, 560] on span "Ok" at bounding box center [890, 558] width 16 height 14
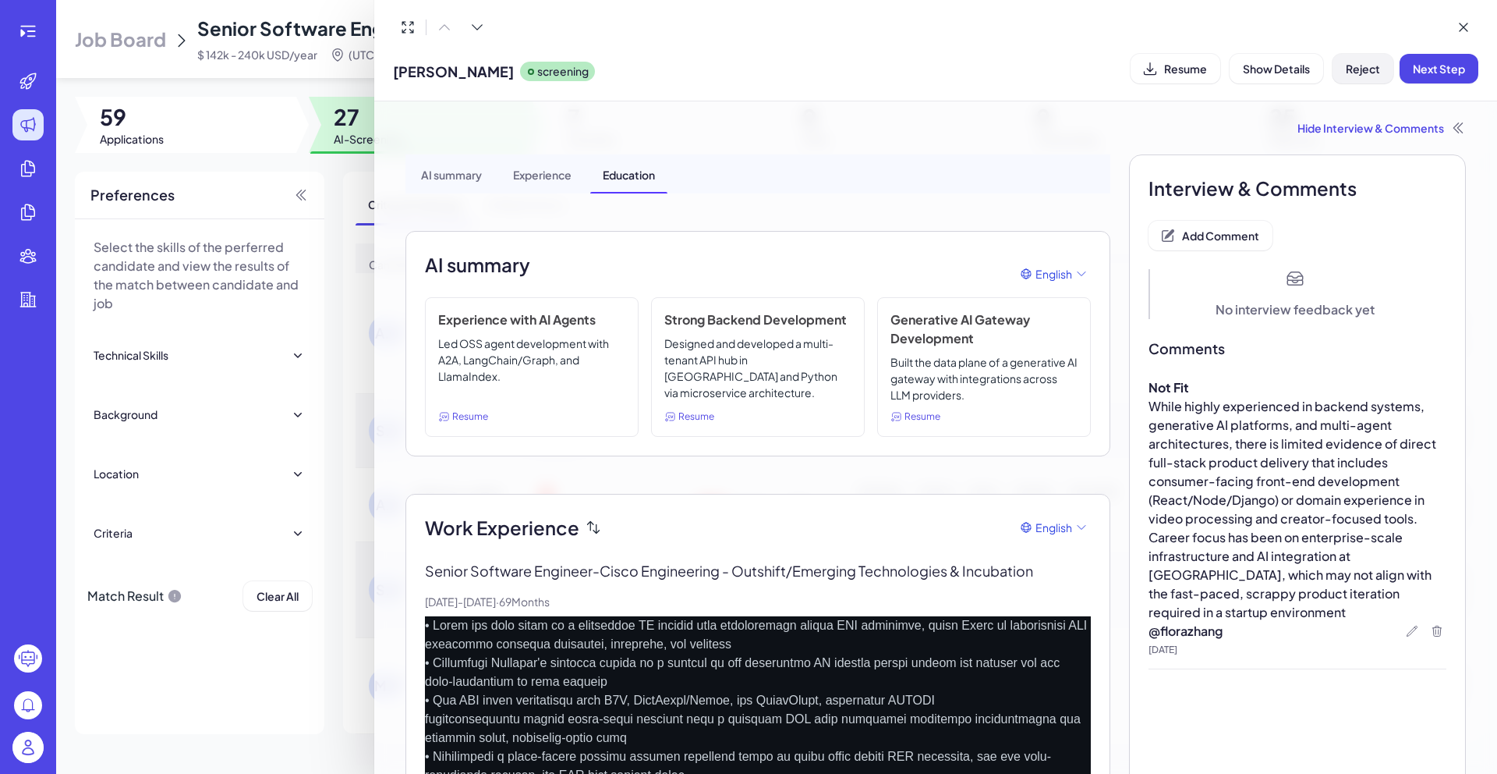
click at [1376, 67] on span "Reject" at bounding box center [1363, 69] width 34 height 14
click at [1441, 166] on span "Ok" at bounding box center [1449, 169] width 16 height 14
click at [337, 292] on div at bounding box center [748, 387] width 1497 height 774
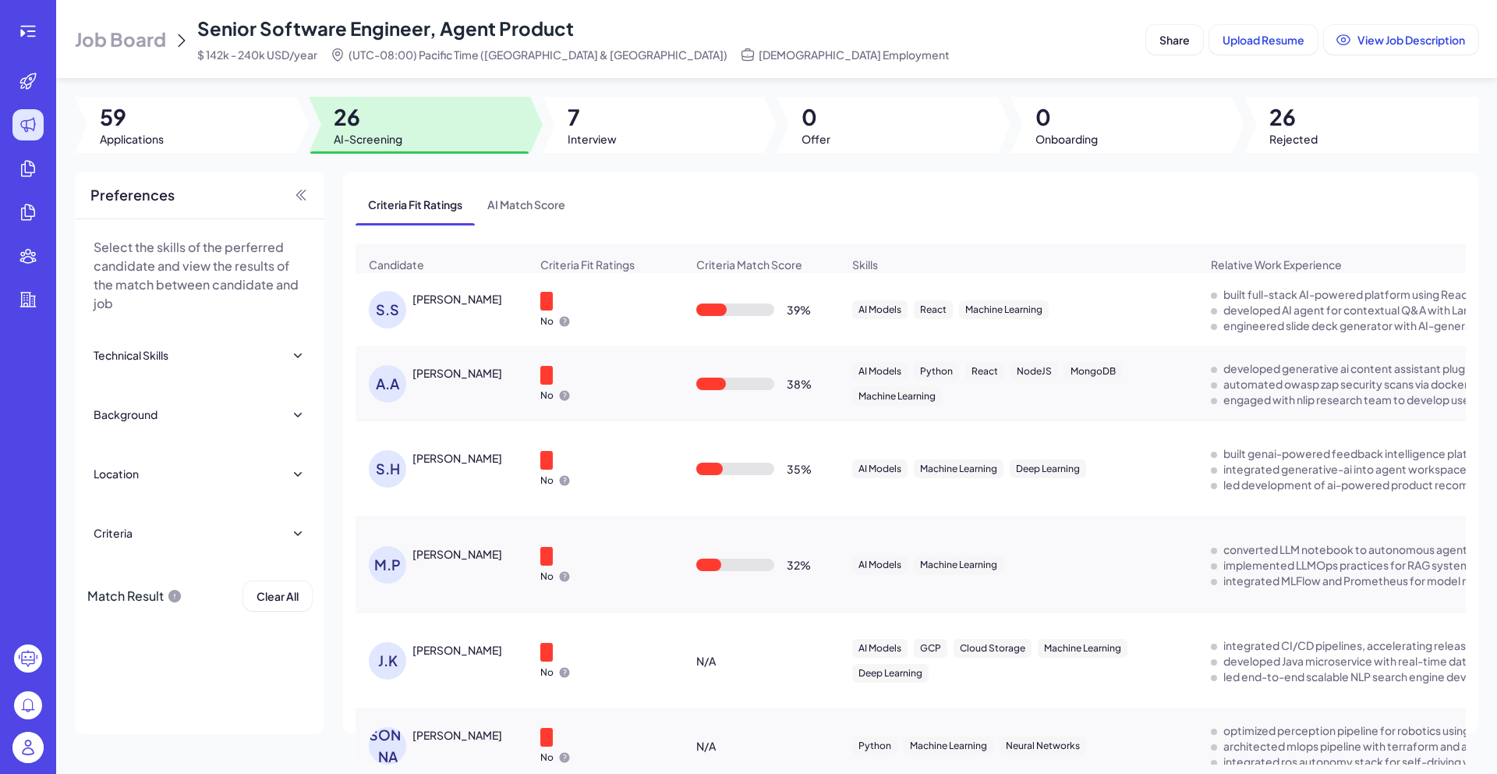
click at [451, 307] on div "[PERSON_NAME]" at bounding box center [471, 299] width 117 height 16
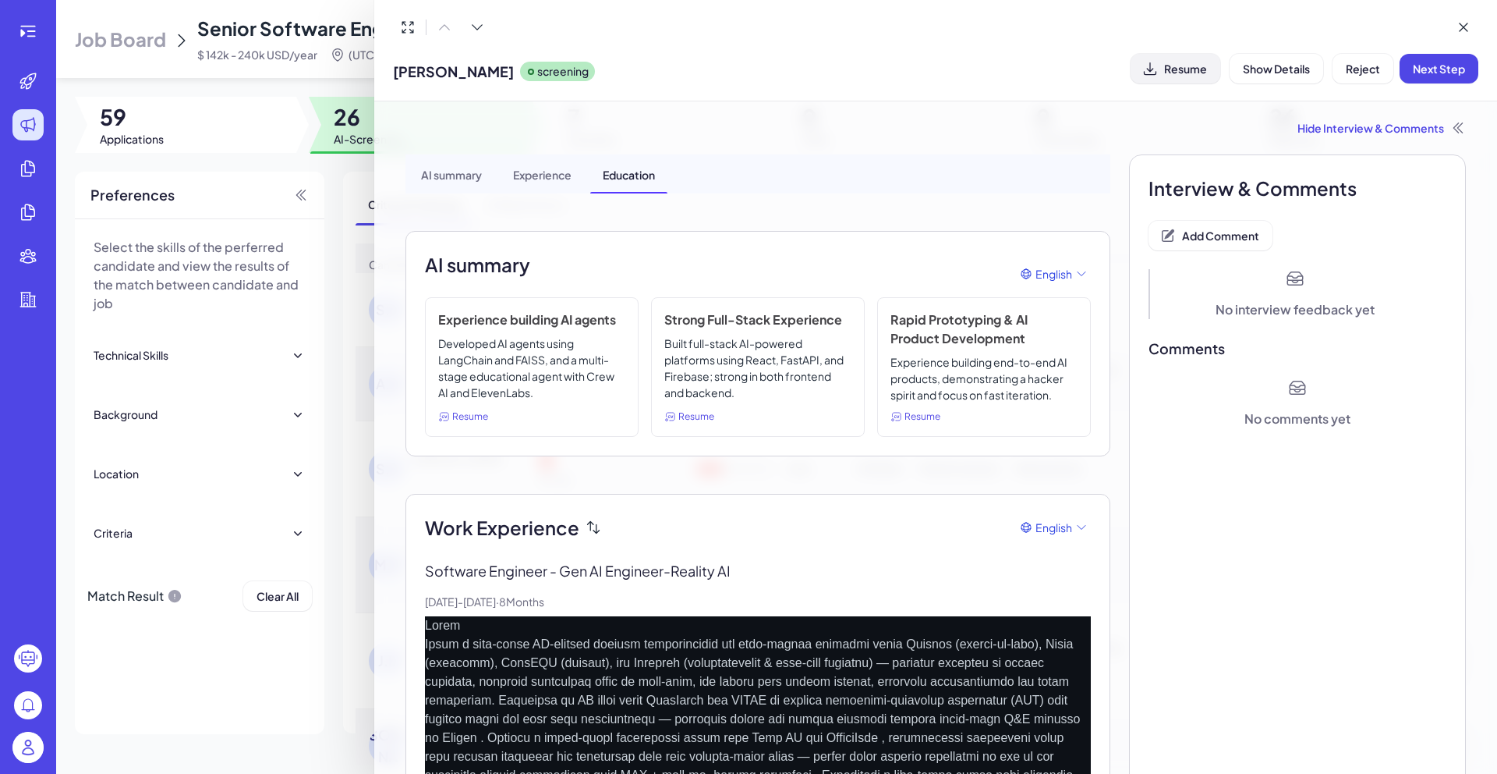
click at [1192, 71] on span "Resume" at bounding box center [1185, 69] width 43 height 14
click at [1168, 249] on button "Add Comment" at bounding box center [1211, 236] width 124 height 30
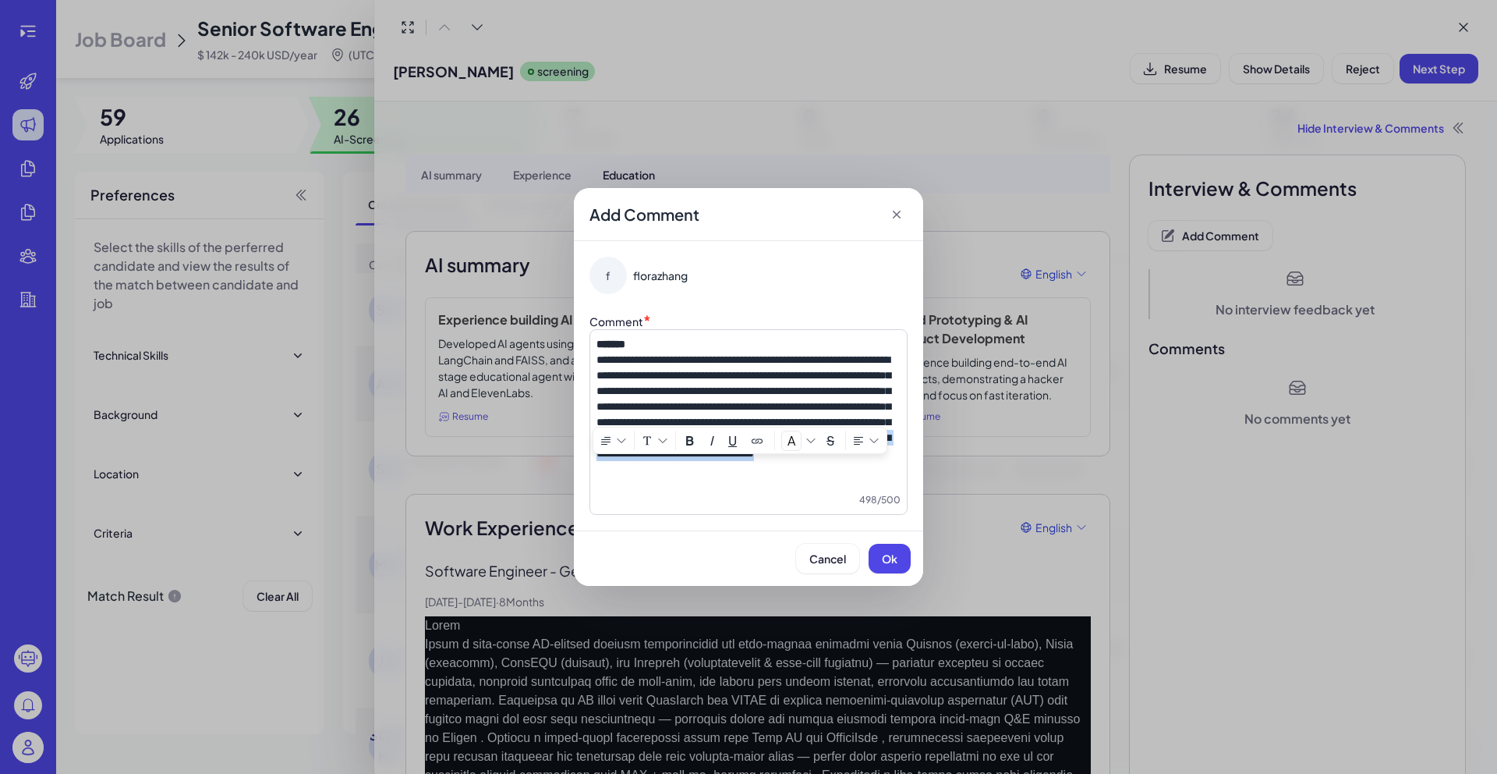
drag, startPoint x: 848, startPoint y: 467, endPoint x: 881, endPoint y: 478, distance: 34.5
click at [882, 461] on p "**********" at bounding box center [749, 398] width 304 height 125
click at [823, 461] on p "**********" at bounding box center [749, 398] width 304 height 125
drag, startPoint x: 841, startPoint y: 476, endPoint x: 583, endPoint y: 469, distance: 258.2
click at [583, 469] on div "**********" at bounding box center [748, 385] width 349 height 289
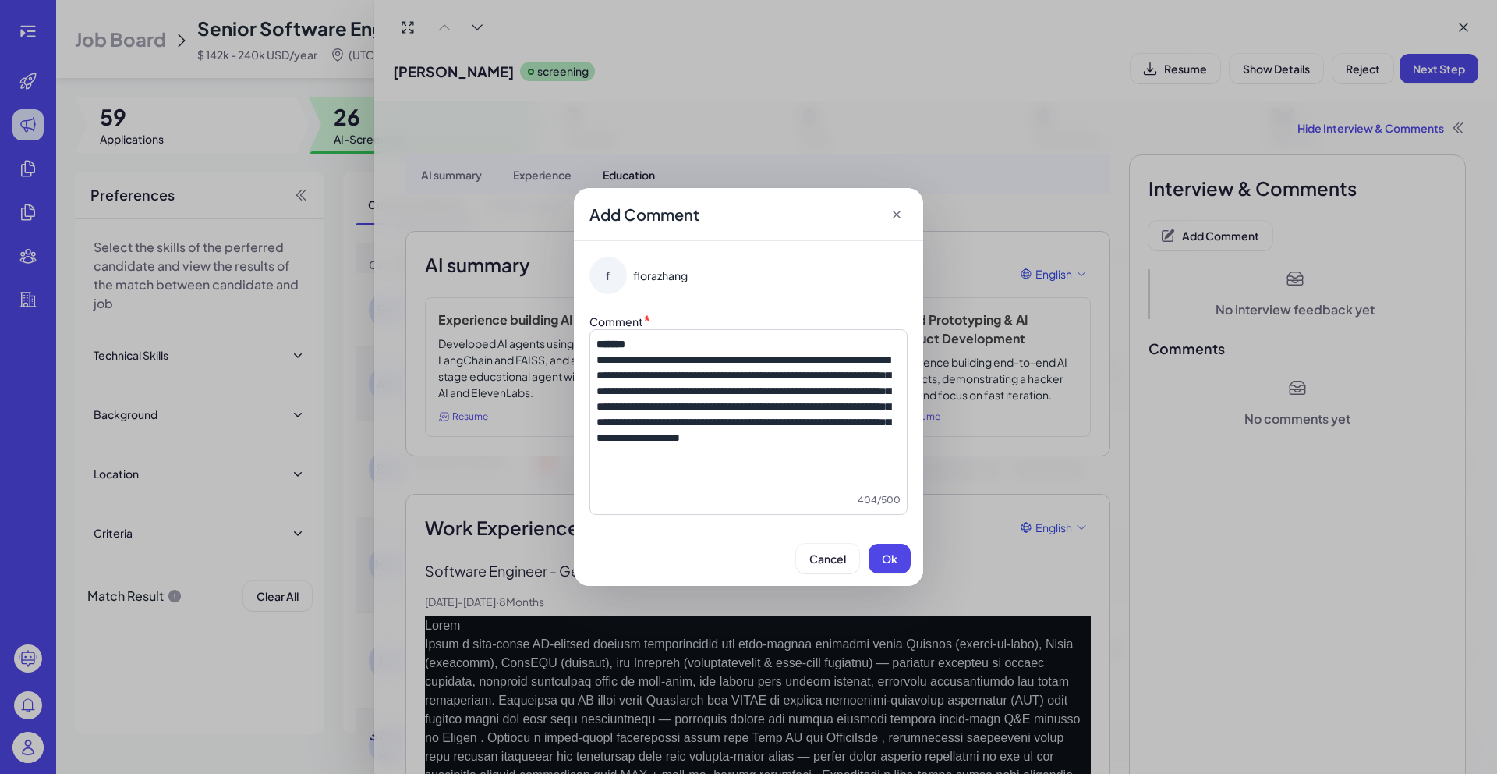
click at [602, 367] on p "**********" at bounding box center [749, 390] width 304 height 109
click at [894, 557] on span "Ok" at bounding box center [890, 558] width 16 height 14
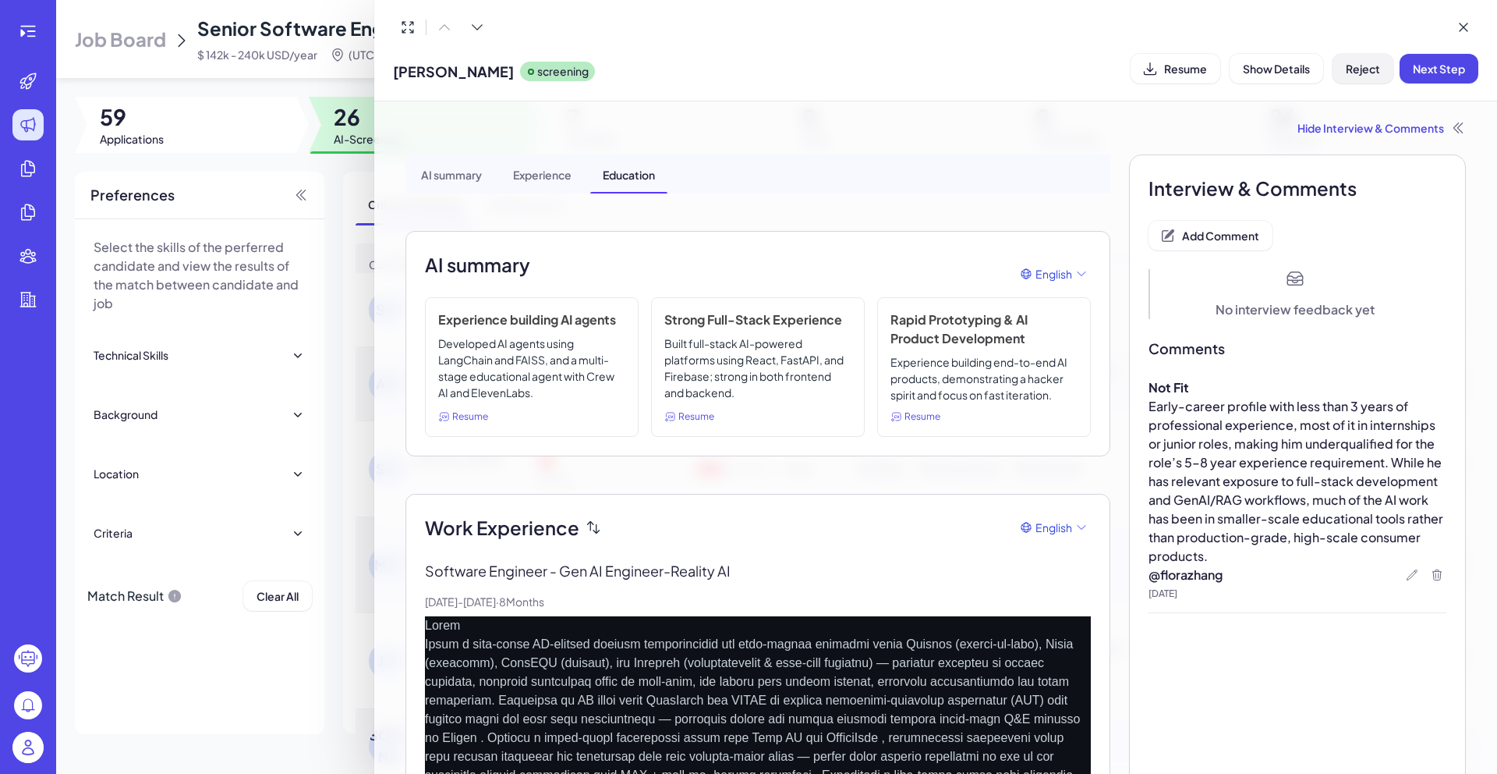
click at [1380, 72] on button "Reject" at bounding box center [1363, 69] width 61 height 30
click at [1447, 175] on span "Ok" at bounding box center [1449, 169] width 16 height 14
click at [338, 186] on div at bounding box center [748, 387] width 1497 height 774
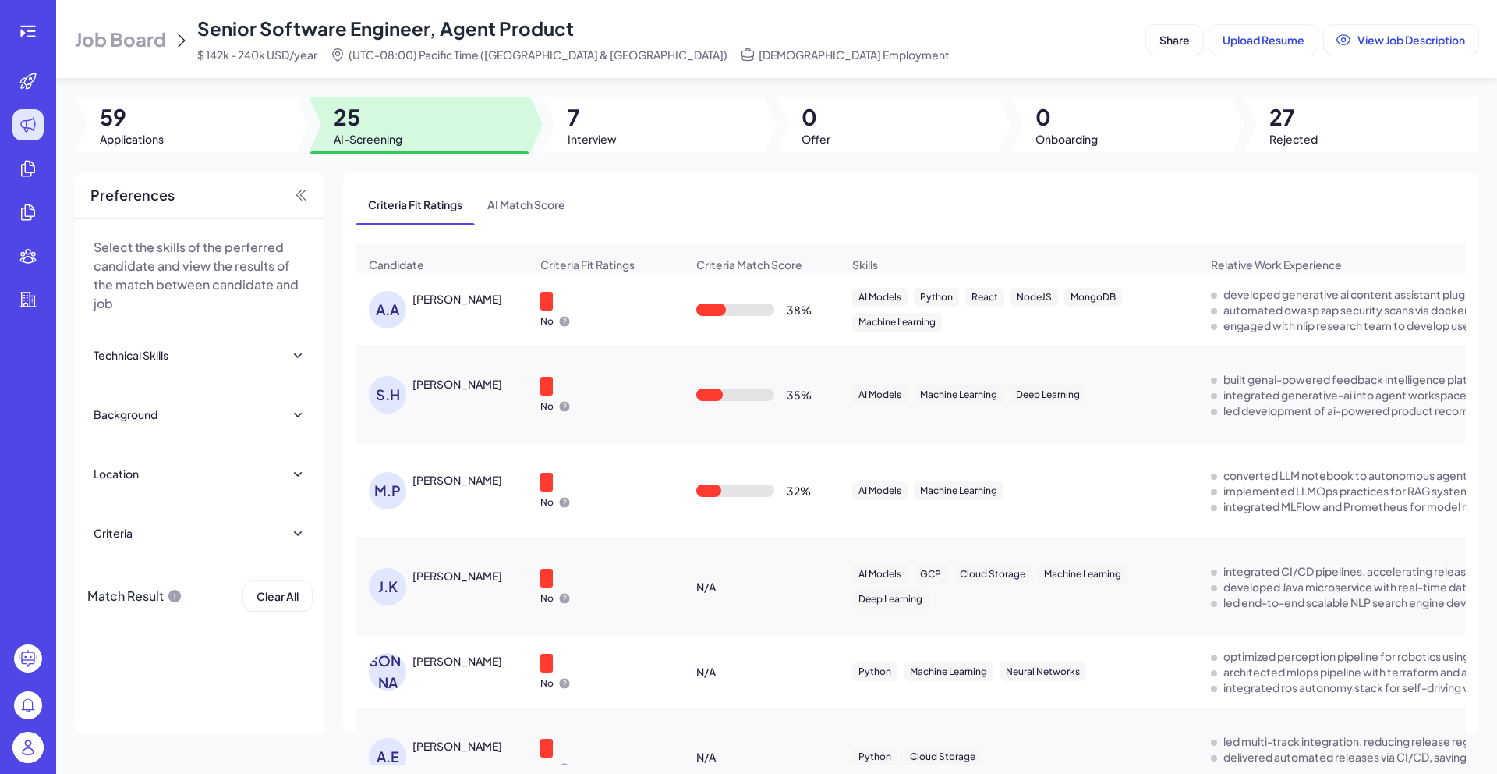
click at [478, 326] on div "A.A [PERSON_NAME]" at bounding box center [449, 309] width 161 height 37
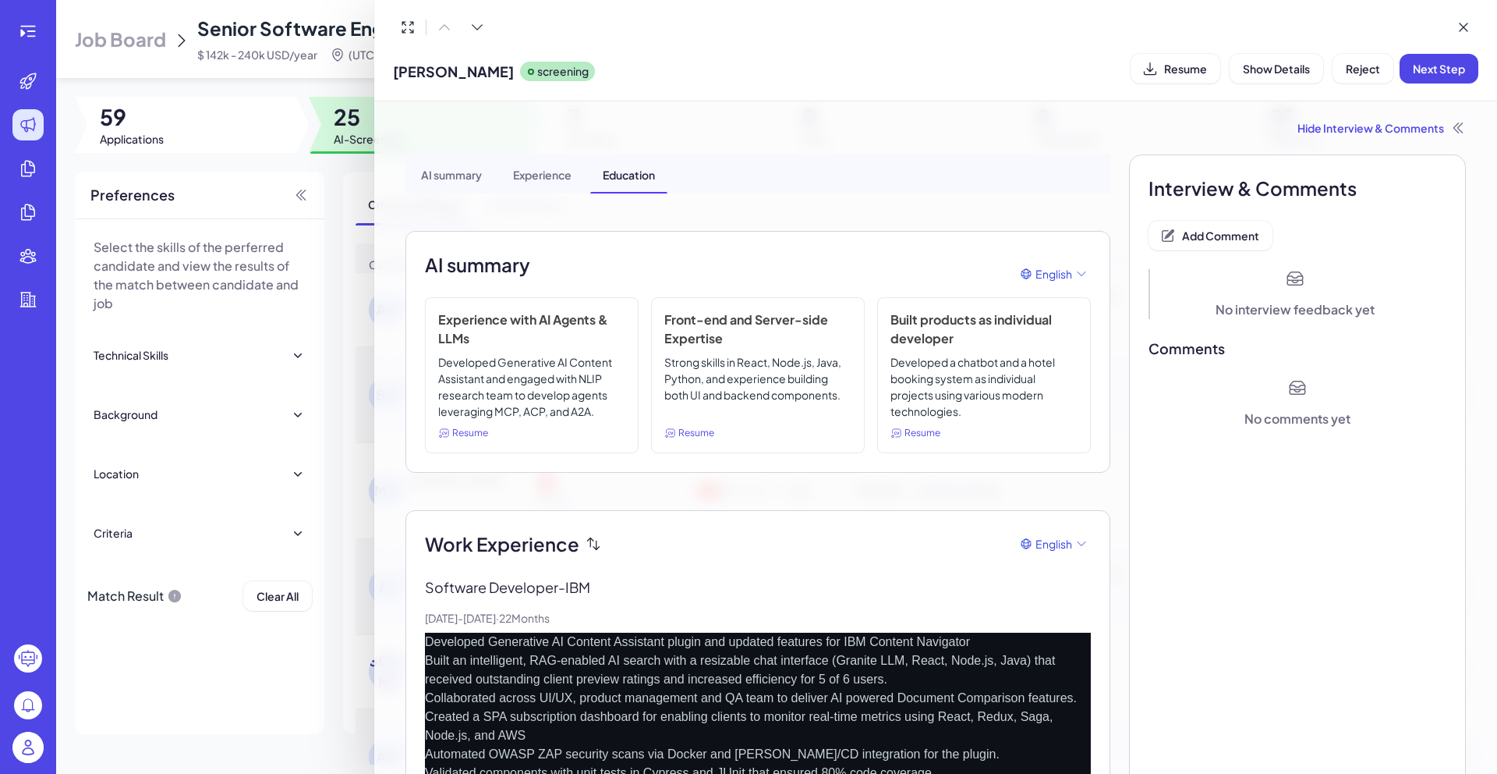
click at [1220, 71] on div "Resume Show Details Reject Next Step" at bounding box center [1305, 69] width 348 height 30
click at [1203, 70] on span "Resume" at bounding box center [1185, 69] width 43 height 14
click at [1209, 236] on span "Add Comment" at bounding box center [1220, 235] width 77 height 14
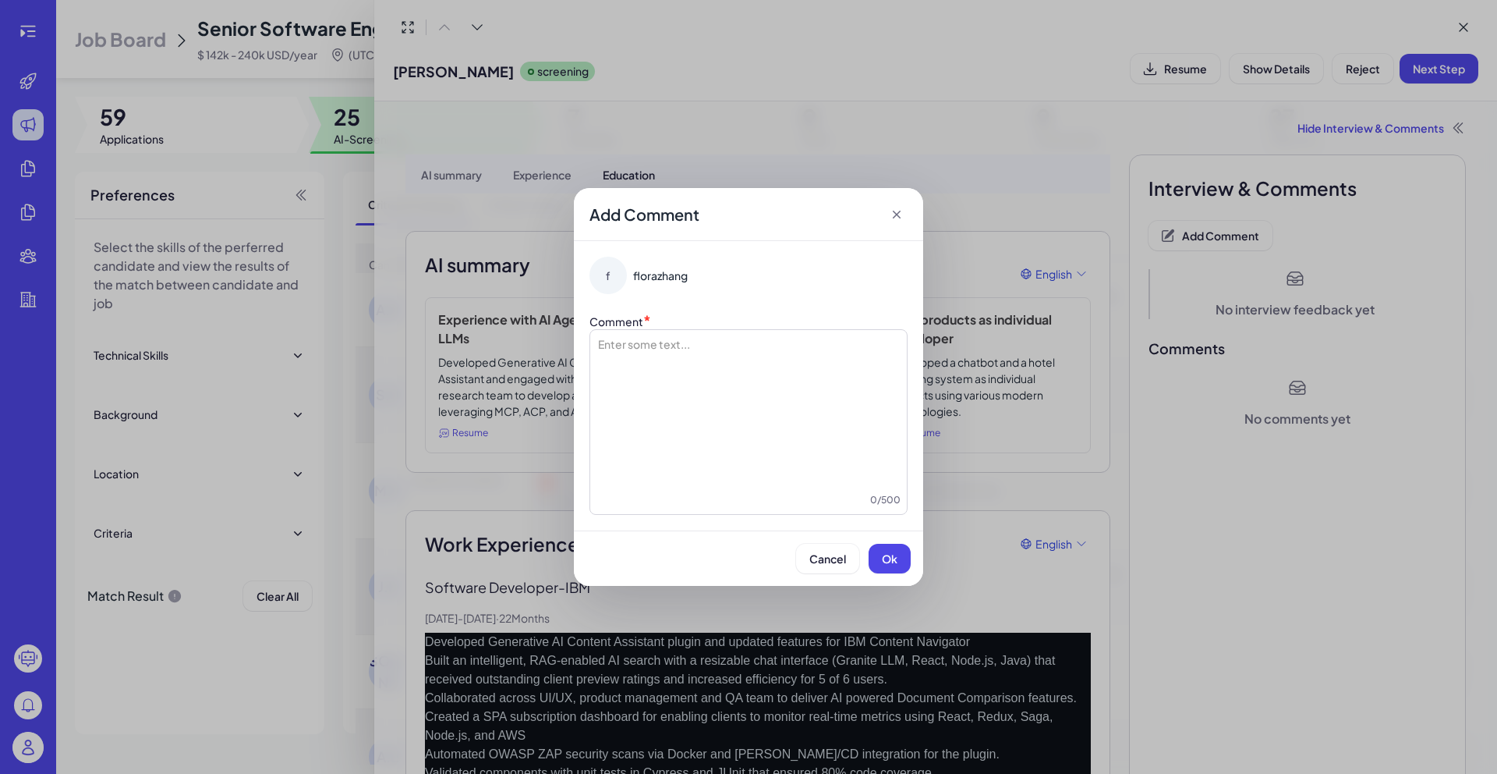
click at [800, 376] on div at bounding box center [749, 414] width 304 height 156
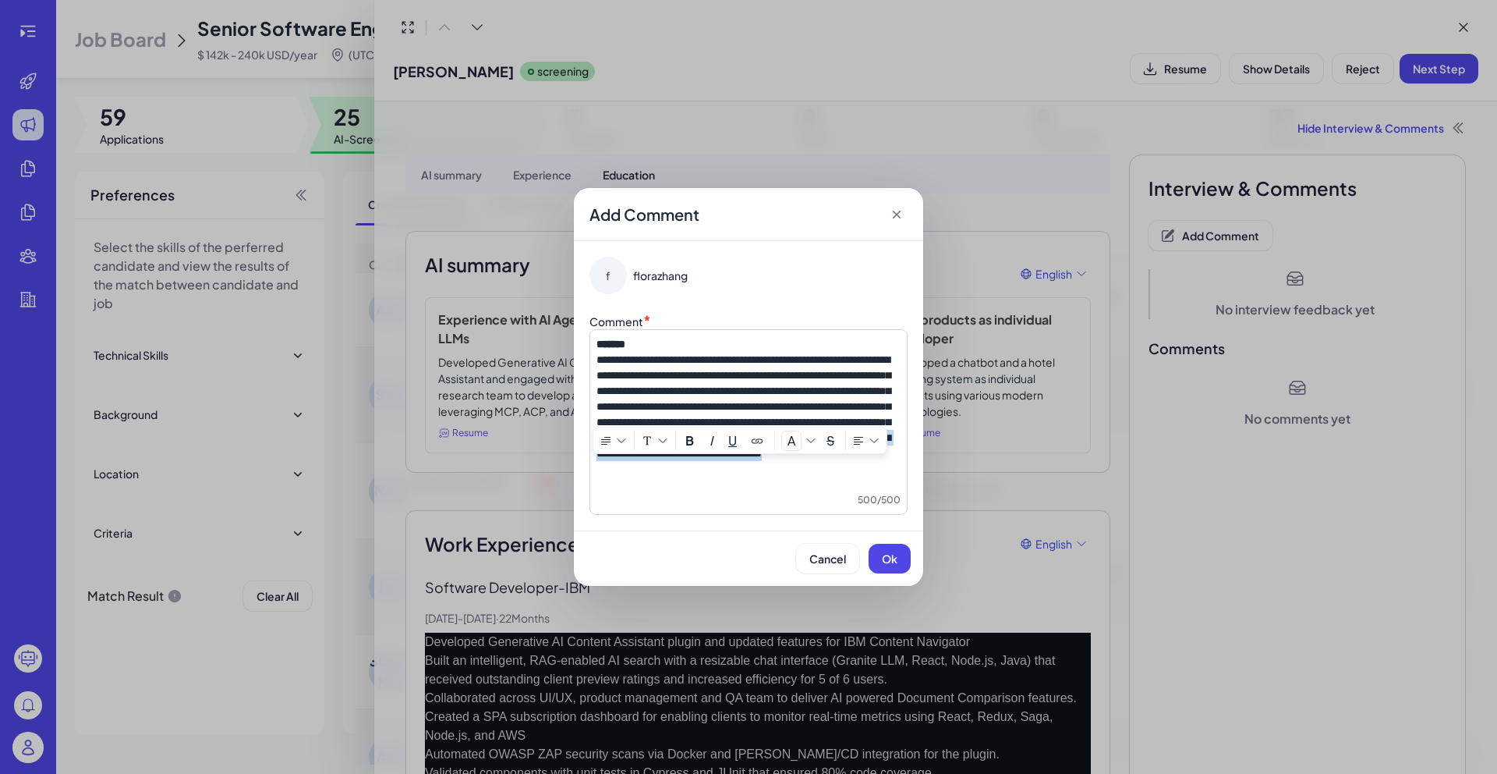
drag, startPoint x: 733, startPoint y: 469, endPoint x: 898, endPoint y: 495, distance: 166.7
click at [898, 495] on div "**********" at bounding box center [749, 422] width 318 height 186
click at [600, 356] on span "**********" at bounding box center [744, 398] width 294 height 89
click at [878, 555] on button "Ok" at bounding box center [890, 559] width 42 height 30
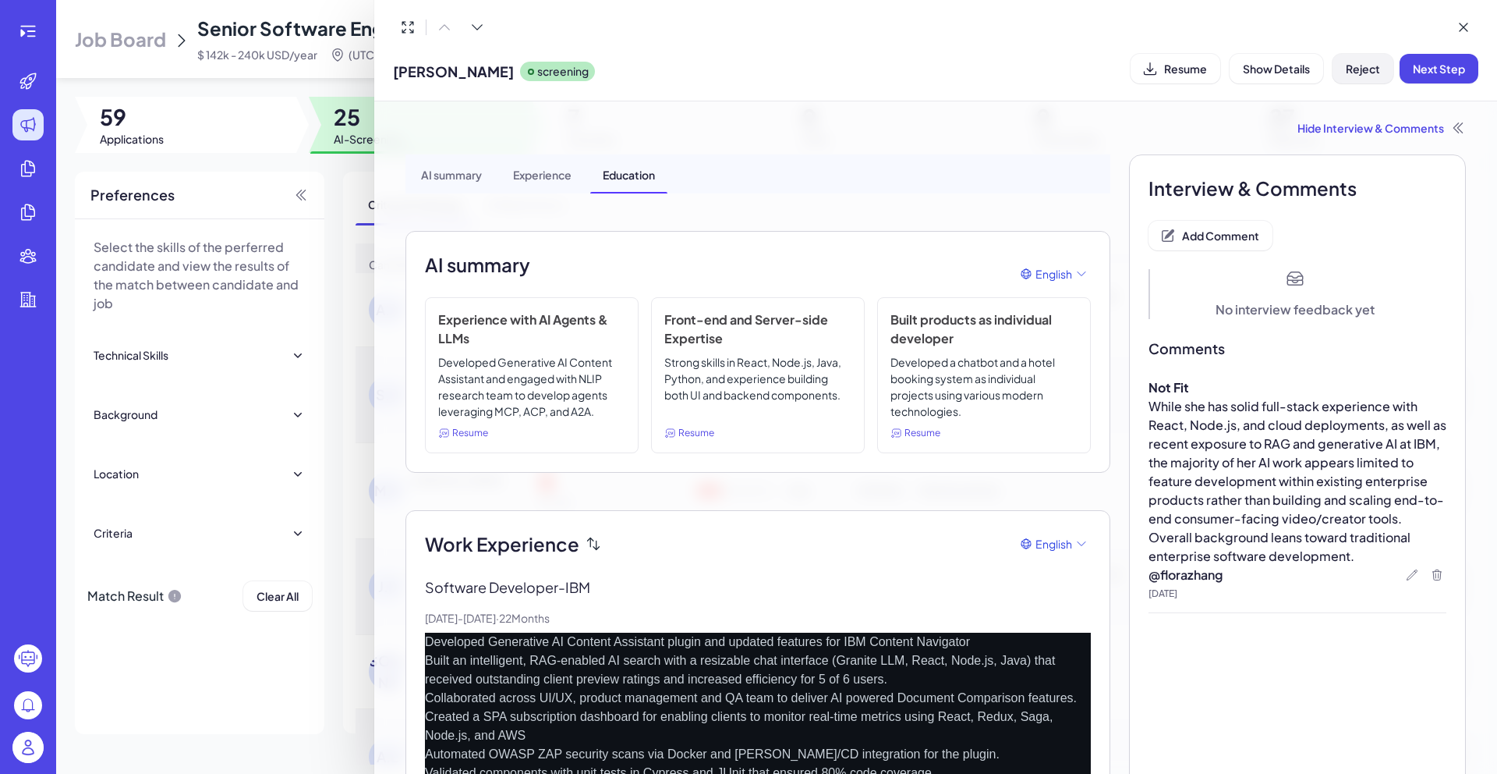
click at [1355, 69] on span "Reject" at bounding box center [1363, 69] width 34 height 14
click at [1442, 174] on span "Ok" at bounding box center [1449, 169] width 16 height 14
click at [353, 331] on div at bounding box center [748, 387] width 1497 height 774
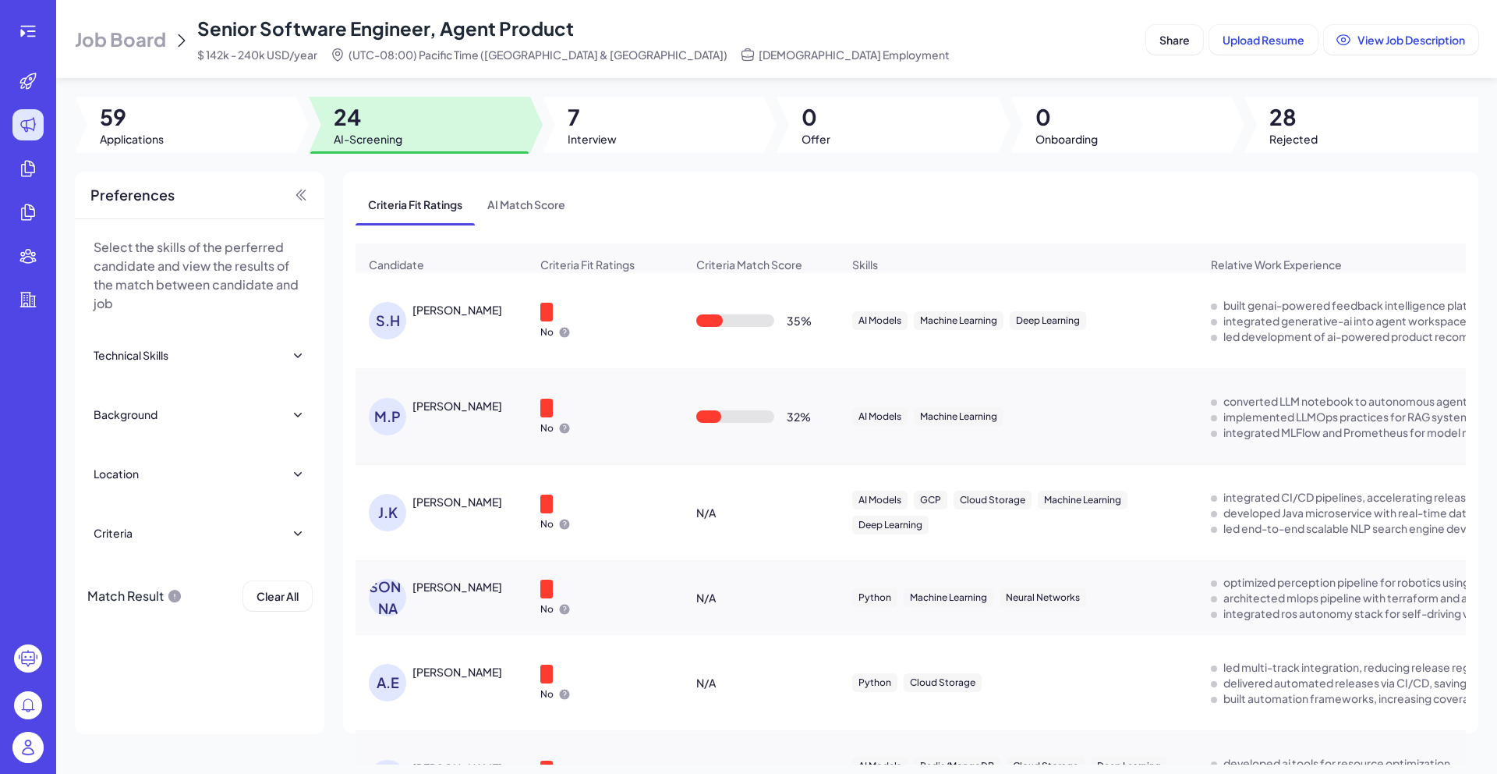
click at [421, 317] on div "[PERSON_NAME]" at bounding box center [458, 310] width 90 height 16
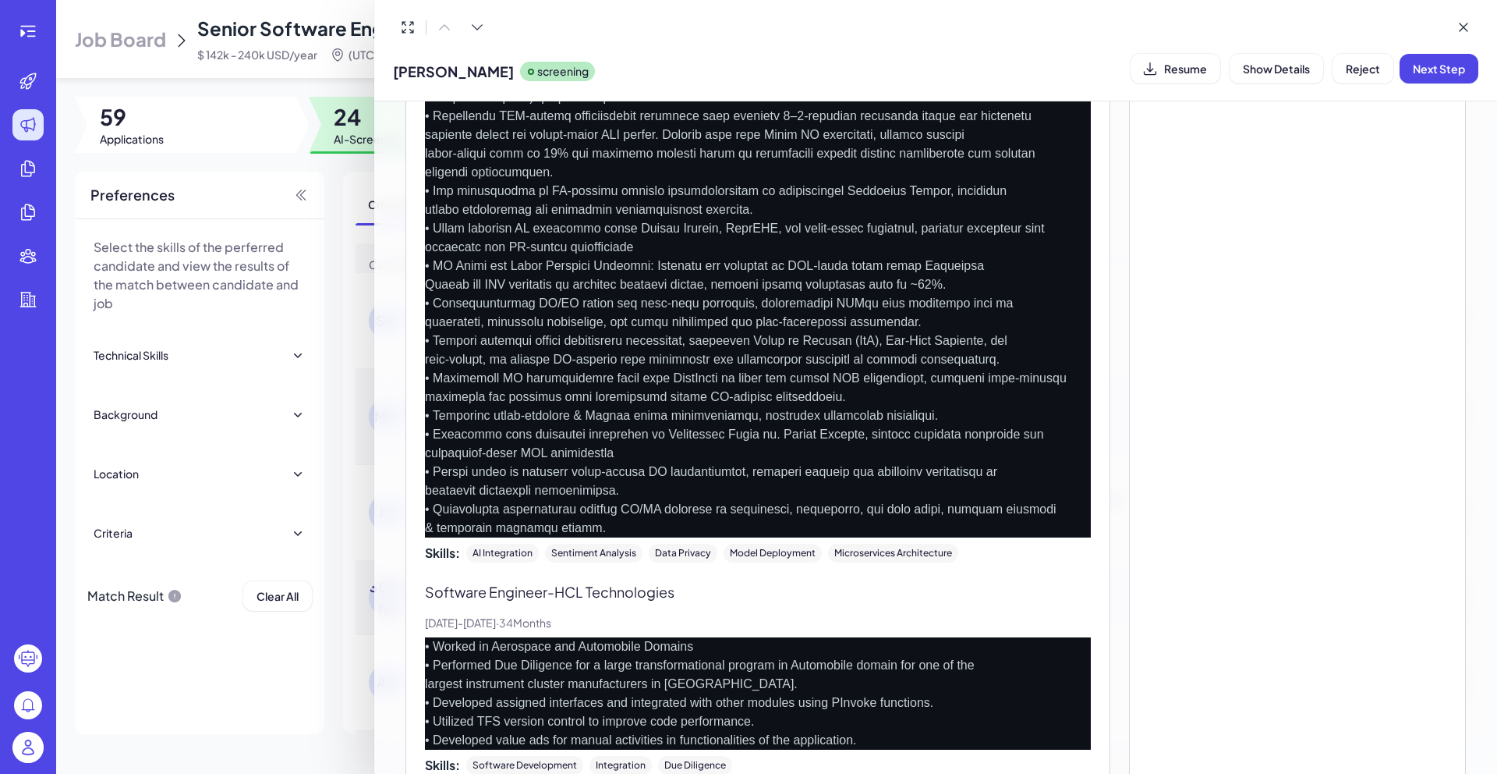
scroll to position [301, 0]
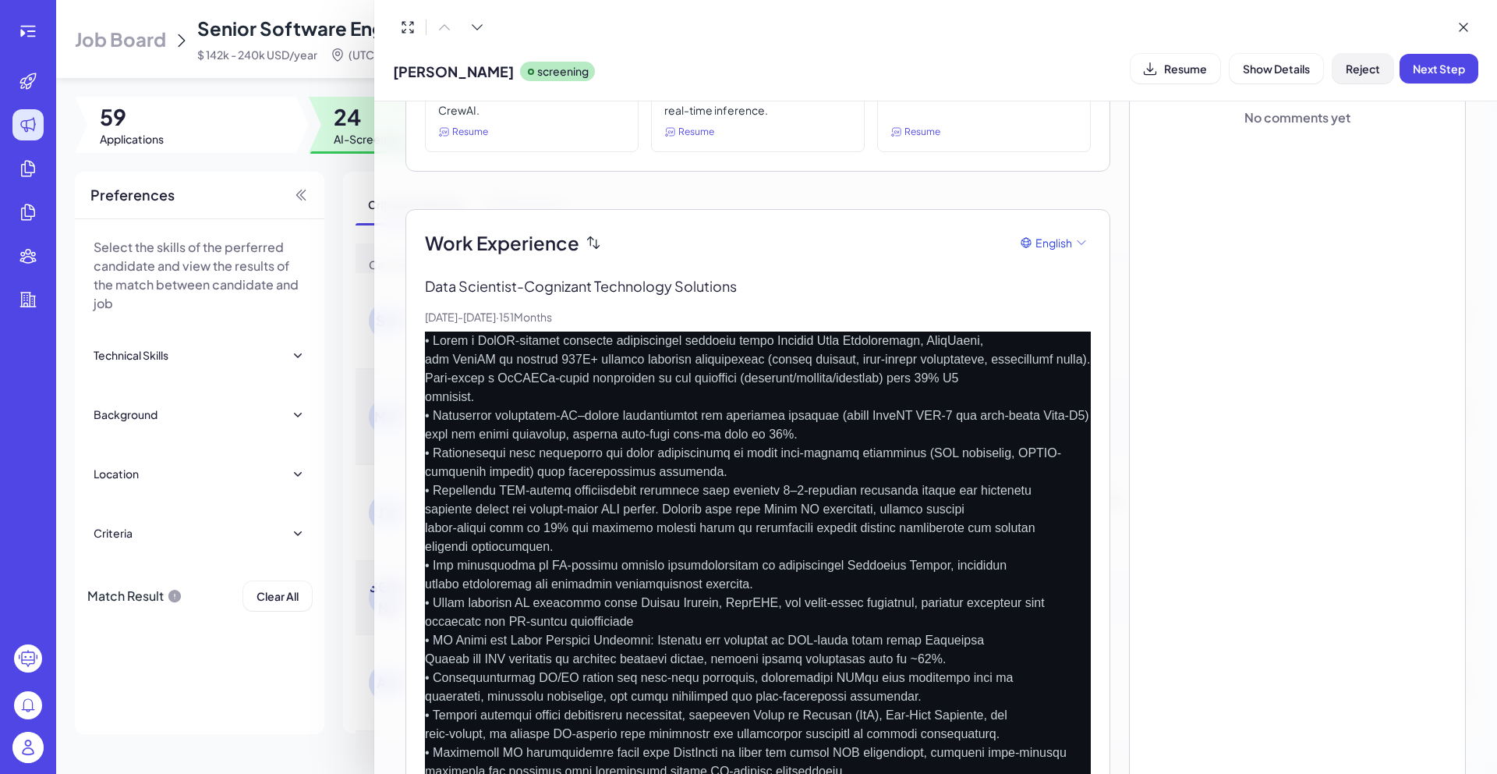
click at [1357, 76] on button "Reject" at bounding box center [1363, 69] width 61 height 30
click at [1217, 197] on div "Interview & Comments Add Comment No interview feedback yet Comments No comments…" at bounding box center [1297, 716] width 337 height 1726
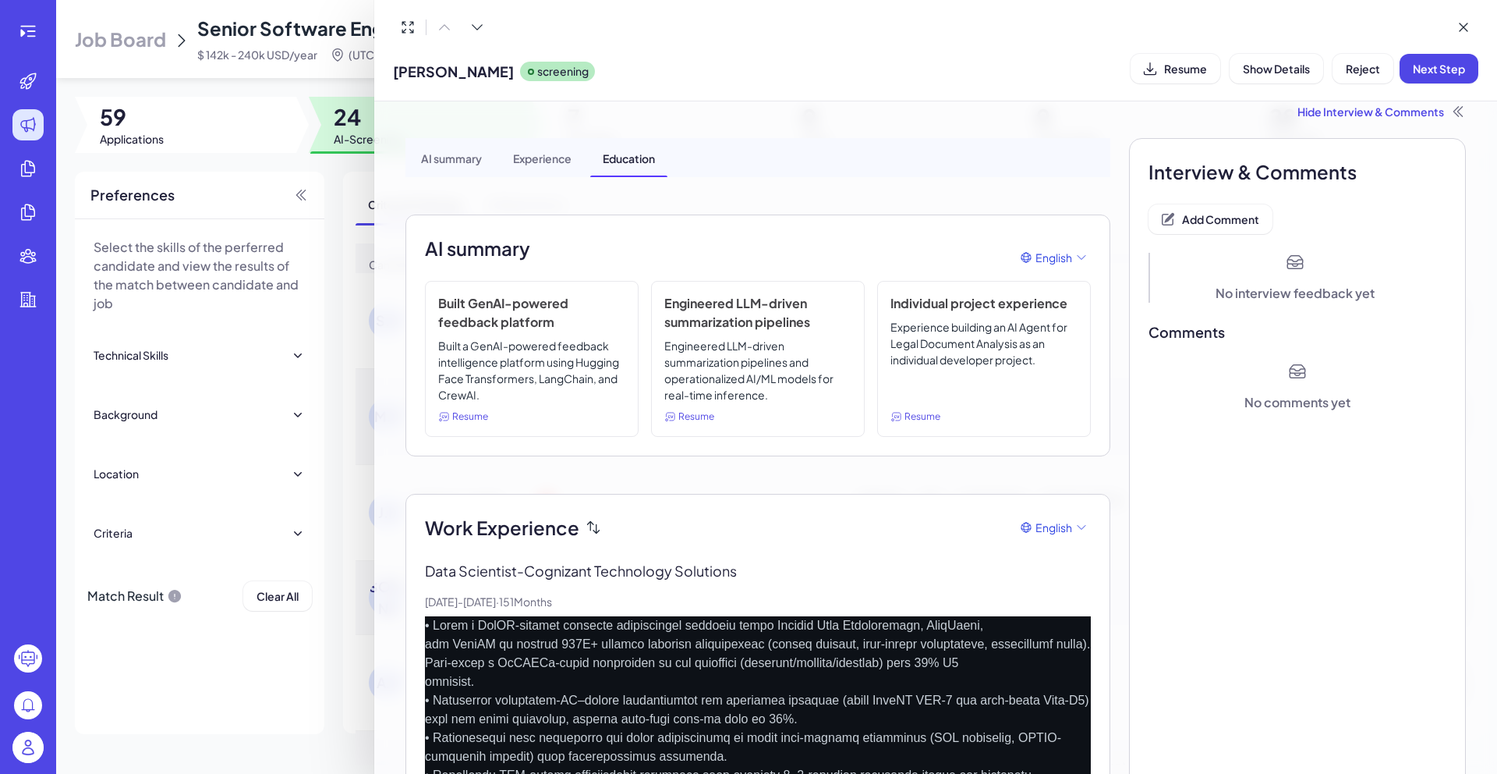
scroll to position [0, 0]
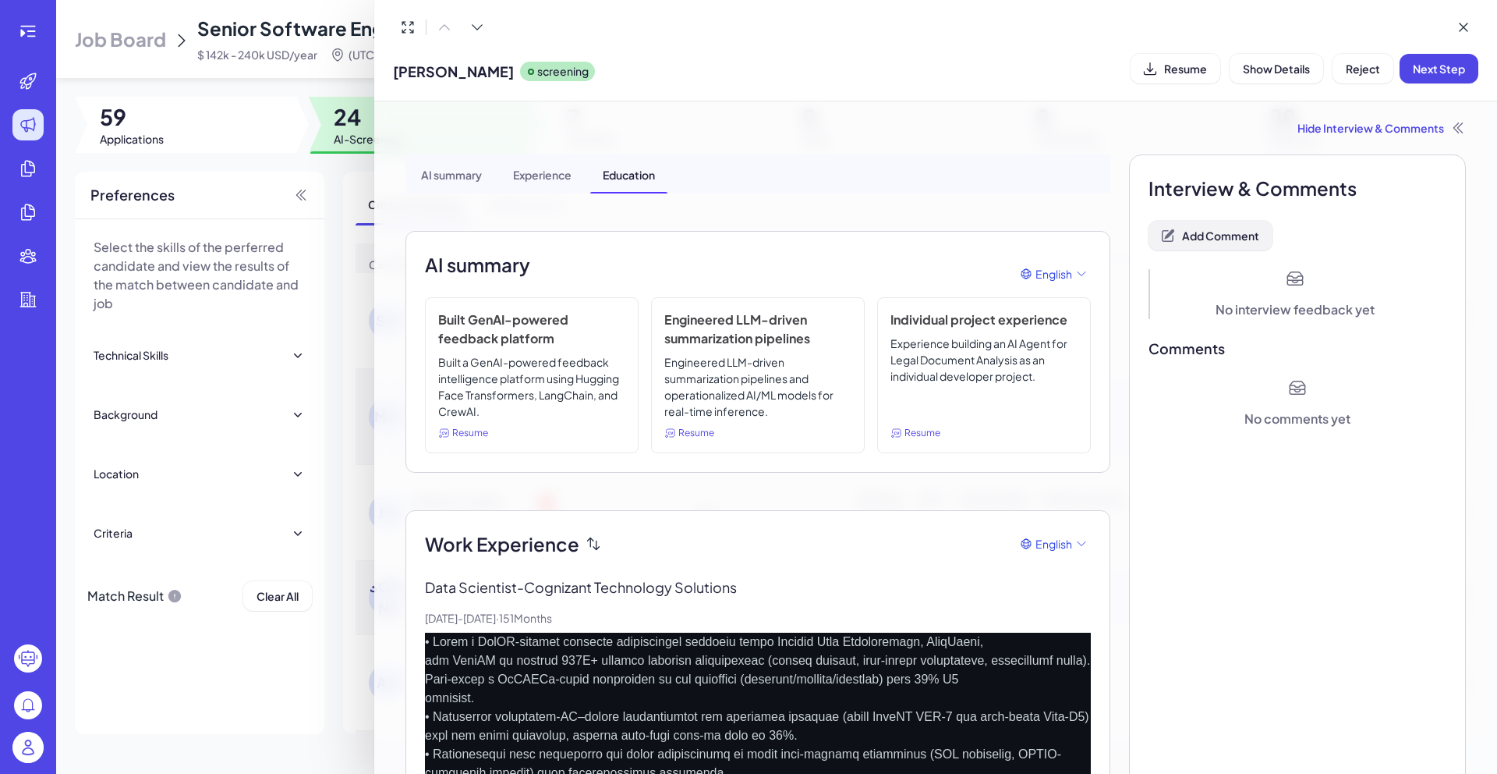
click at [1186, 249] on button "Add Comment" at bounding box center [1211, 236] width 124 height 30
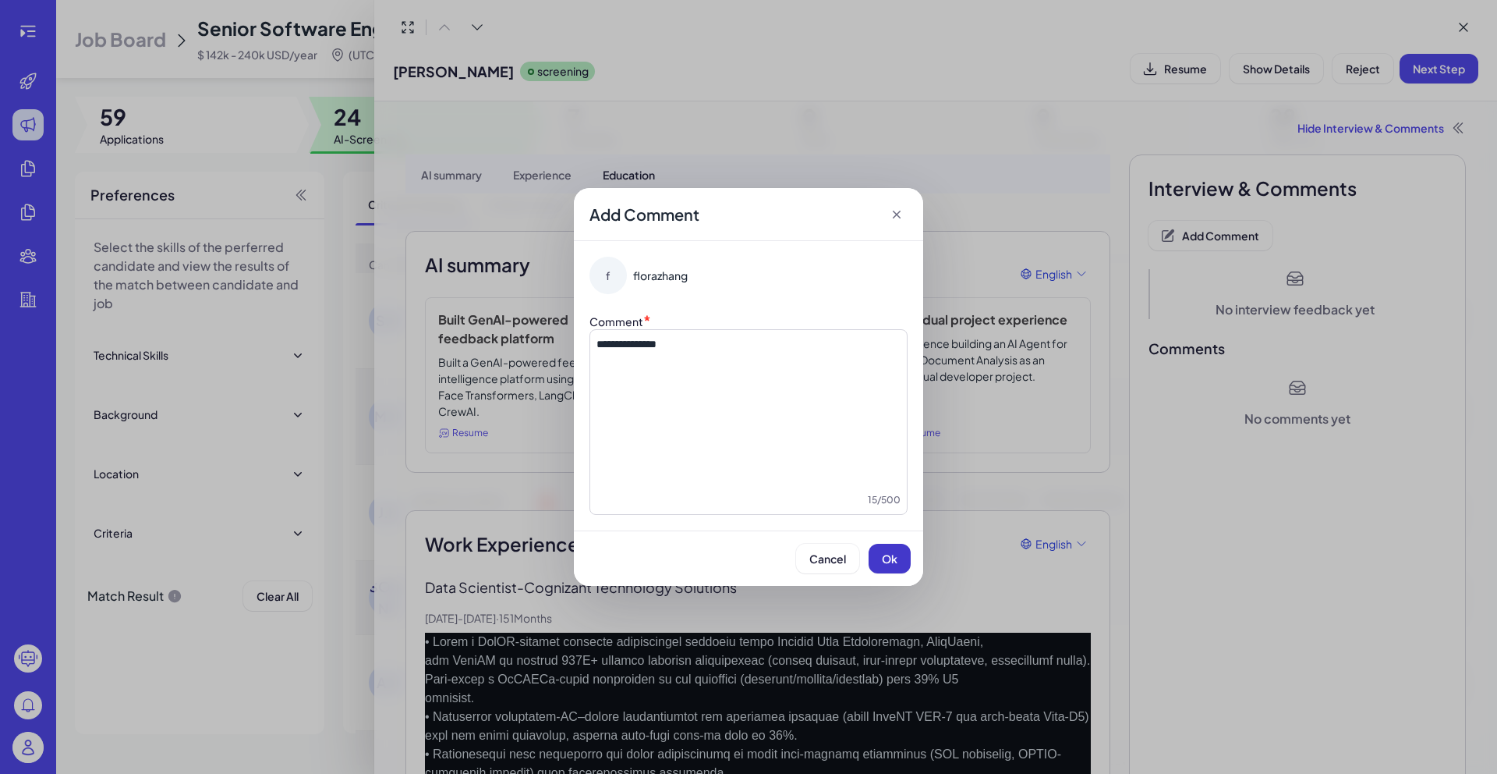
click at [879, 571] on button "Ok" at bounding box center [890, 559] width 42 height 30
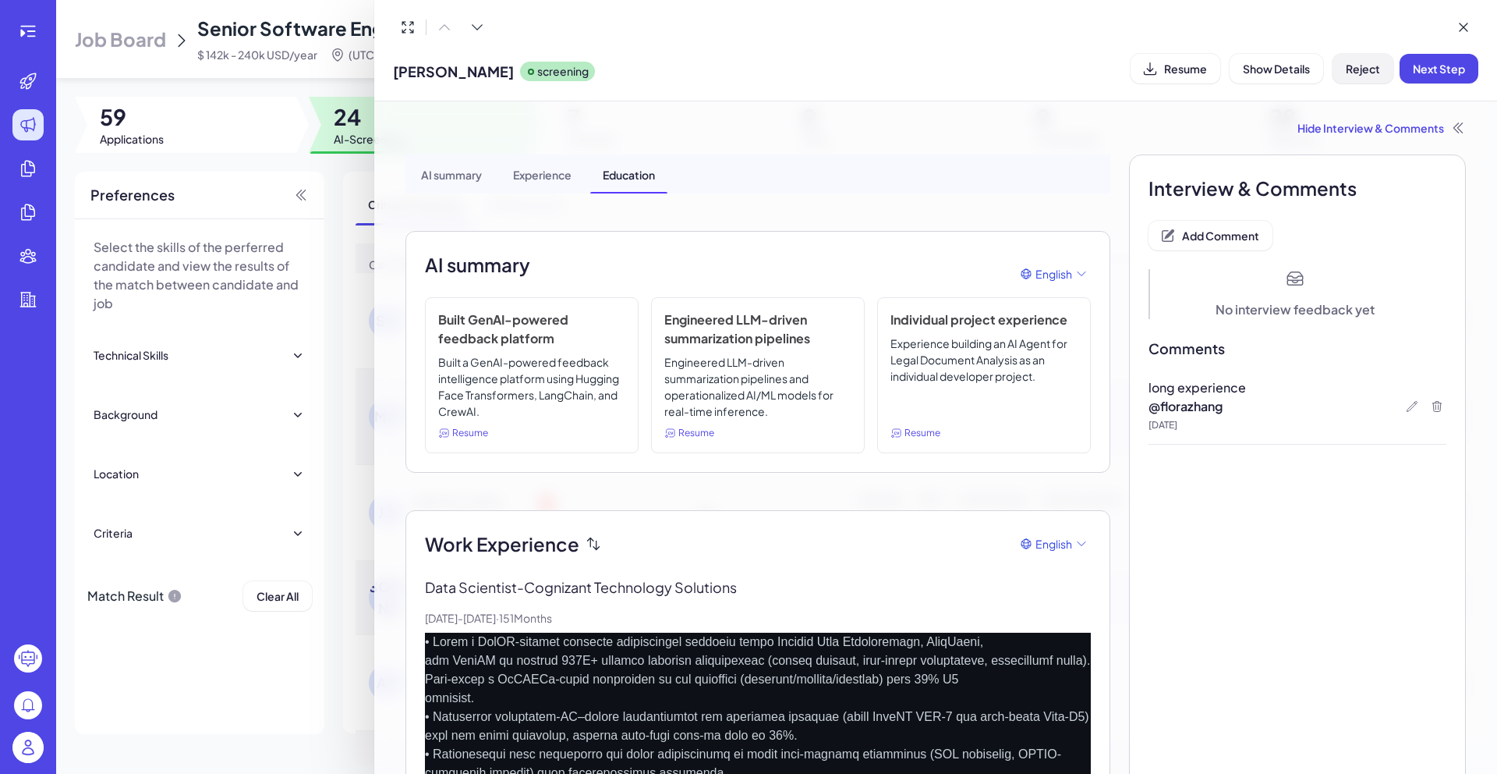
click at [1351, 76] on button "Reject" at bounding box center [1363, 69] width 61 height 30
click at [1465, 175] on button "Ok" at bounding box center [1449, 169] width 36 height 27
click at [342, 223] on div at bounding box center [748, 387] width 1497 height 774
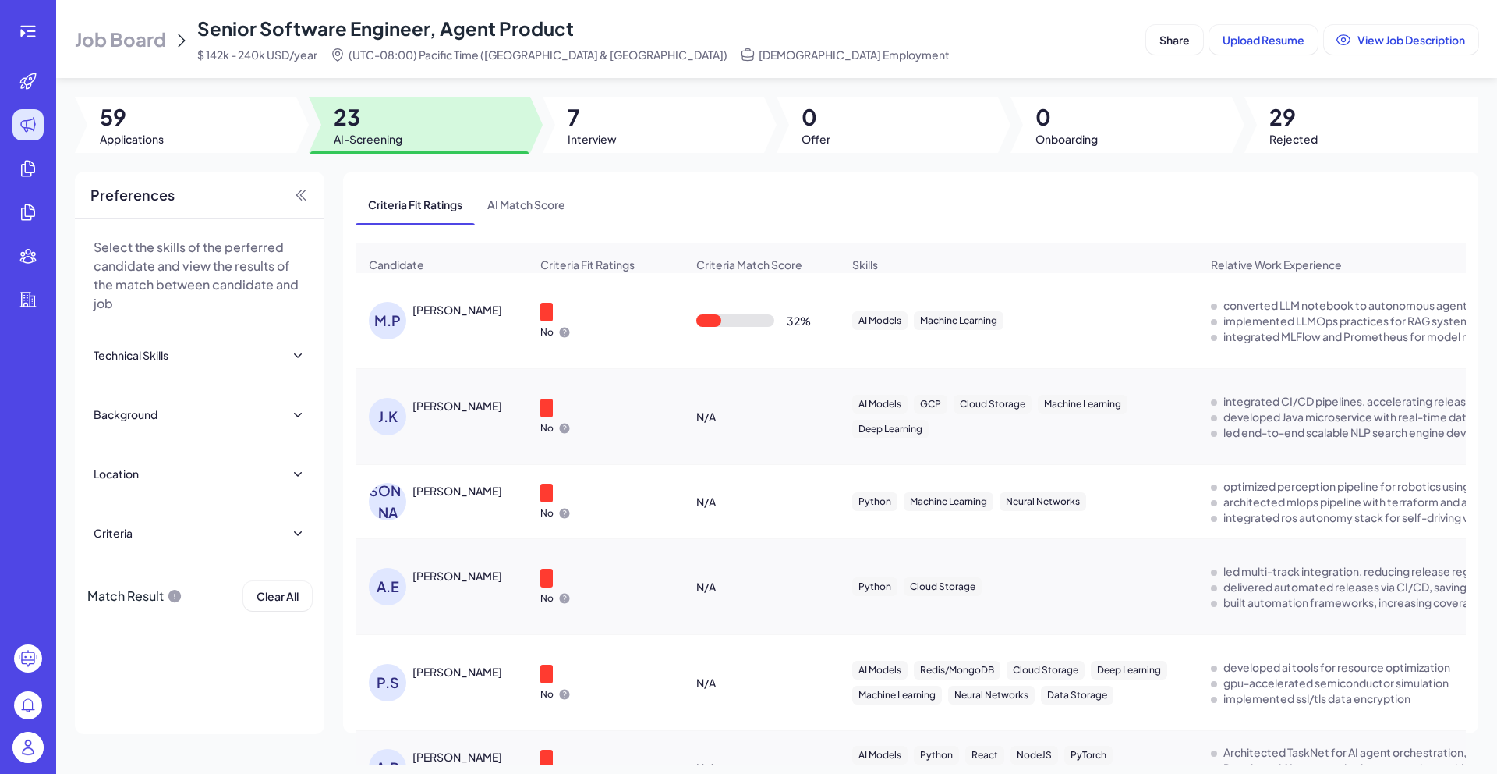
click at [470, 309] on div "[PERSON_NAME]" at bounding box center [441, 320] width 170 height 62
click at [469, 312] on div "[PERSON_NAME]" at bounding box center [458, 310] width 90 height 16
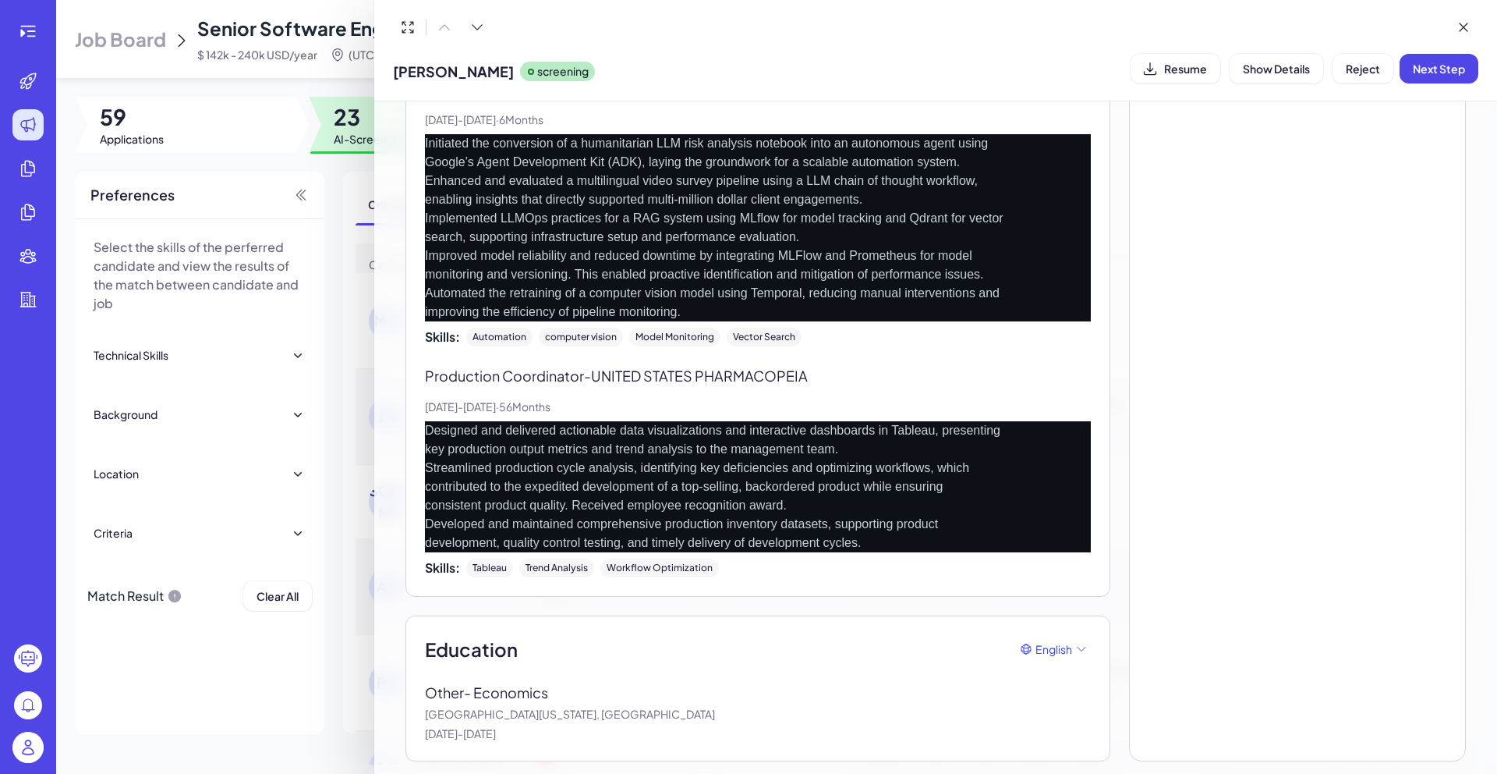
scroll to position [505, 0]
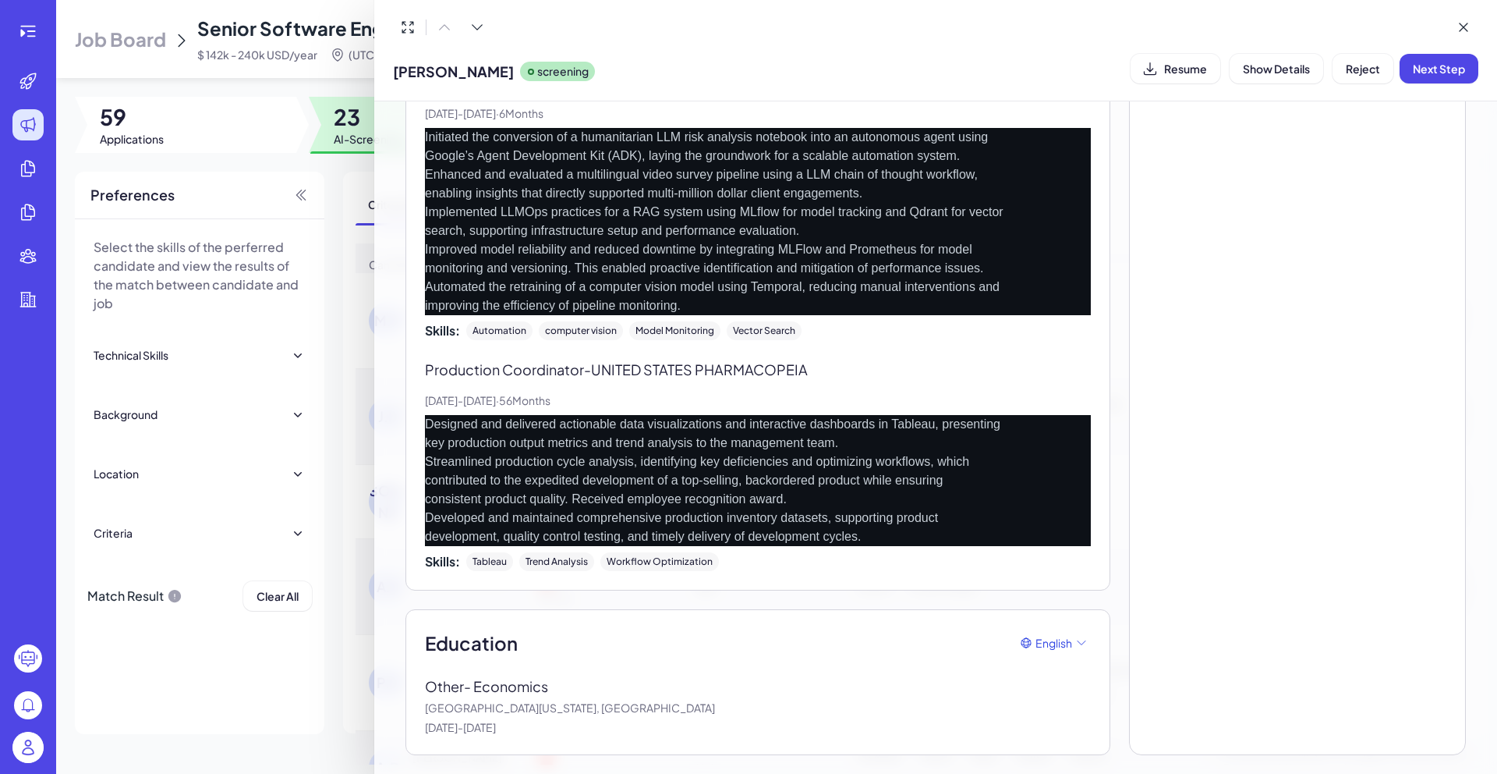
drag, startPoint x: 434, startPoint y: 369, endPoint x: 590, endPoint y: 367, distance: 156.0
click at [590, 367] on p "Production Coordinator - [GEOGRAPHIC_DATA] PHARMACOPEIA" at bounding box center [758, 369] width 666 height 21
copy p "Production Coordinator -"
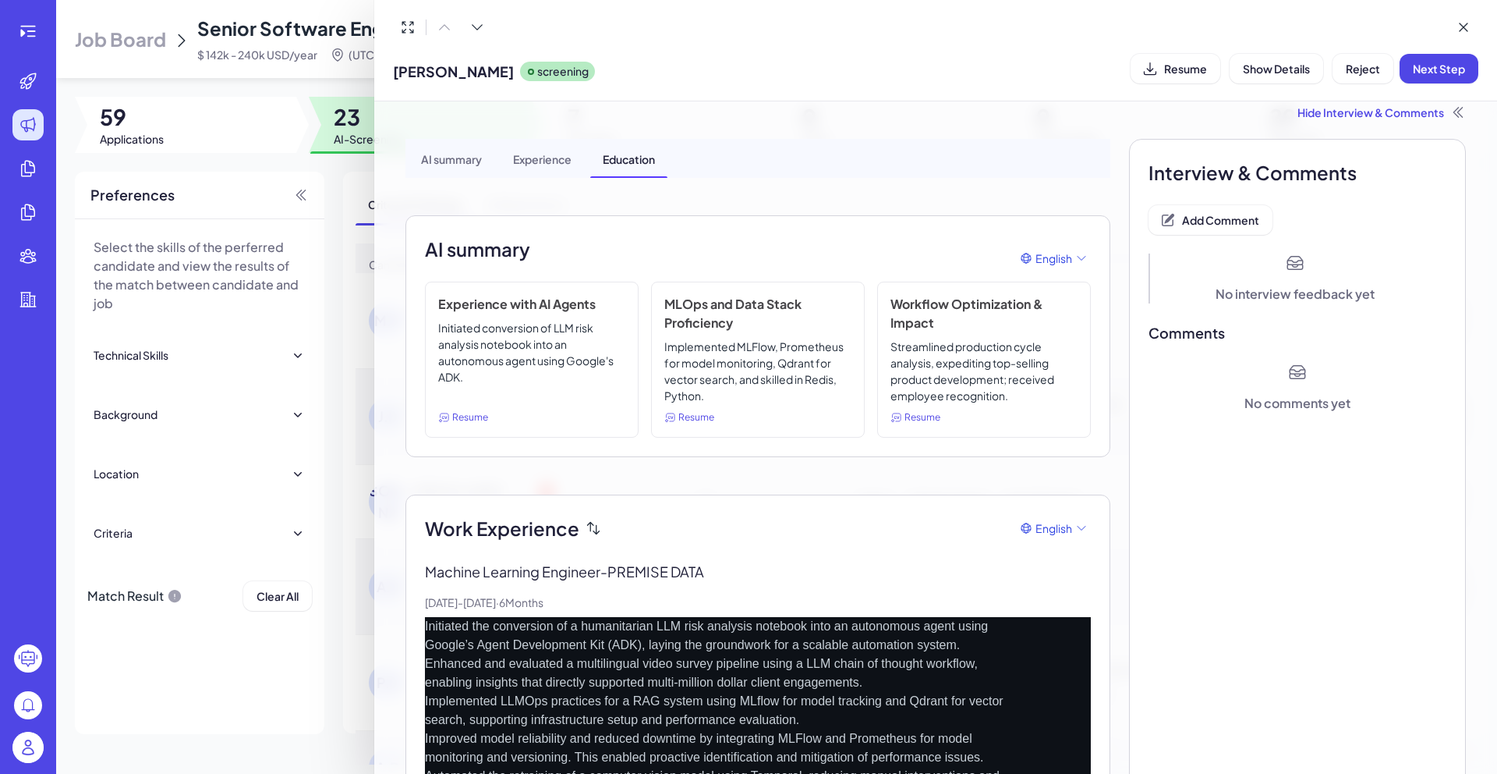
scroll to position [0, 0]
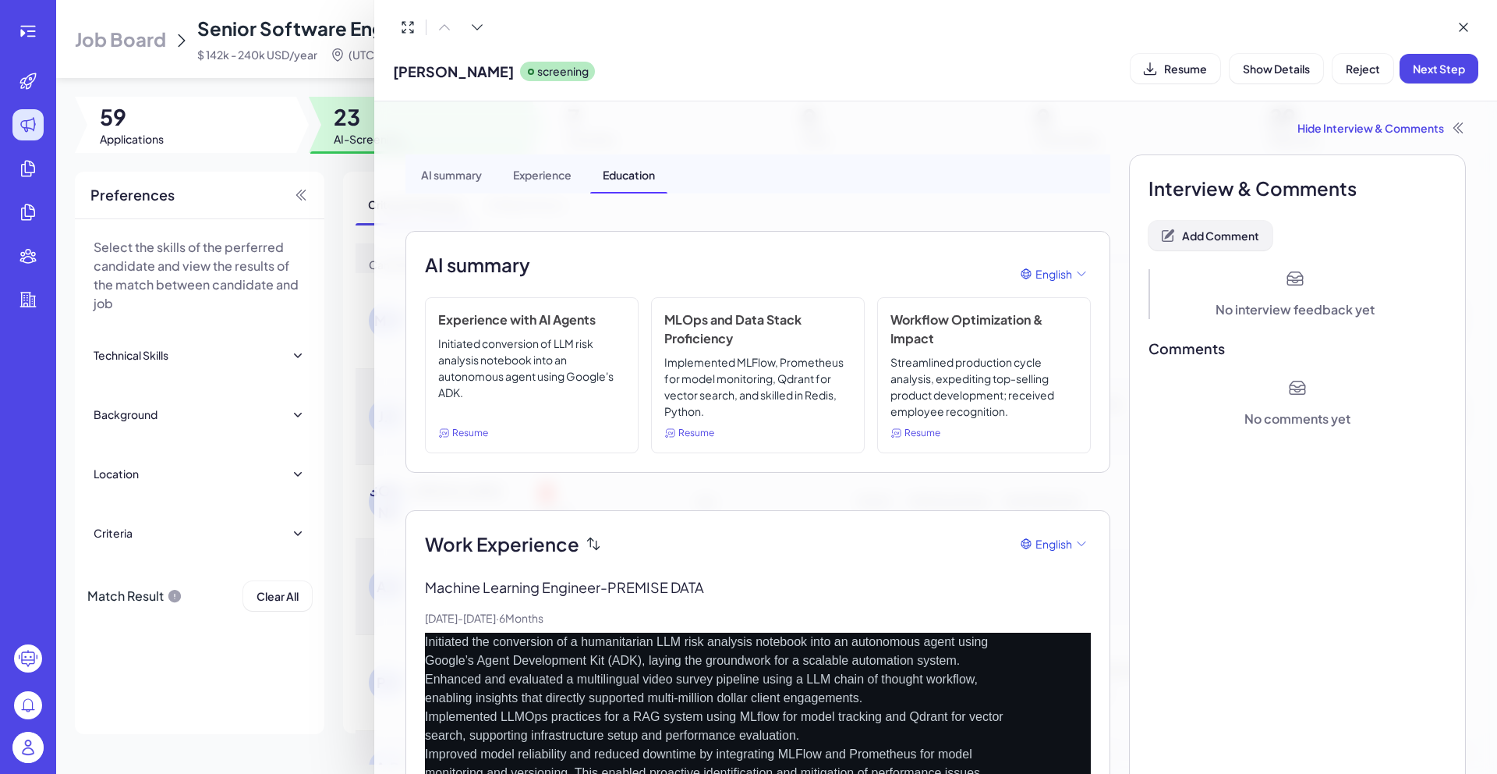
click at [1220, 233] on span "Add Comment" at bounding box center [1220, 235] width 77 height 14
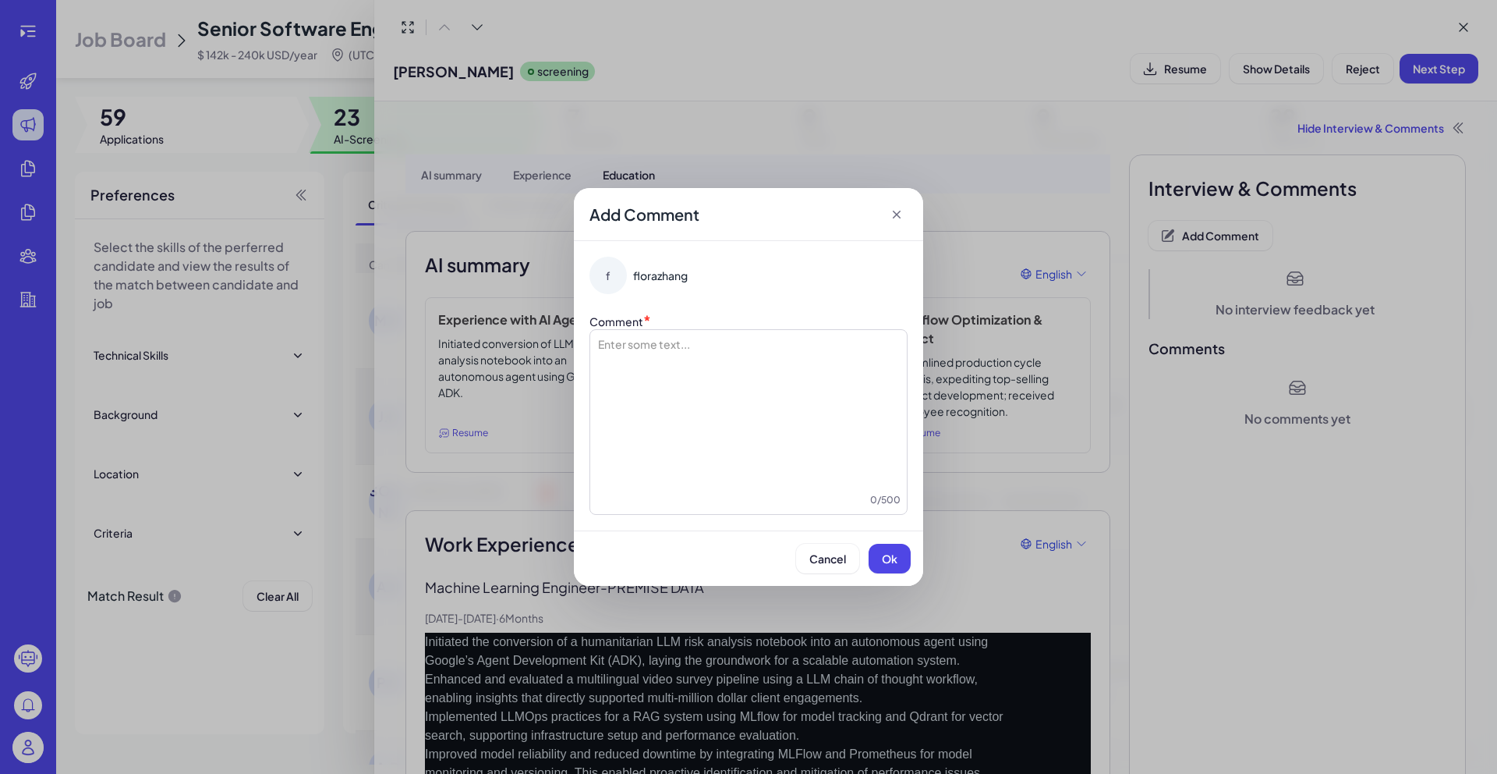
click at [762, 393] on div at bounding box center [749, 414] width 304 height 156
click at [896, 553] on span "Ok" at bounding box center [890, 558] width 16 height 14
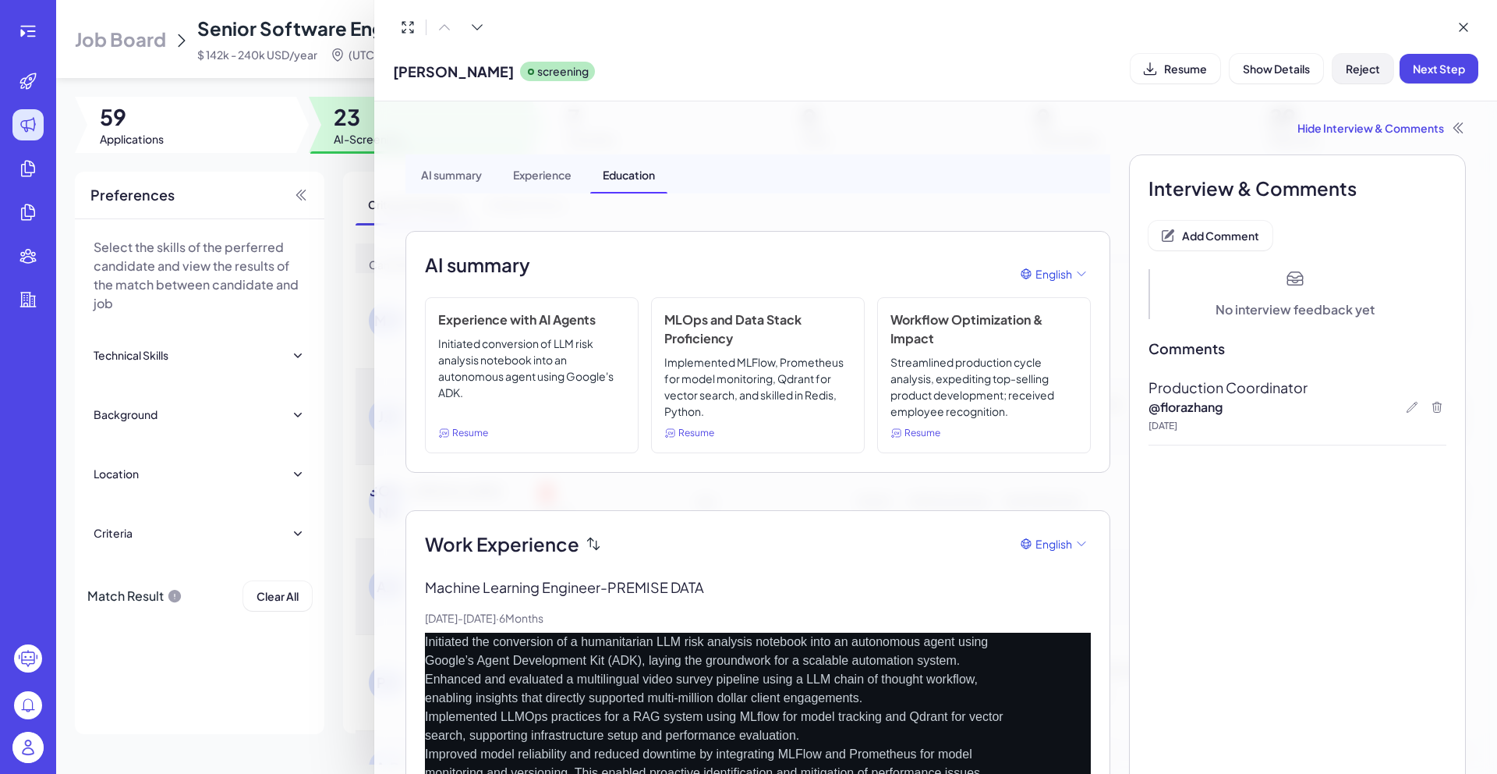
click at [1344, 80] on button "Reject" at bounding box center [1363, 69] width 61 height 30
click at [1468, 172] on div "Are you sure you want to mark this candidate as unsuitable? Cancel Ok" at bounding box center [1363, 144] width 234 height 103
click at [1463, 170] on button "Ok" at bounding box center [1449, 169] width 36 height 27
click at [356, 216] on div at bounding box center [748, 387] width 1497 height 774
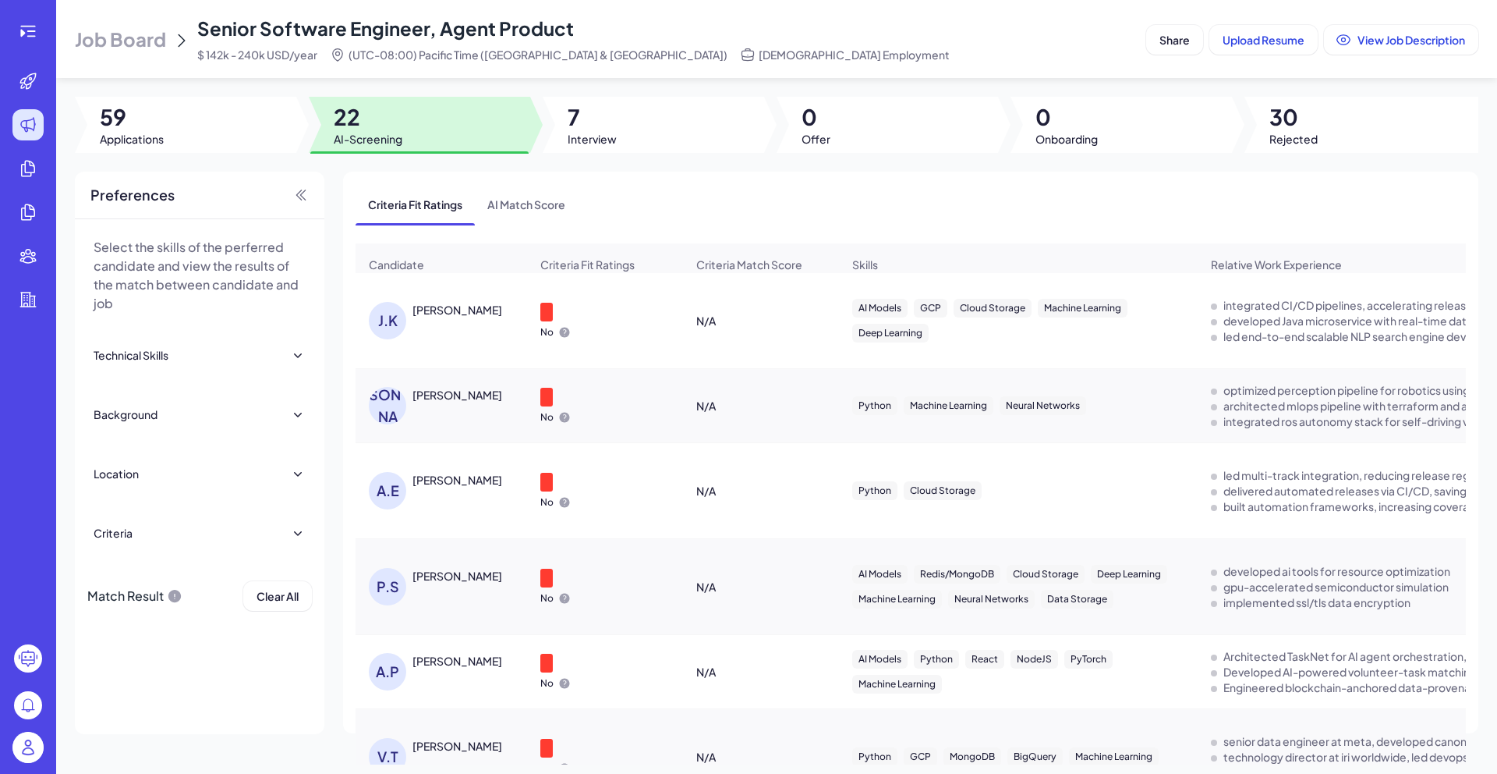
click at [460, 339] on div "[PERSON_NAME] [PERSON_NAME]" at bounding box center [449, 320] width 161 height 37
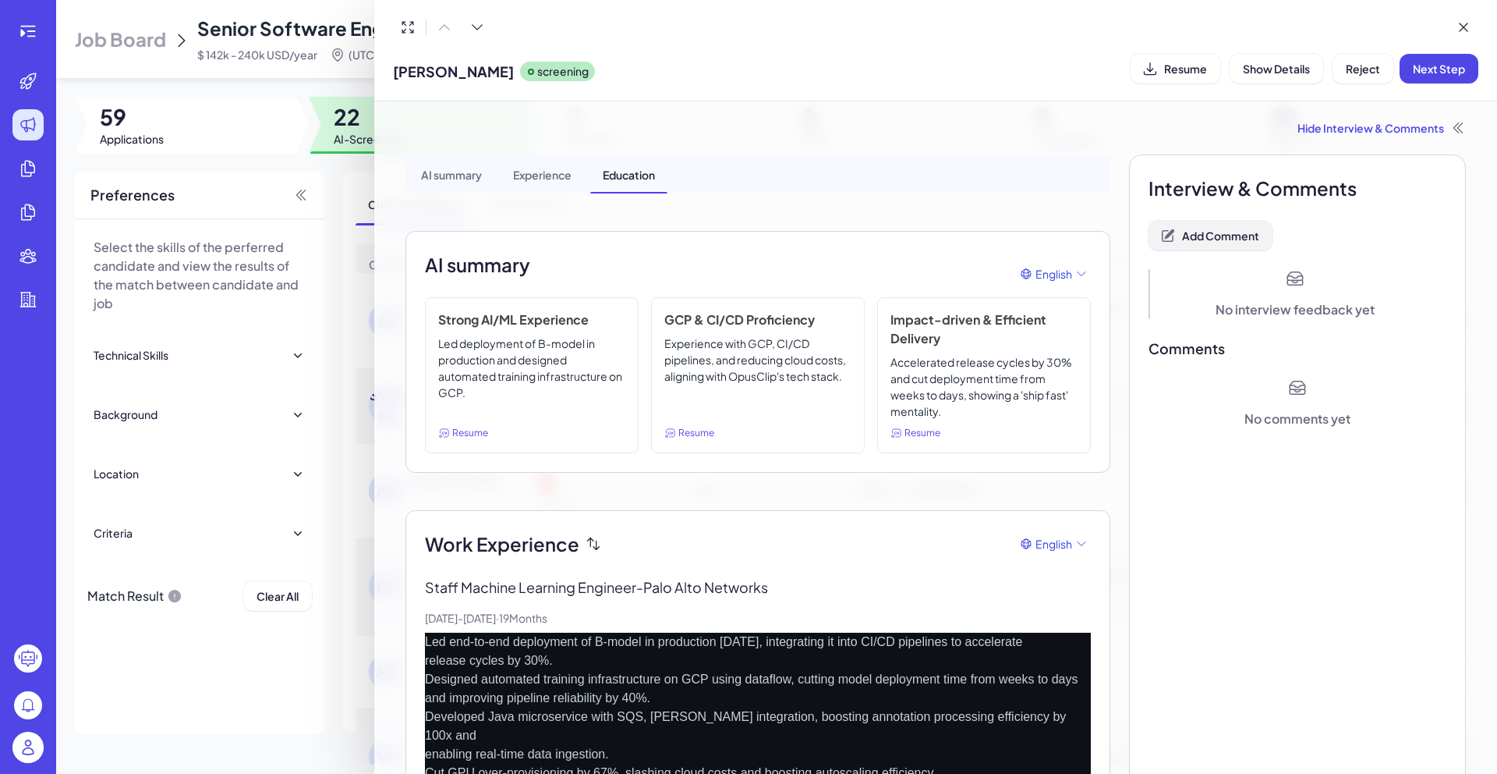
click at [1194, 225] on button "Add Comment" at bounding box center [1211, 236] width 124 height 30
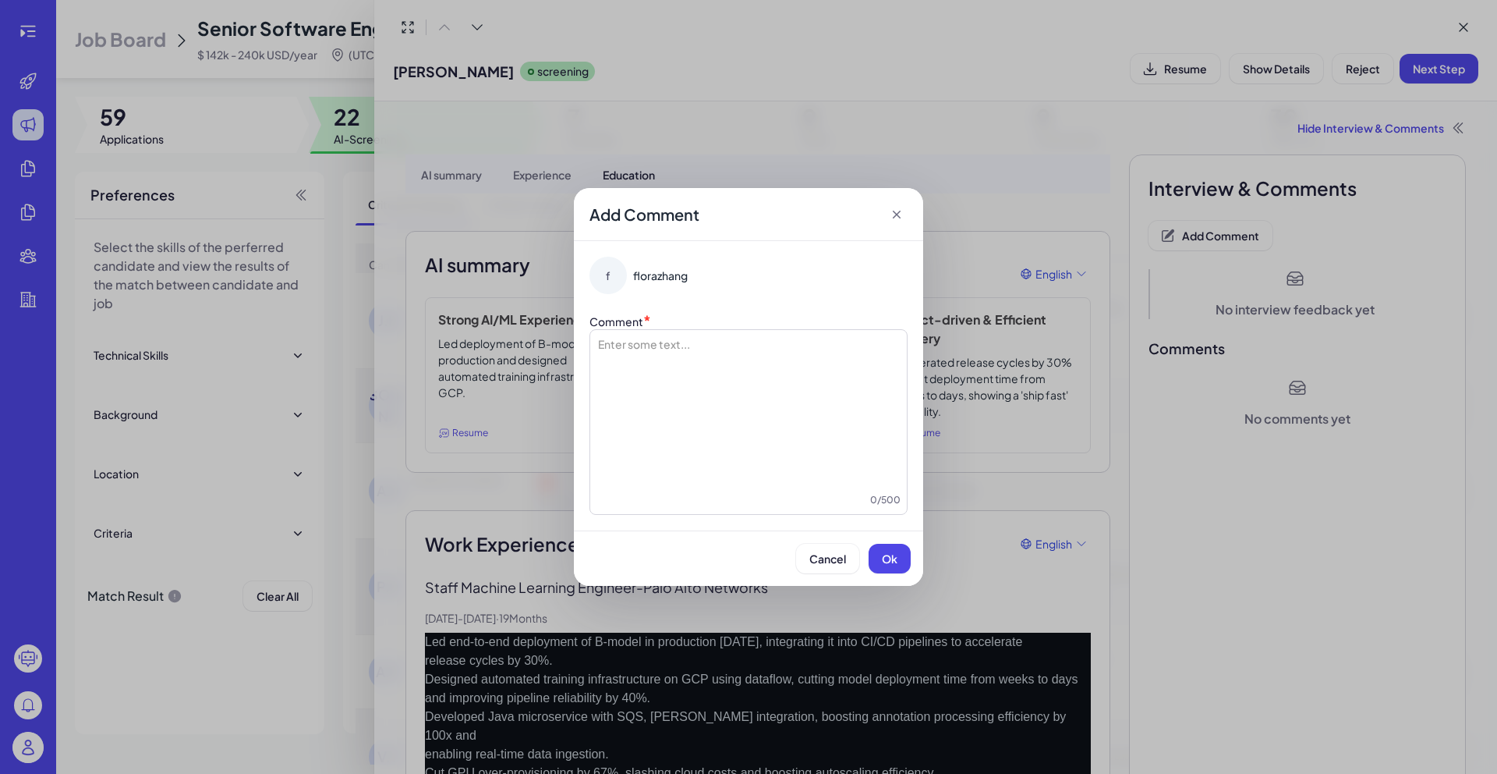
click at [757, 355] on div at bounding box center [749, 414] width 304 height 156
click at [879, 567] on button "Ok" at bounding box center [890, 559] width 42 height 30
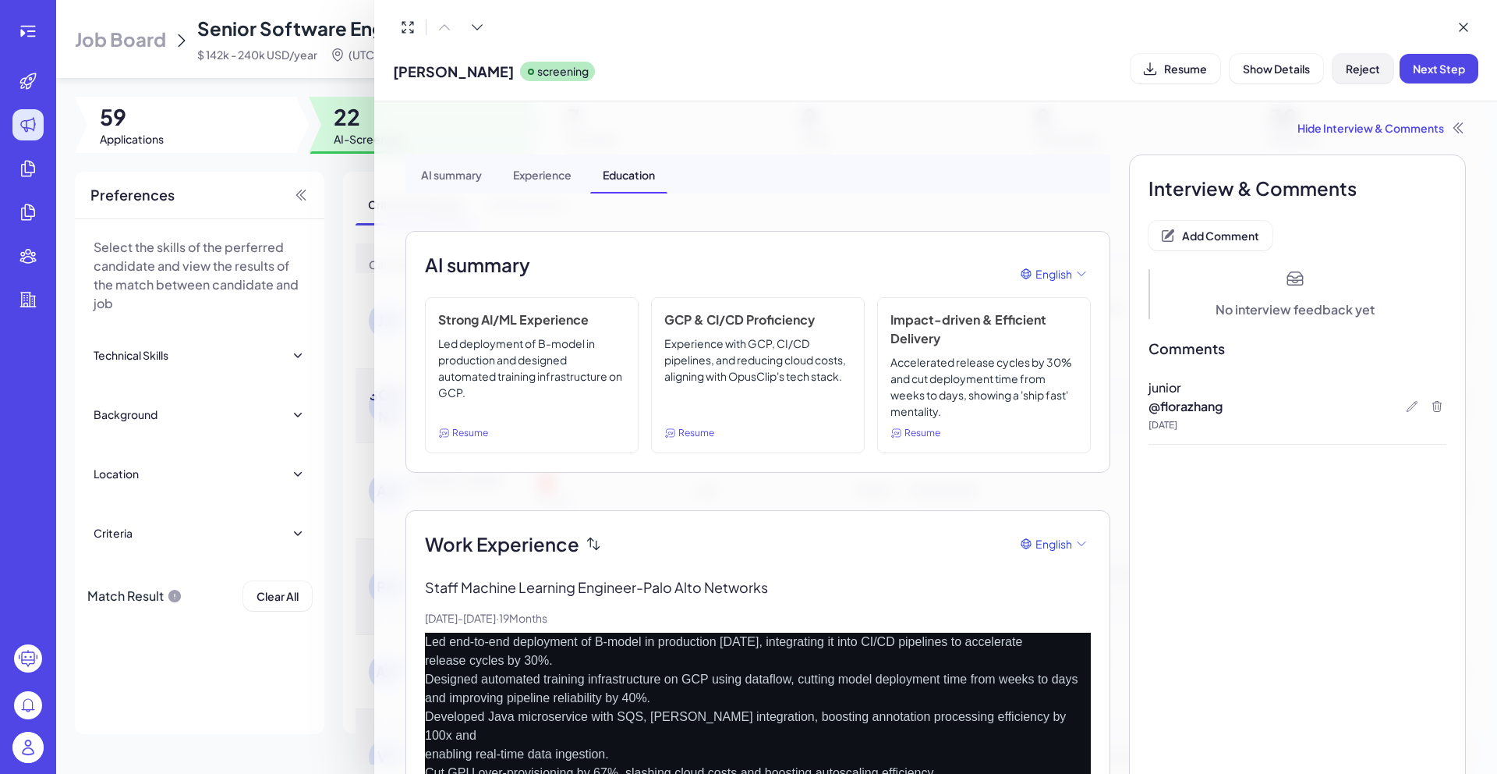
click at [1370, 75] on span "Reject" at bounding box center [1363, 69] width 34 height 14
click at [1448, 168] on span "Ok" at bounding box center [1449, 169] width 16 height 14
click at [326, 177] on div at bounding box center [748, 387] width 1497 height 774
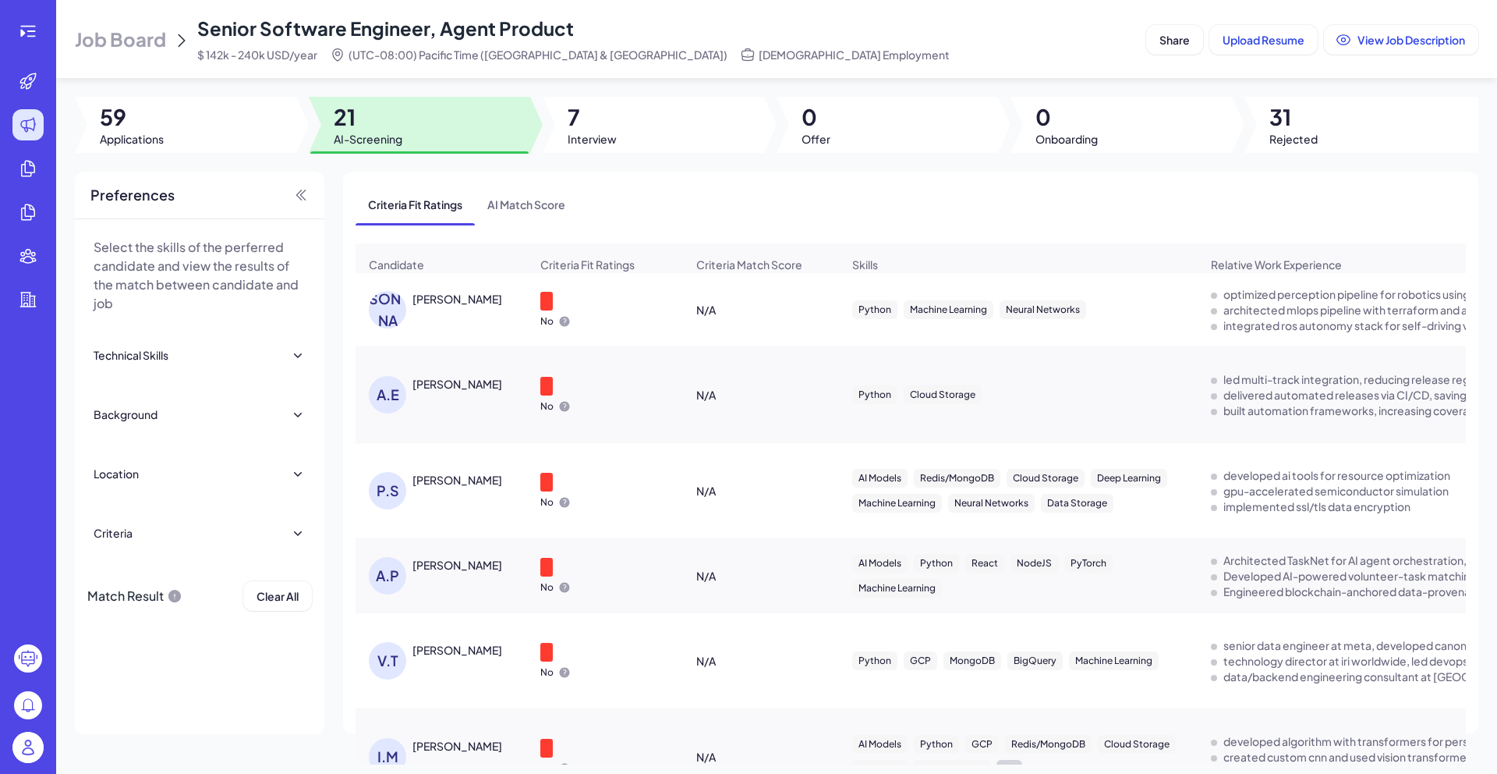
click at [434, 324] on div "[PERSON_NAME] [PERSON_NAME]" at bounding box center [449, 309] width 161 height 37
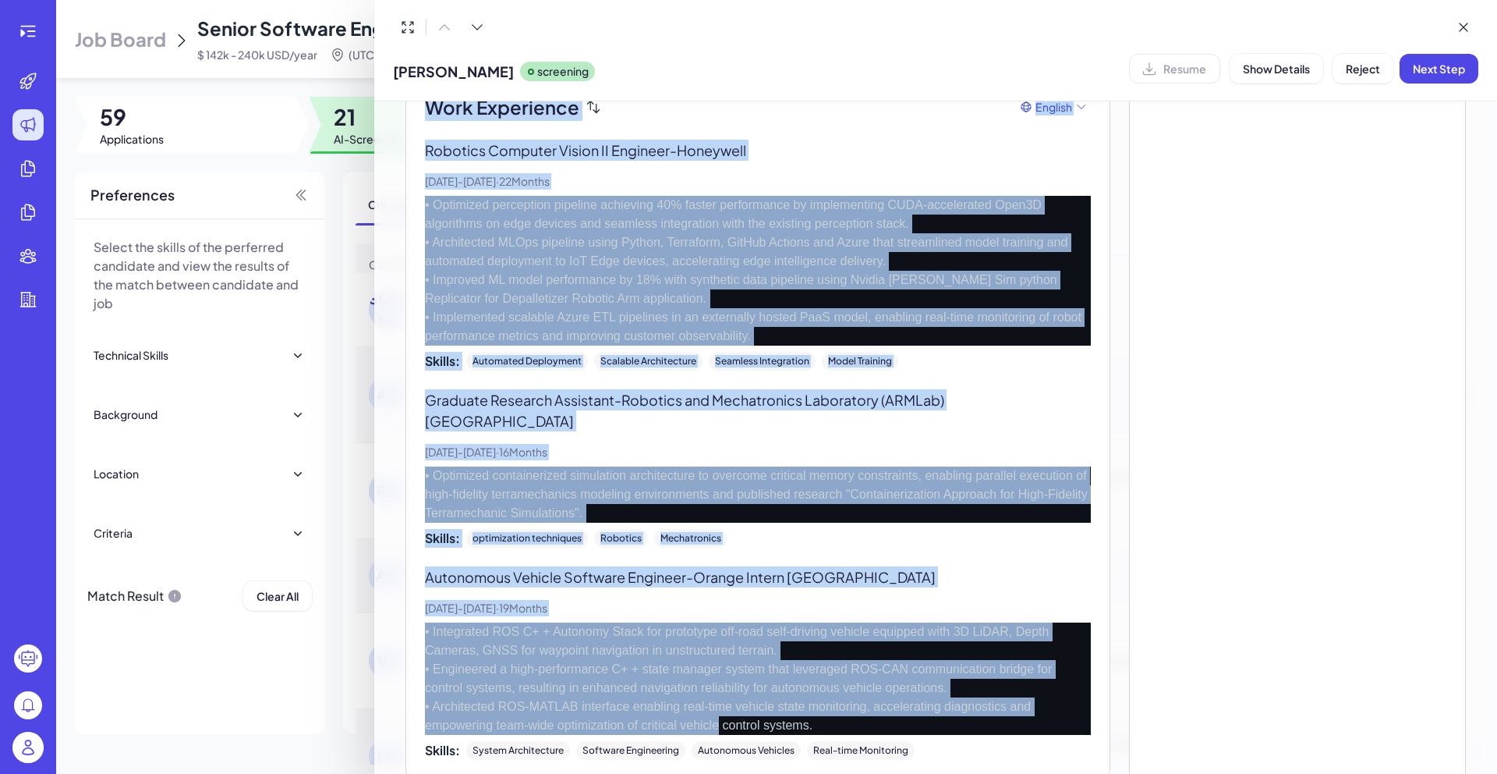
scroll to position [638, 0]
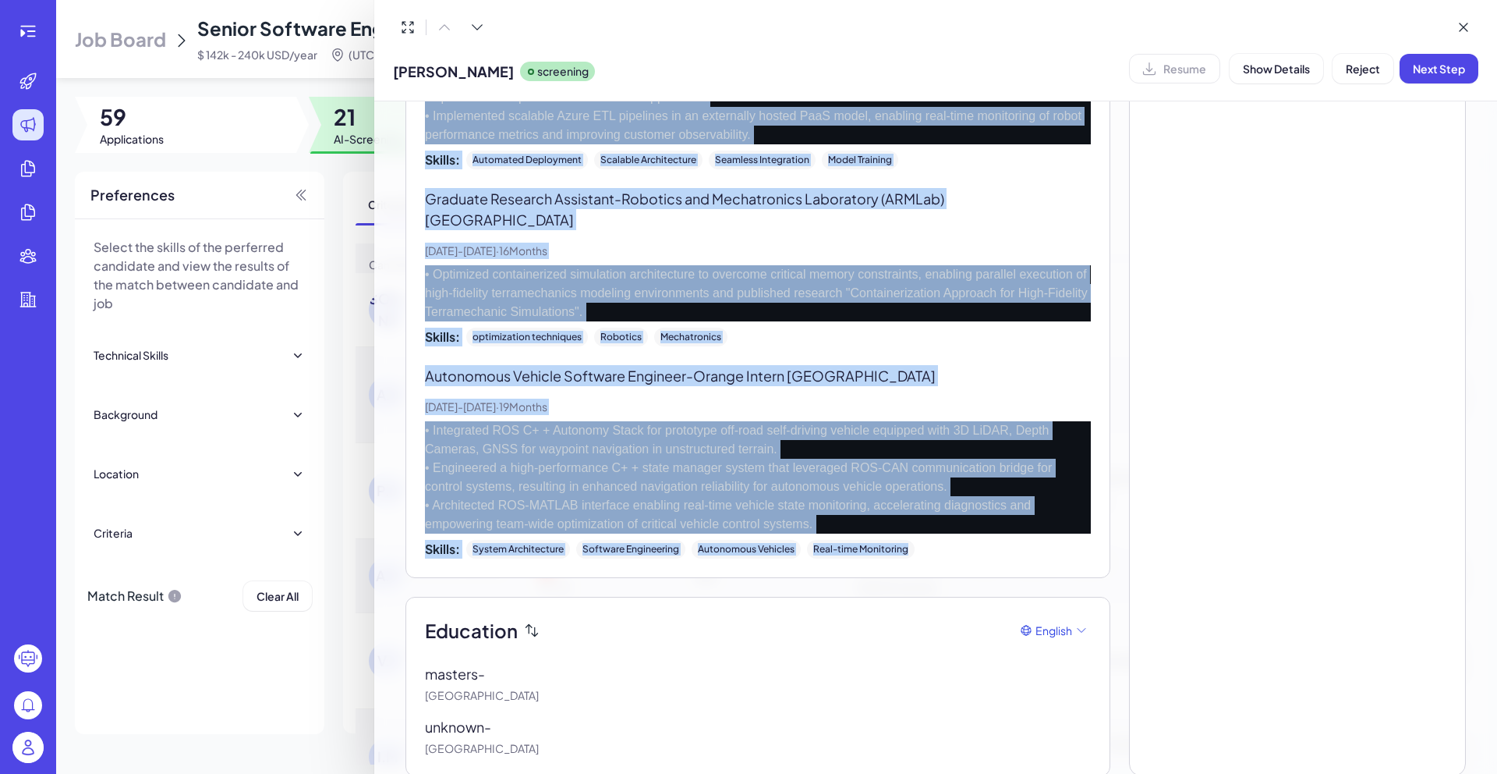
drag, startPoint x: 425, startPoint y: 187, endPoint x: 939, endPoint y: 537, distance: 621.8
click at [937, 529] on div "Work Experience English Robotics Computer Vision II Engineer - Honeywell [DATE]…" at bounding box center [758, 225] width 666 height 667
copy div "Lore Ipsumdolor Sitamet Consecte Adipisci Elitse DO Eiusmodt - Incididun Utl, 5…"
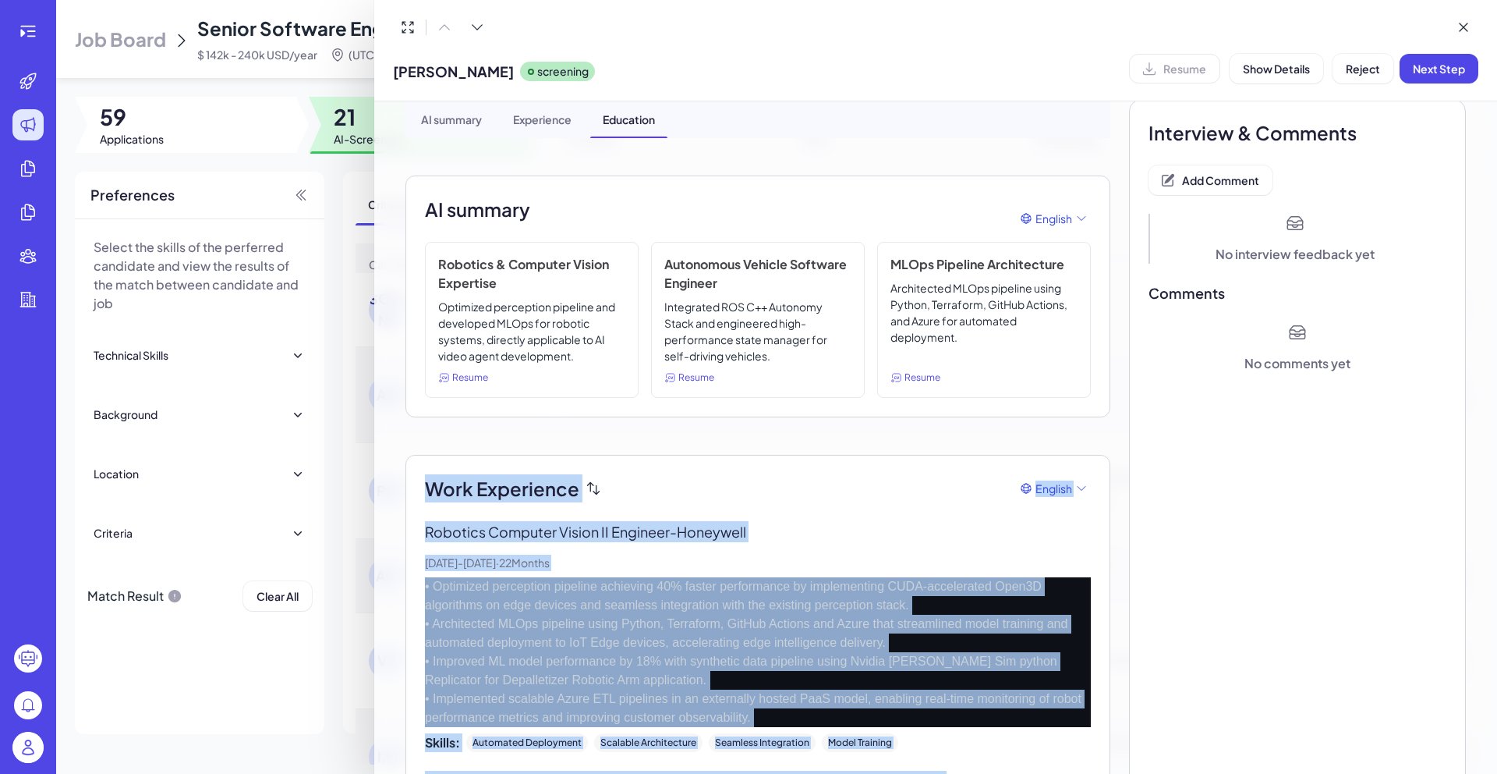
scroll to position [0, 0]
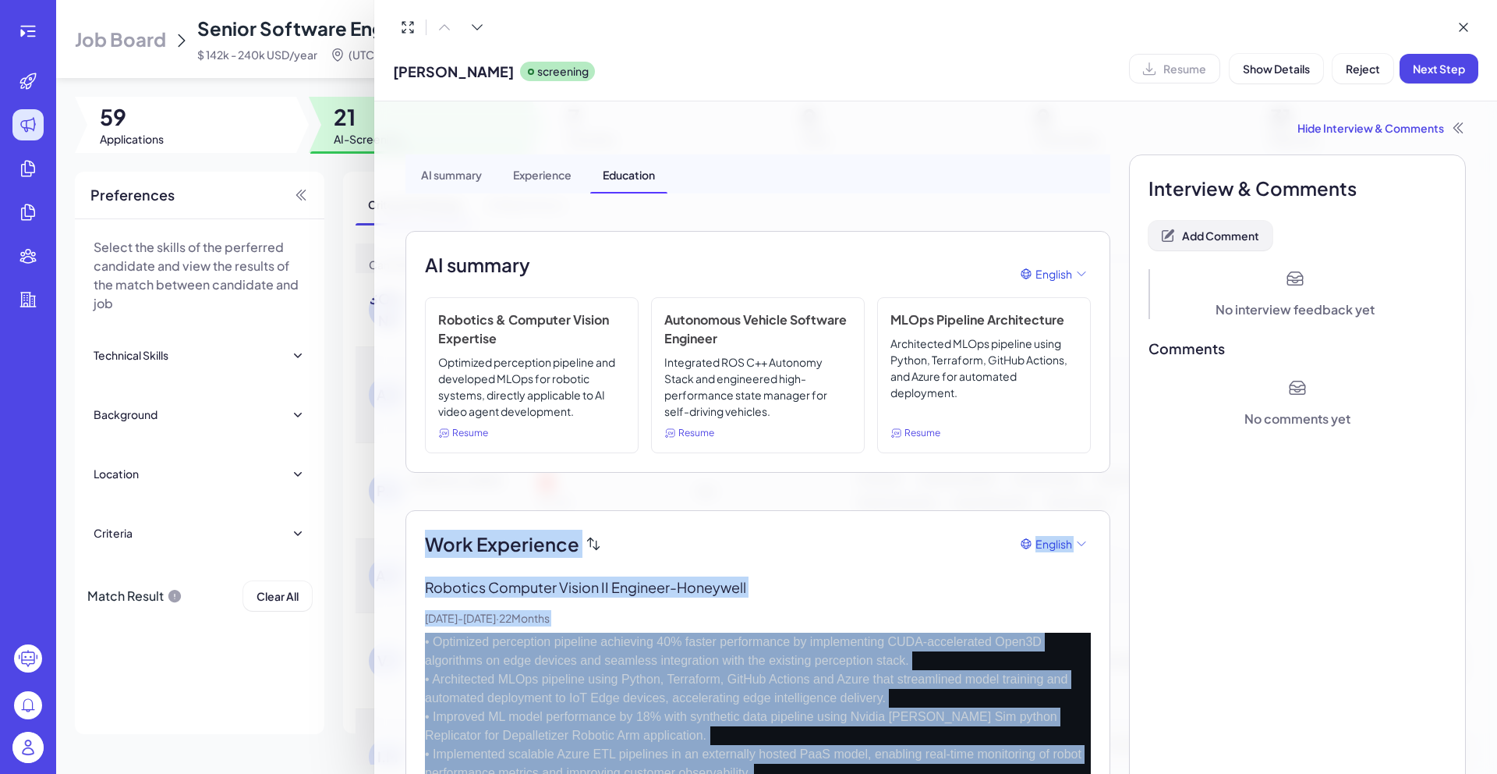
click at [1206, 234] on span "Add Comment" at bounding box center [1220, 235] width 77 height 14
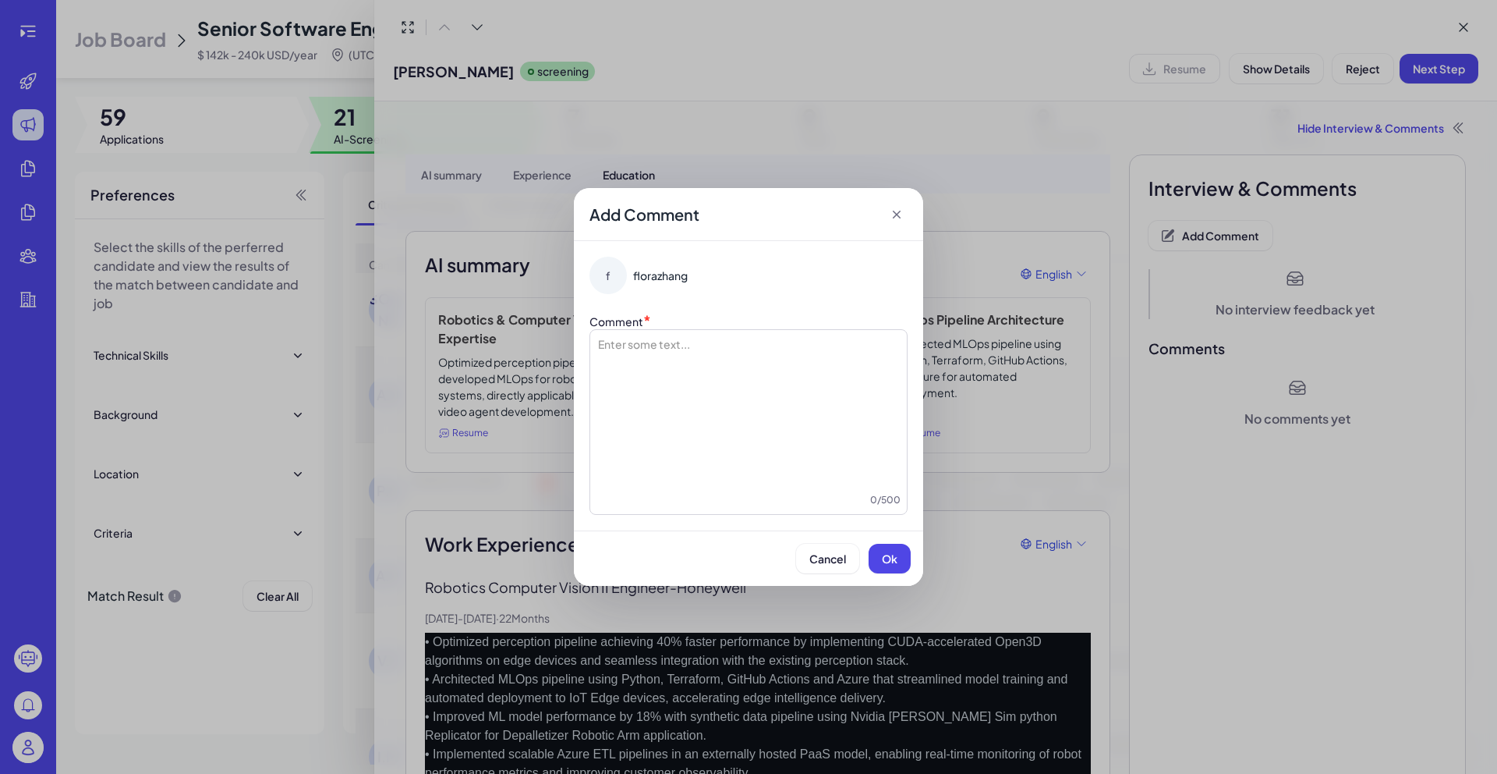
click at [764, 354] on div at bounding box center [749, 414] width 304 height 156
click at [887, 564] on span "Ok" at bounding box center [890, 558] width 16 height 14
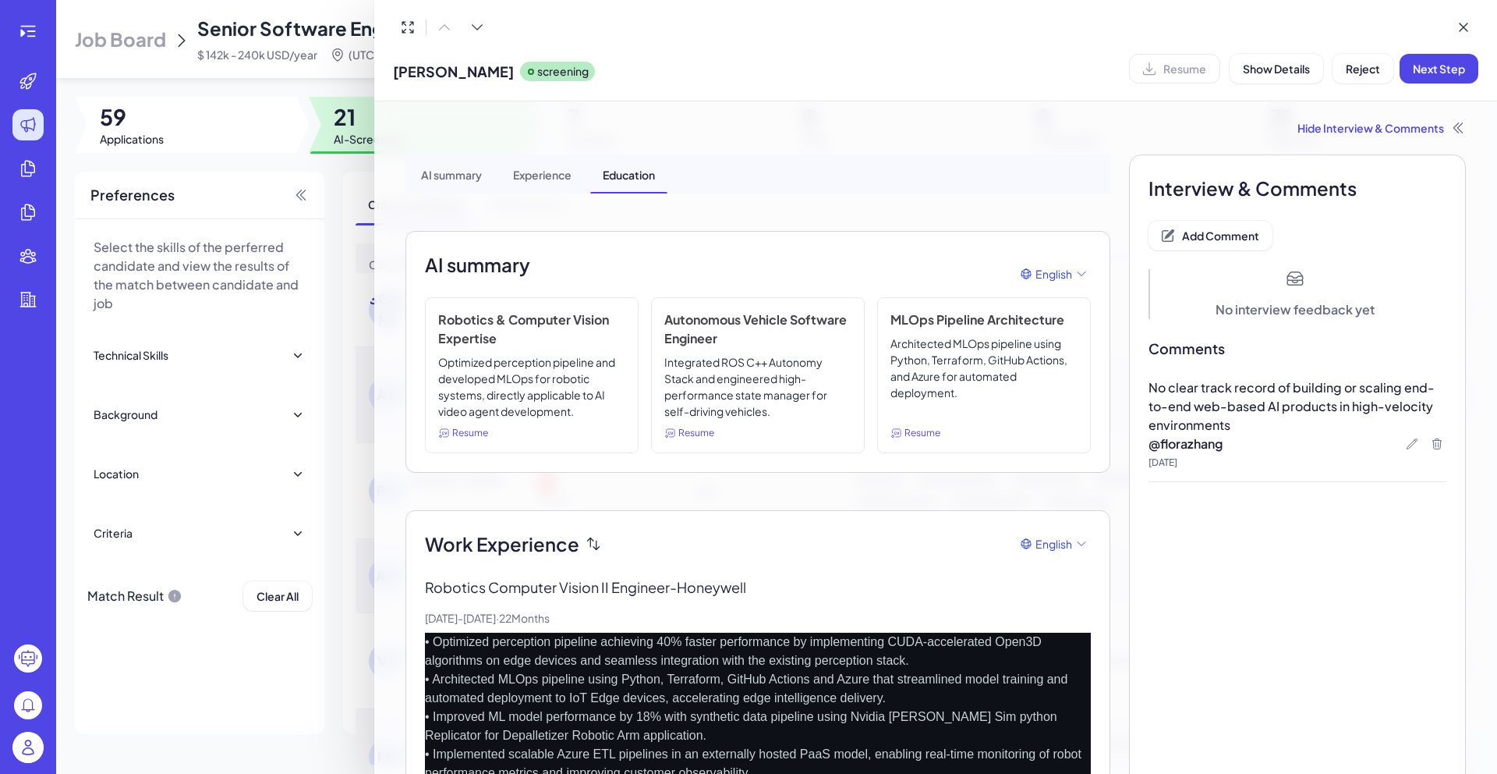
click at [1331, 71] on div "Resume Show Details Reject Next Step" at bounding box center [1303, 69] width 349 height 30
click at [1360, 73] on span "Reject" at bounding box center [1363, 69] width 34 height 14
click at [1461, 178] on button "Ok" at bounding box center [1449, 169] width 36 height 27
click at [331, 186] on div at bounding box center [748, 387] width 1497 height 774
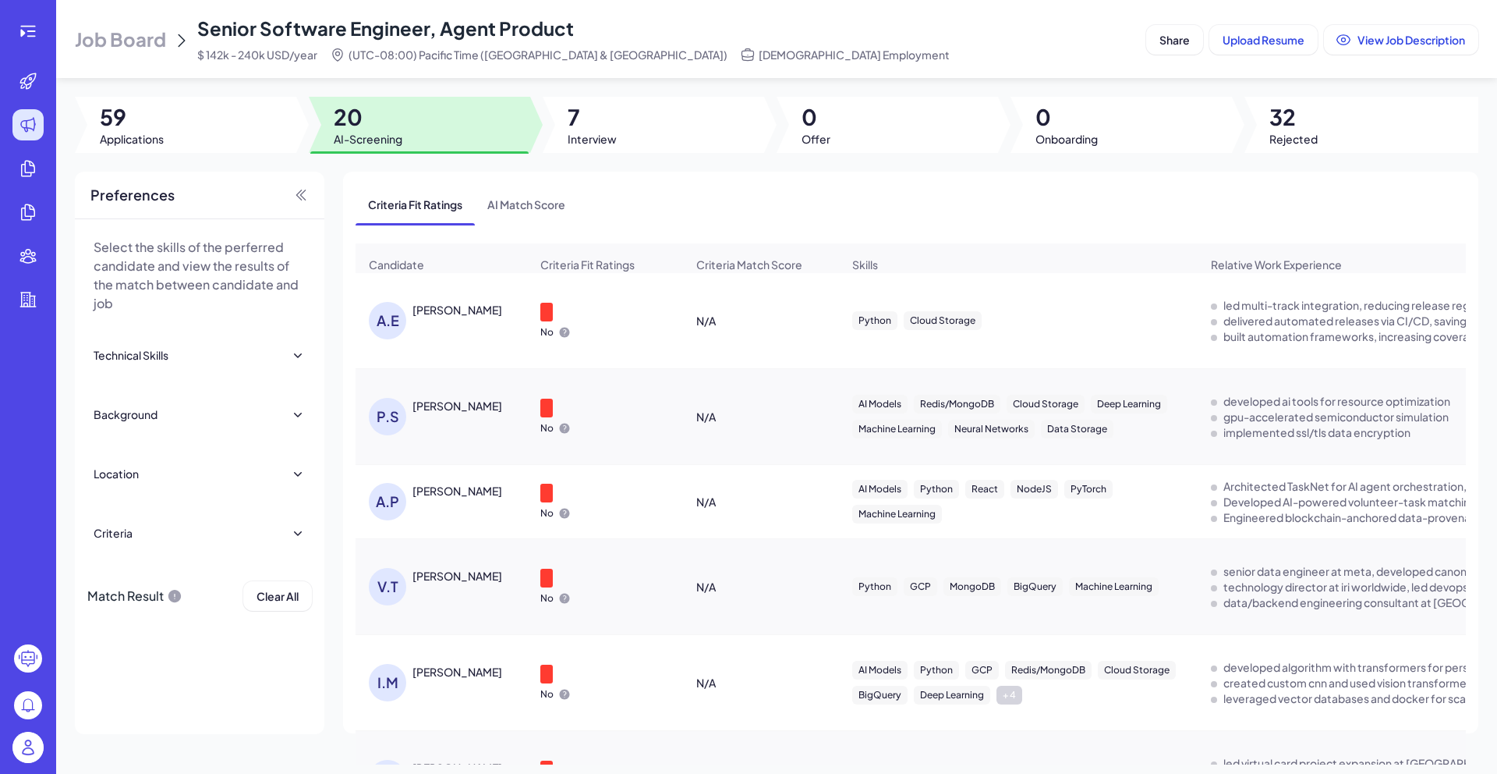
click at [444, 317] on div "[PERSON_NAME]" at bounding box center [458, 310] width 90 height 16
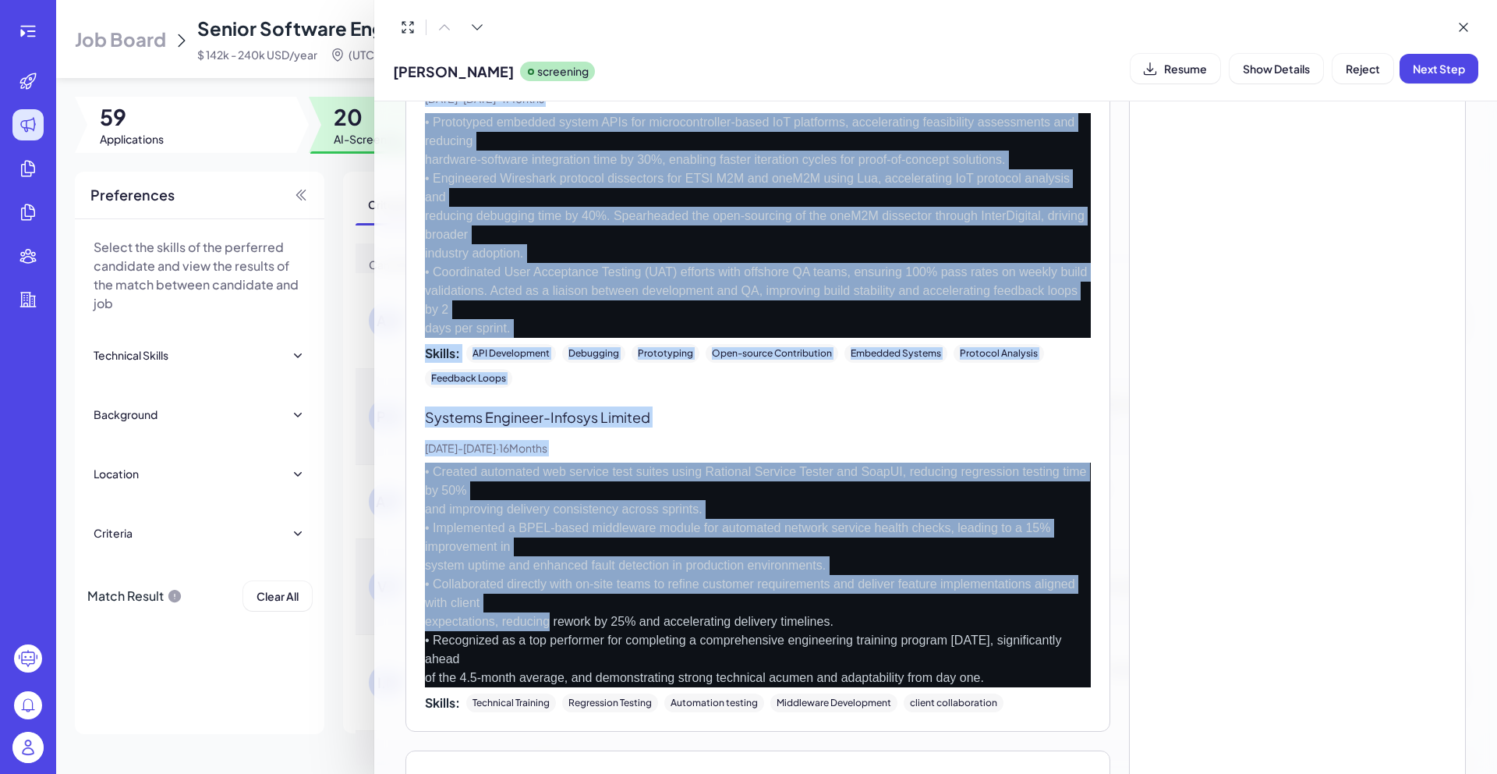
scroll to position [2357, 0]
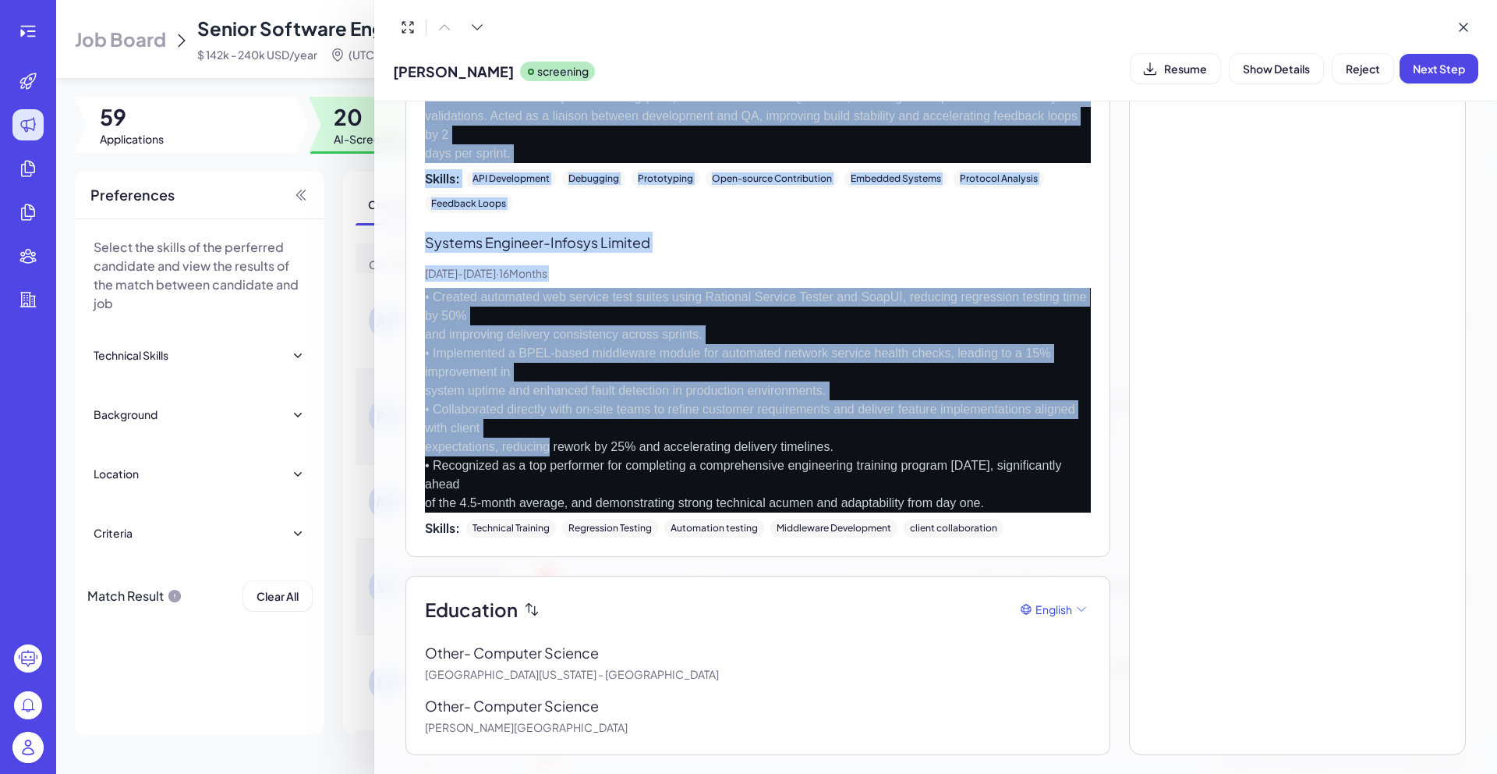
drag, startPoint x: 423, startPoint y: 269, endPoint x: 692, endPoint y: 731, distance: 534.7
copy div "Lorem Ipsumdol Sitametcons Adipisci (Elitseddo Eius) - Tempo Inc, 0805 - Utl, 5…"
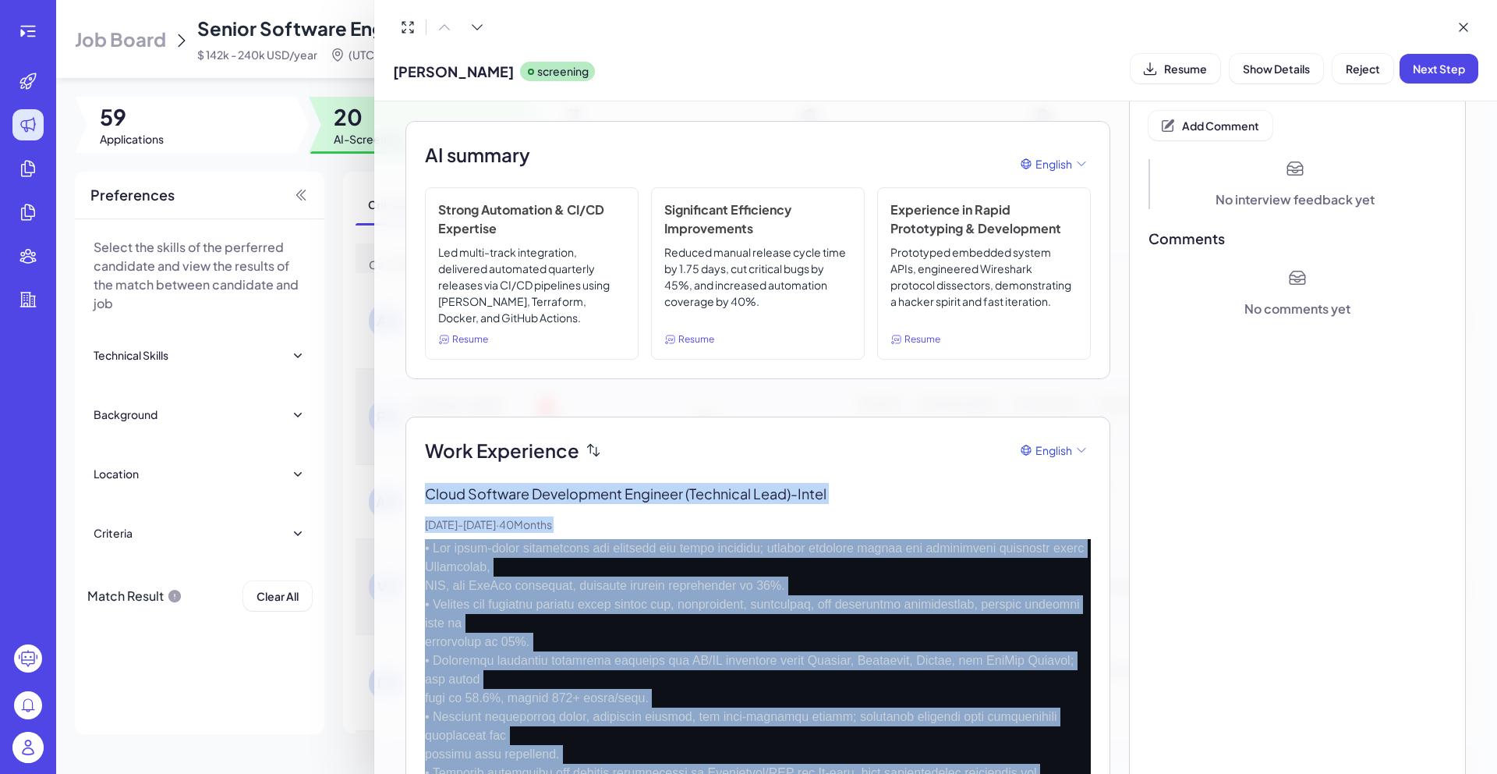
scroll to position [0, 0]
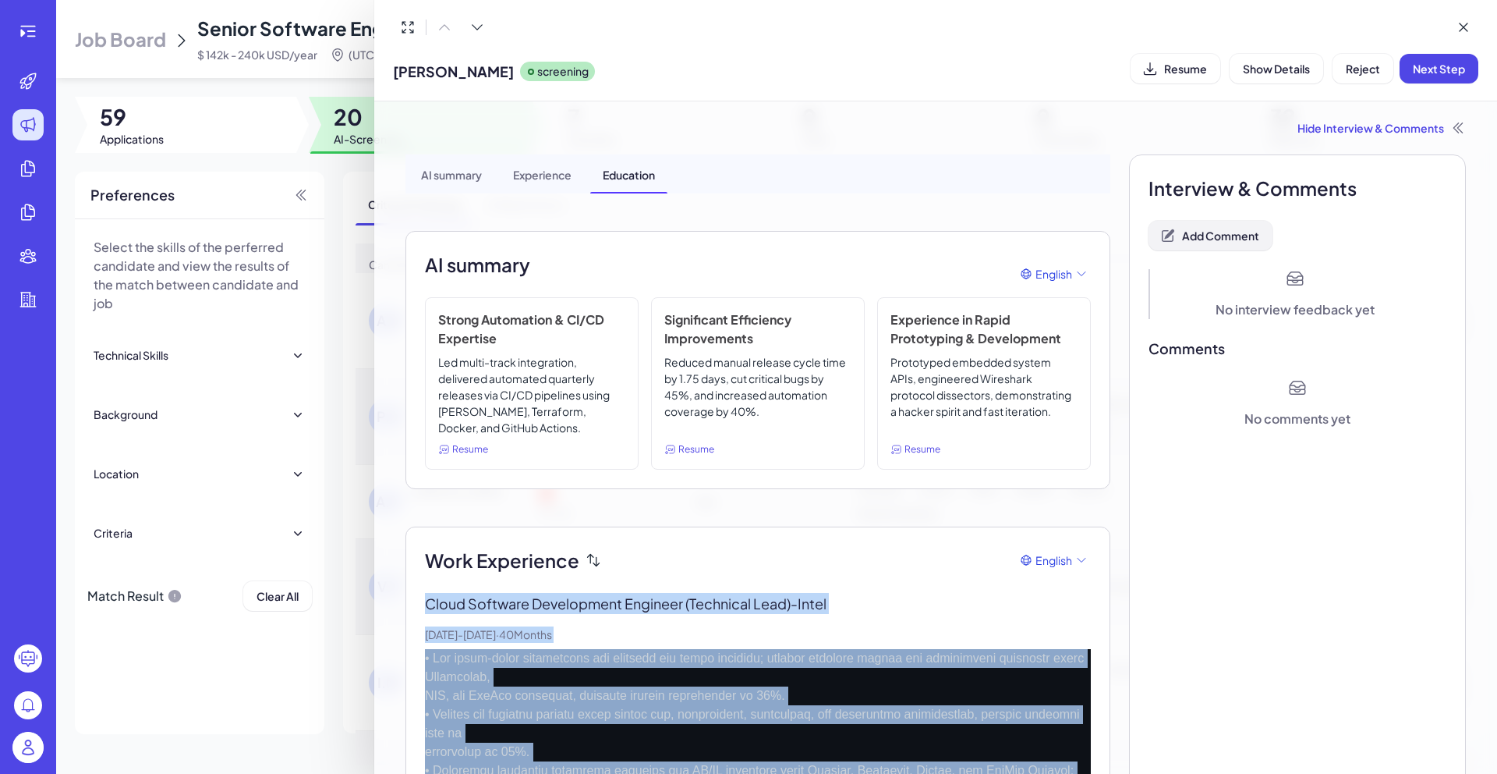
click at [1237, 246] on button "Add Comment" at bounding box center [1211, 236] width 124 height 30
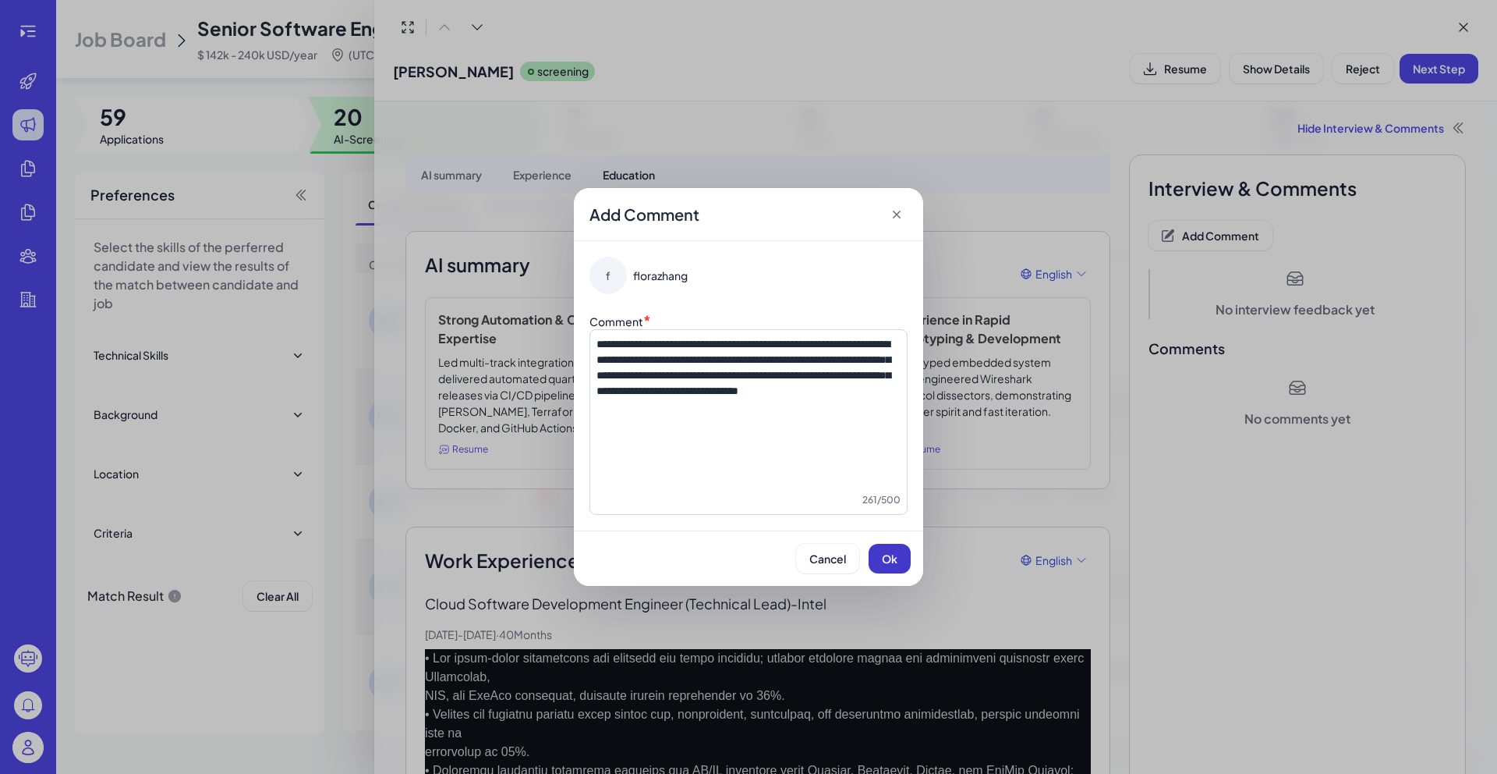
click at [906, 551] on button "Ok" at bounding box center [890, 559] width 42 height 30
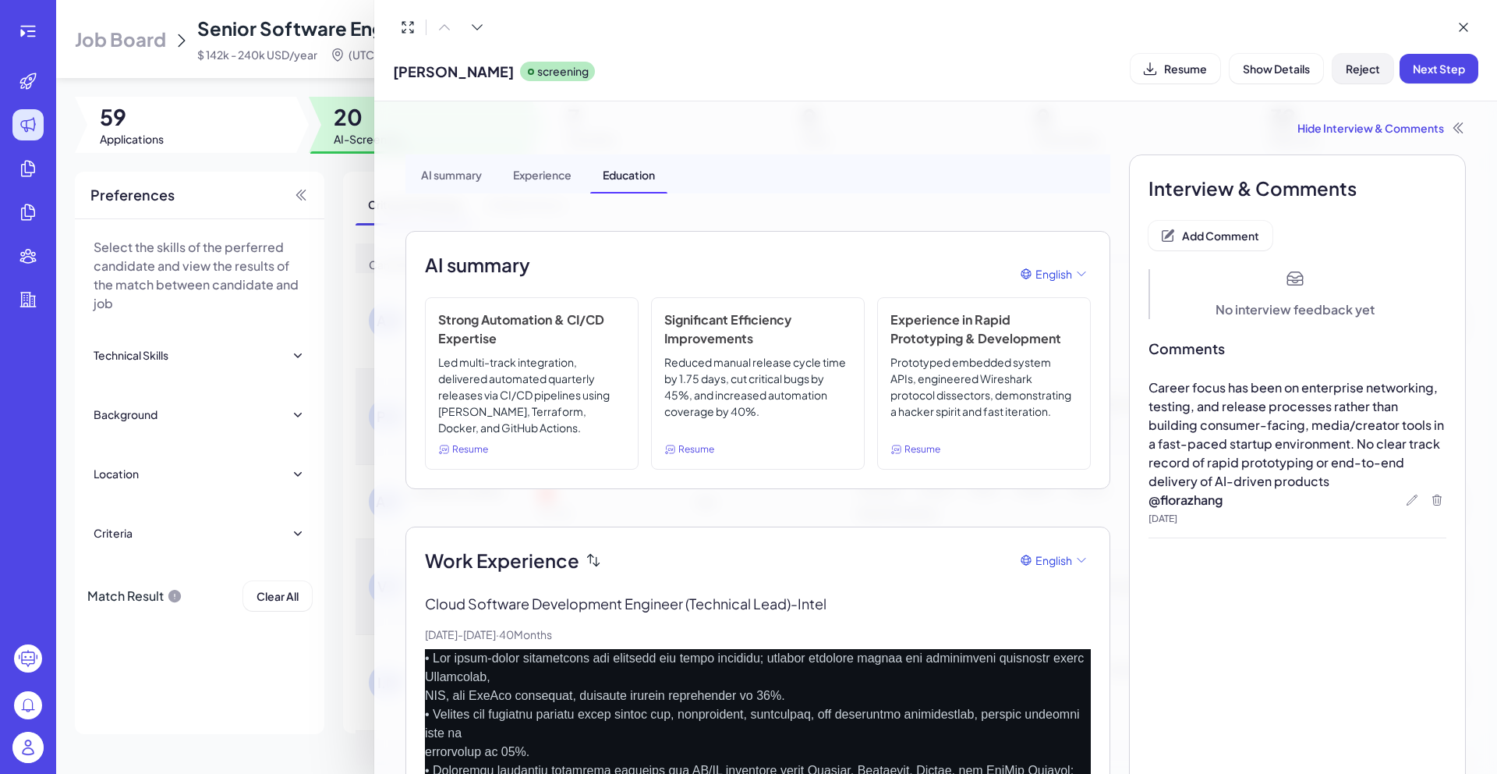
click at [1364, 79] on button "Reject" at bounding box center [1363, 69] width 61 height 30
click at [1450, 176] on button "Ok" at bounding box center [1449, 169] width 36 height 27
click at [377, 250] on div "Hide Interview & Comments AI summary Experience Education AI summary English St…" at bounding box center [935, 437] width 1123 height 672
click at [353, 211] on div at bounding box center [748, 387] width 1497 height 774
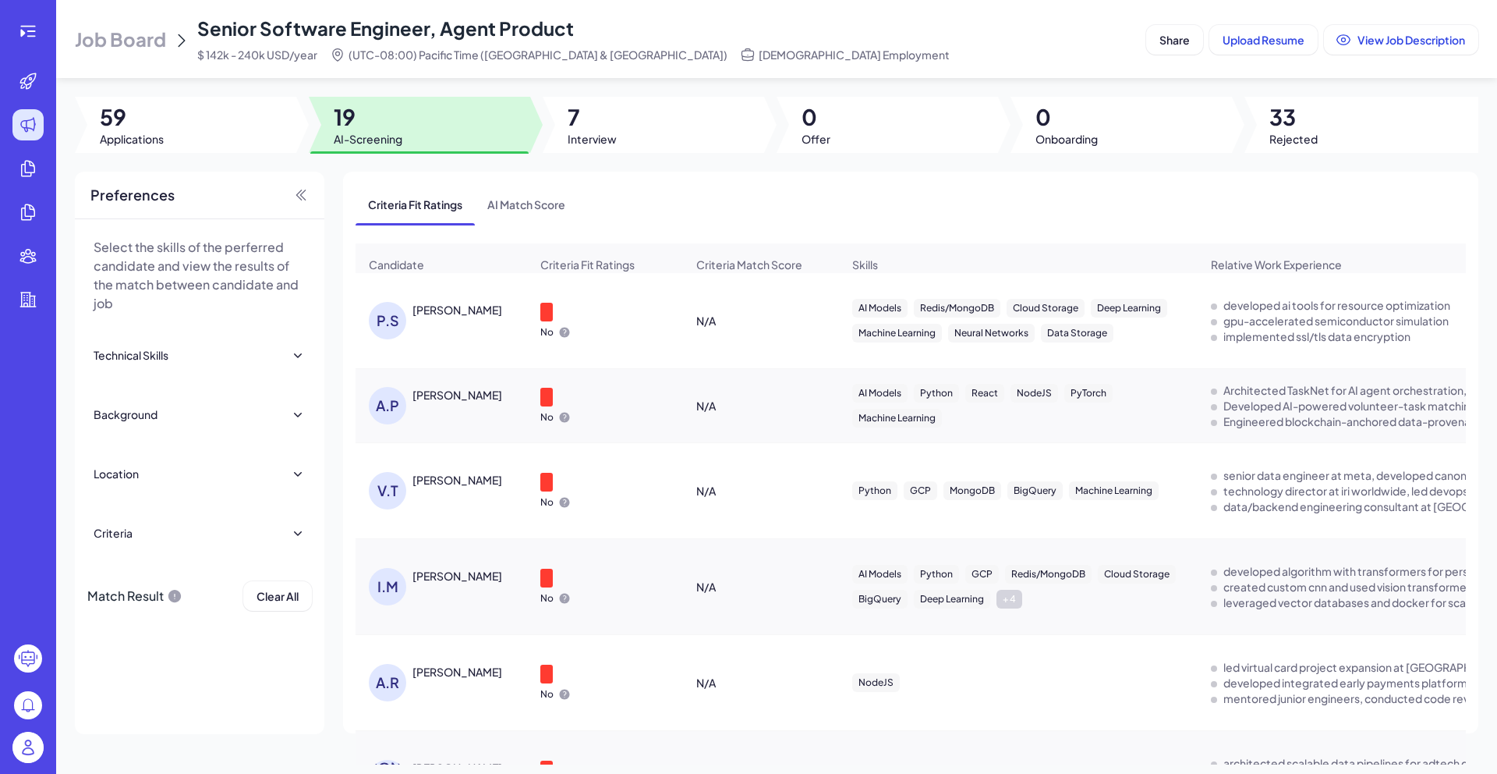
click at [459, 313] on div "[PERSON_NAME]" at bounding box center [458, 310] width 90 height 16
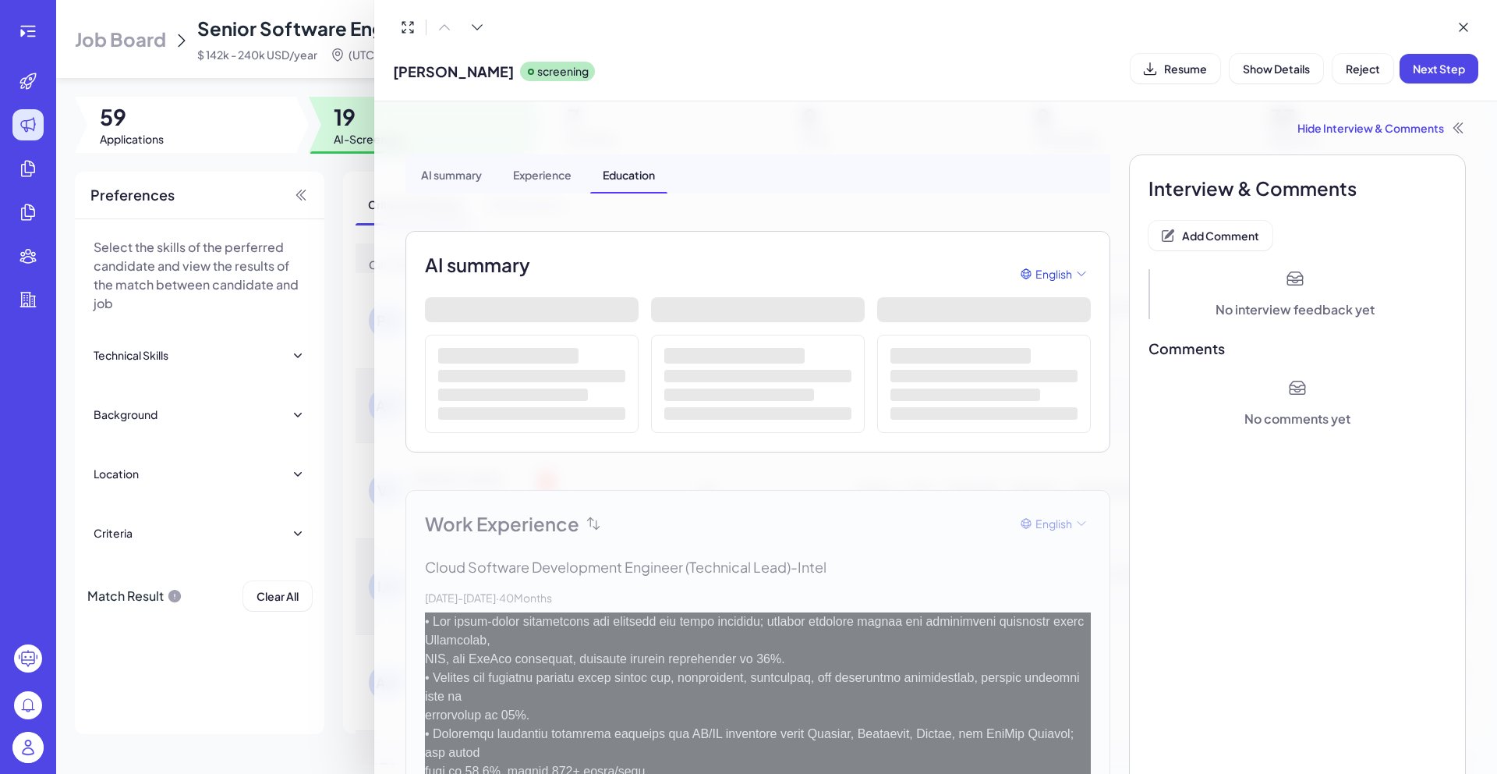
click at [351, 230] on div at bounding box center [748, 387] width 1497 height 774
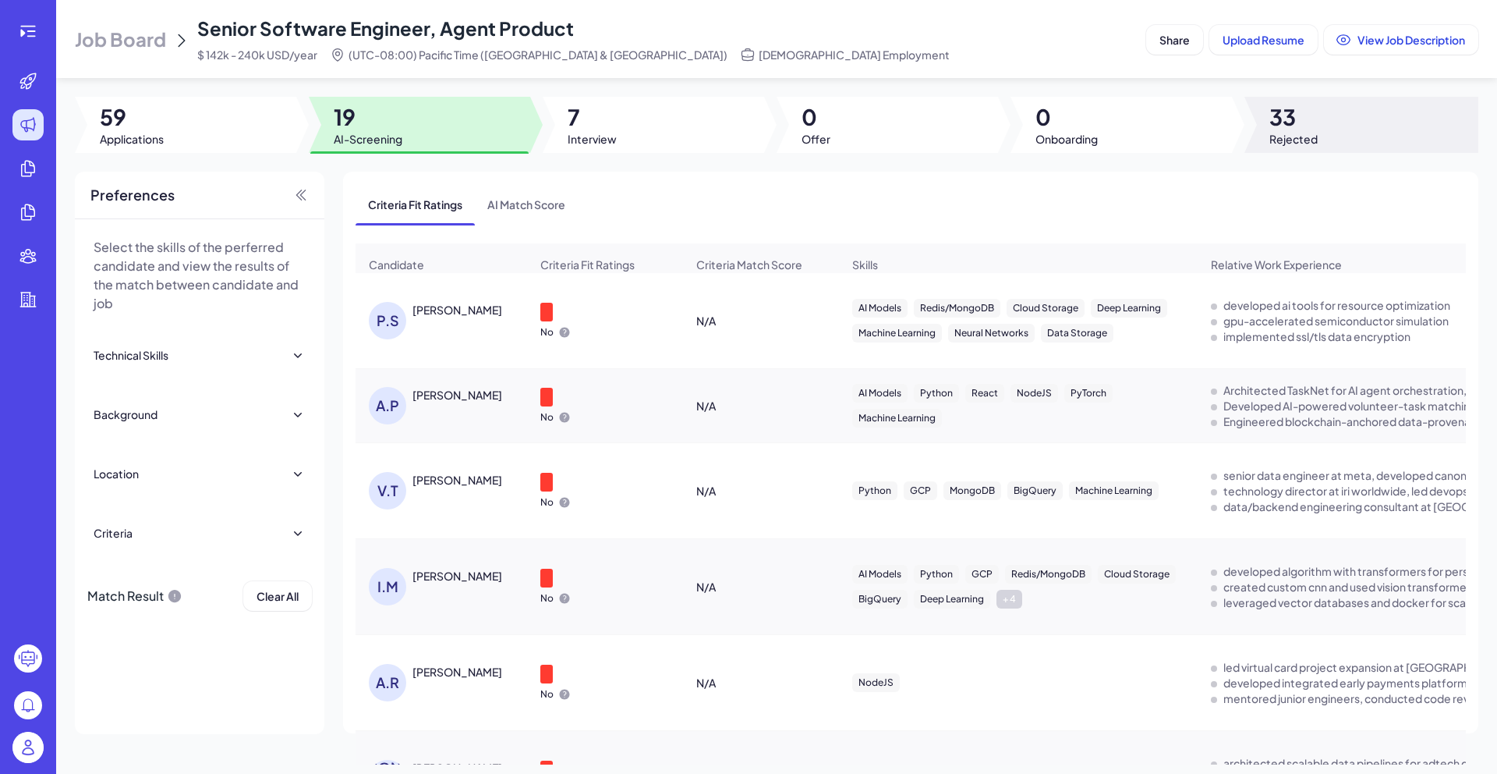
click at [1277, 133] on span "Rejected" at bounding box center [1294, 139] width 48 height 16
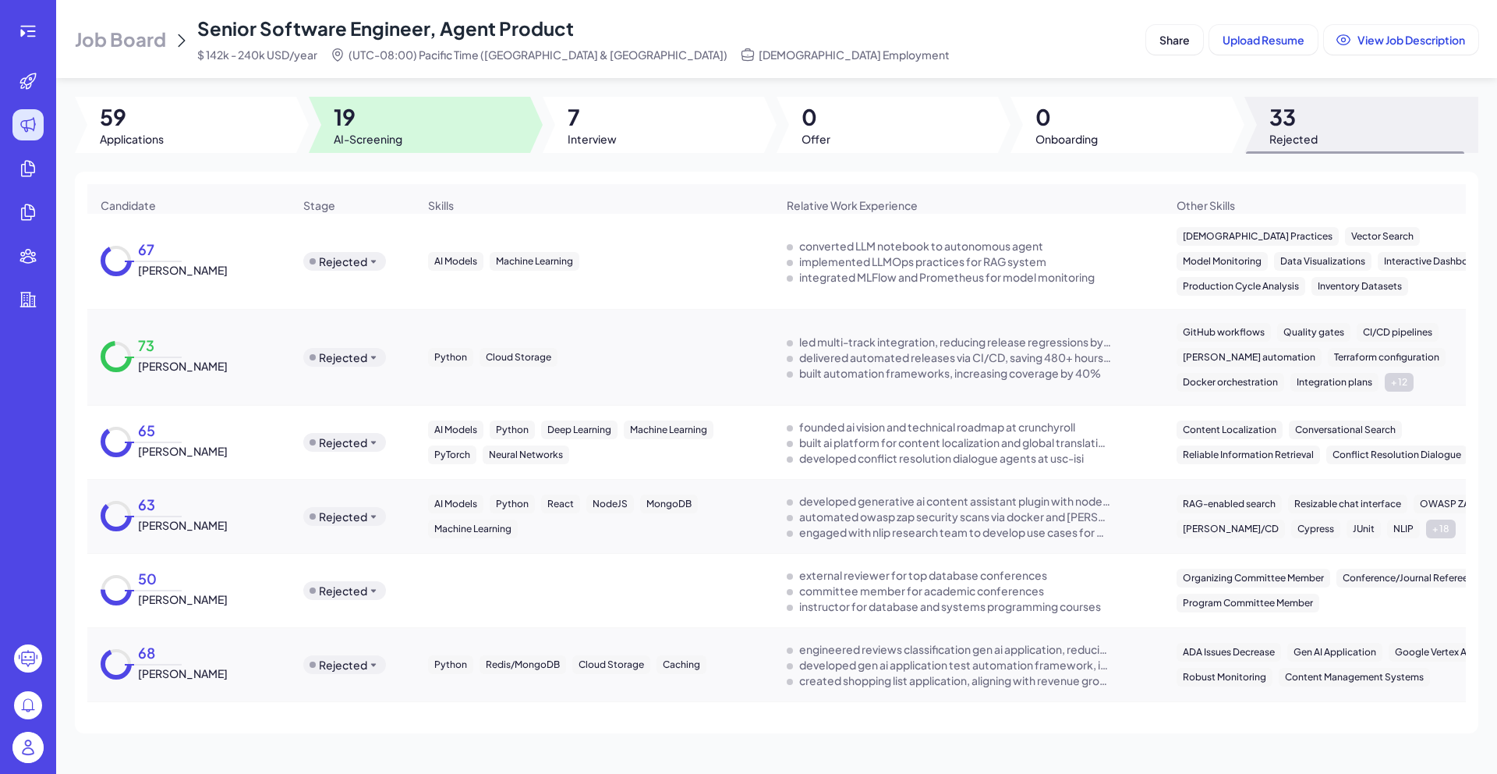
click at [454, 132] on div at bounding box center [419, 125] width 221 height 56
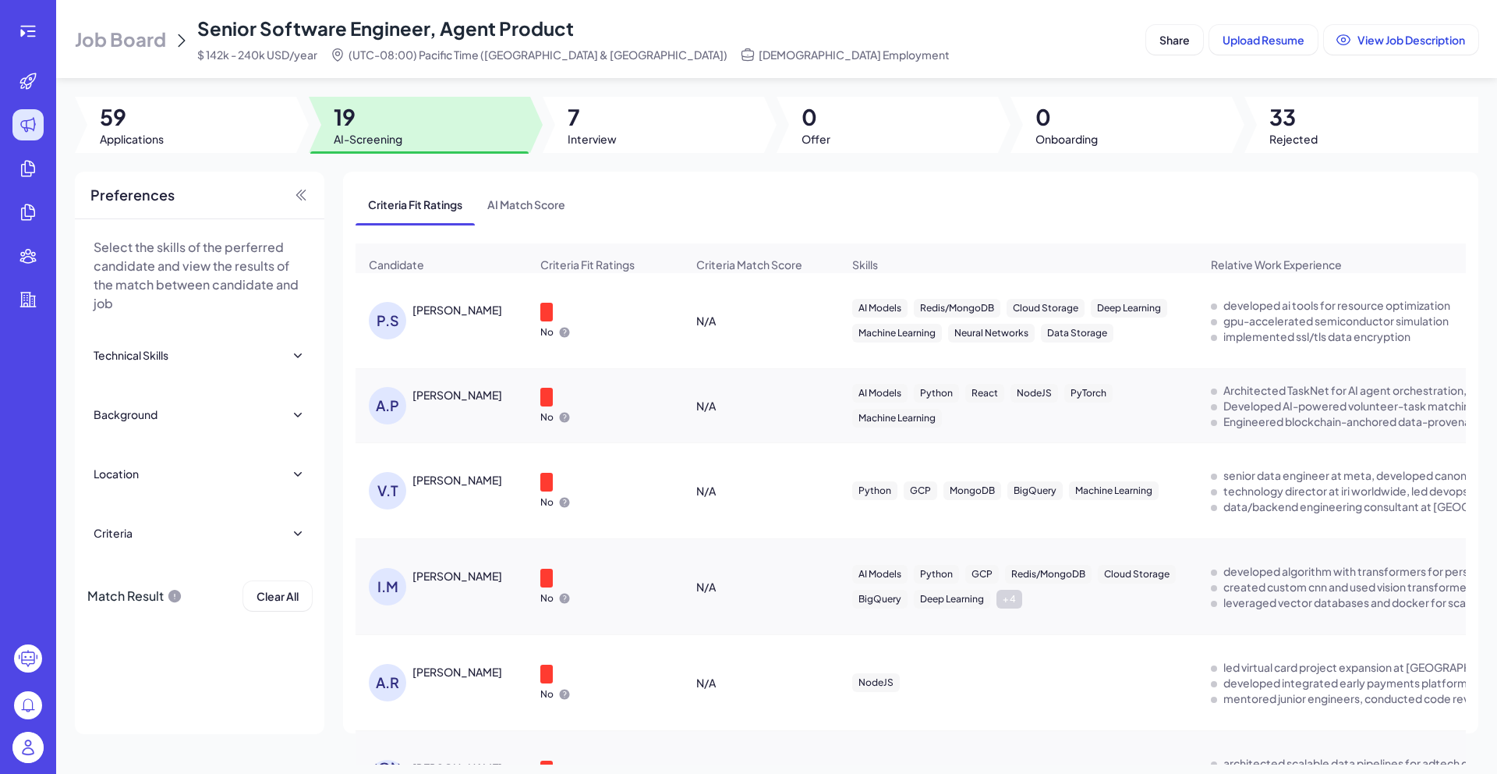
click at [473, 332] on div "[PERSON_NAME]" at bounding box center [449, 320] width 161 height 37
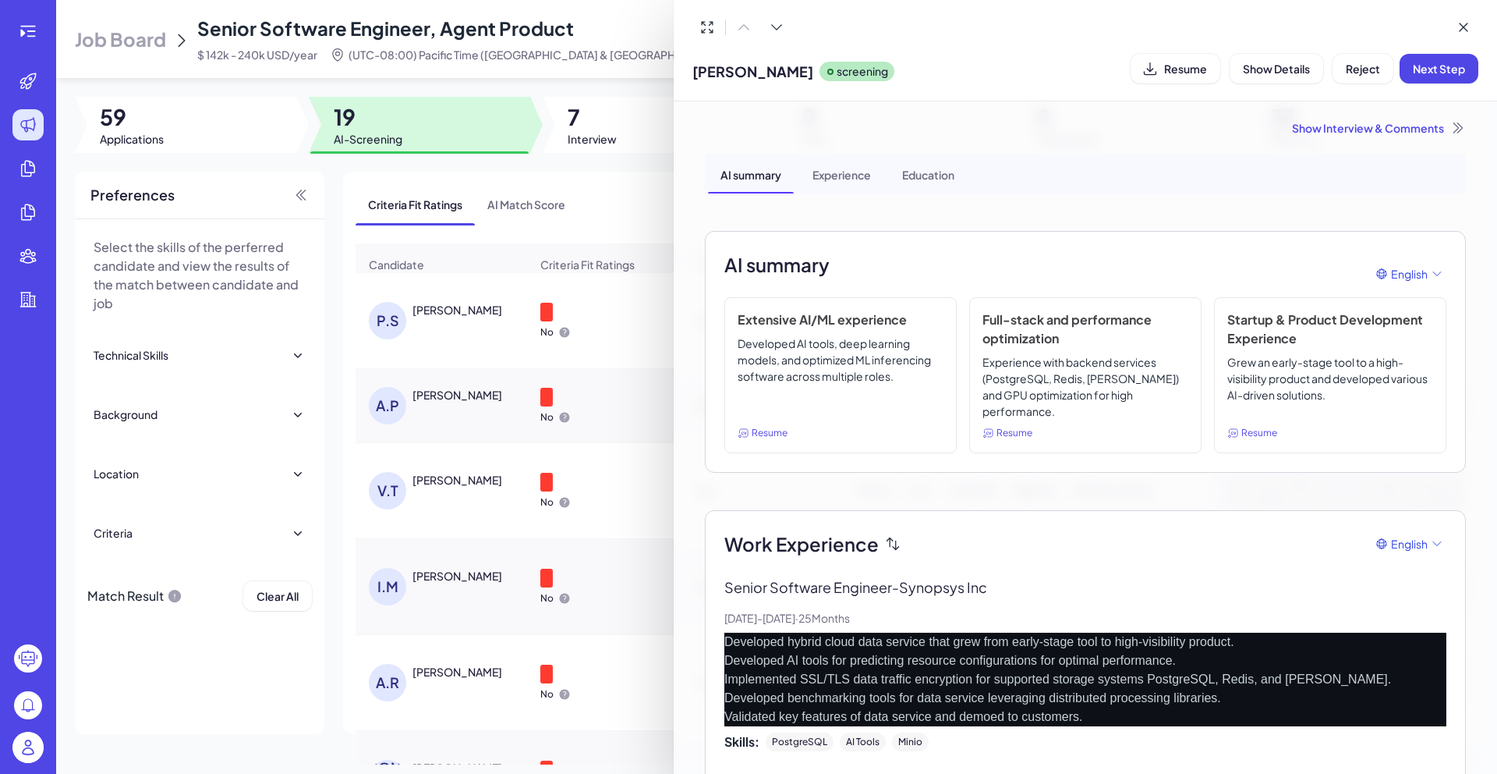
drag, startPoint x: 903, startPoint y: 731, endPoint x: 737, endPoint y: 522, distance: 266.3
copy div "Lore Ipsumdolor Sitamet Consec Adipisci Elitsedd - Eiusmodt Inc Utl, 9451 - Etd…"
click at [1369, 128] on div "Show Interview & Comments" at bounding box center [1085, 128] width 761 height 16
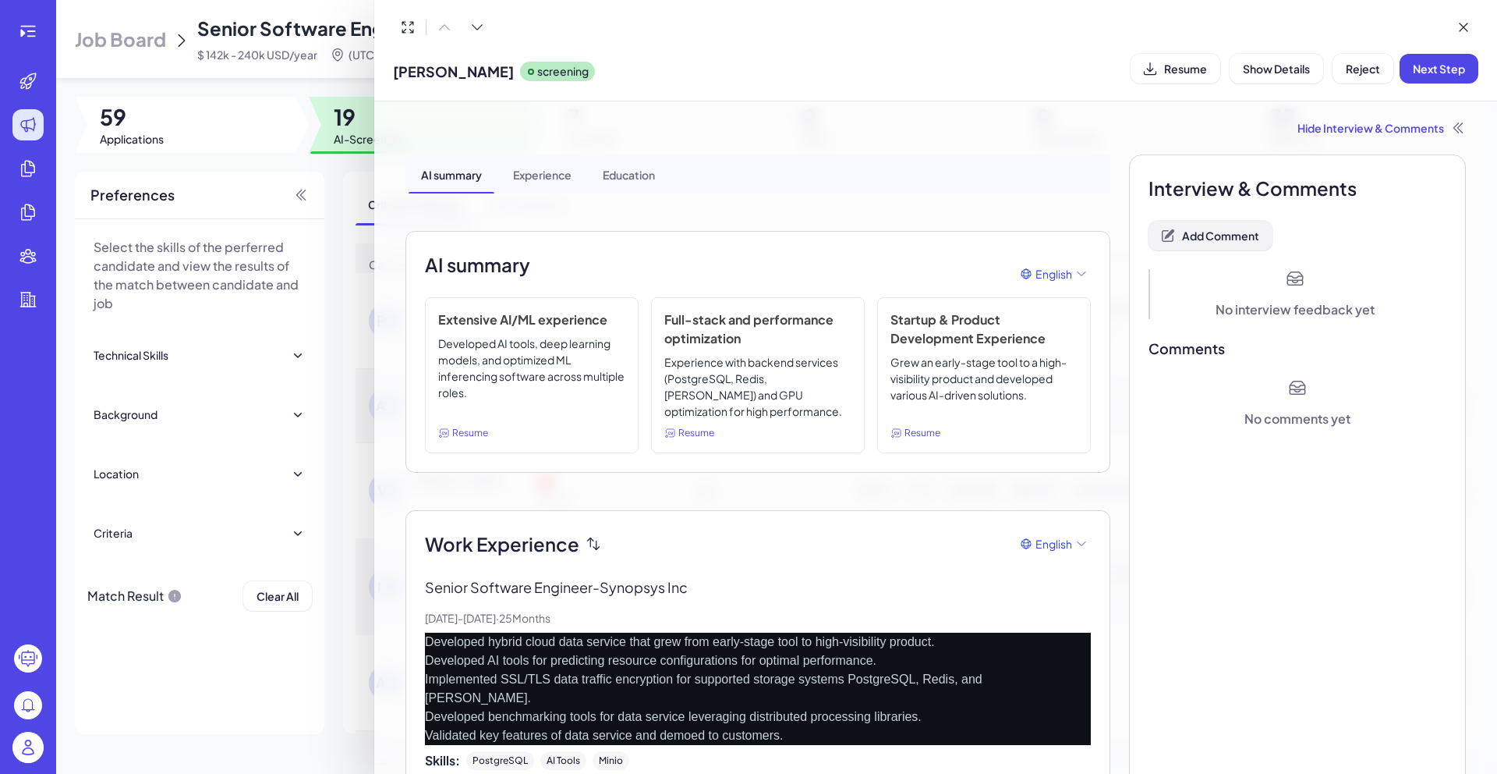
click at [1223, 237] on span "Add Comment" at bounding box center [1220, 235] width 77 height 14
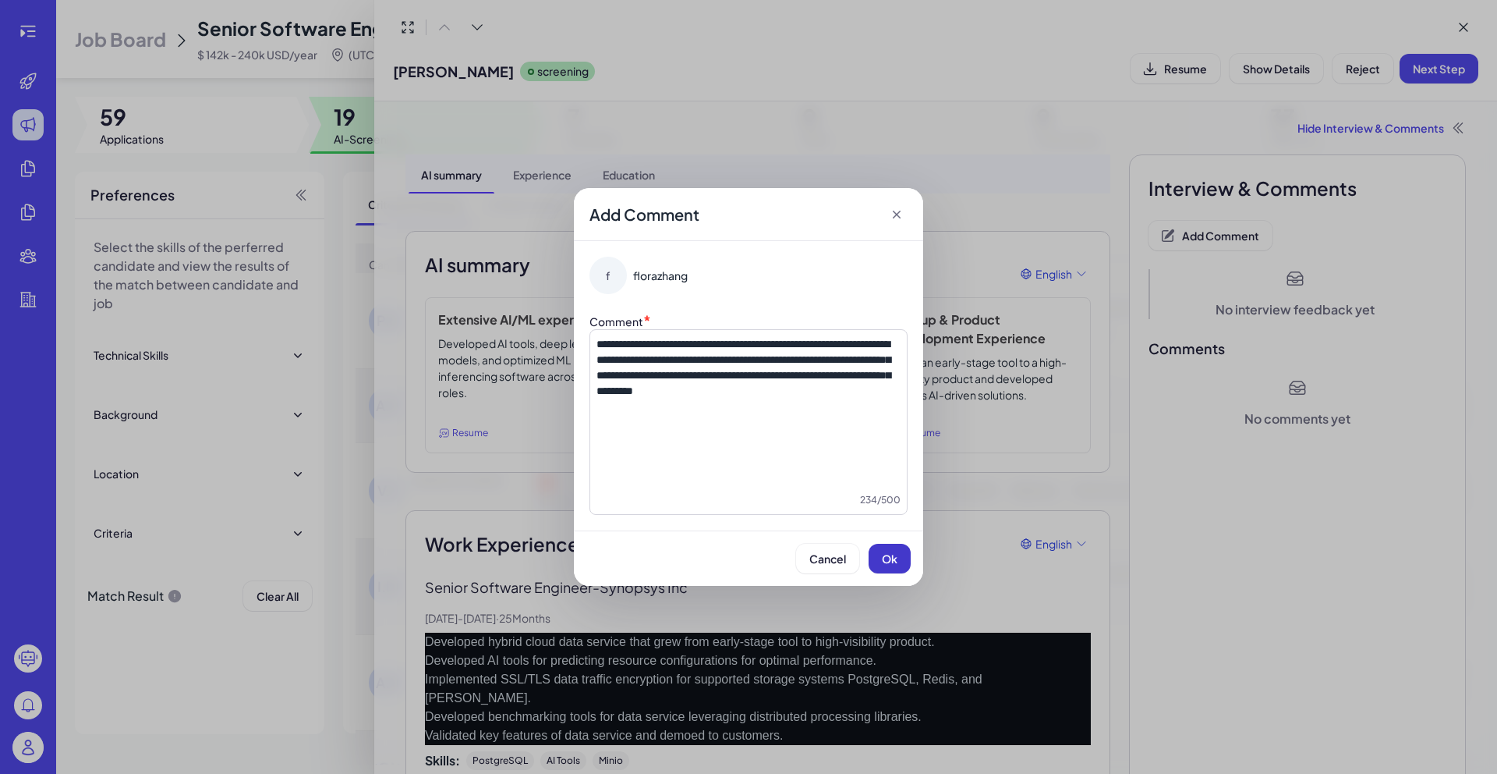
click at [900, 559] on button "Ok" at bounding box center [890, 559] width 42 height 30
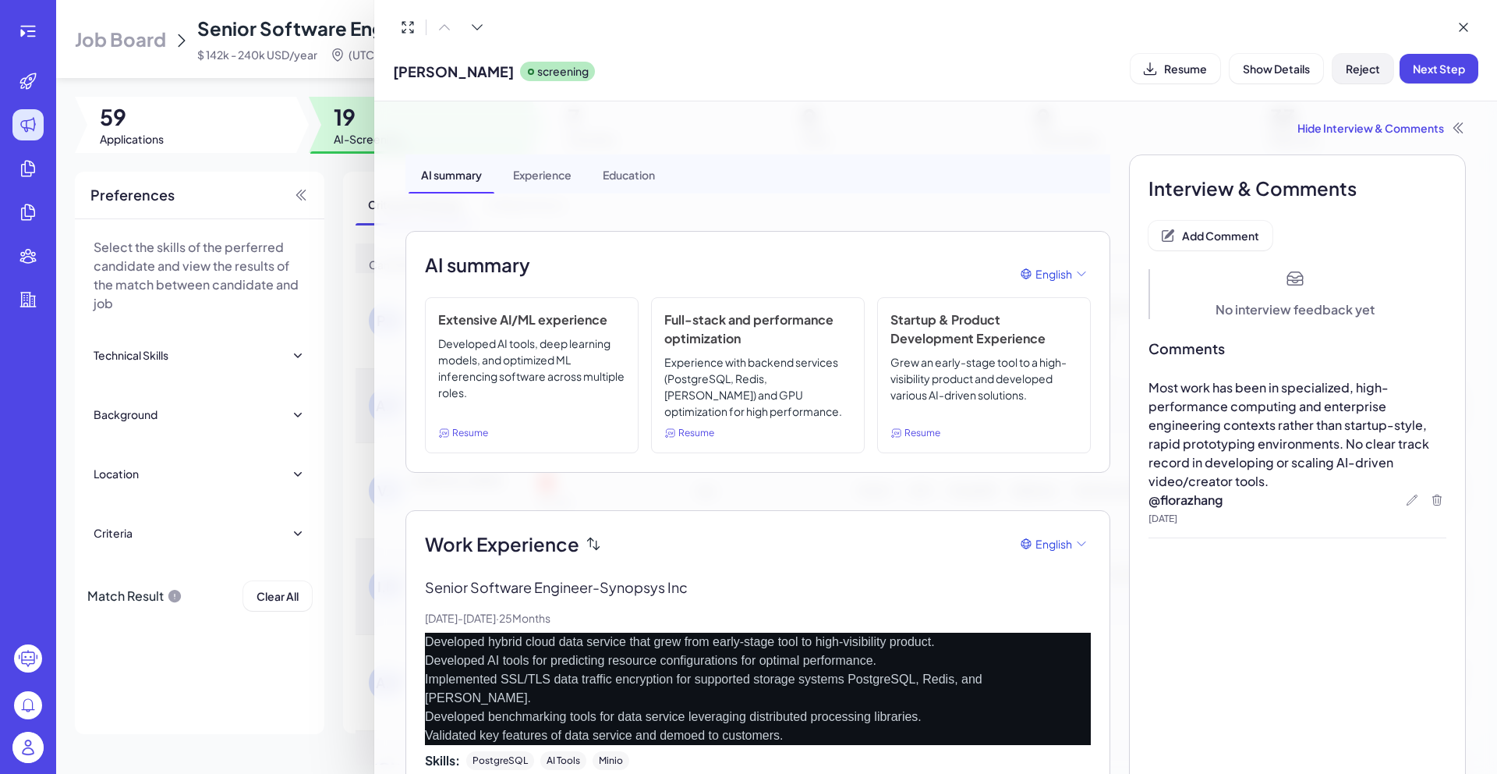
click at [1346, 76] on button "Reject" at bounding box center [1363, 69] width 61 height 30
click at [1461, 173] on button "Ok" at bounding box center [1449, 169] width 36 height 27
click at [342, 187] on div at bounding box center [748, 387] width 1497 height 774
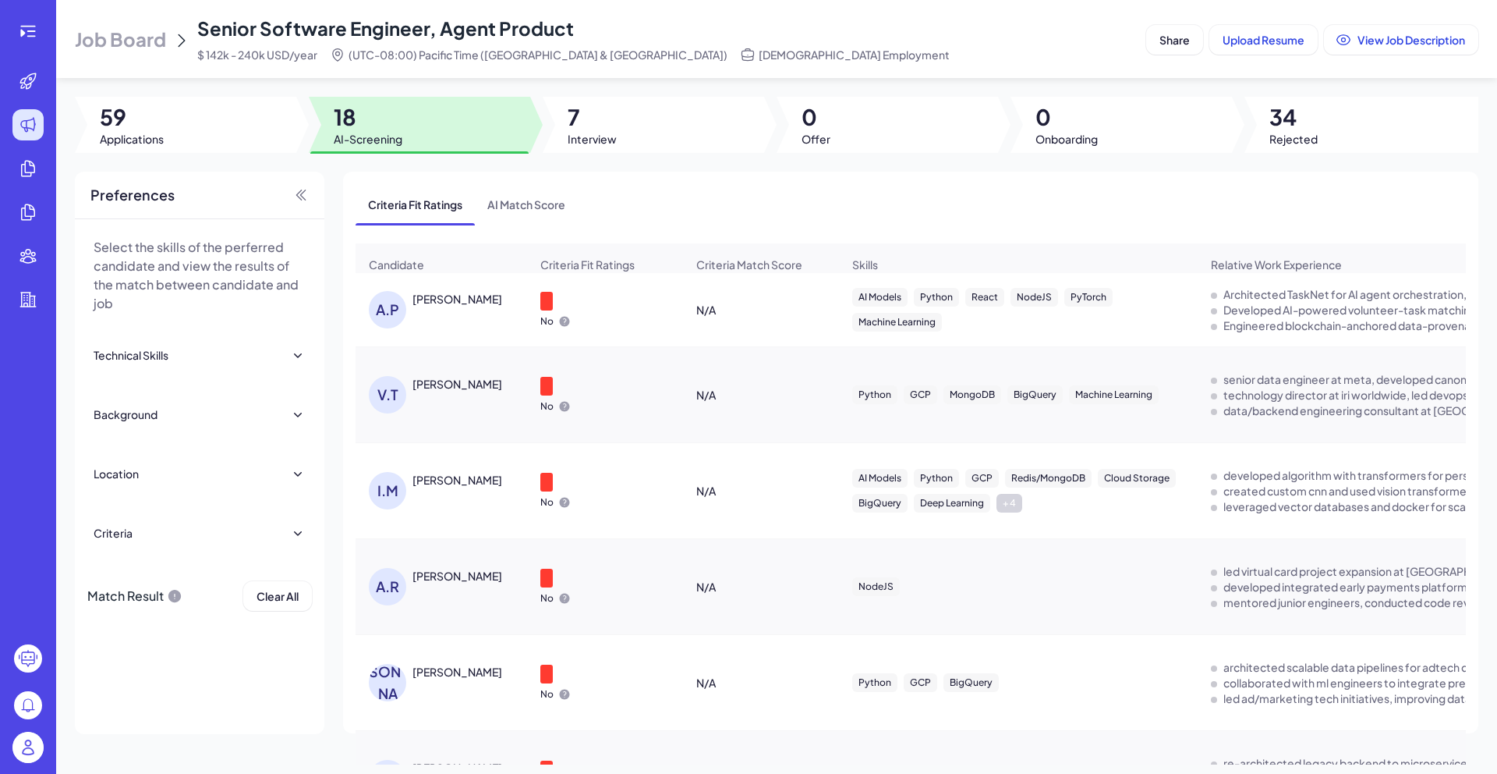
click at [462, 306] on div "[PERSON_NAME]" at bounding box center [458, 299] width 90 height 16
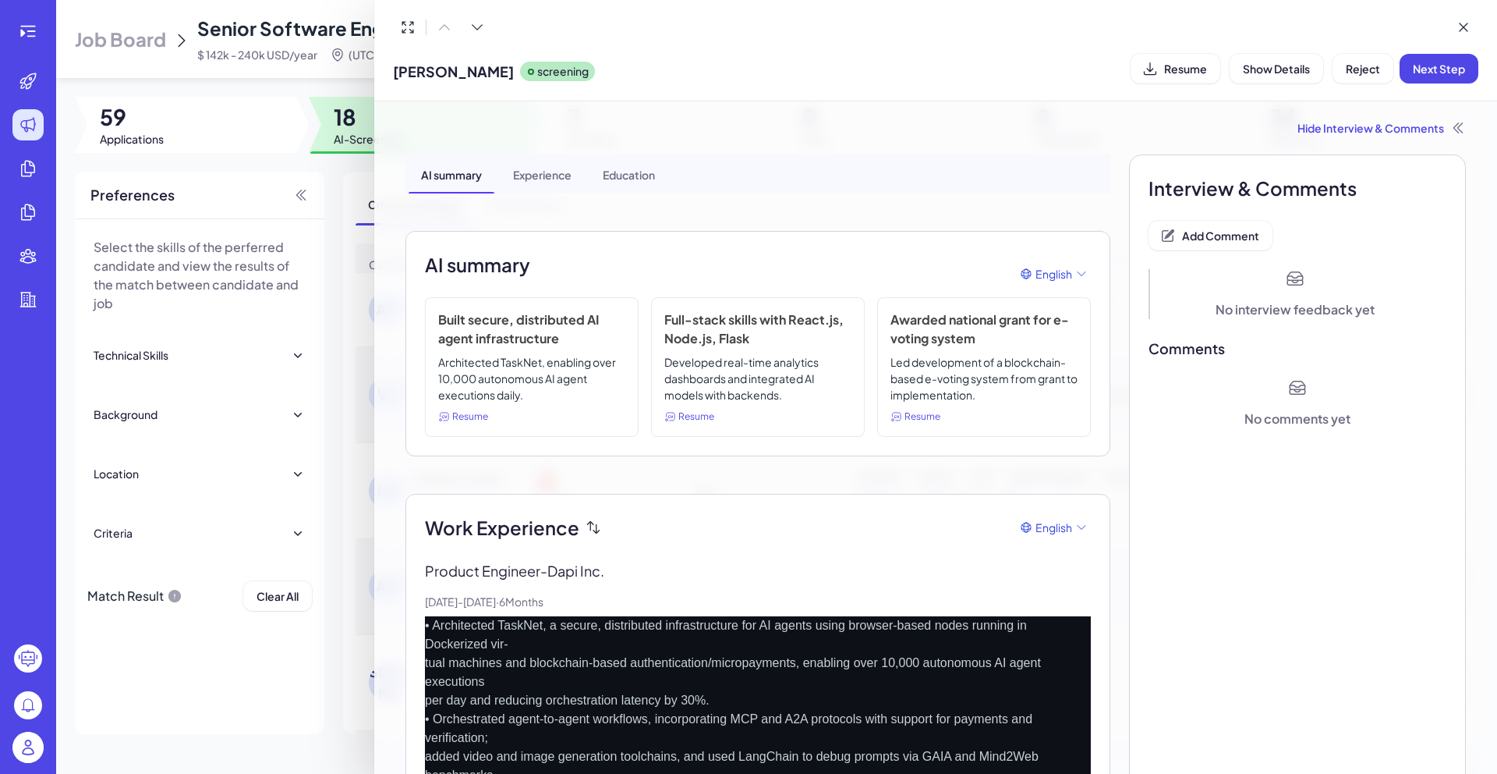
click at [365, 128] on div at bounding box center [748, 387] width 1497 height 774
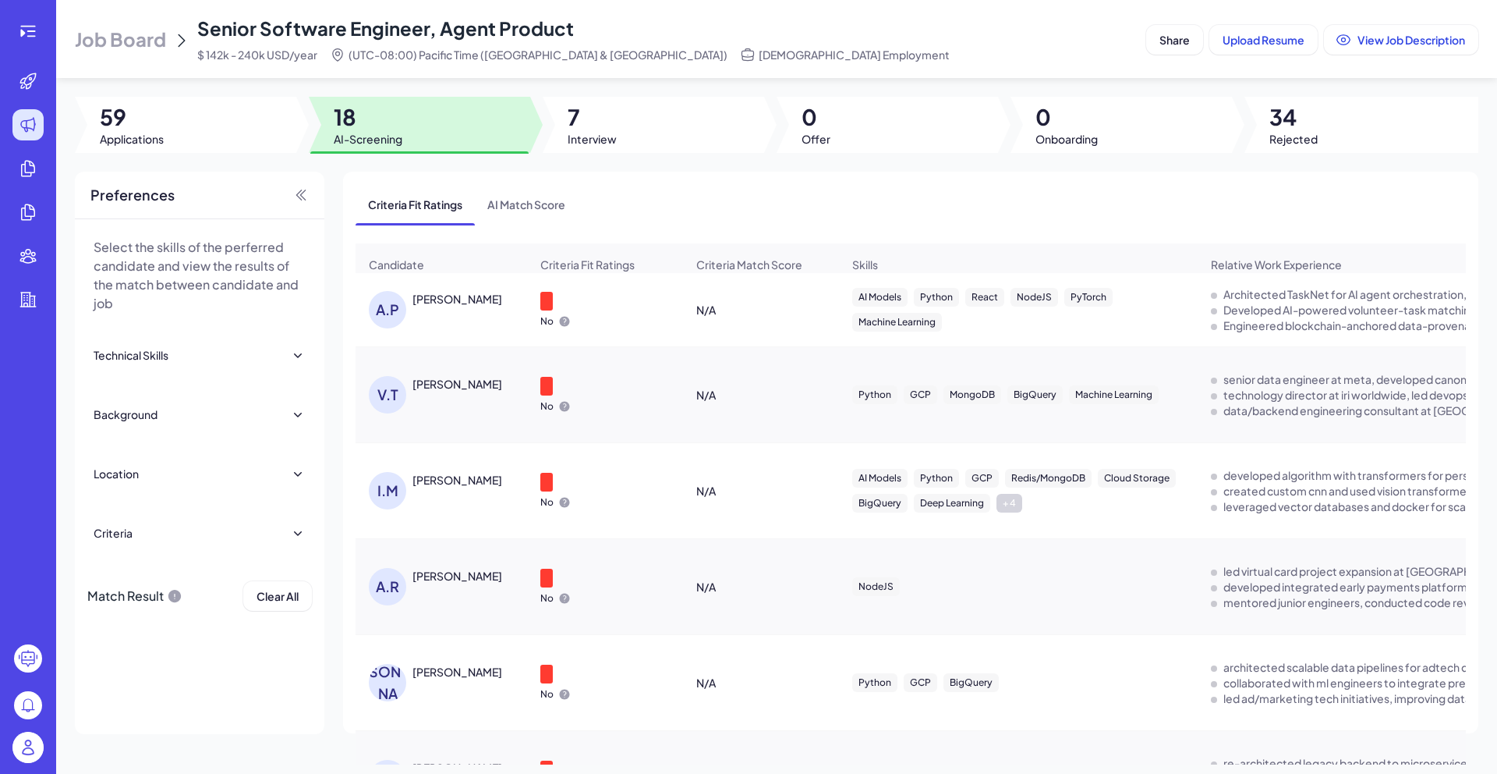
click at [365, 128] on span "18" at bounding box center [368, 117] width 69 height 28
click at [604, 126] on span "7" at bounding box center [592, 117] width 49 height 28
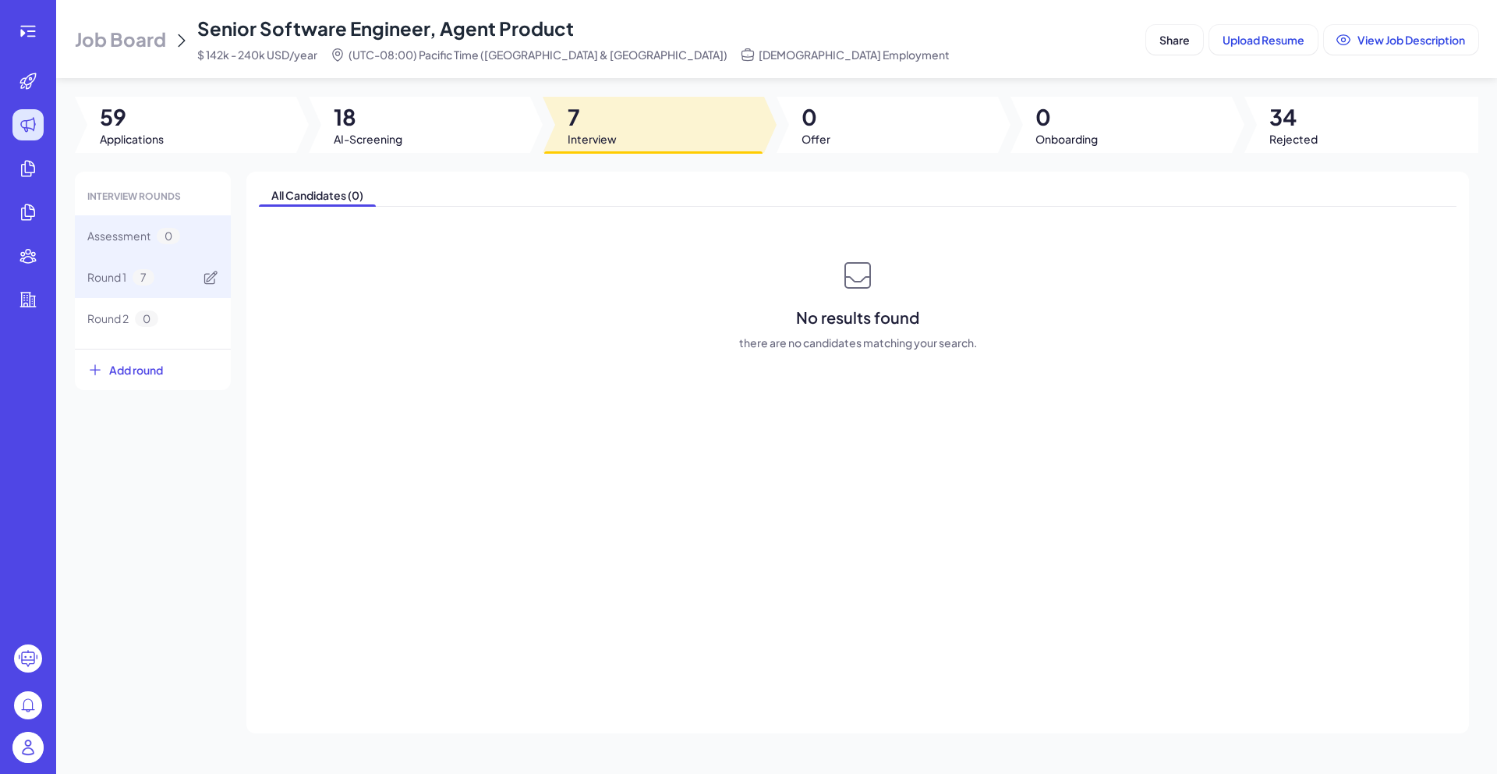
click at [136, 267] on div "Round 1 7" at bounding box center [153, 277] width 156 height 41
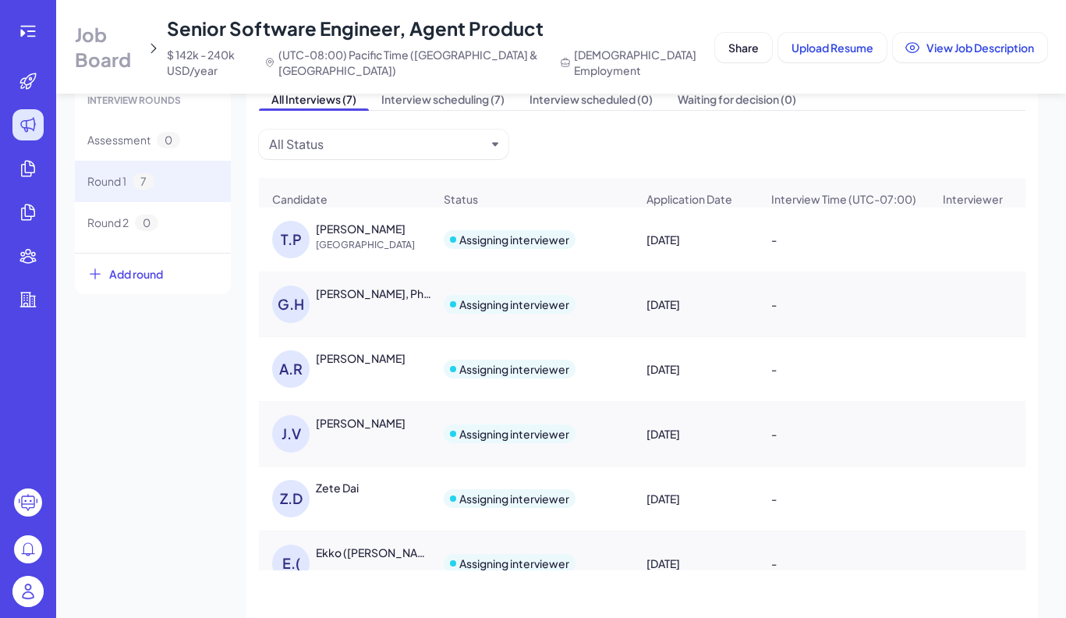
click at [383, 253] on span "[GEOGRAPHIC_DATA]" at bounding box center [374, 245] width 117 height 16
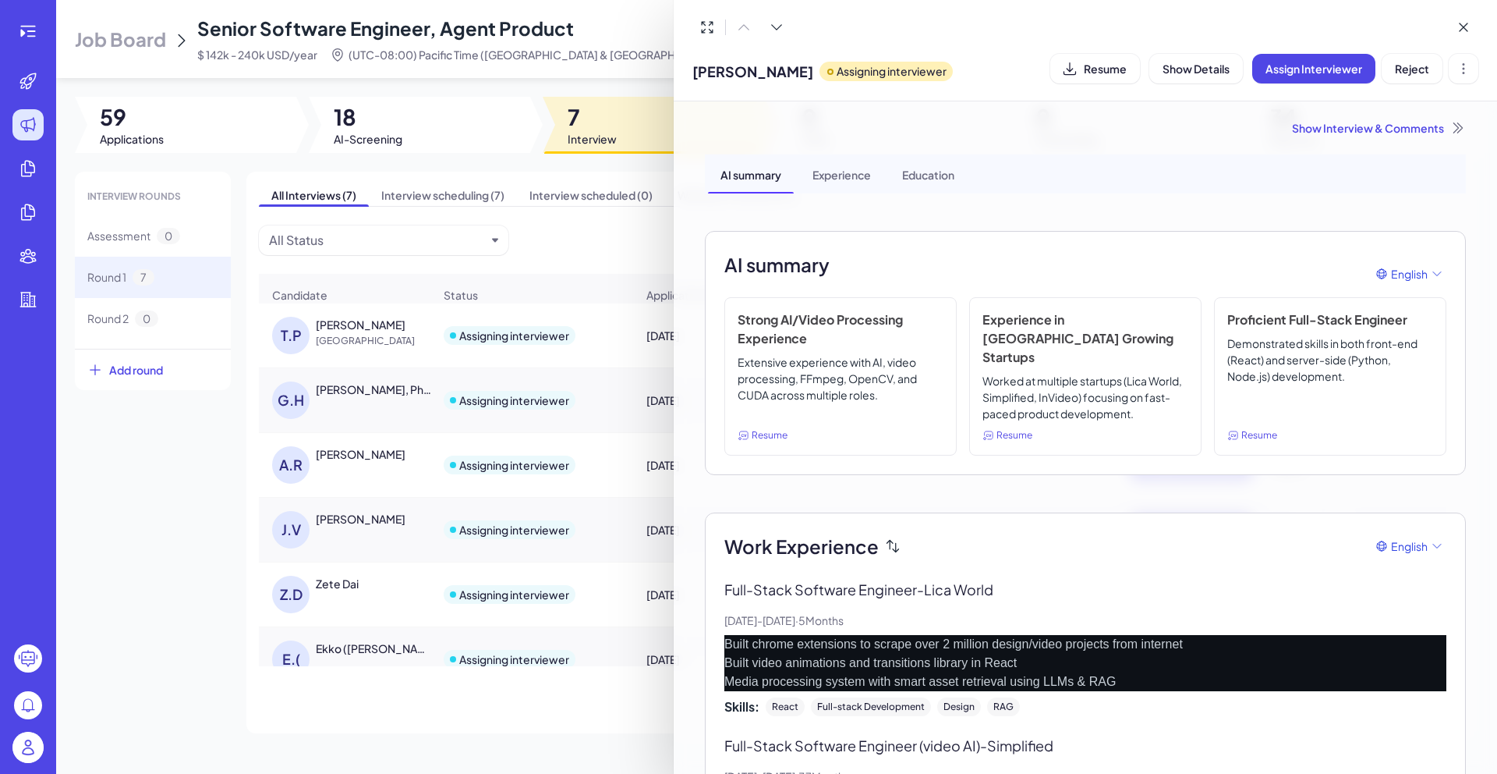
click at [1426, 130] on div "Show Interview & Comments" at bounding box center [1085, 128] width 761 height 16
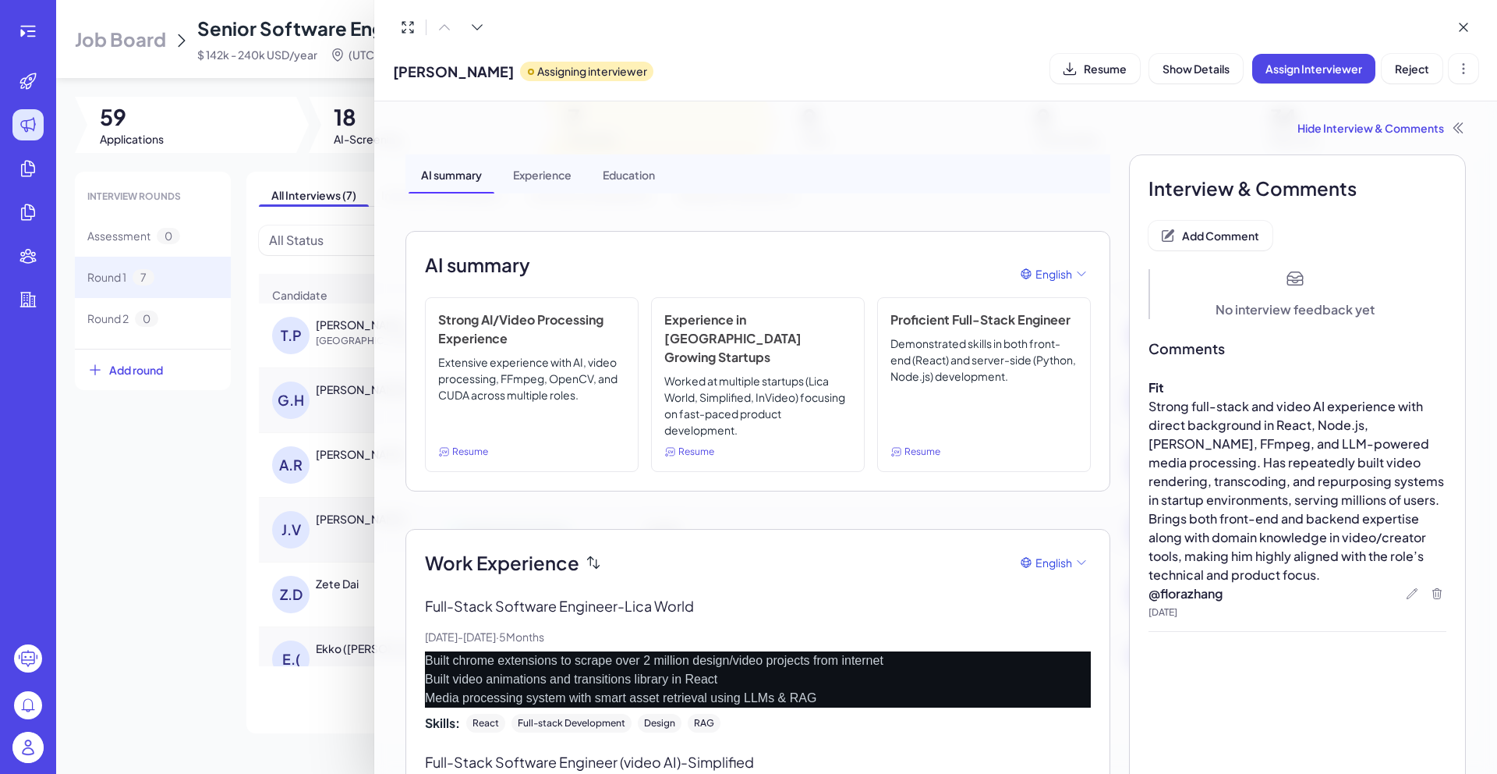
click at [242, 462] on div at bounding box center [748, 387] width 1497 height 774
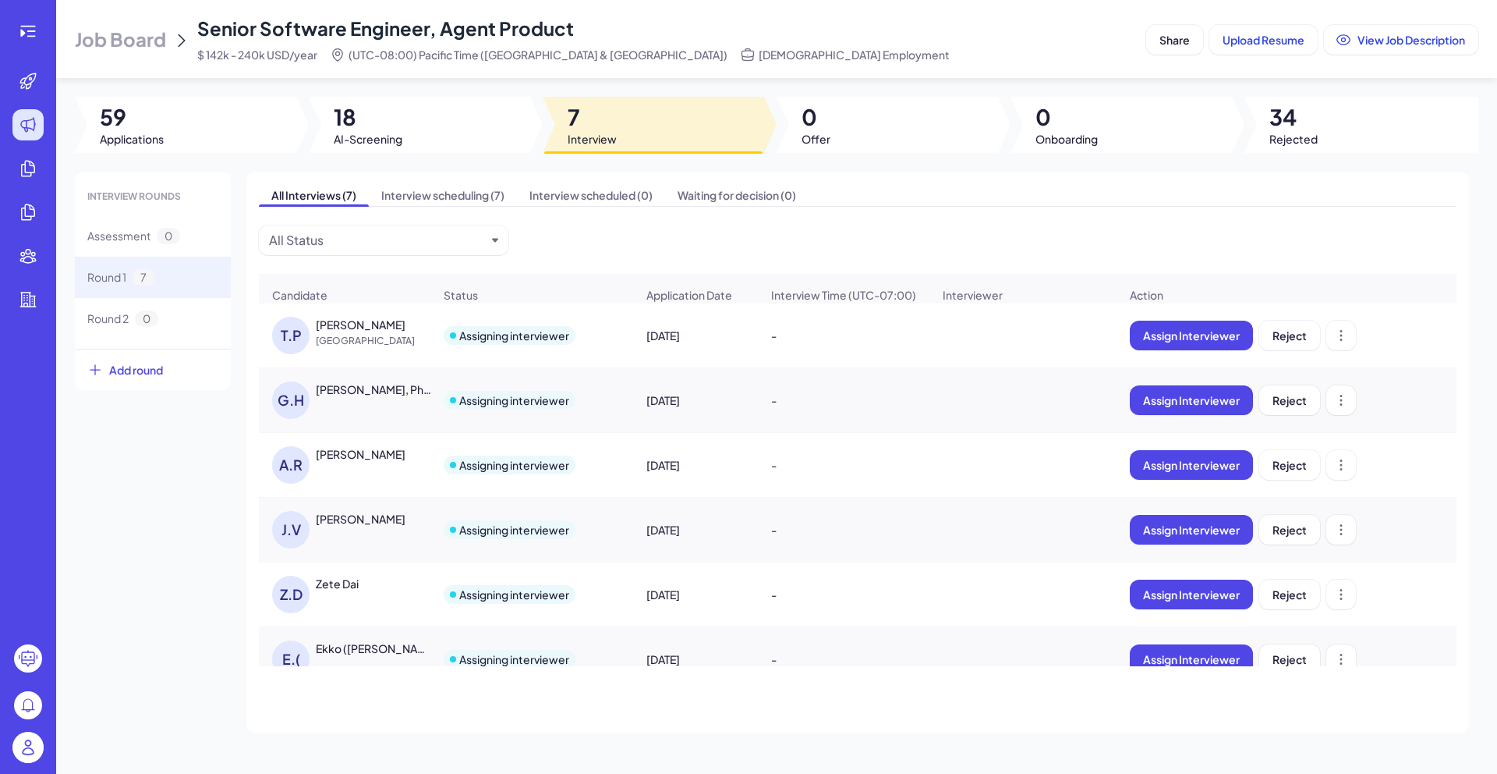
click at [338, 397] on div "[PERSON_NAME], Ph.D." at bounding box center [373, 389] width 115 height 16
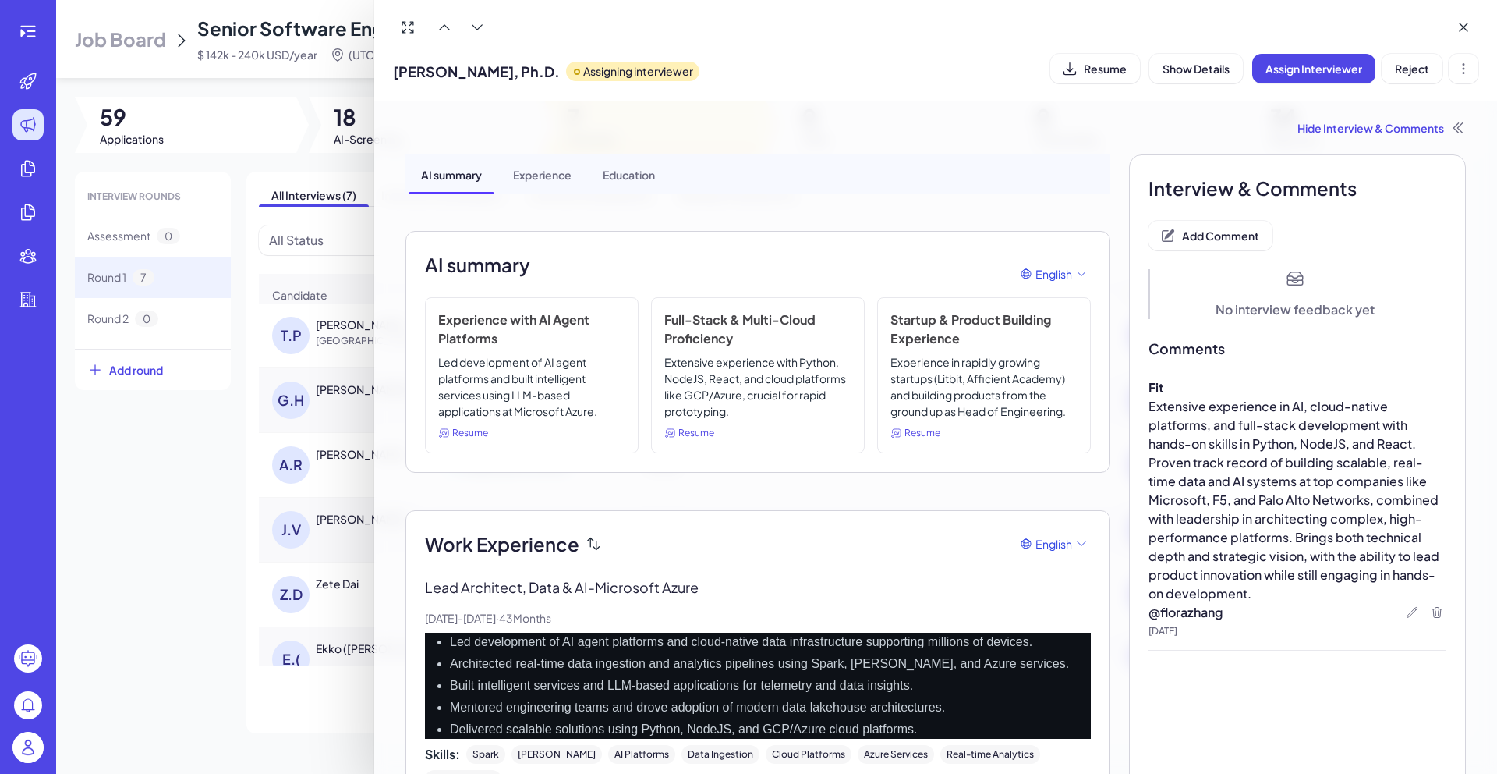
click at [283, 497] on div at bounding box center [748, 387] width 1497 height 774
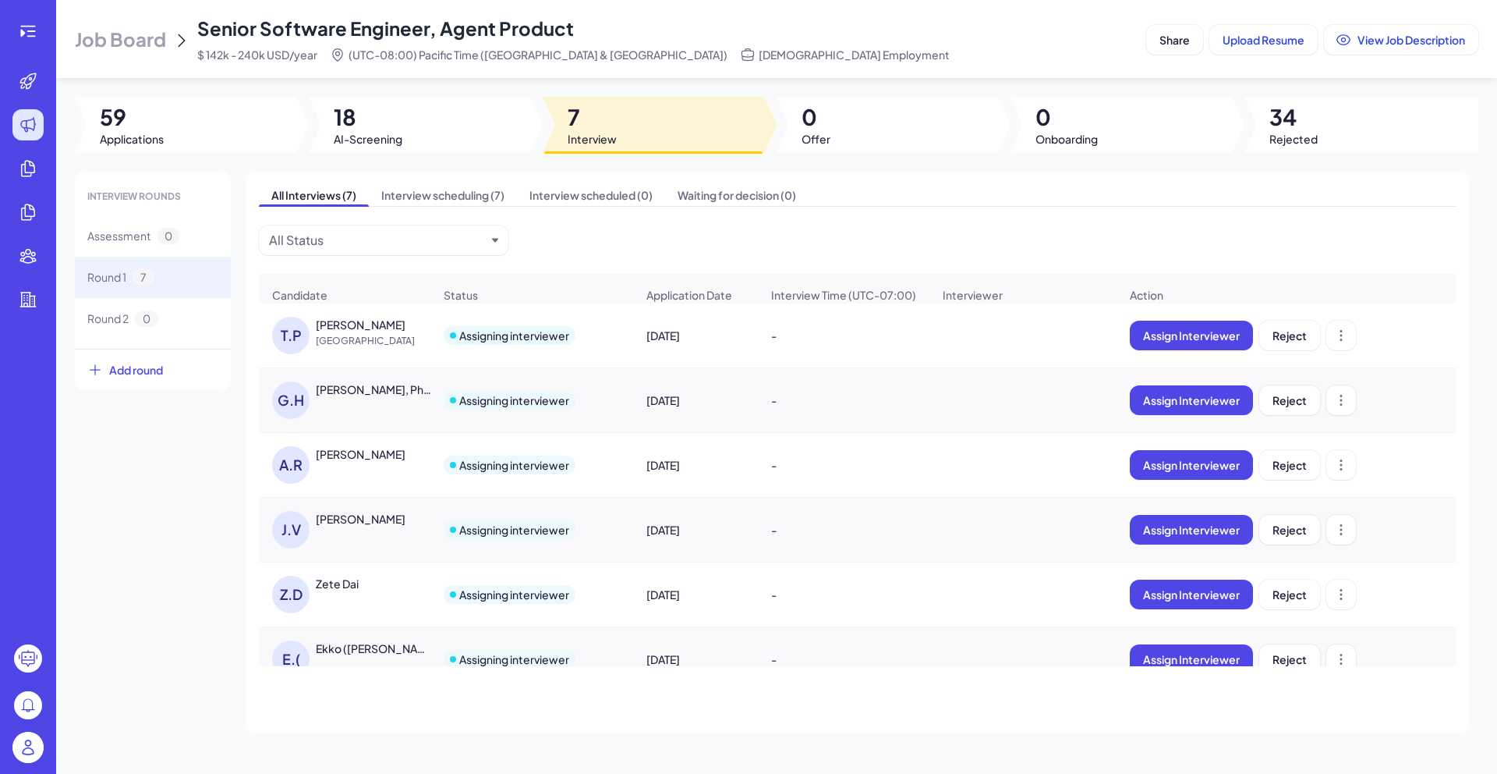
click at [329, 462] on div "[PERSON_NAME]" at bounding box center [374, 454] width 117 height 16
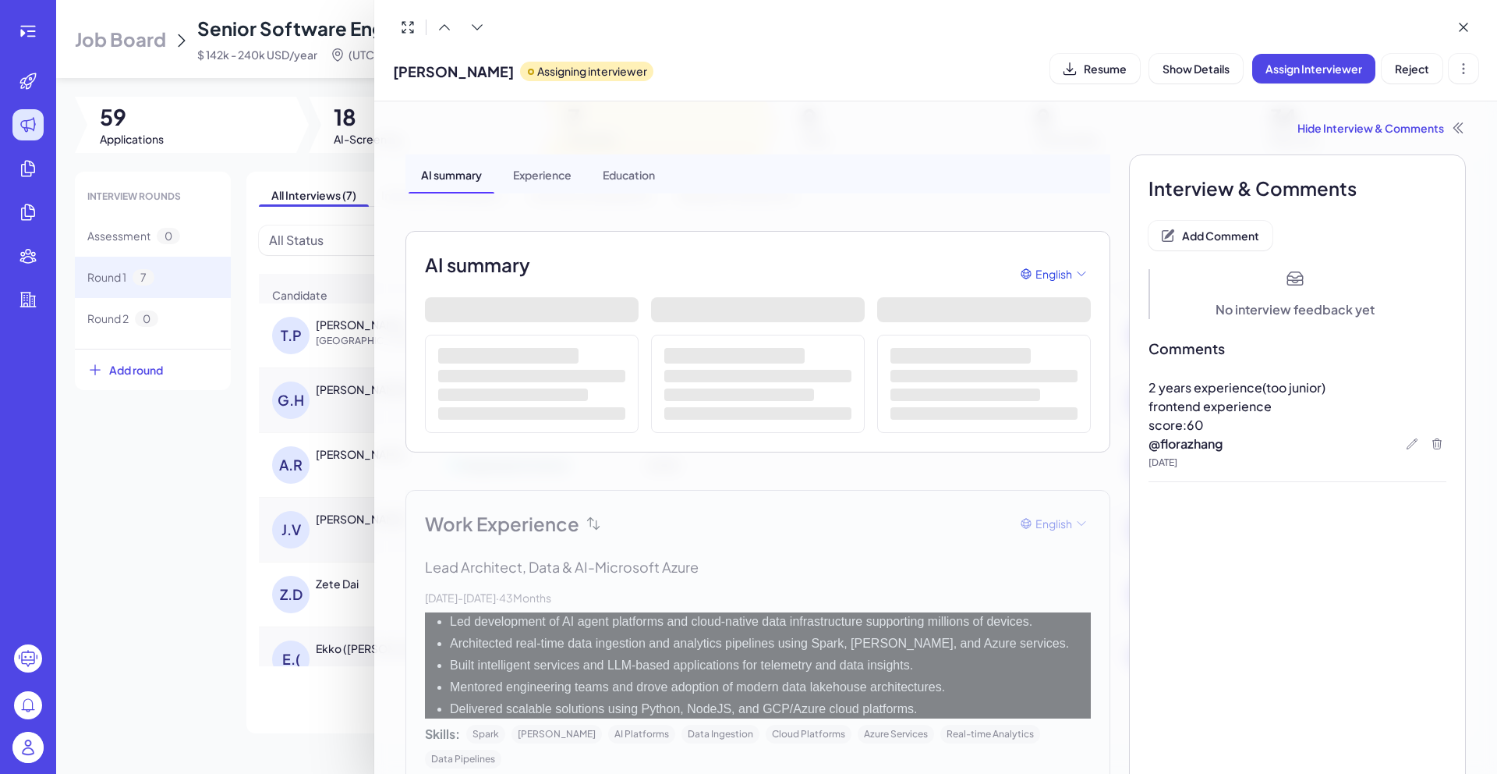
click at [208, 546] on div at bounding box center [748, 387] width 1497 height 774
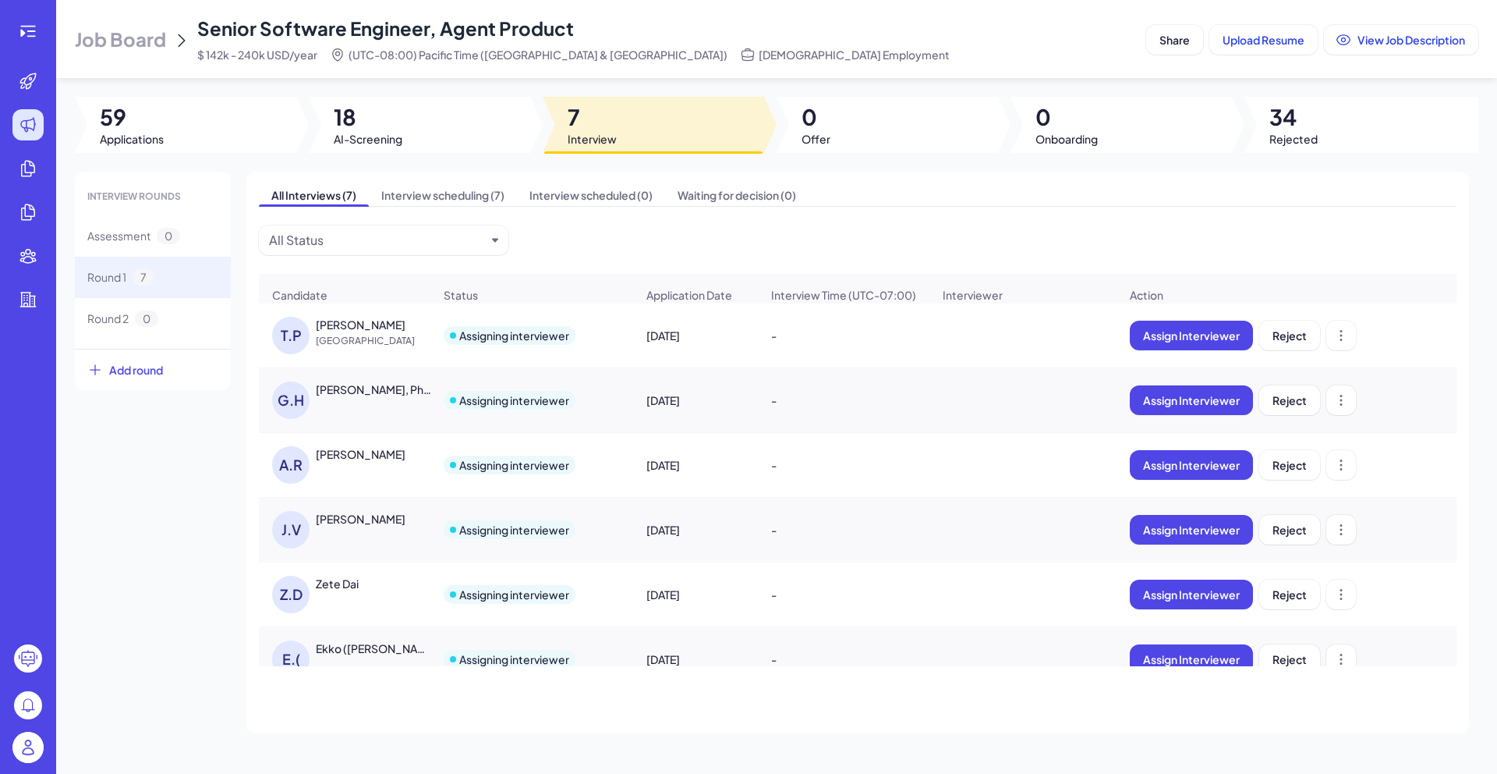
click at [326, 526] on div "[PERSON_NAME]" at bounding box center [361, 519] width 90 height 16
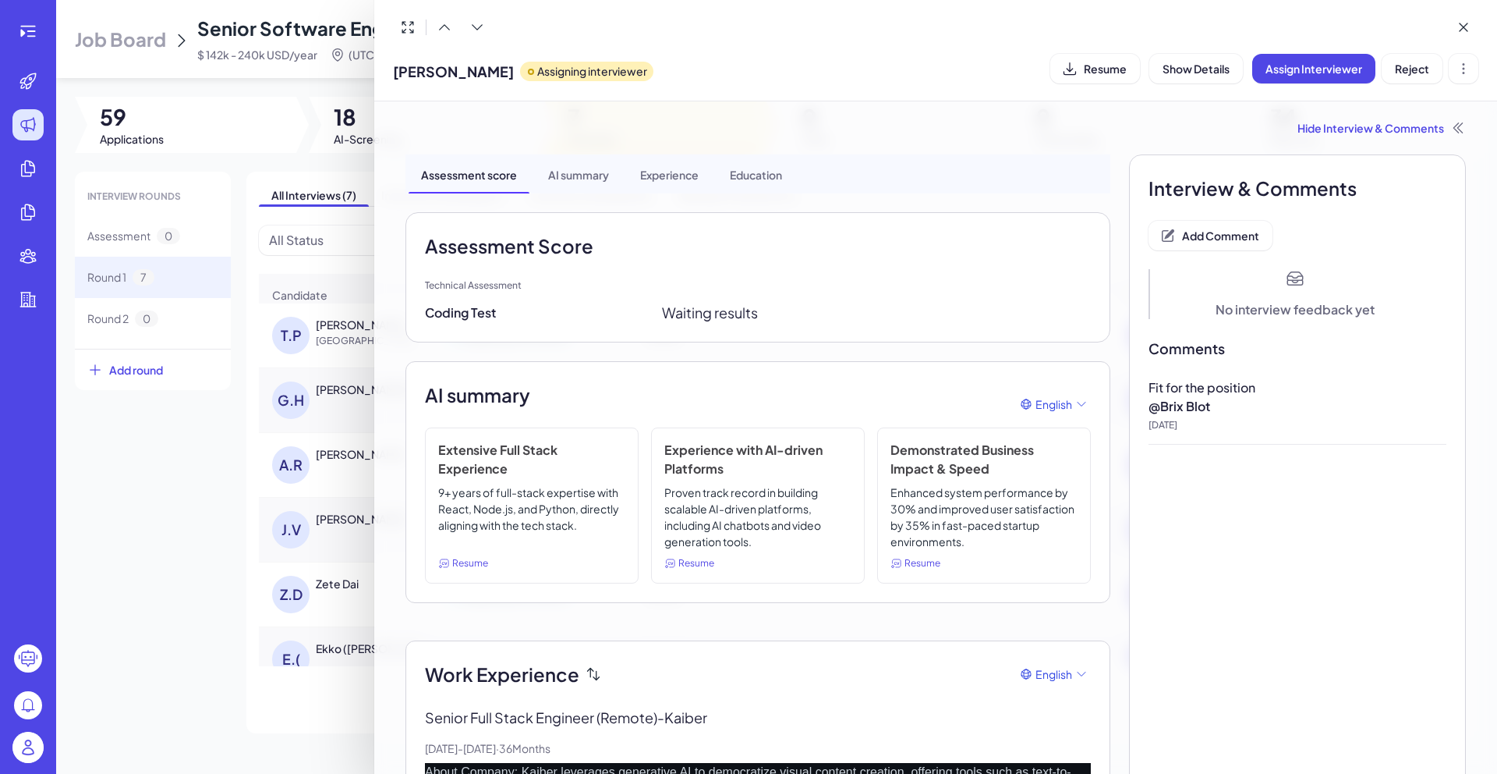
click at [205, 569] on div at bounding box center [748, 387] width 1497 height 774
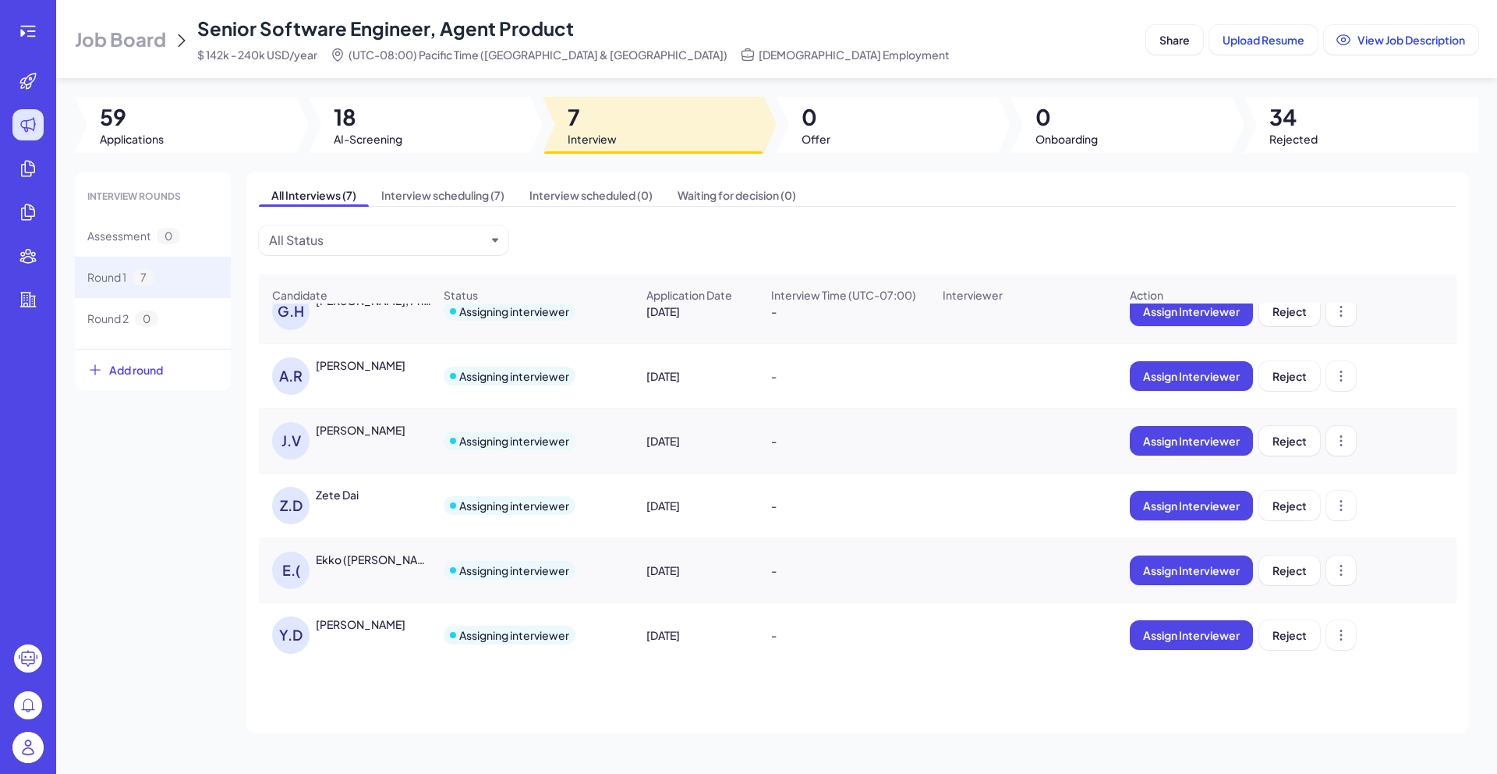
scroll to position [99, 0]
click at [352, 550] on div "Ekko ([PERSON_NAME]" at bounding box center [373, 558] width 115 height 16
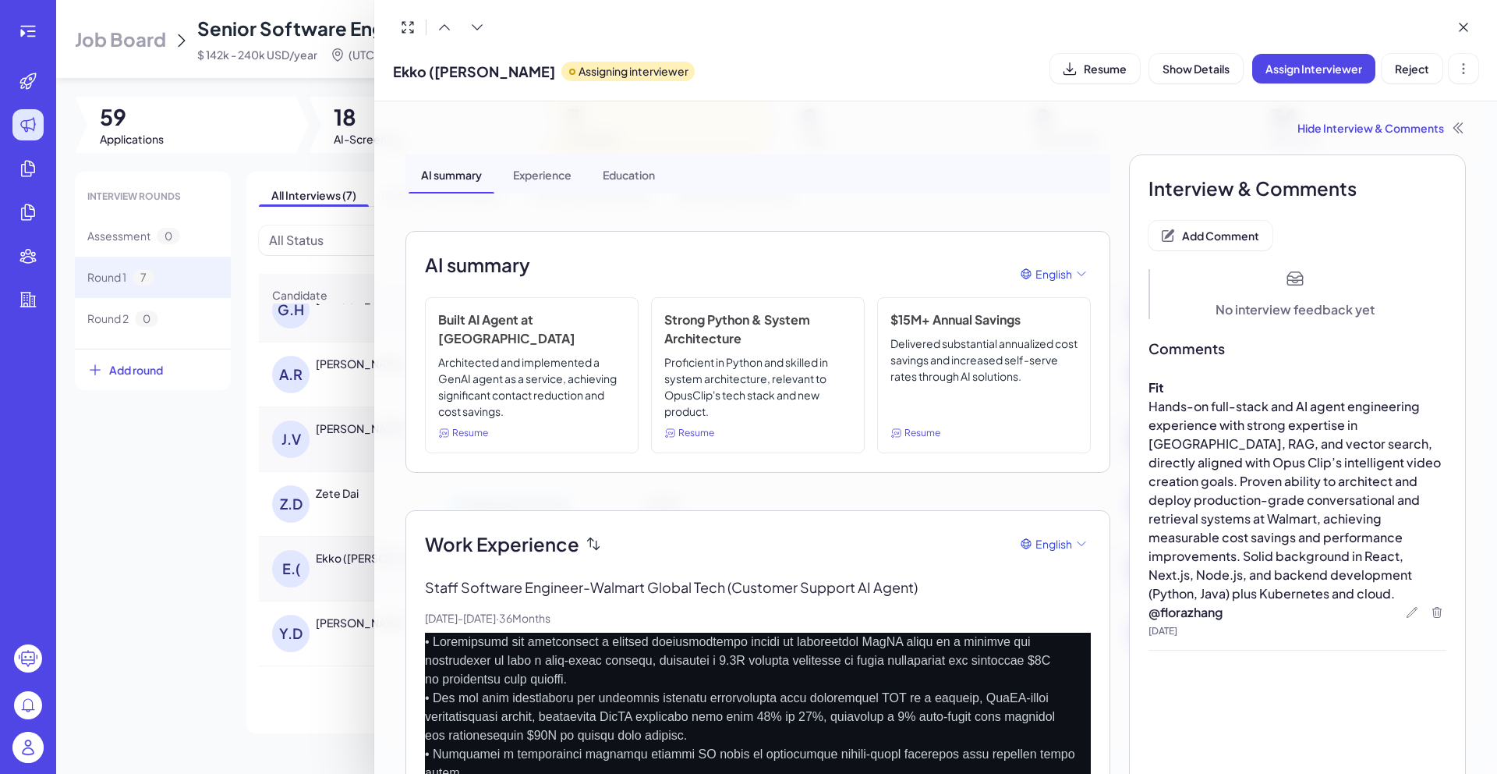
click at [229, 558] on div at bounding box center [748, 387] width 1497 height 774
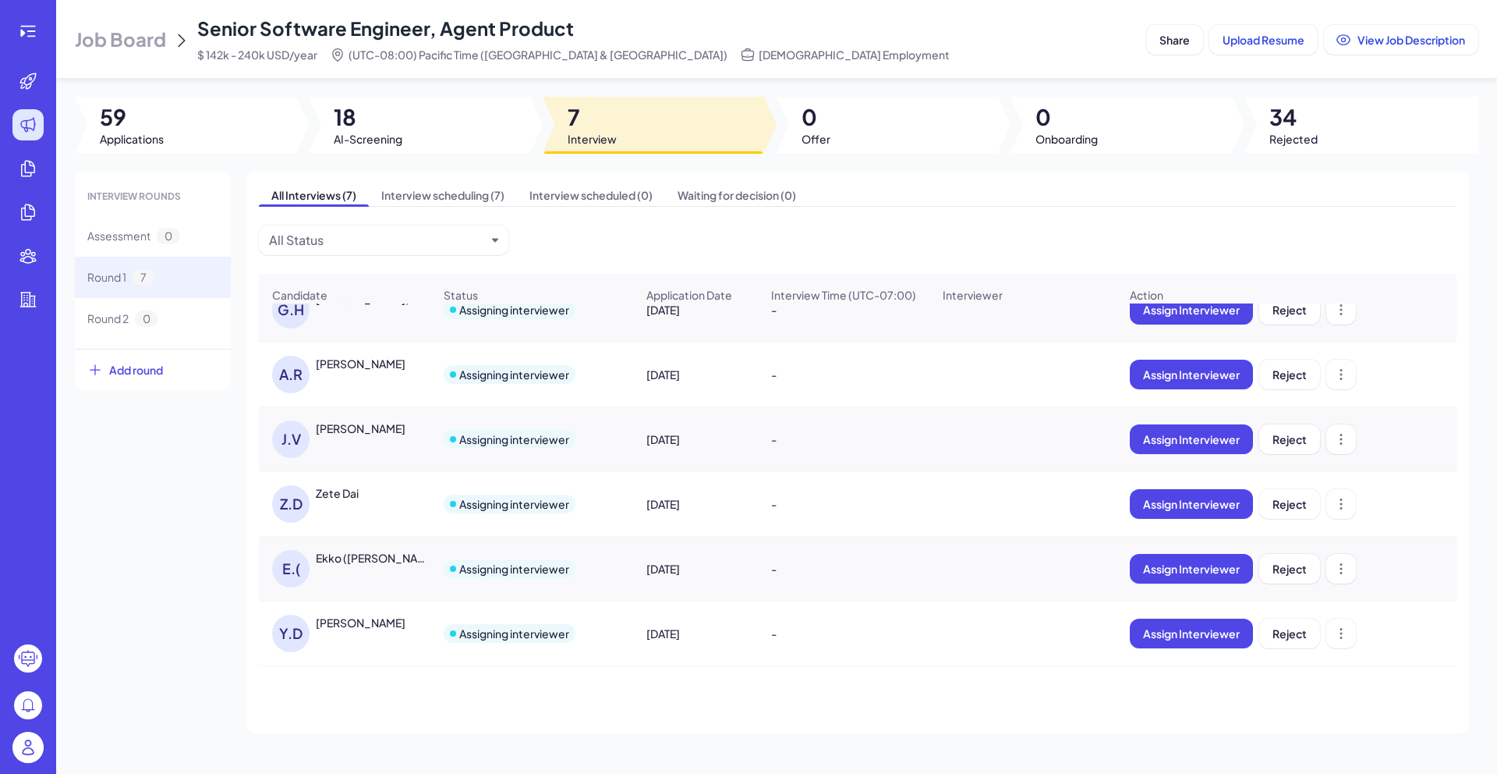
click at [356, 622] on div "[PERSON_NAME]" at bounding box center [361, 622] width 90 height 16
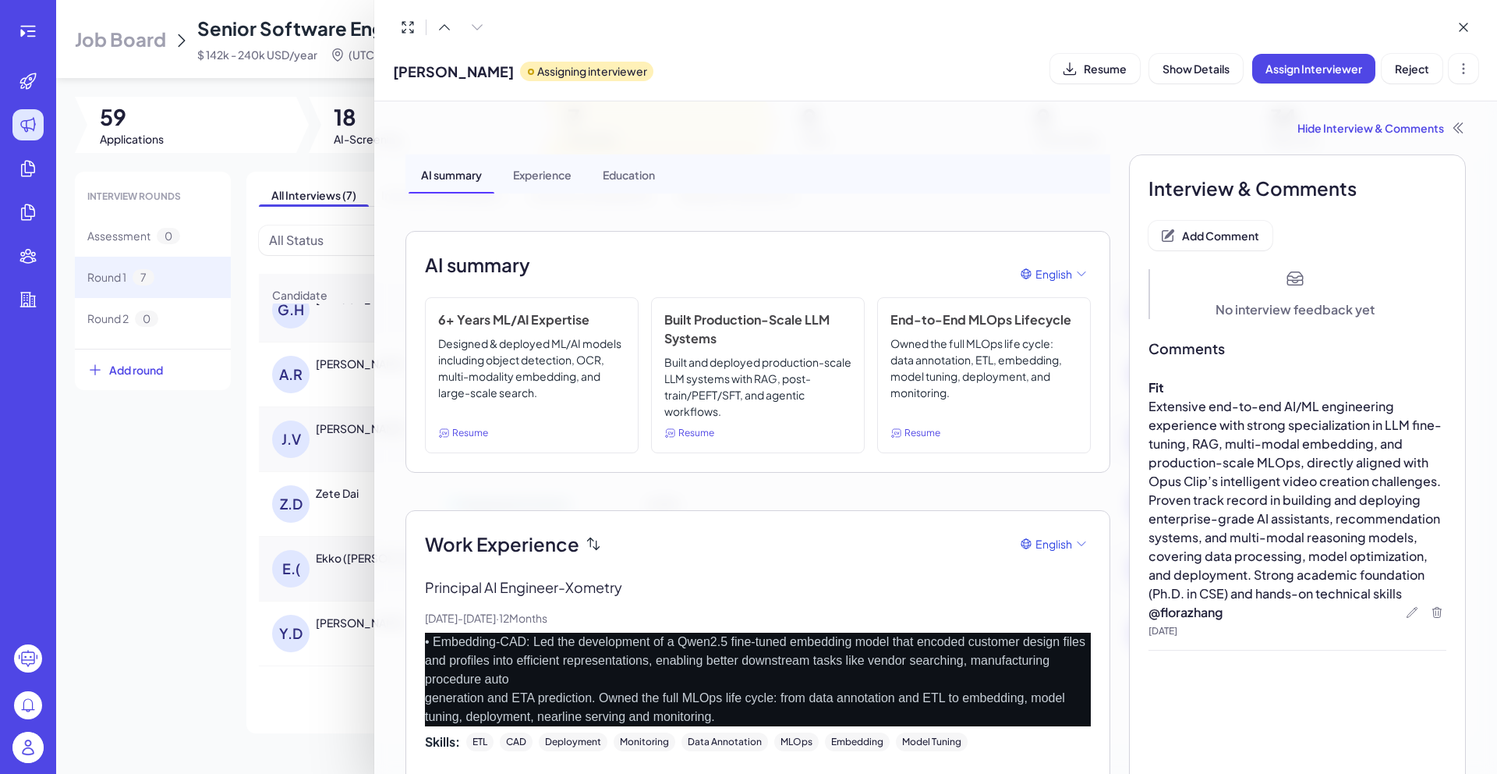
click at [192, 572] on div at bounding box center [748, 387] width 1497 height 774
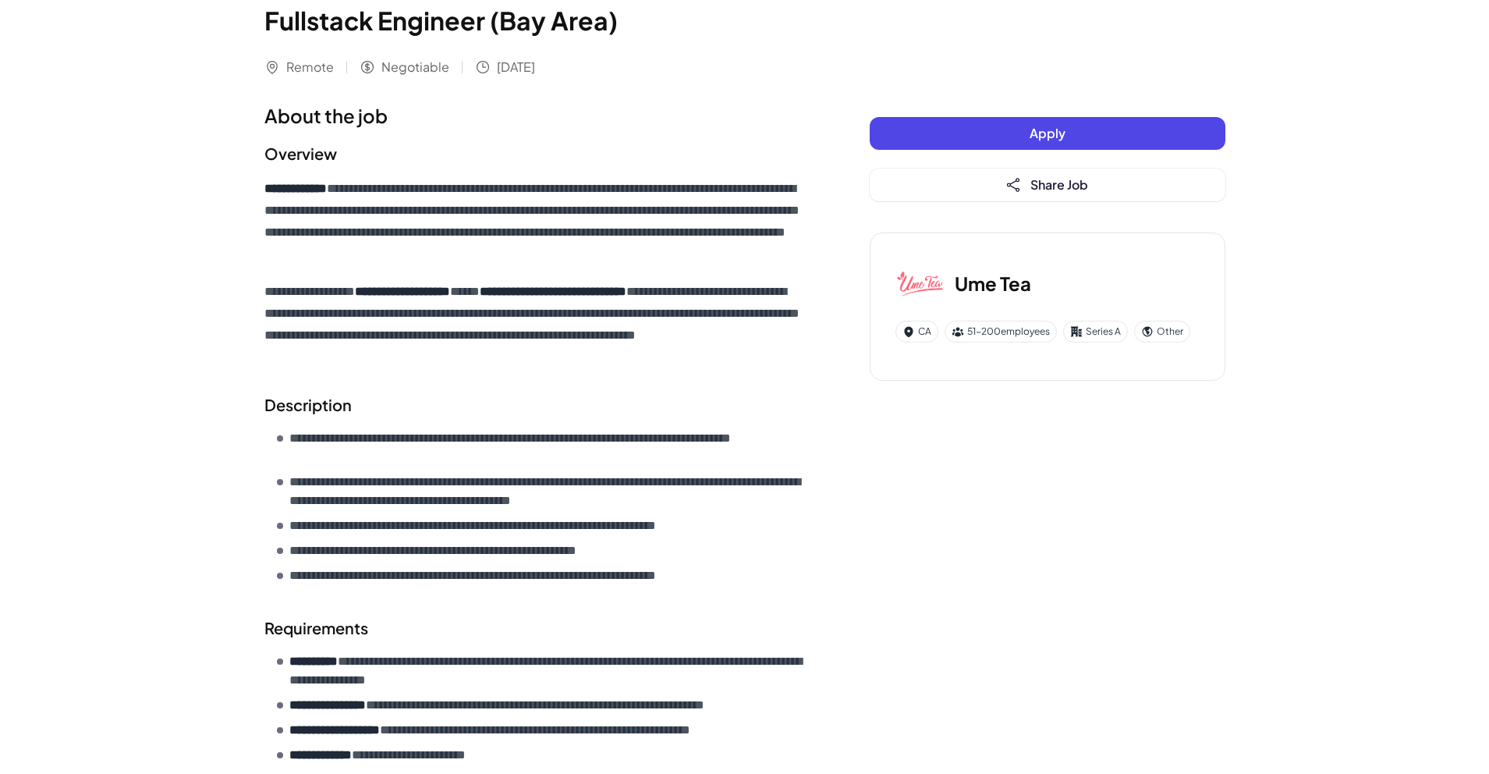
scroll to position [115, 0]
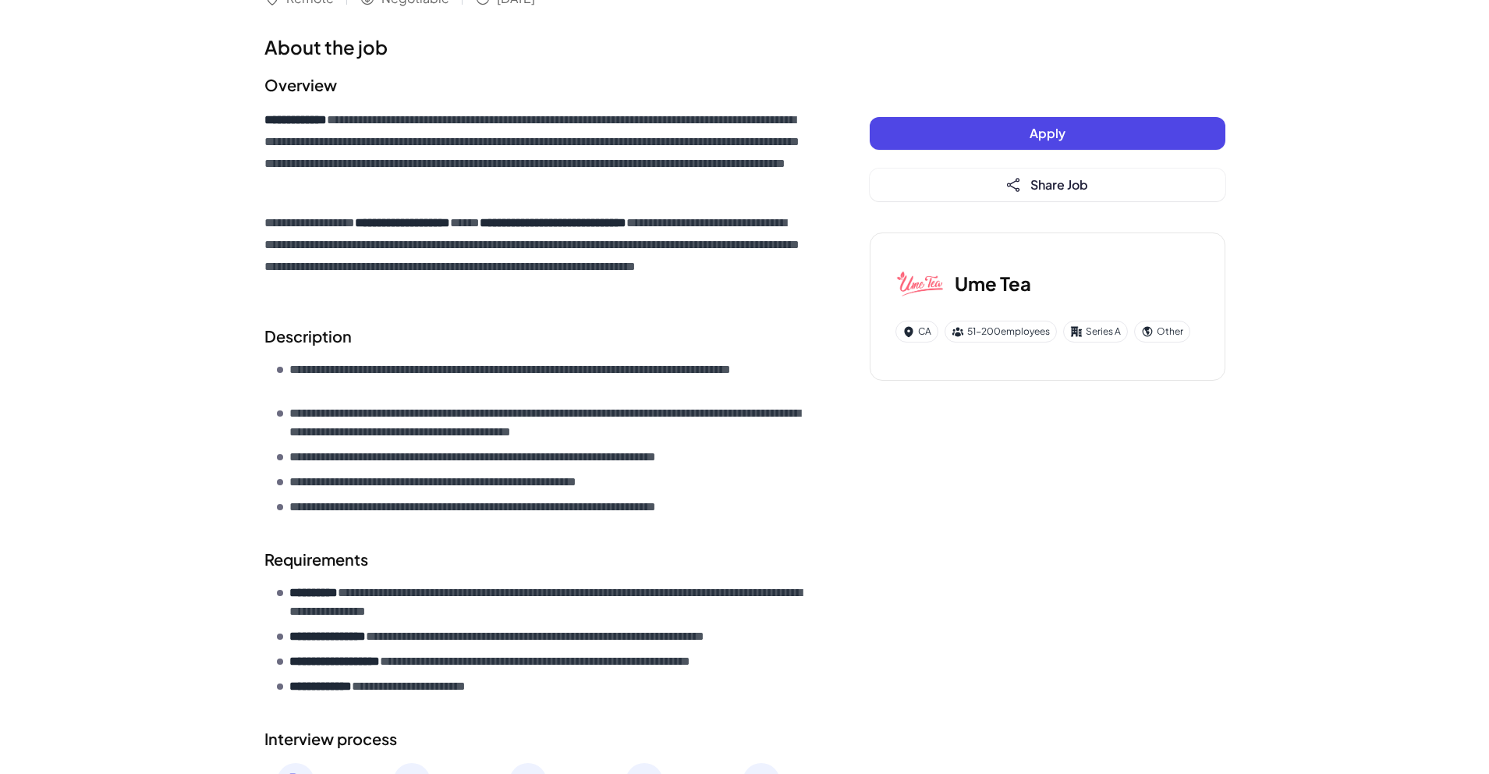
scroll to position [345, 0]
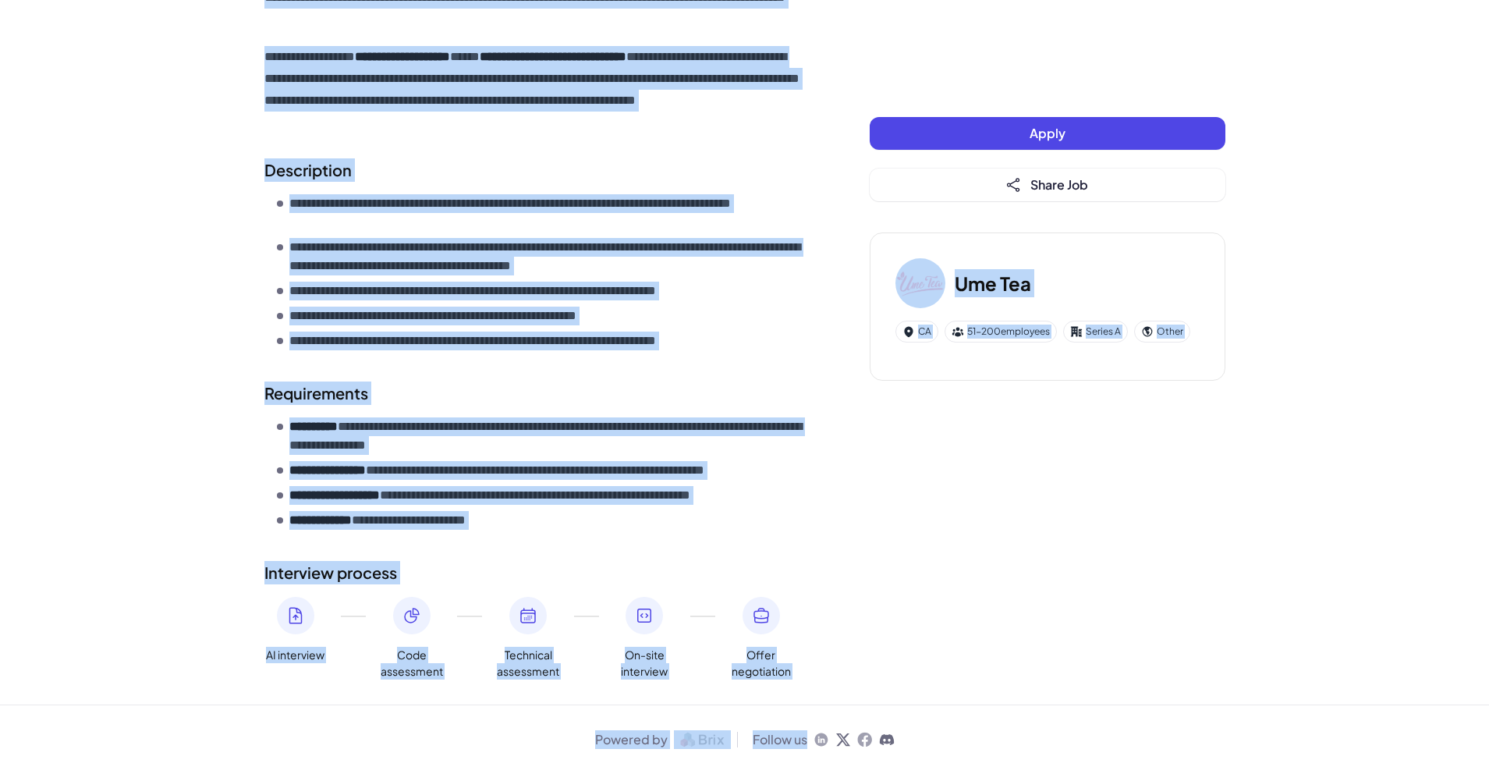
click at [473, 330] on ul "**********" at bounding box center [542, 272] width 530 height 156
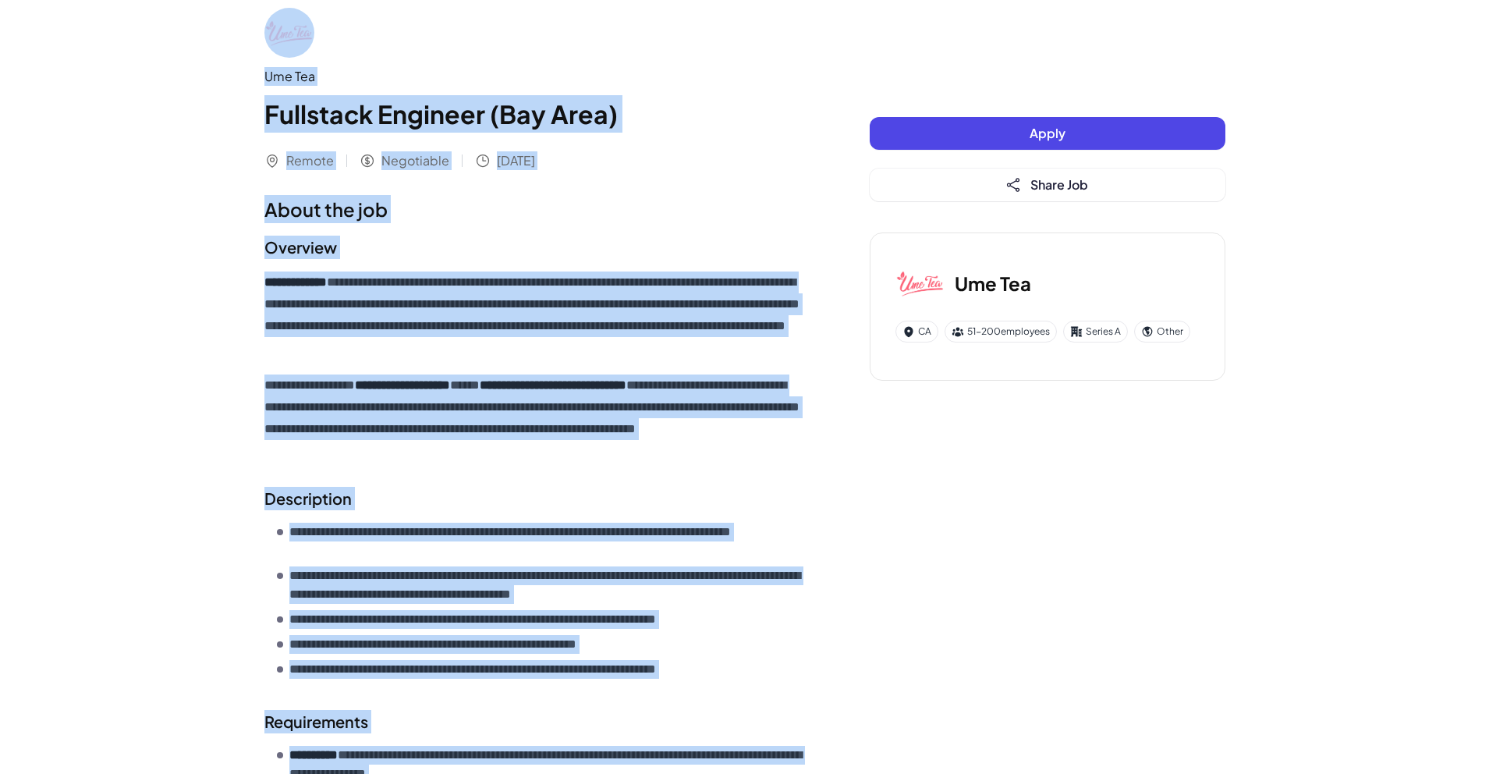
scroll to position [0, 0]
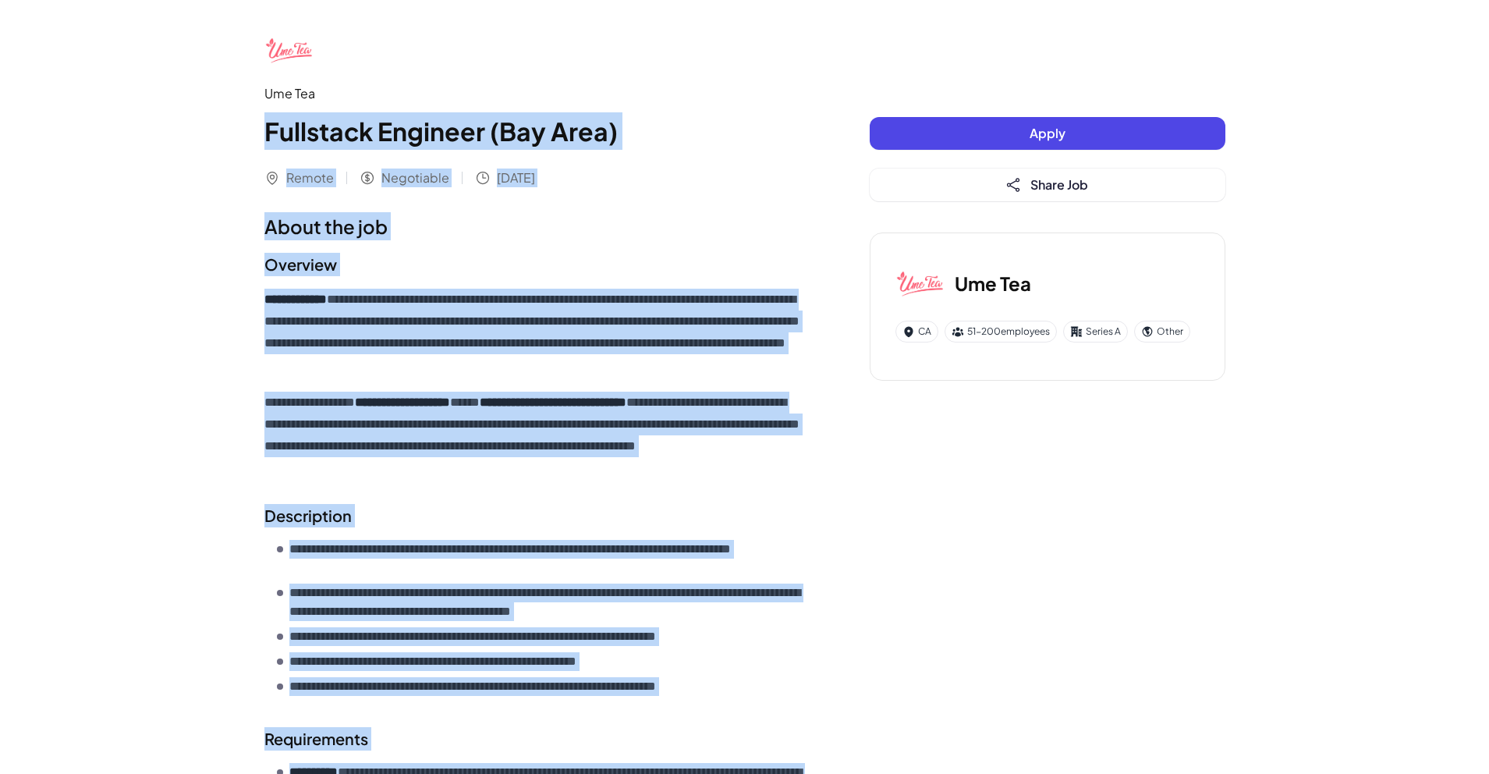
drag, startPoint x: 542, startPoint y: 520, endPoint x: 247, endPoint y: 110, distance: 505.1
click at [247, 110] on div "**********" at bounding box center [745, 525] width 998 height 1050
copy div "**********"
